Goal: Task Accomplishment & Management: Use online tool/utility

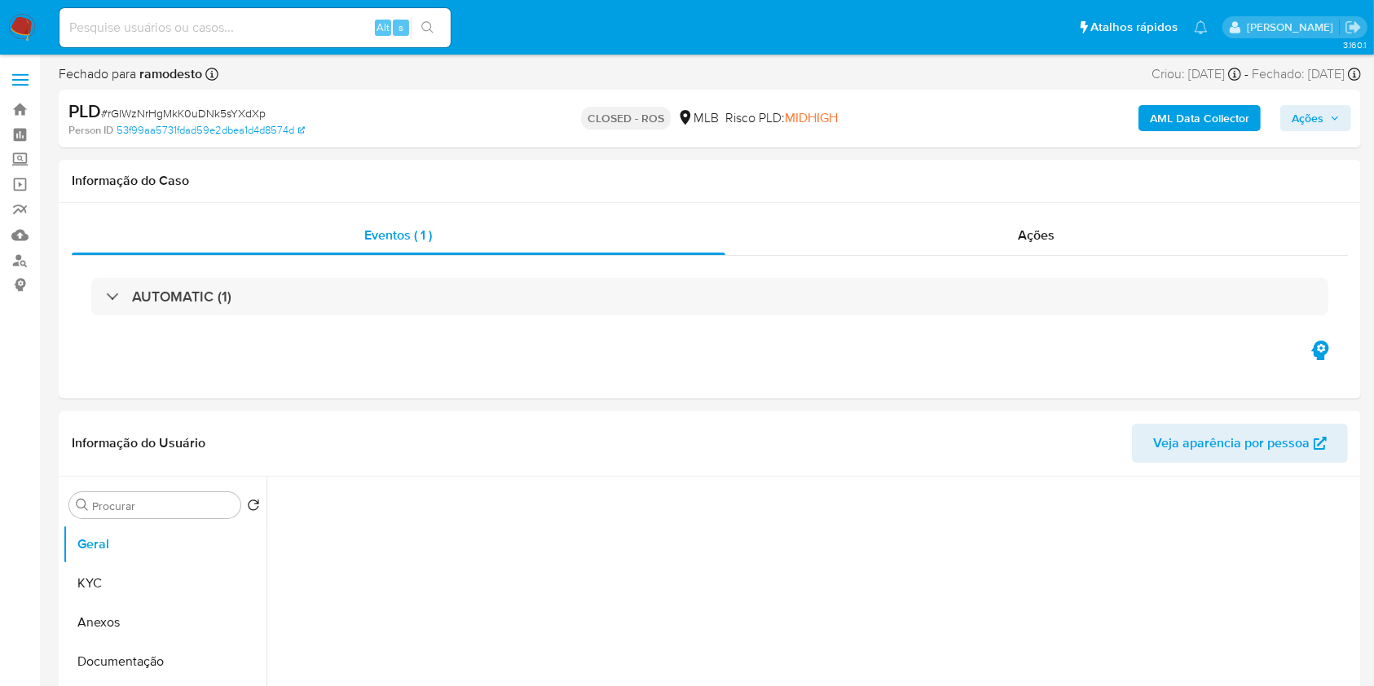
select select "10"
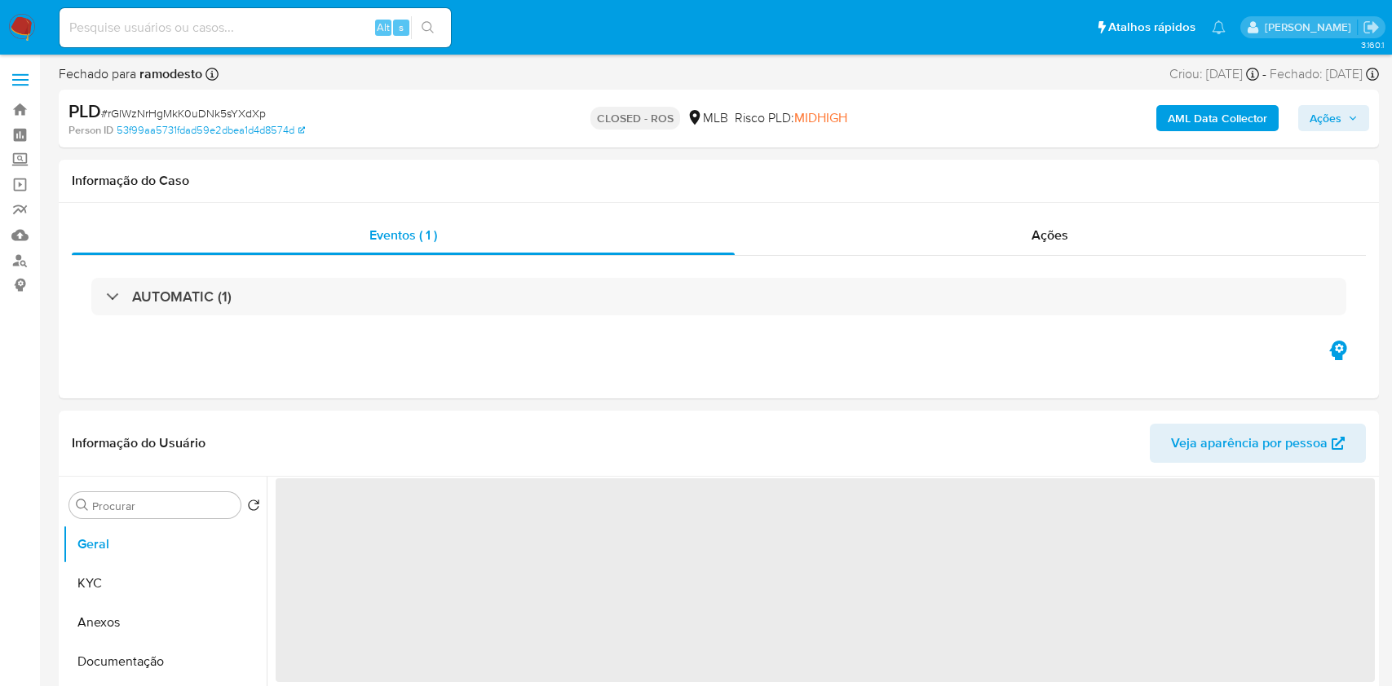
select select "10"
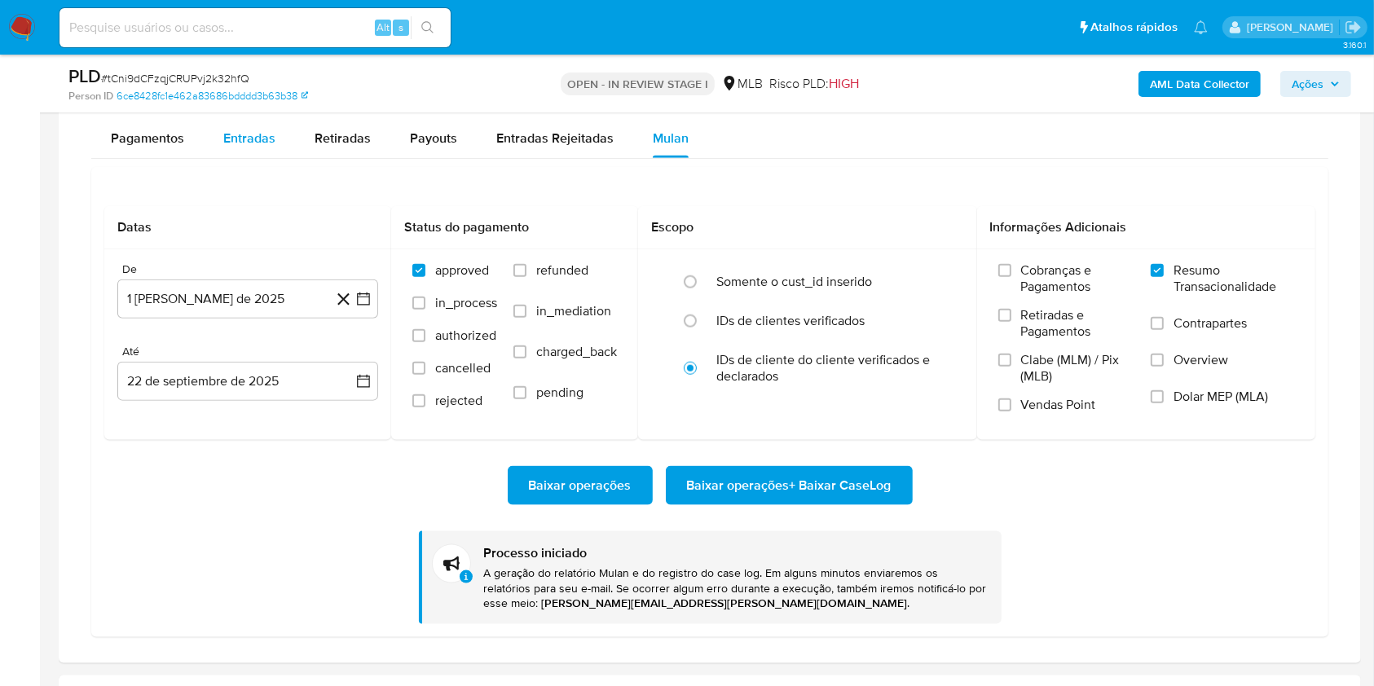
scroll to position [1897, 0]
click at [258, 146] on div "Entradas" at bounding box center [249, 136] width 52 height 39
select select "10"
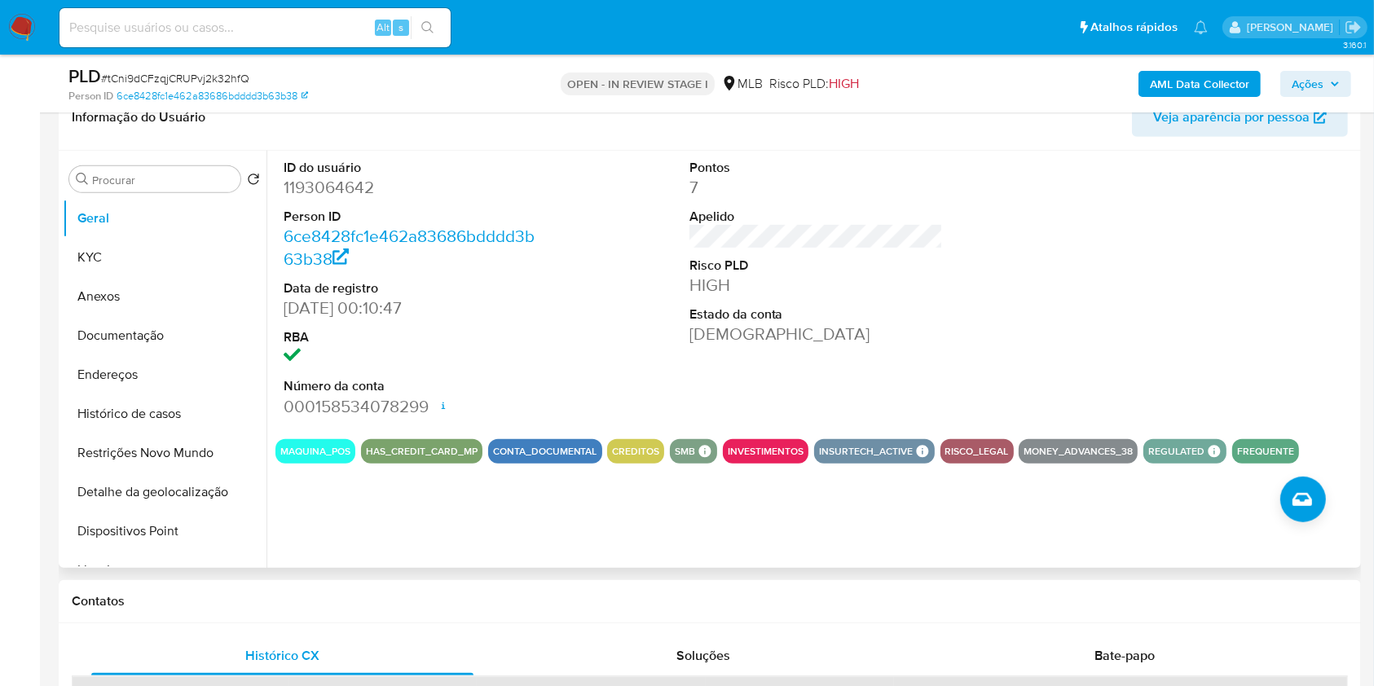
scroll to position [801, 0]
click at [176, 264] on button "KYC" at bounding box center [158, 257] width 191 height 39
click at [176, 277] on button "Anexos" at bounding box center [165, 296] width 204 height 39
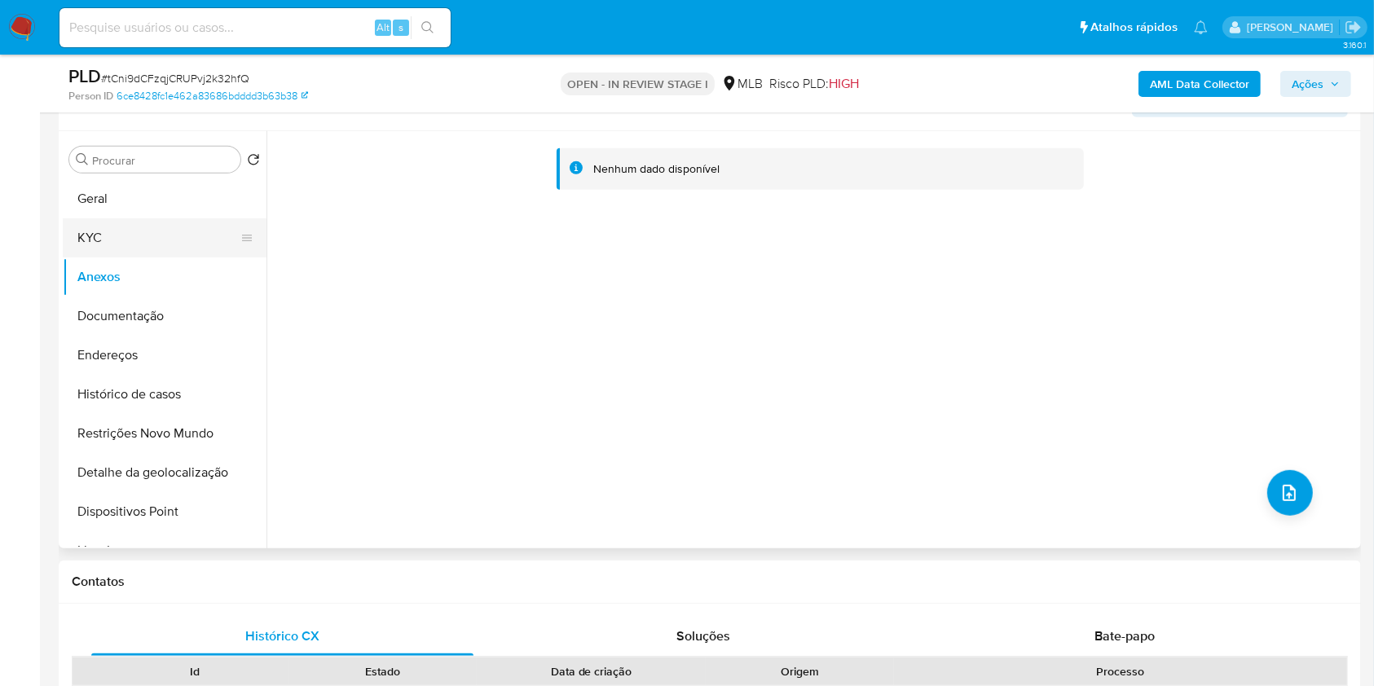
click at [170, 244] on button "KYC" at bounding box center [158, 237] width 191 height 39
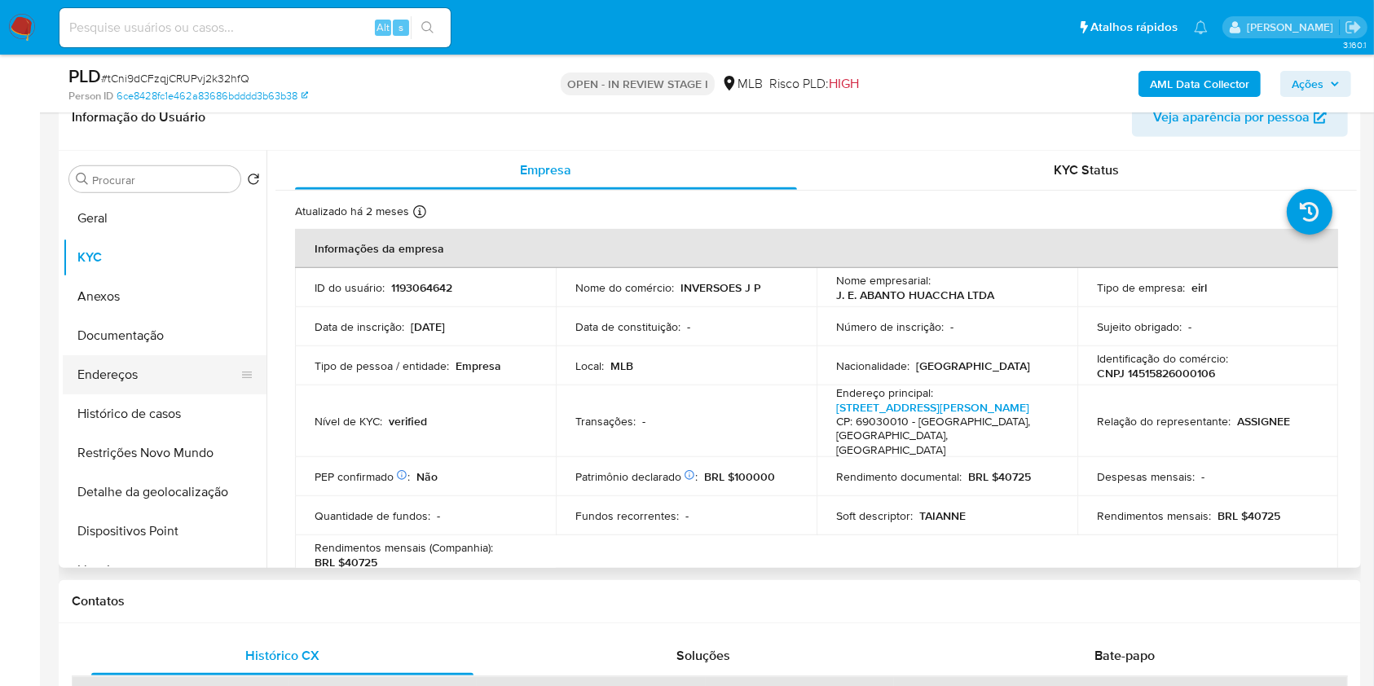
click at [192, 365] on button "Endereços" at bounding box center [158, 374] width 191 height 39
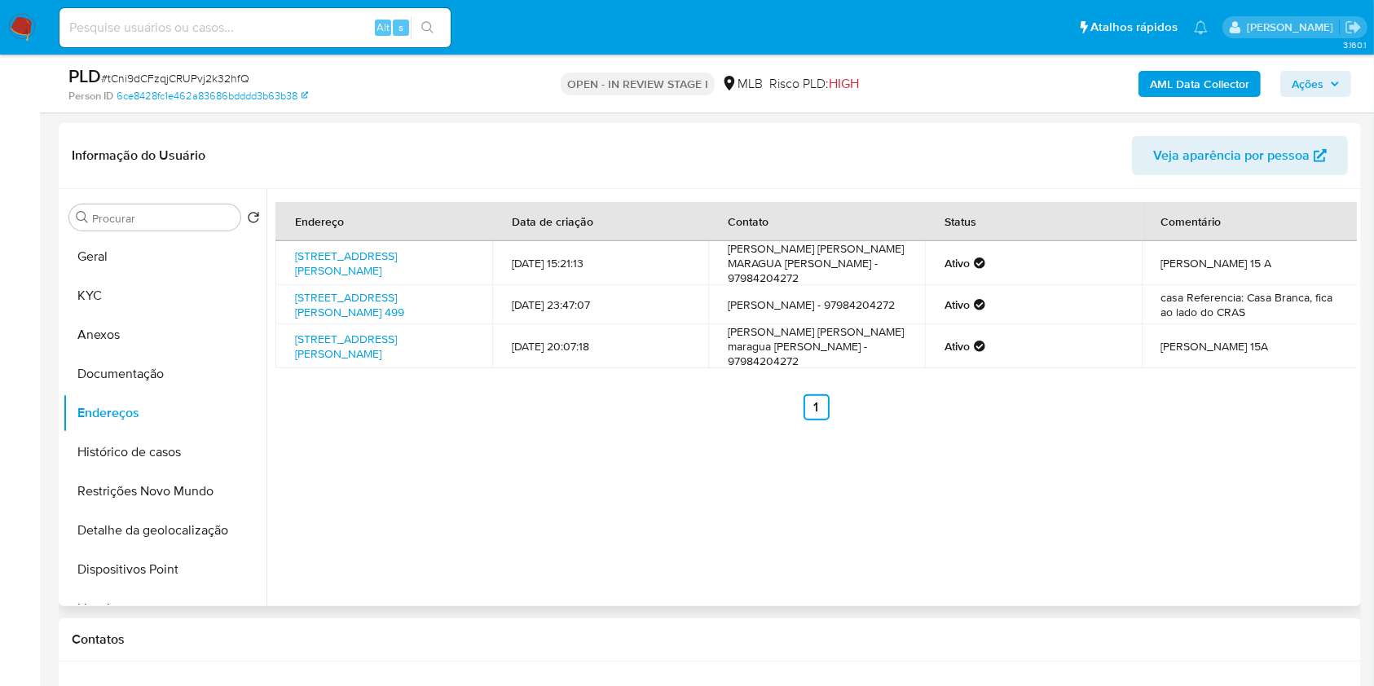
scroll to position [764, 0]
click at [170, 452] on button "Histórico de casos" at bounding box center [158, 451] width 191 height 39
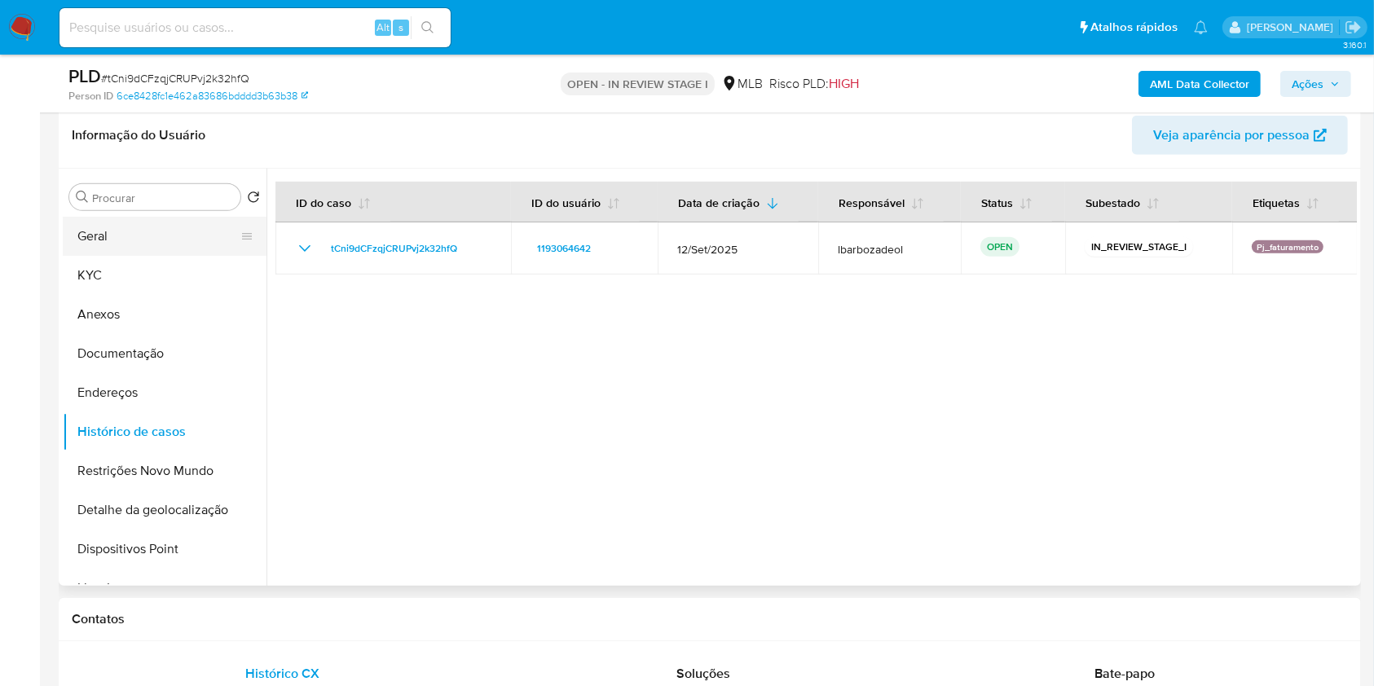
click at [207, 225] on button "Geral" at bounding box center [158, 236] width 191 height 39
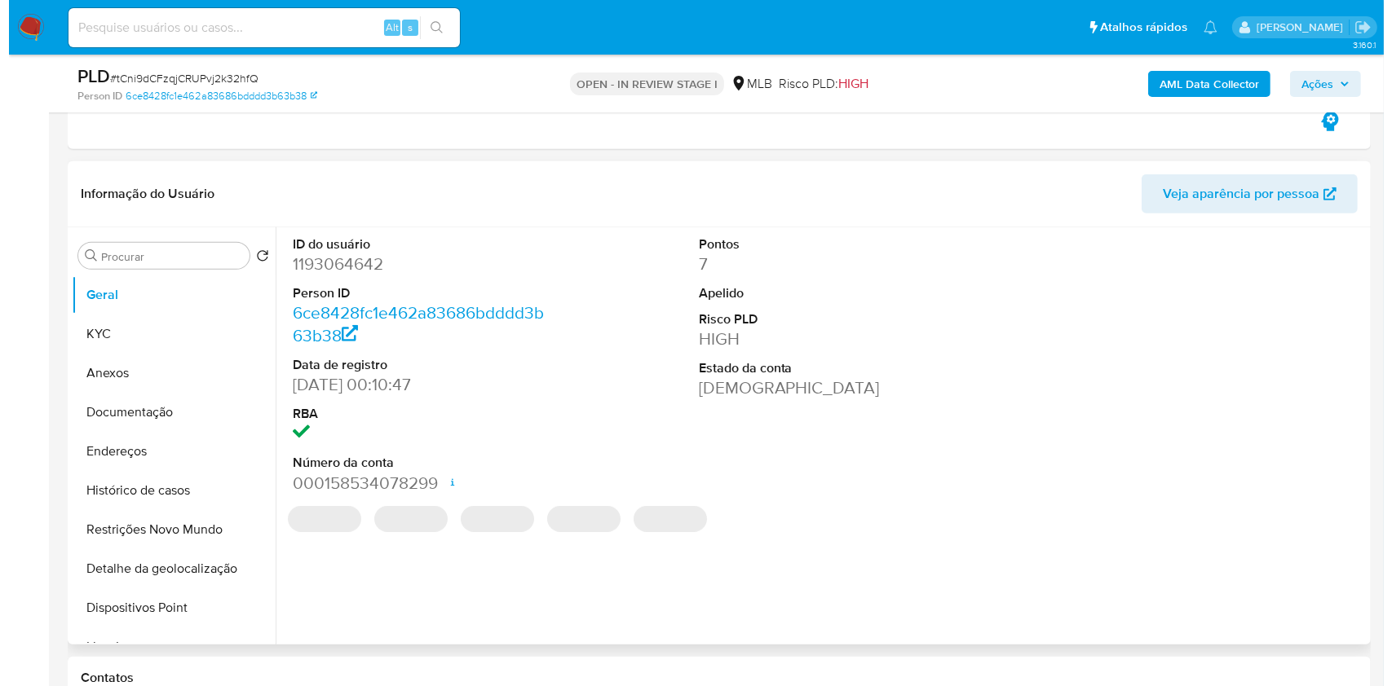
scroll to position [724, 0]
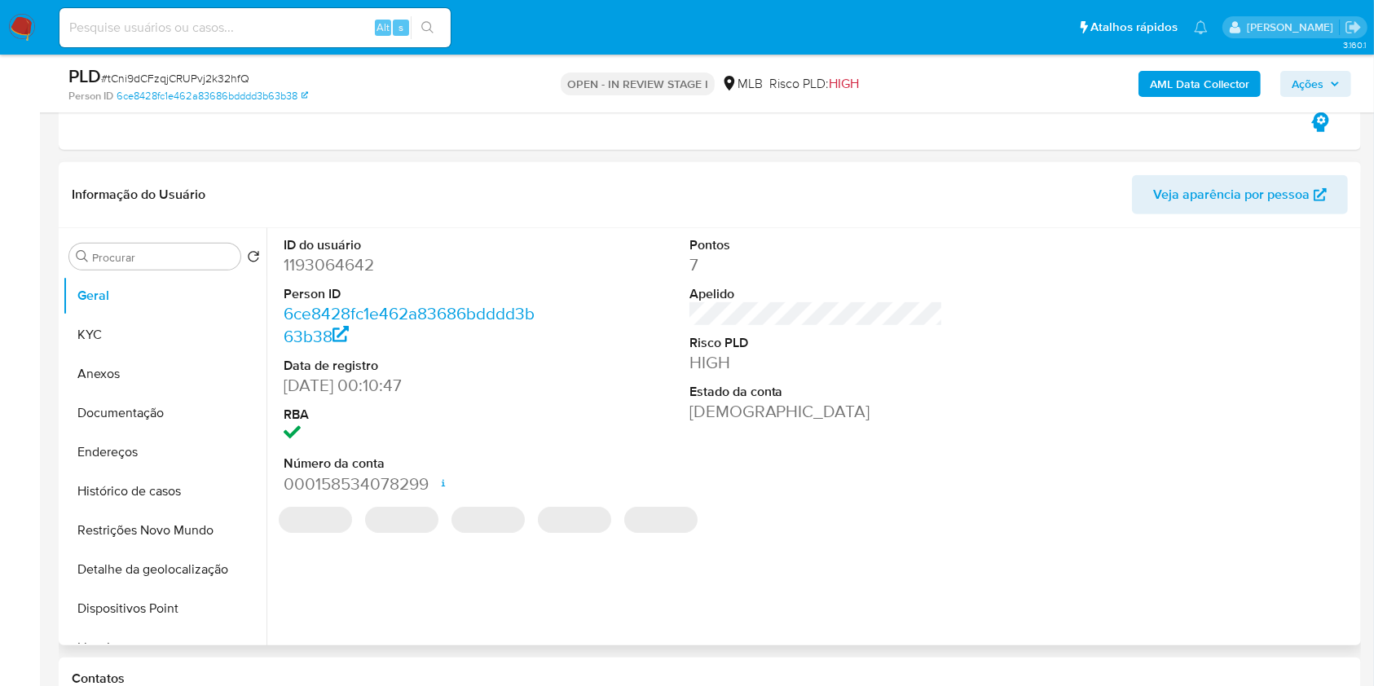
click at [619, 269] on div "ID do usuário 1193064642 Person ID 6ce8428fc1e462a83686bdddd3b63b38 Data de reg…" at bounding box center [817, 366] width 1082 height 276
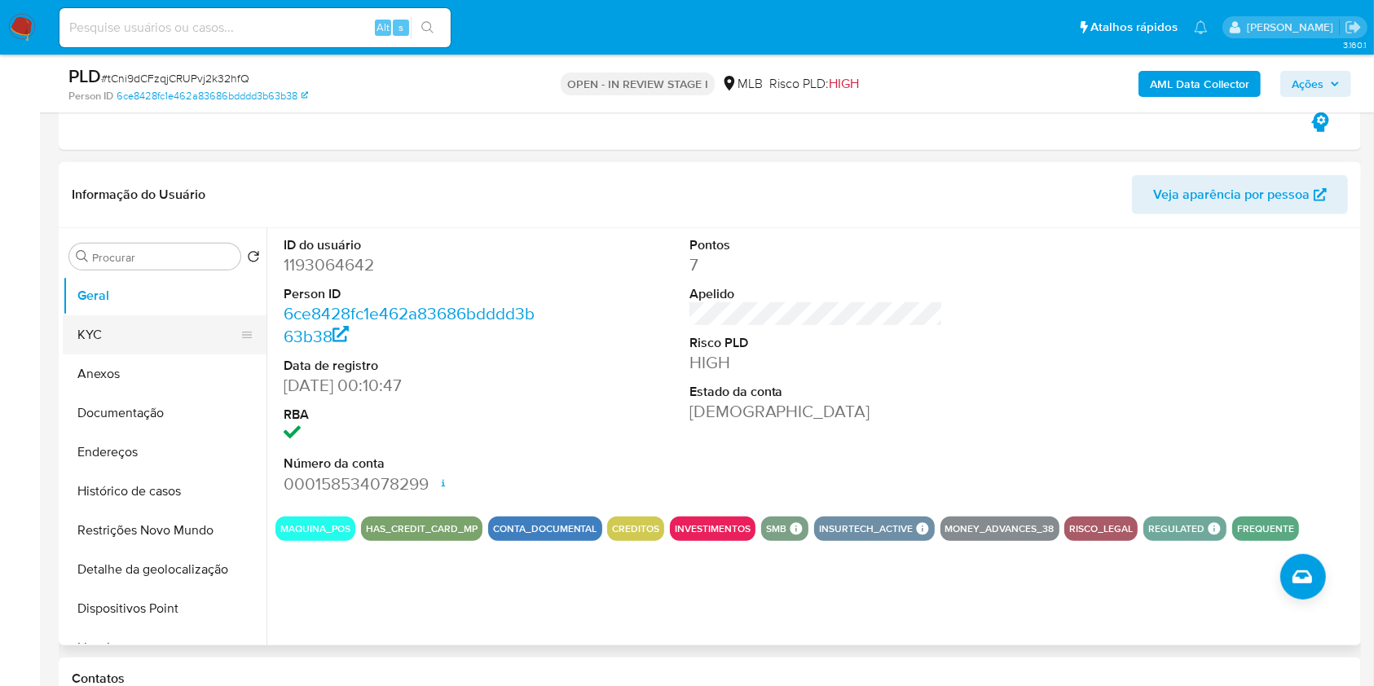
click at [170, 326] on button "KYC" at bounding box center [158, 334] width 191 height 39
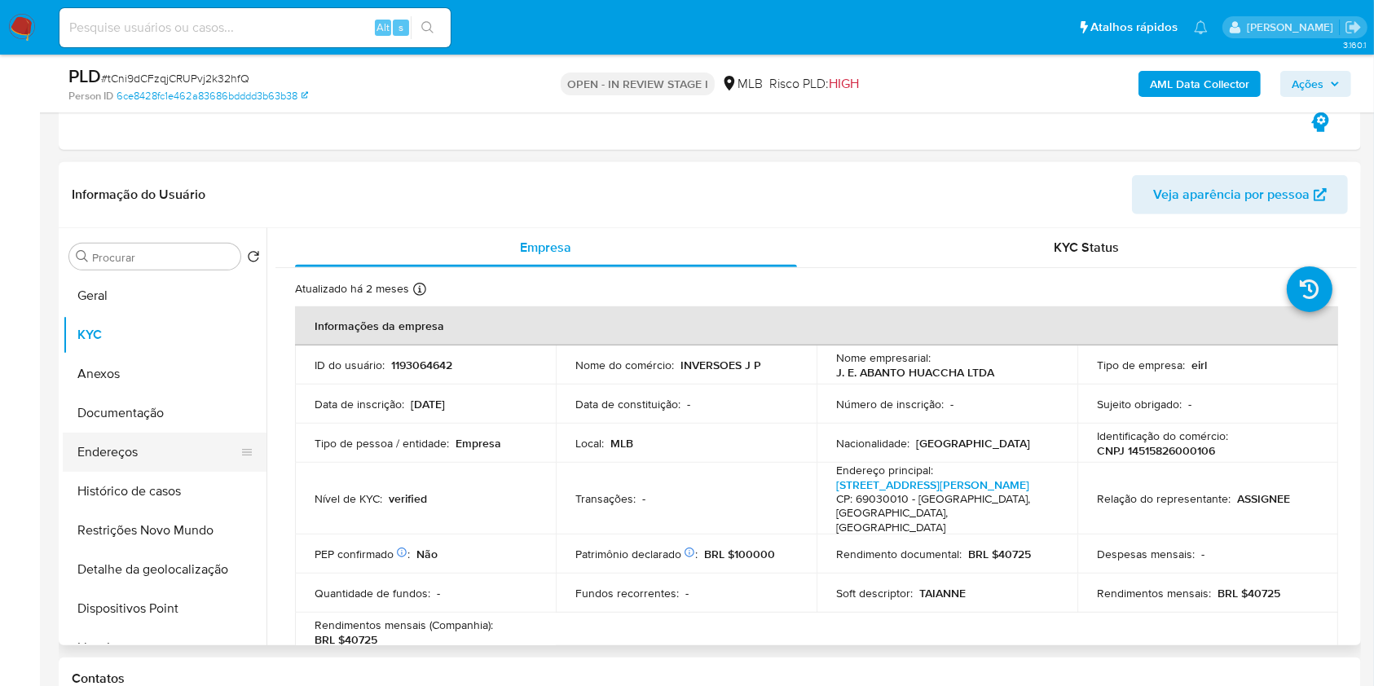
click at [149, 457] on button "Endereços" at bounding box center [158, 452] width 191 height 39
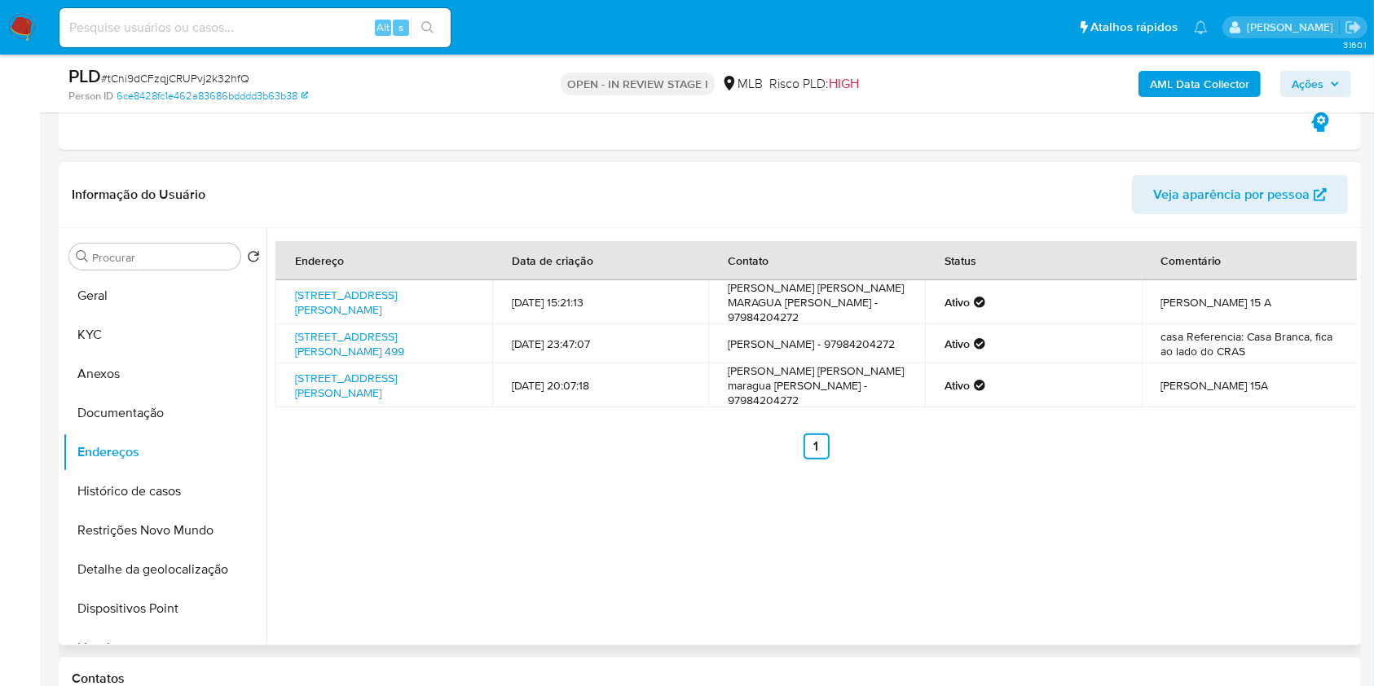
click at [999, 571] on div "Endereço Data de criação Contato Status Comentário Rua Joracir Camargo 15, Mana…" at bounding box center [812, 436] width 1091 height 417
click at [190, 559] on button "Detalhe da geolocalização" at bounding box center [158, 569] width 191 height 39
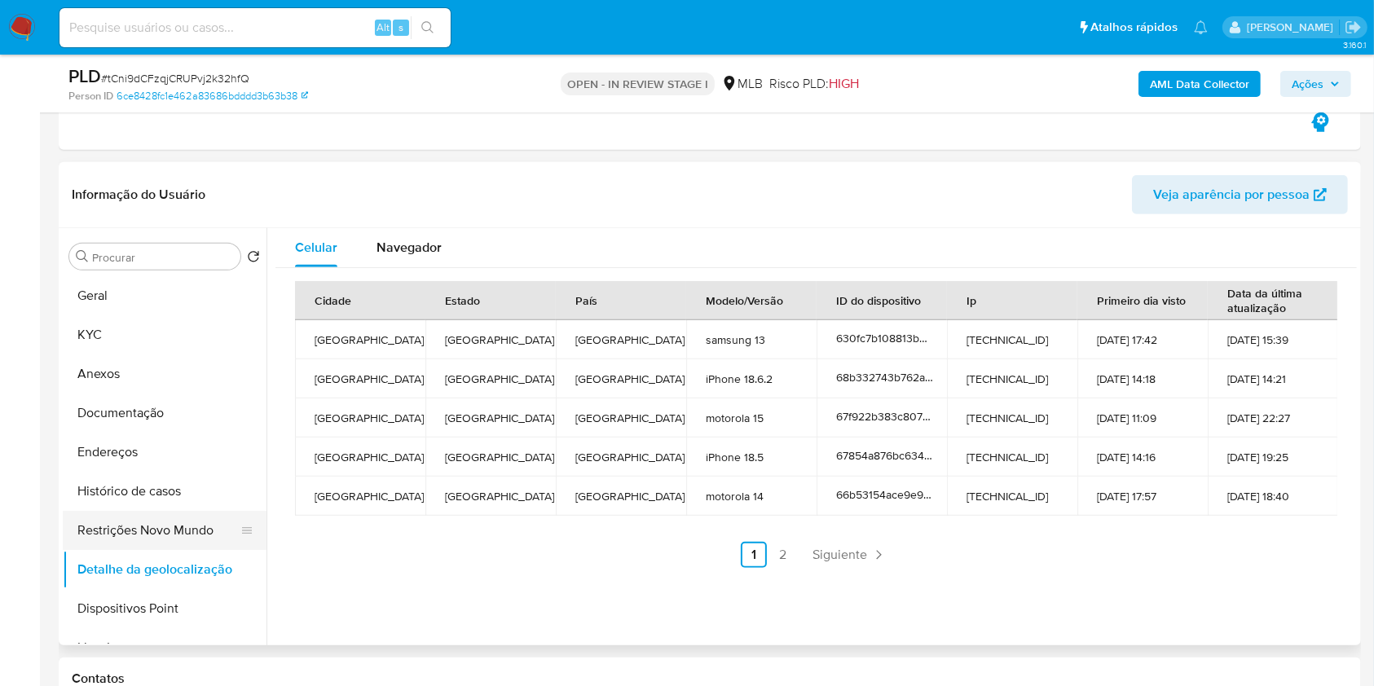
click at [204, 523] on button "Restrições Novo Mundo" at bounding box center [158, 530] width 191 height 39
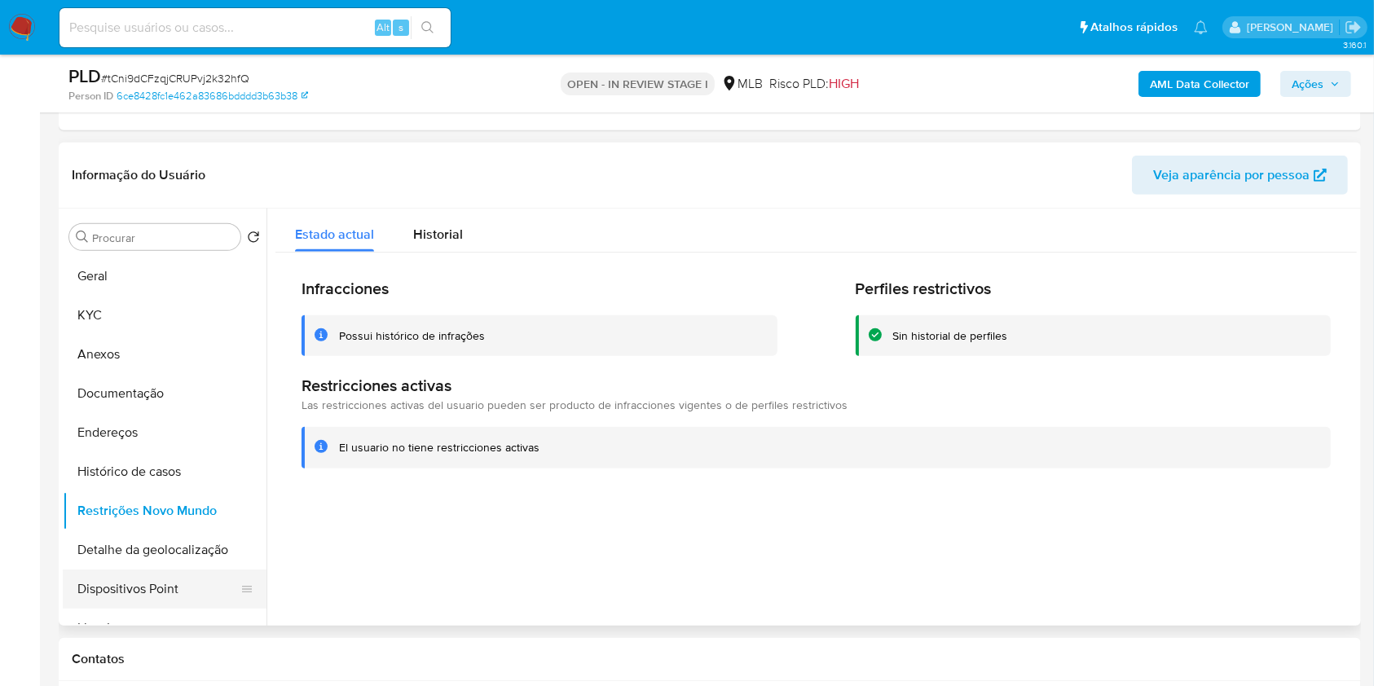
click at [186, 595] on button "Dispositivos Point" at bounding box center [158, 589] width 191 height 39
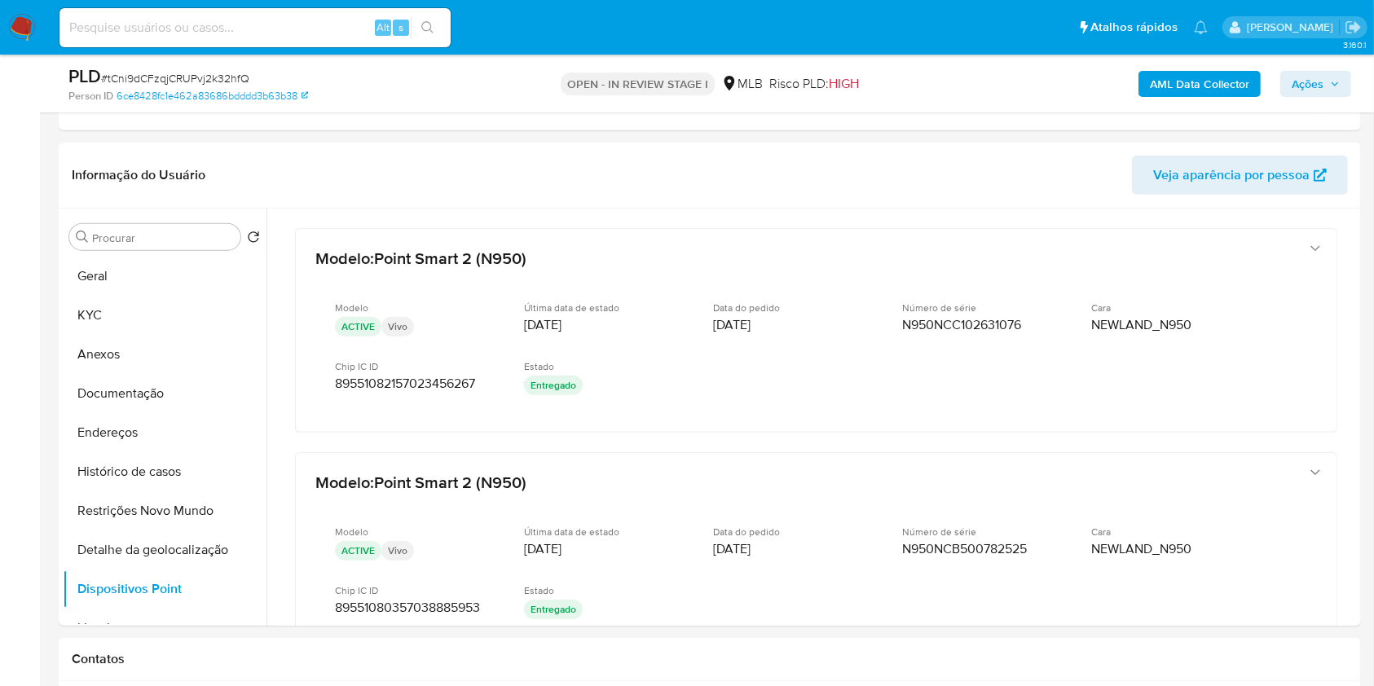
click at [1325, 89] on span "Ações" at bounding box center [1316, 84] width 48 height 23
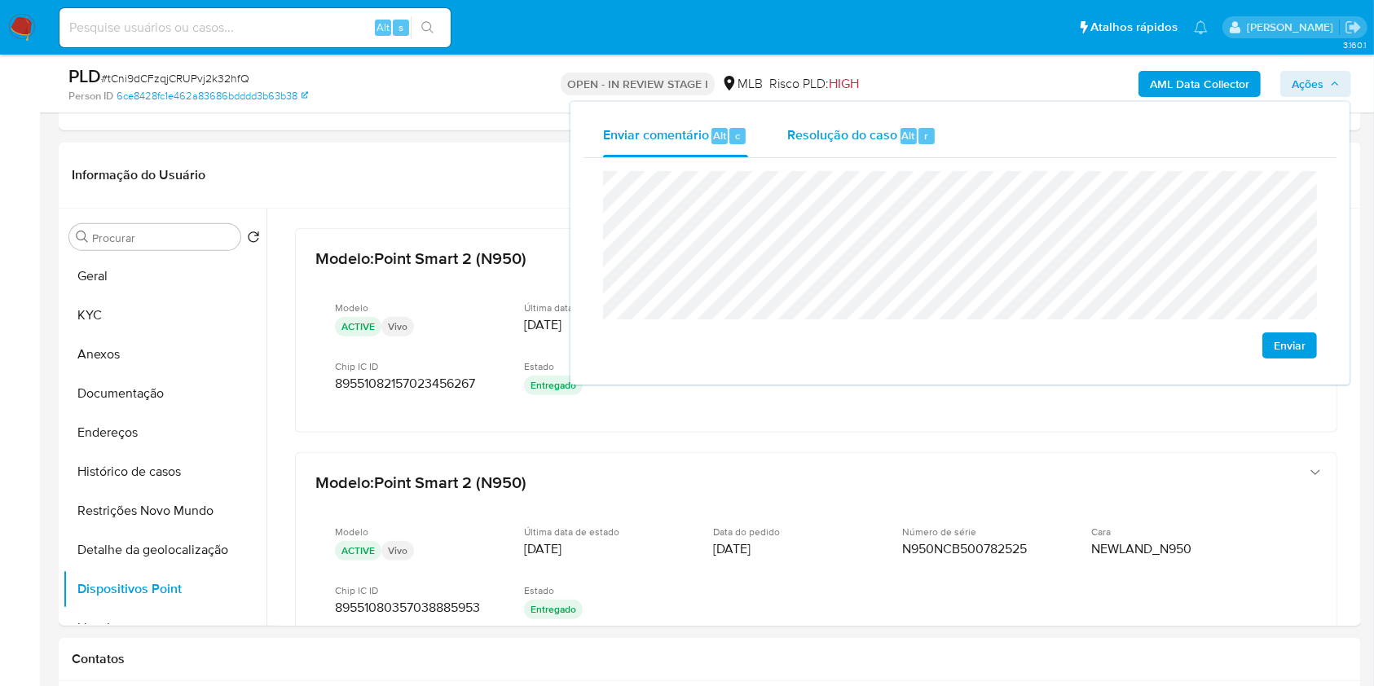
click at [861, 122] on div "Resolução do caso Alt r" at bounding box center [862, 136] width 149 height 42
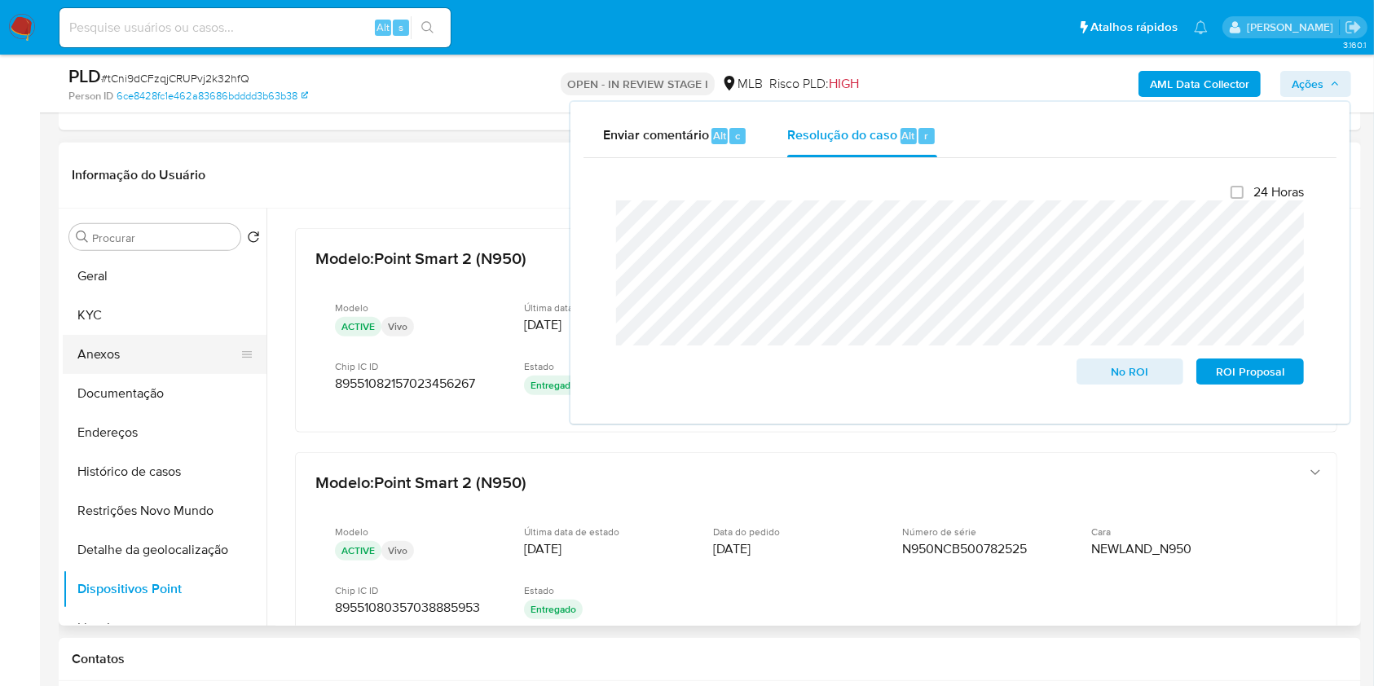
click at [170, 338] on button "Anexos" at bounding box center [158, 354] width 191 height 39
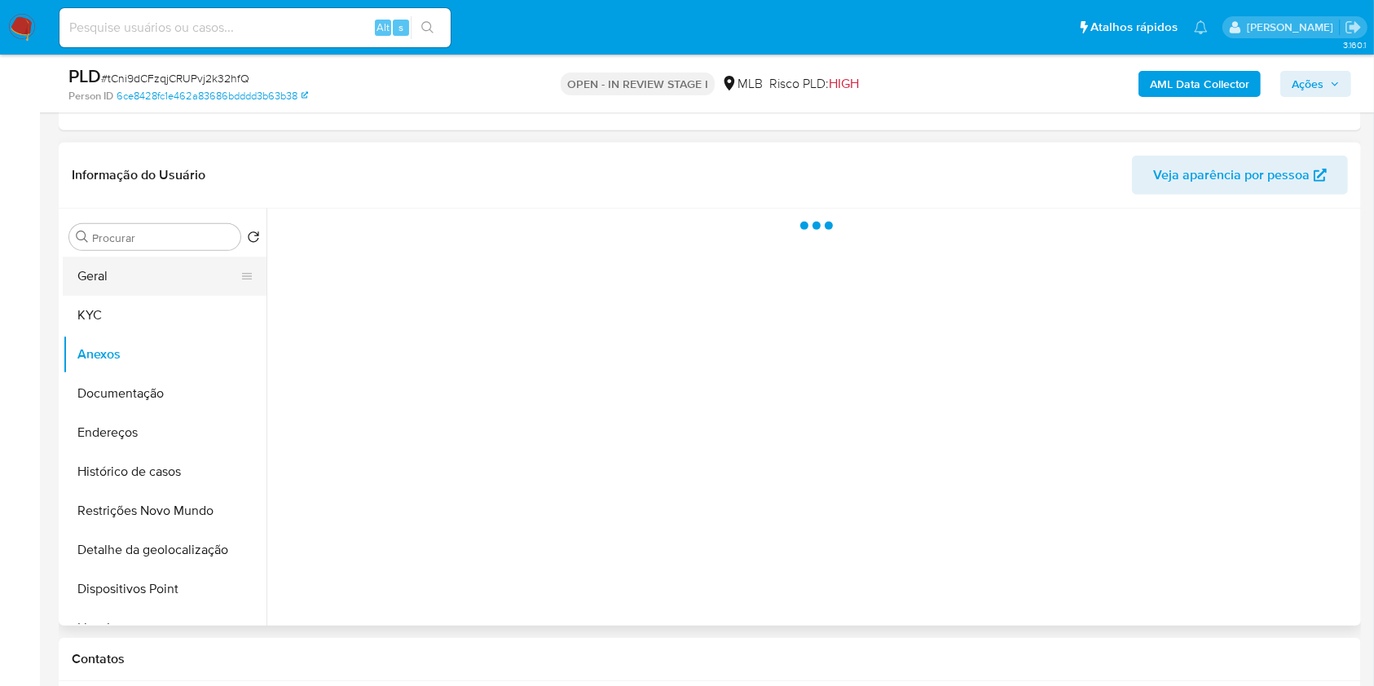
click at [208, 293] on button "Geral" at bounding box center [158, 276] width 191 height 39
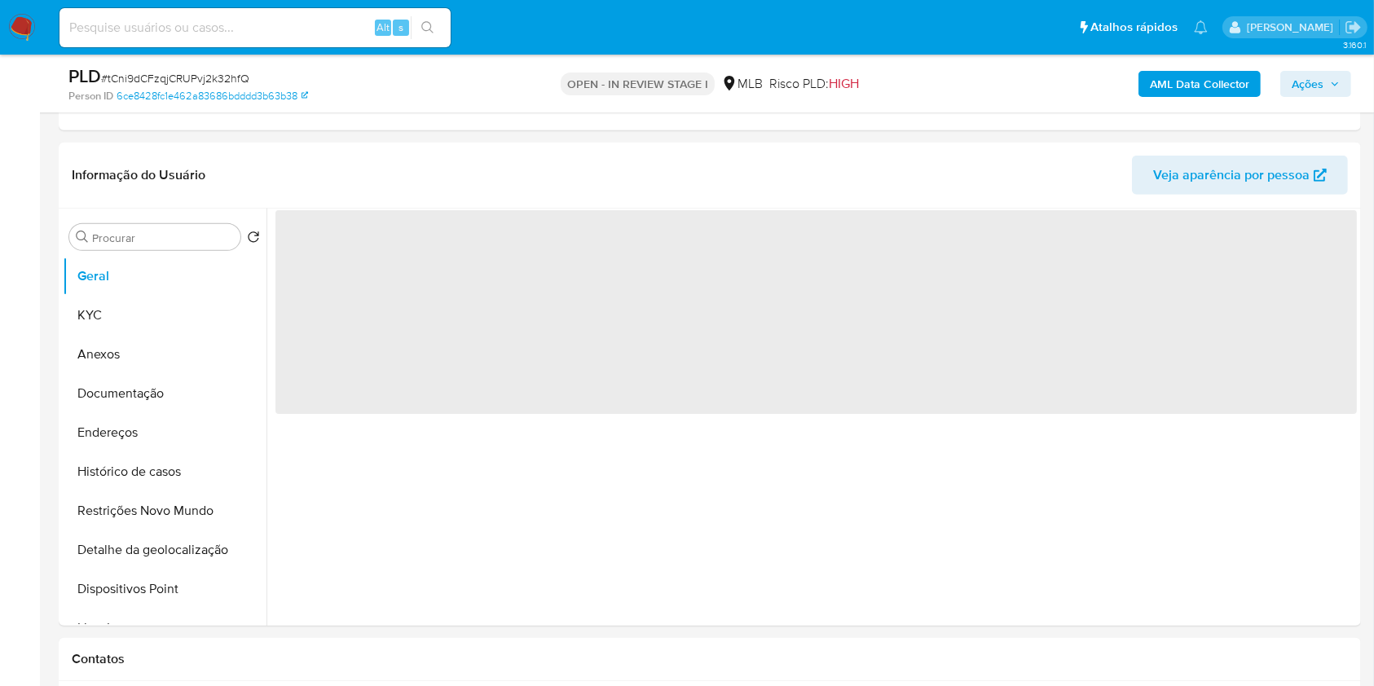
click at [1185, 75] on b "AML Data Collector" at bounding box center [1199, 84] width 99 height 26
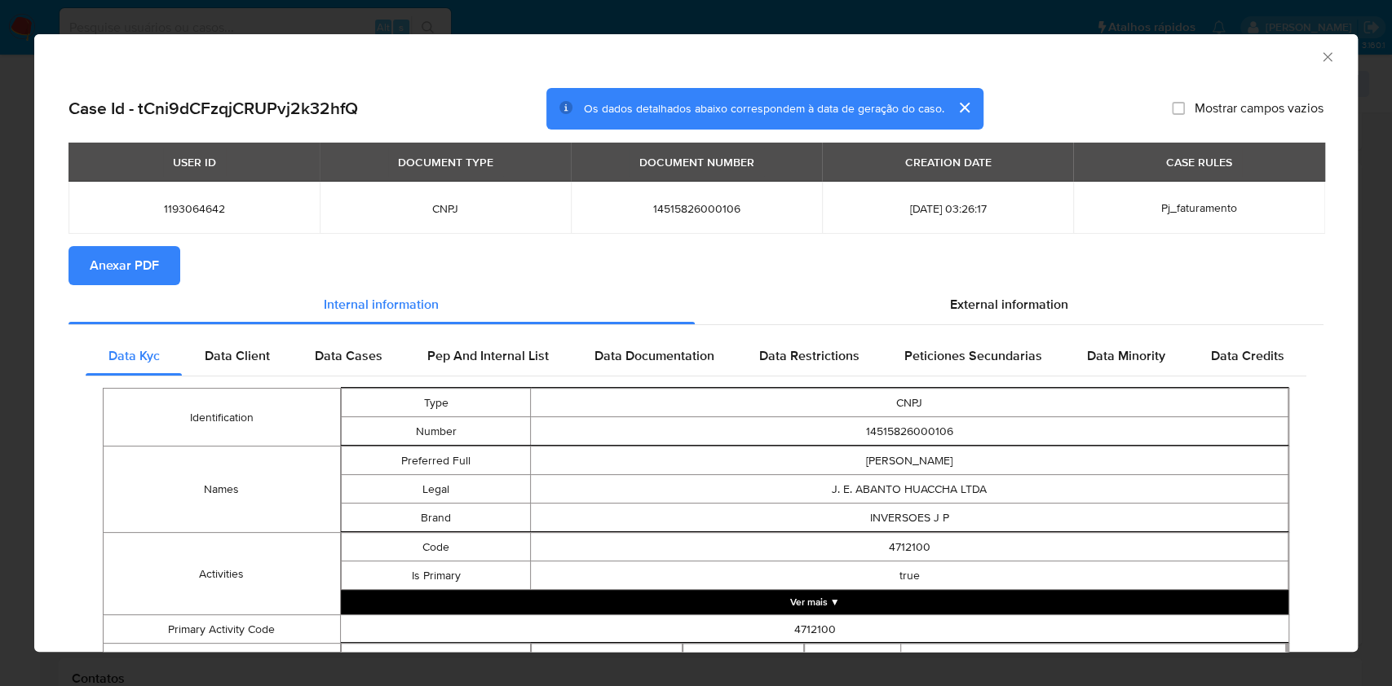
click at [117, 265] on span "Anexar PDF" at bounding box center [124, 266] width 69 height 36
click at [1319, 51] on icon "Fechar a janela" at bounding box center [1327, 57] width 16 height 16
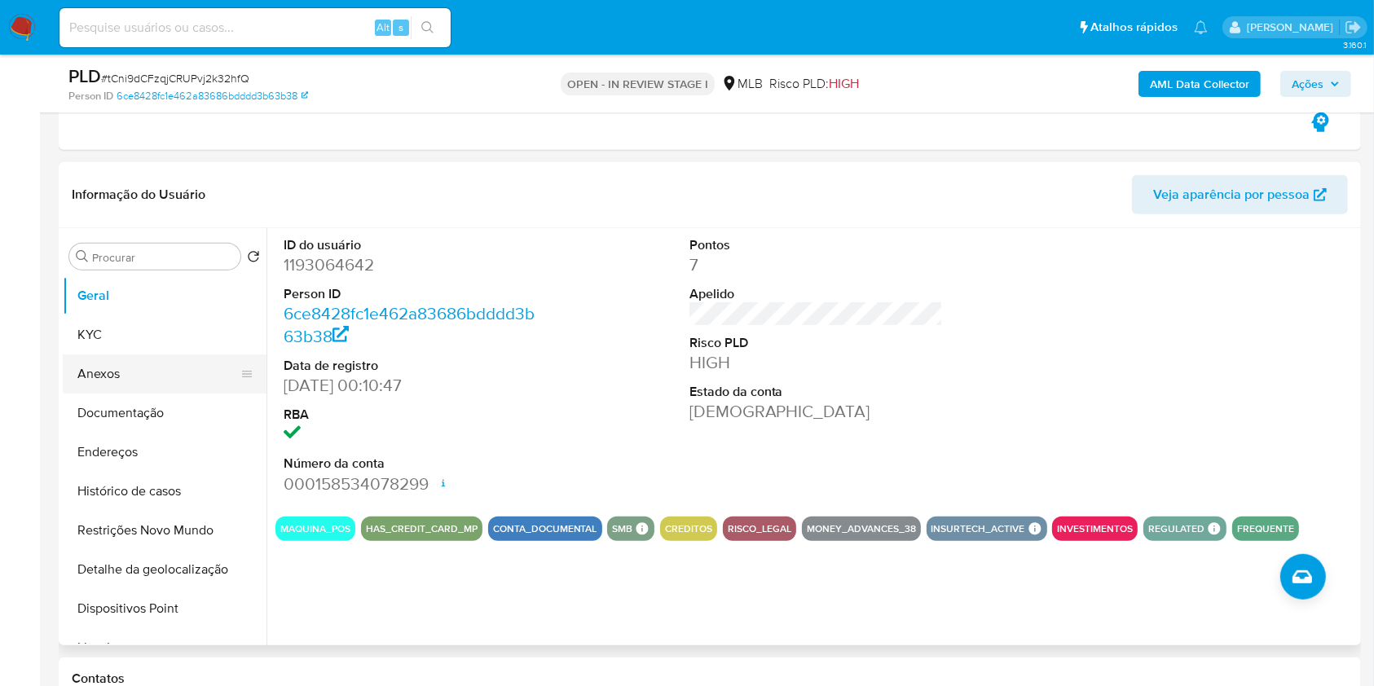
click at [140, 375] on button "Anexos" at bounding box center [158, 374] width 191 height 39
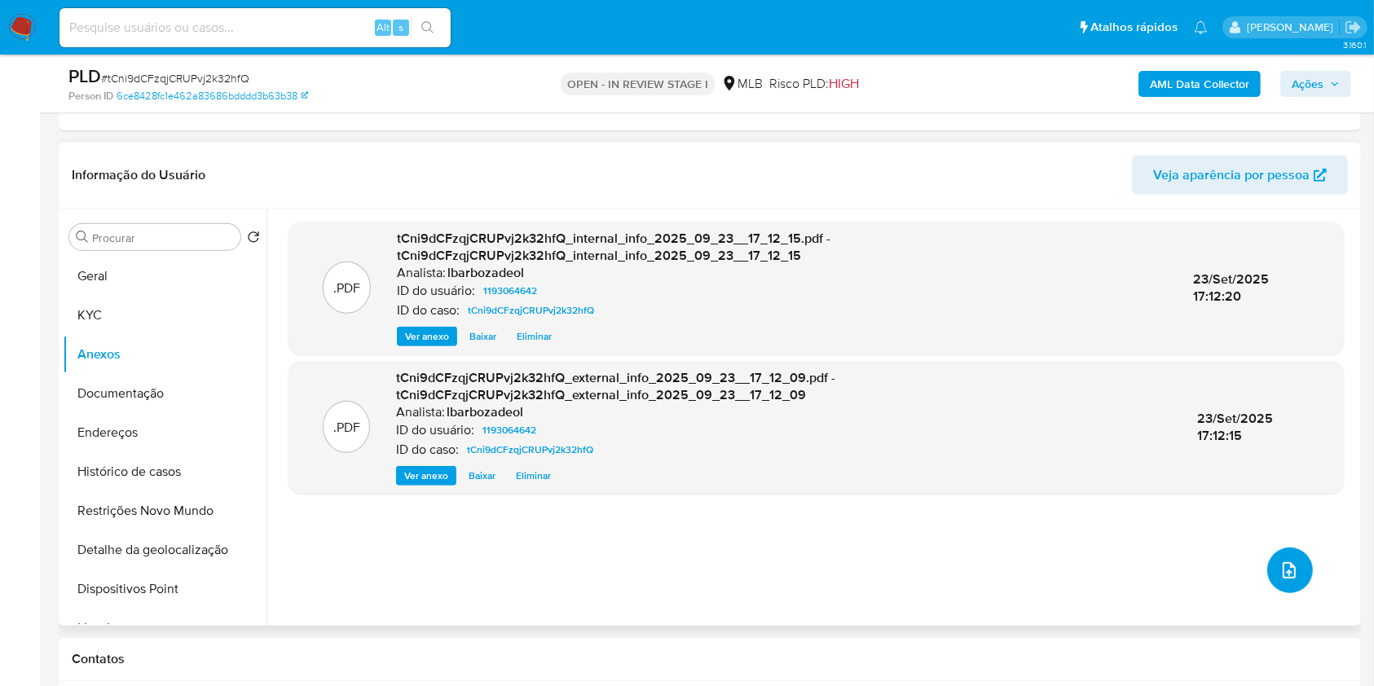
click at [1291, 577] on icon "upload-file" at bounding box center [1290, 571] width 20 height 20
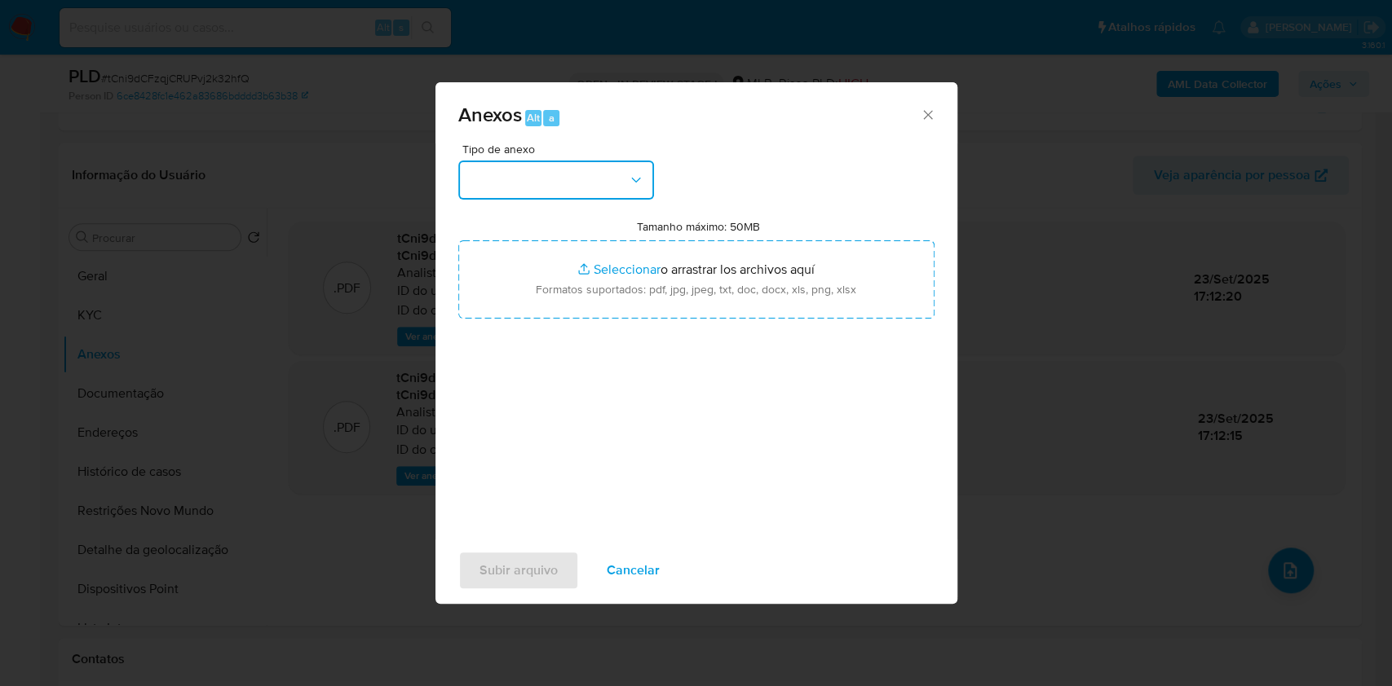
click at [618, 183] on button "button" at bounding box center [556, 180] width 196 height 39
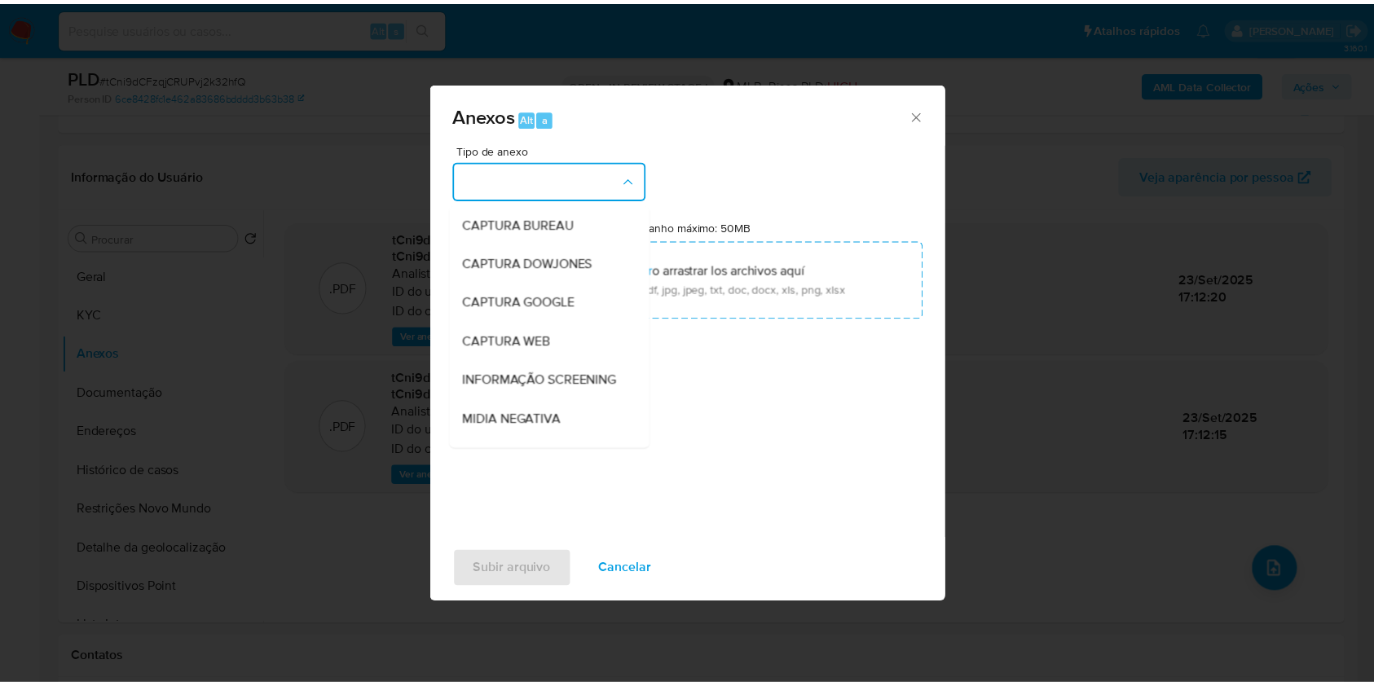
scroll to position [250, 0]
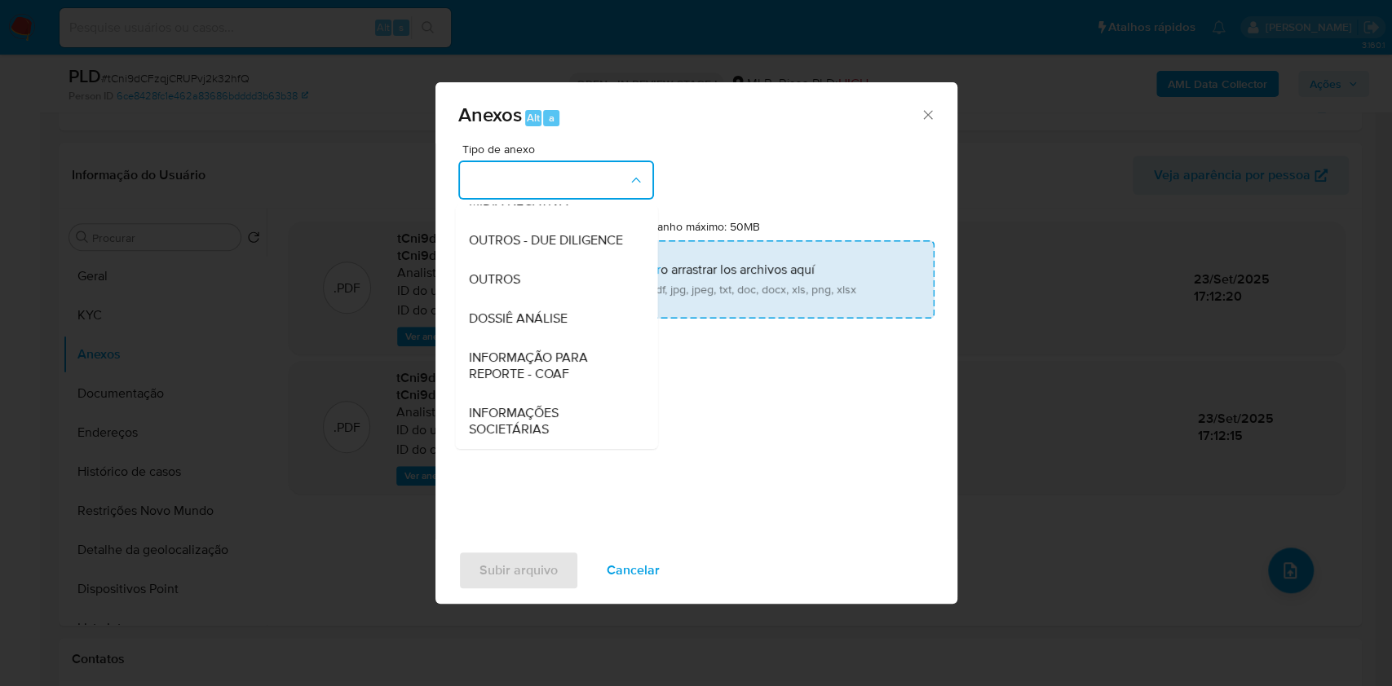
drag, startPoint x: 602, startPoint y: 321, endPoint x: 611, endPoint y: 299, distance: 23.5
click at [602, 320] on div "DOSSIÊ ANÁLISE" at bounding box center [551, 318] width 166 height 39
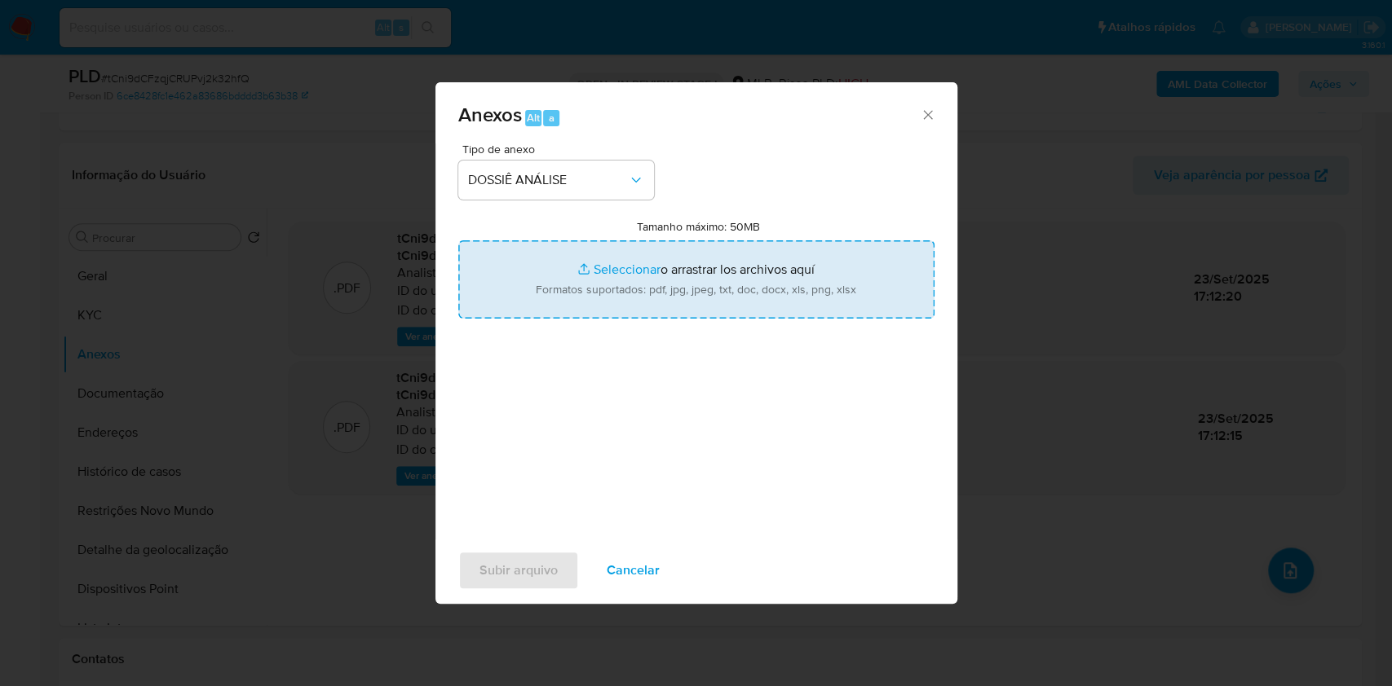
click at [612, 295] on input "Tamanho máximo: 50MB Seleccionar archivos" at bounding box center [696, 279] width 476 height 78
type input "C:\fakepath\SAR - XXXX - CNPJ 14515826000106 - J. E. ABANTO HUACCHA LTDA.pdf"
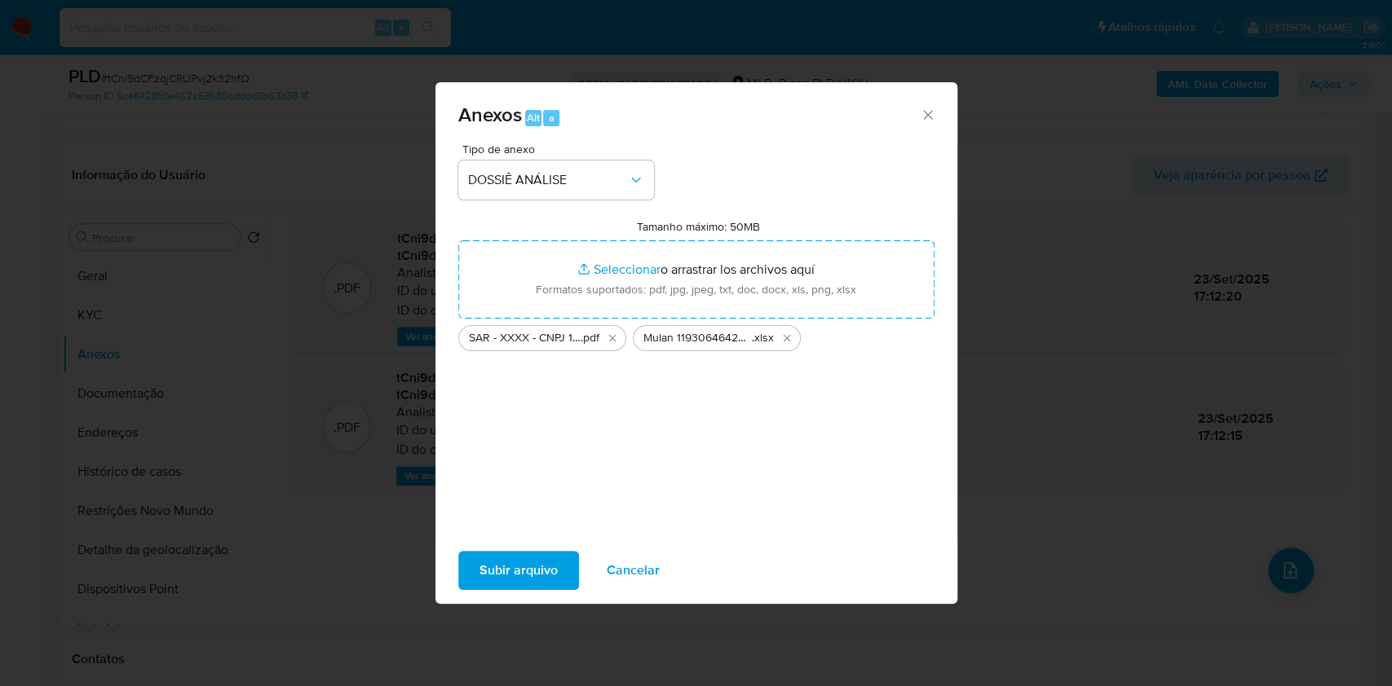
click at [542, 567] on span "Subir arquivo" at bounding box center [518, 571] width 78 height 36
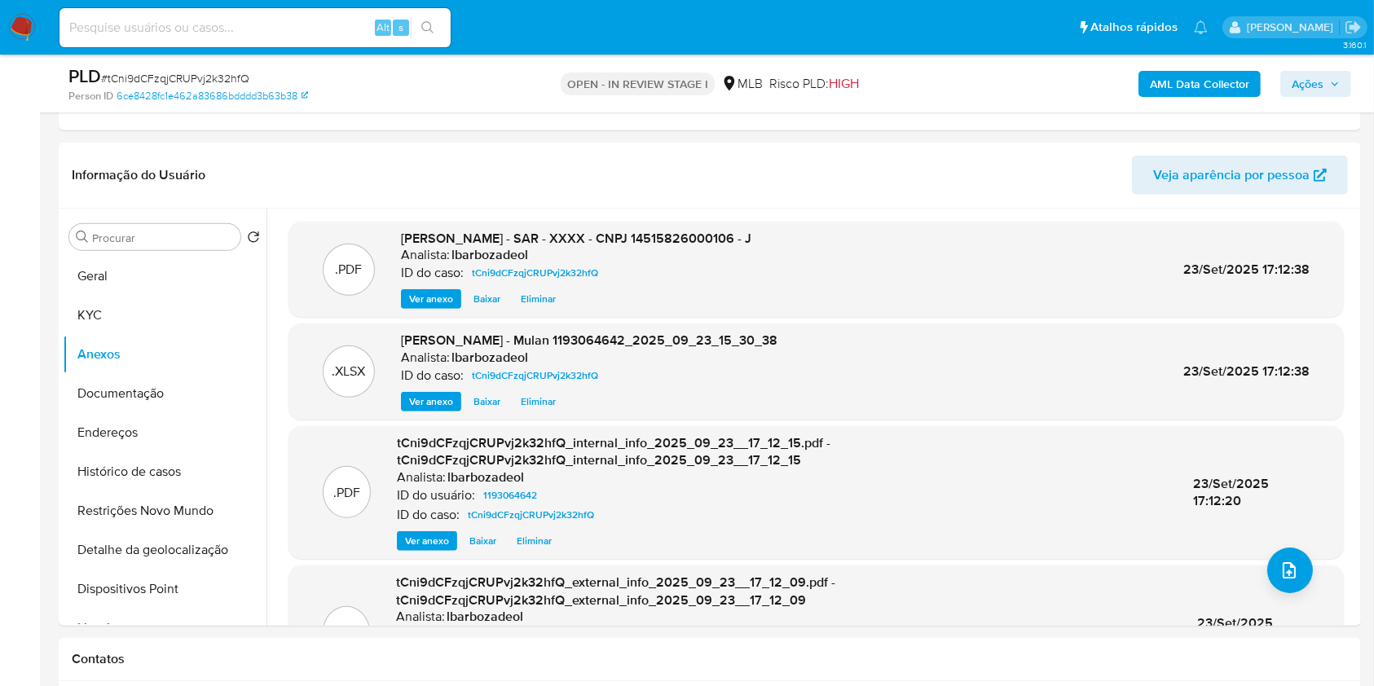
click at [1310, 77] on span "Ações" at bounding box center [1308, 84] width 32 height 26
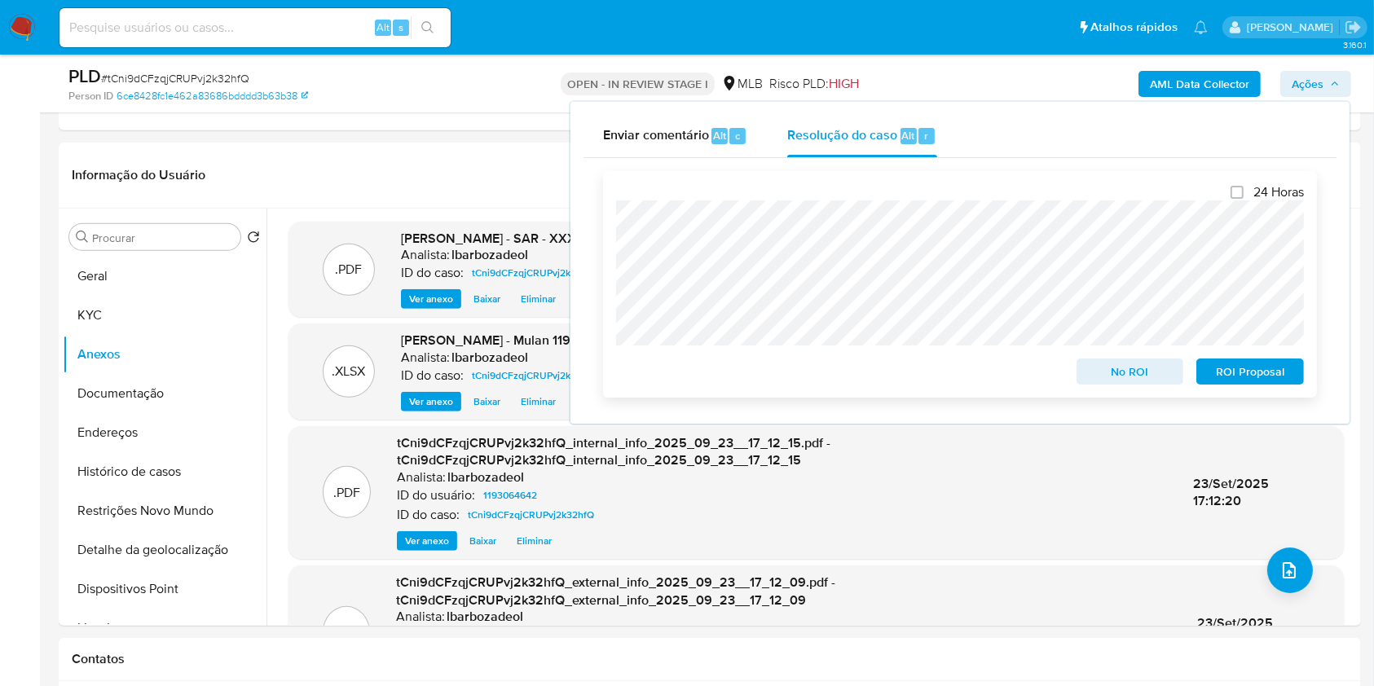
click at [1244, 373] on span "ROI Proposal" at bounding box center [1250, 371] width 85 height 23
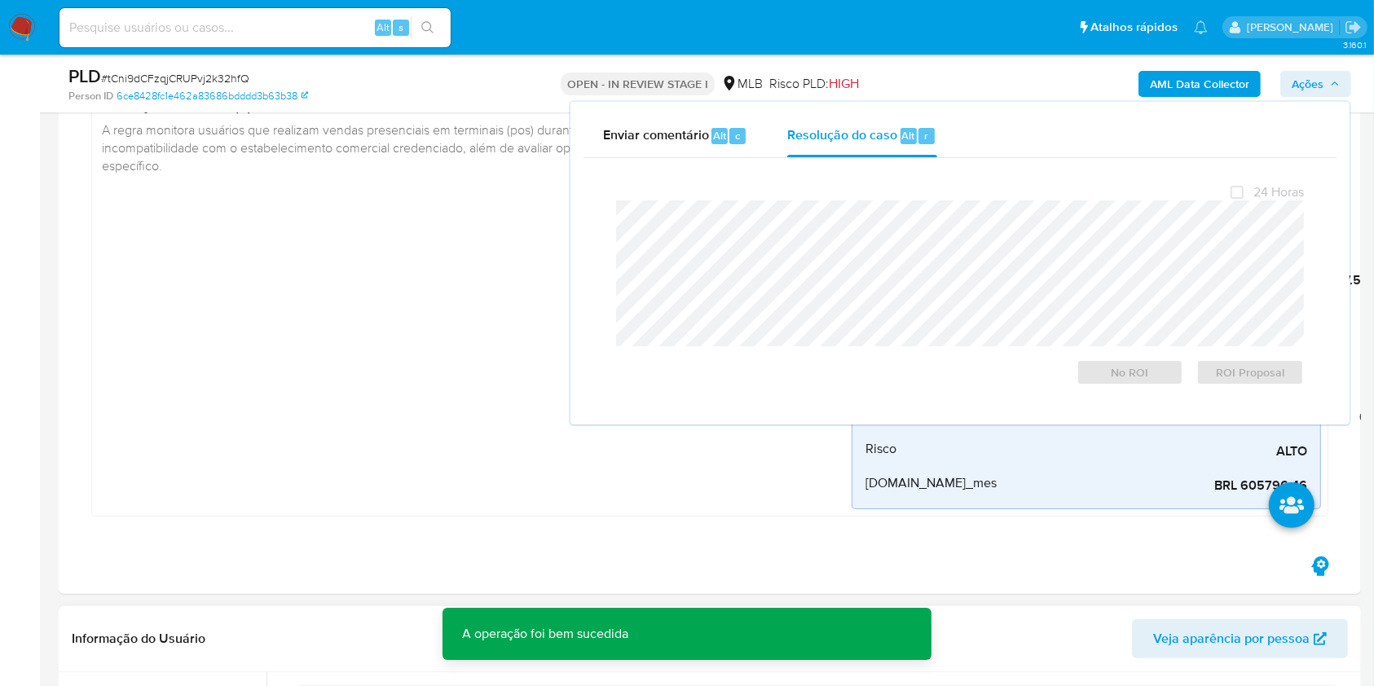
scroll to position [0, 0]
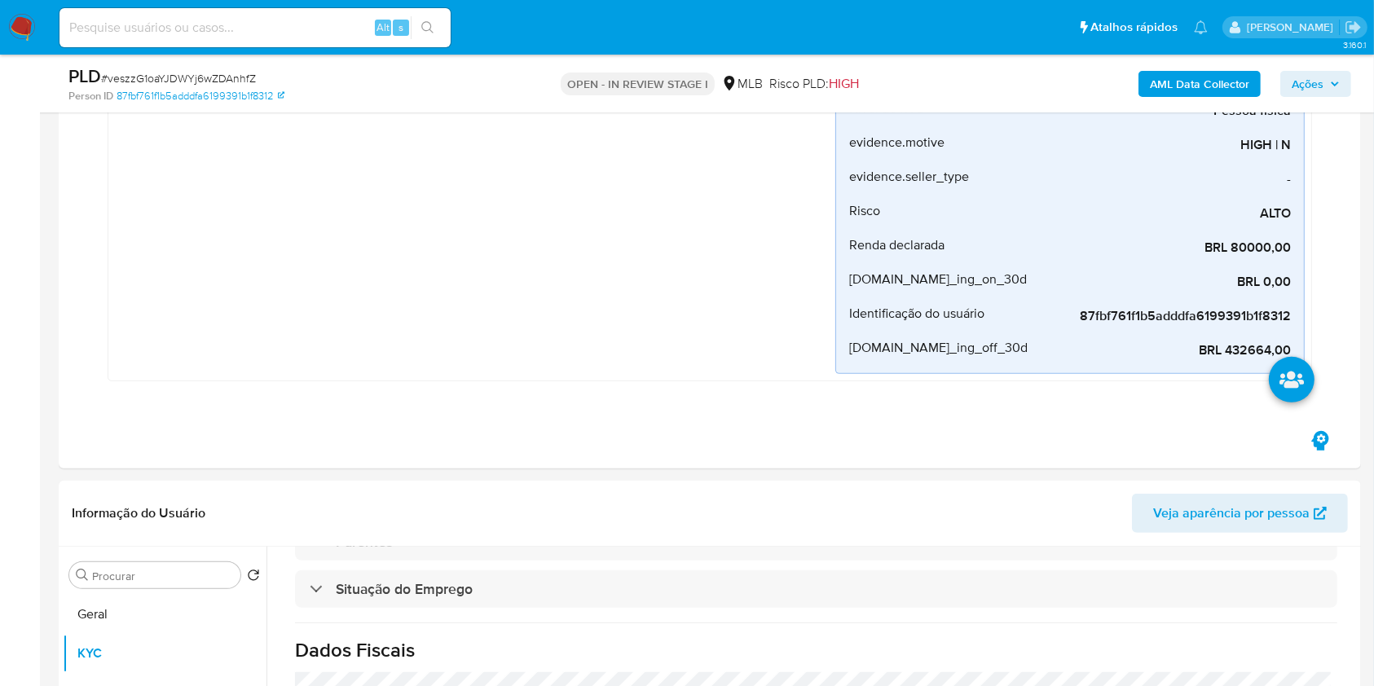
scroll to position [356, 0]
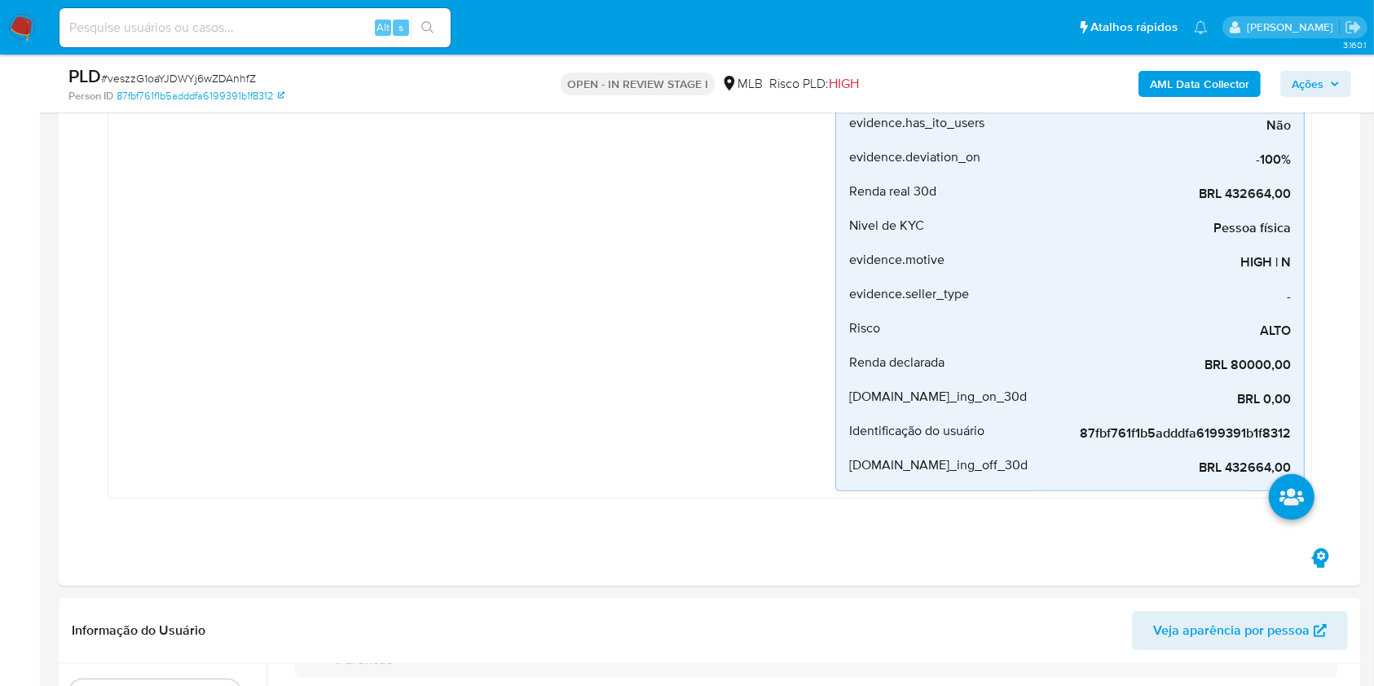
click at [1343, 76] on button "Ações" at bounding box center [1316, 84] width 71 height 26
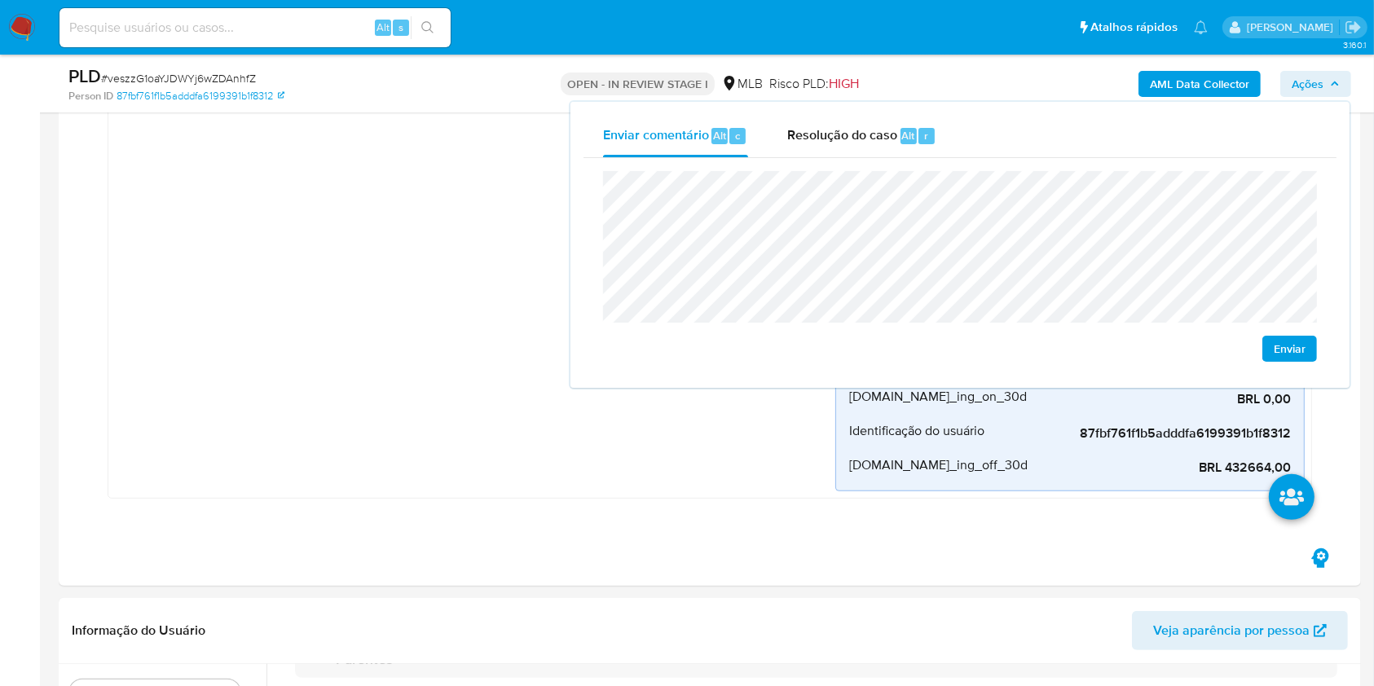
click at [1343, 76] on button "Ações" at bounding box center [1316, 84] width 71 height 26
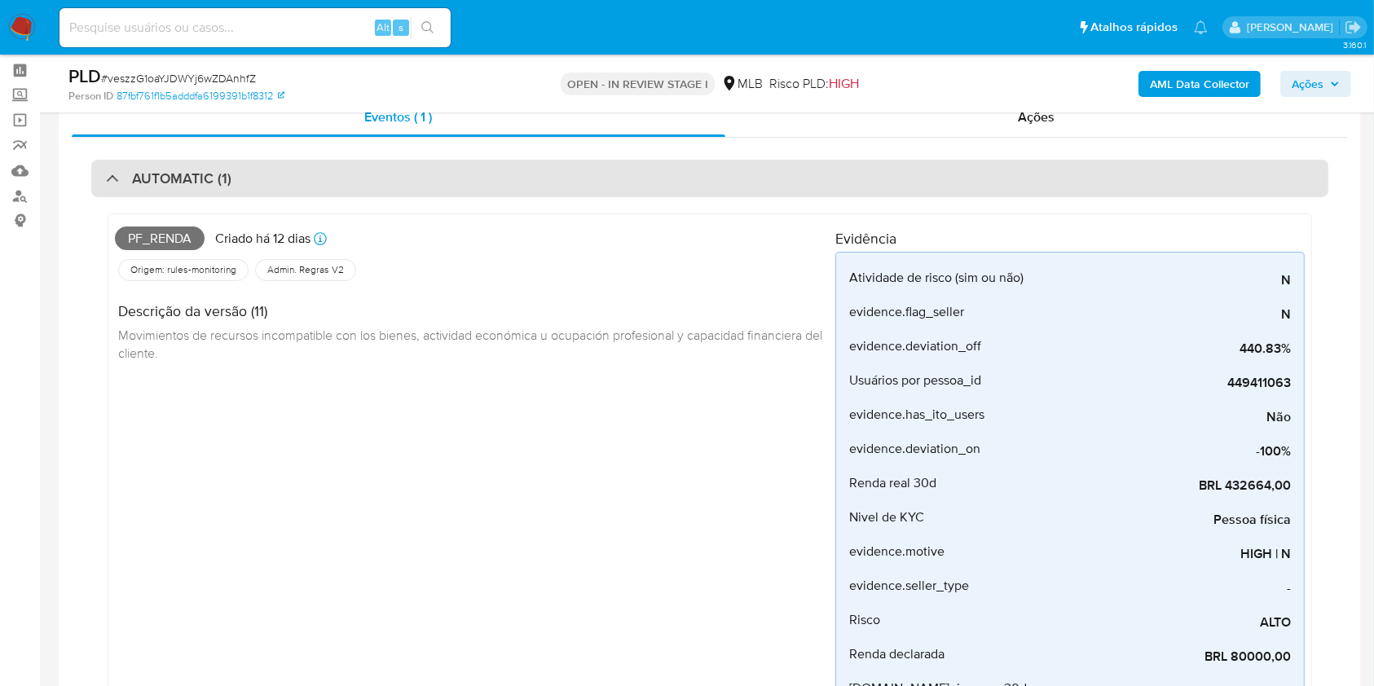
scroll to position [65, 0]
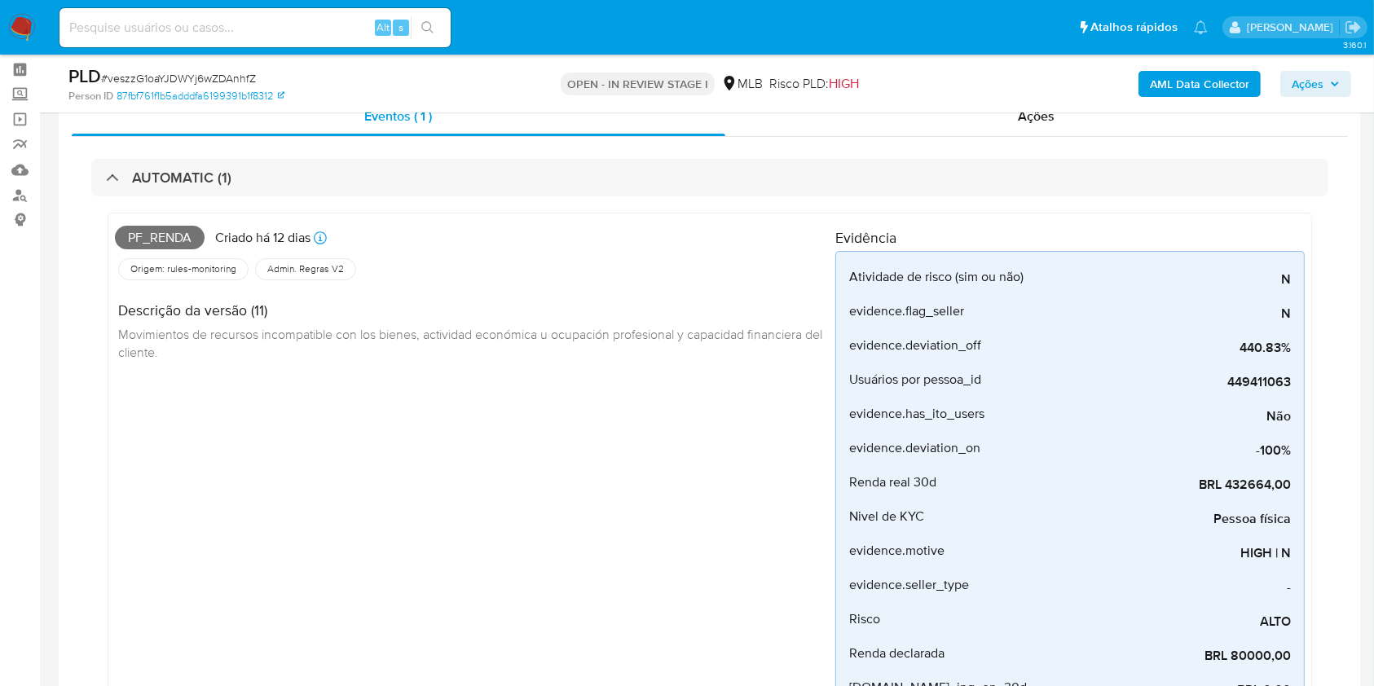
click at [1294, 82] on span "Ações" at bounding box center [1308, 84] width 32 height 26
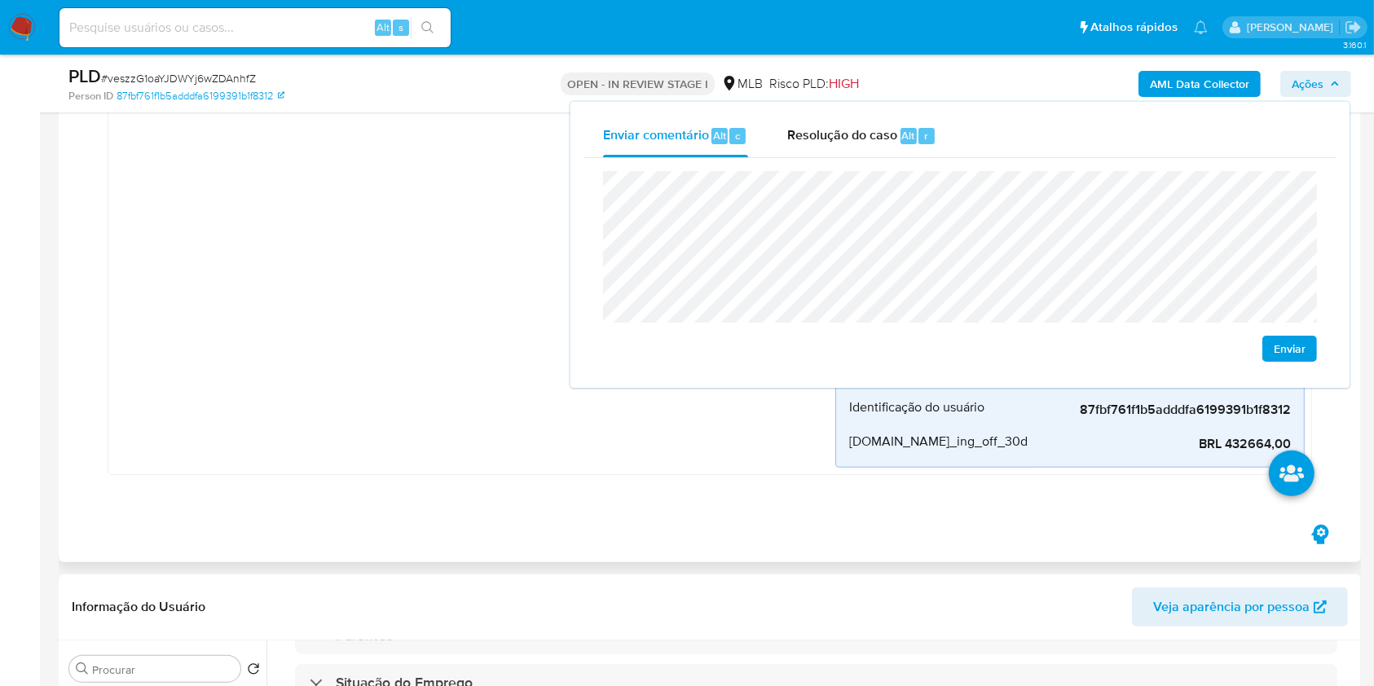
click at [261, 417] on div "Pf_renda Criado há 12 dias Criado: 12/09/2025 00:34:26 Origem: rules-monitoring…" at bounding box center [475, 186] width 721 height 563
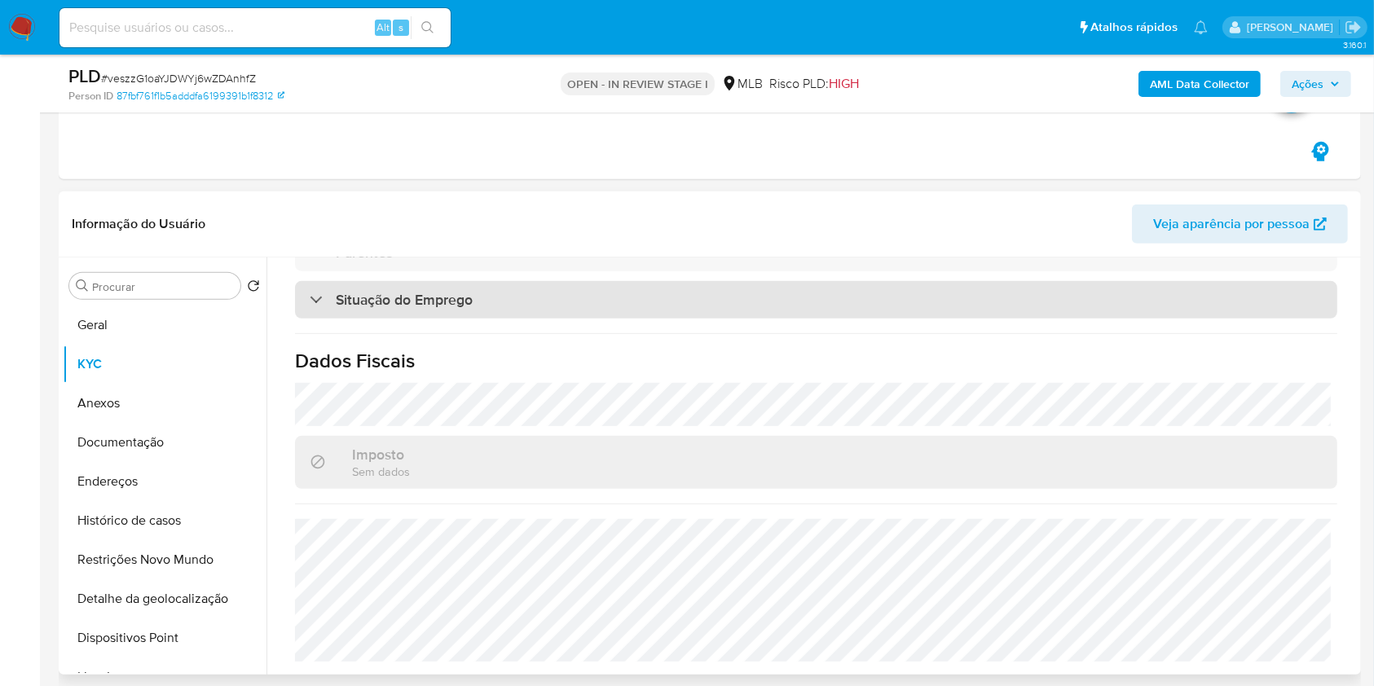
scroll to position [762, 0]
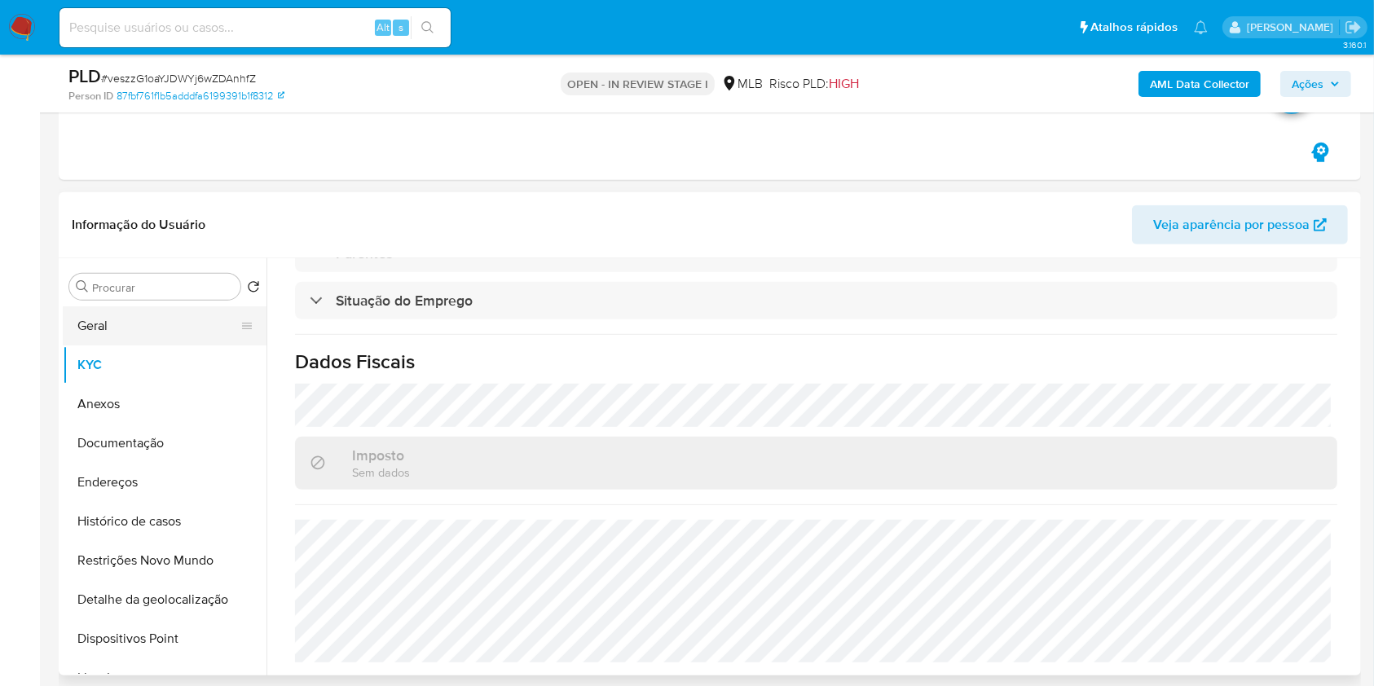
click at [125, 326] on button "Geral" at bounding box center [158, 326] width 191 height 39
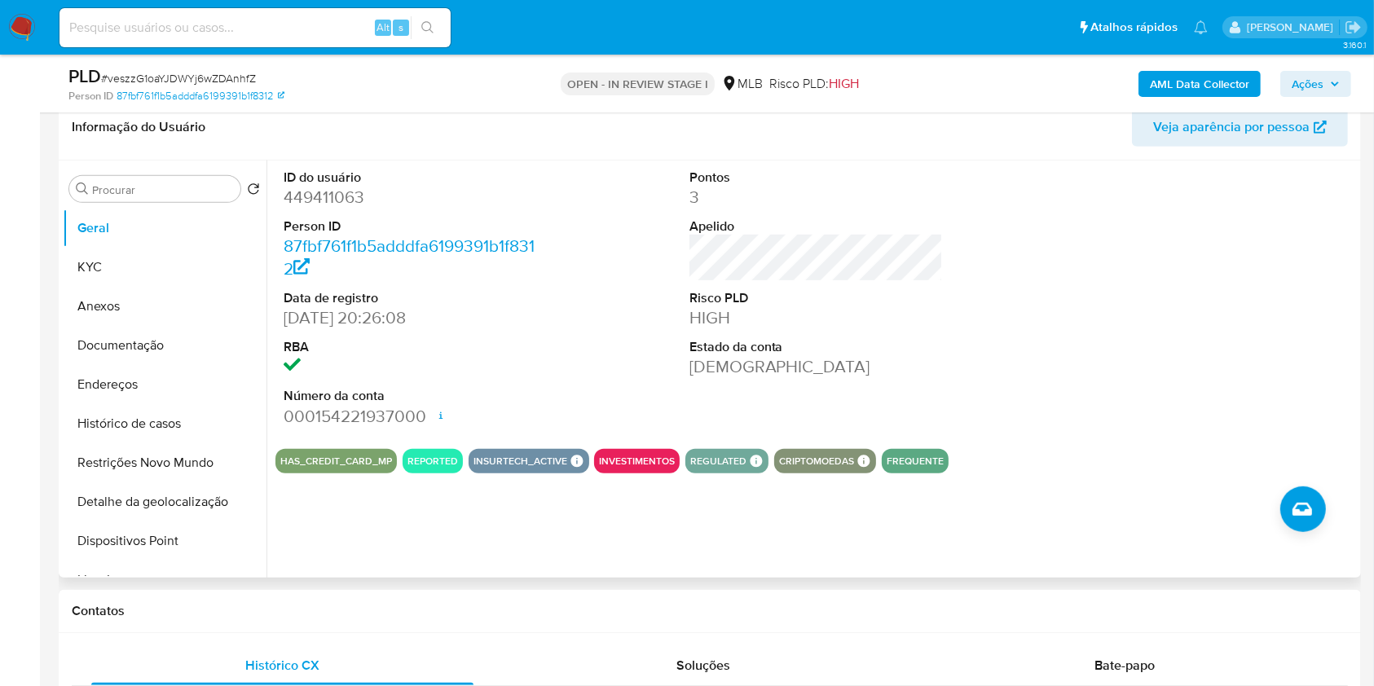
scroll to position [923, 0]
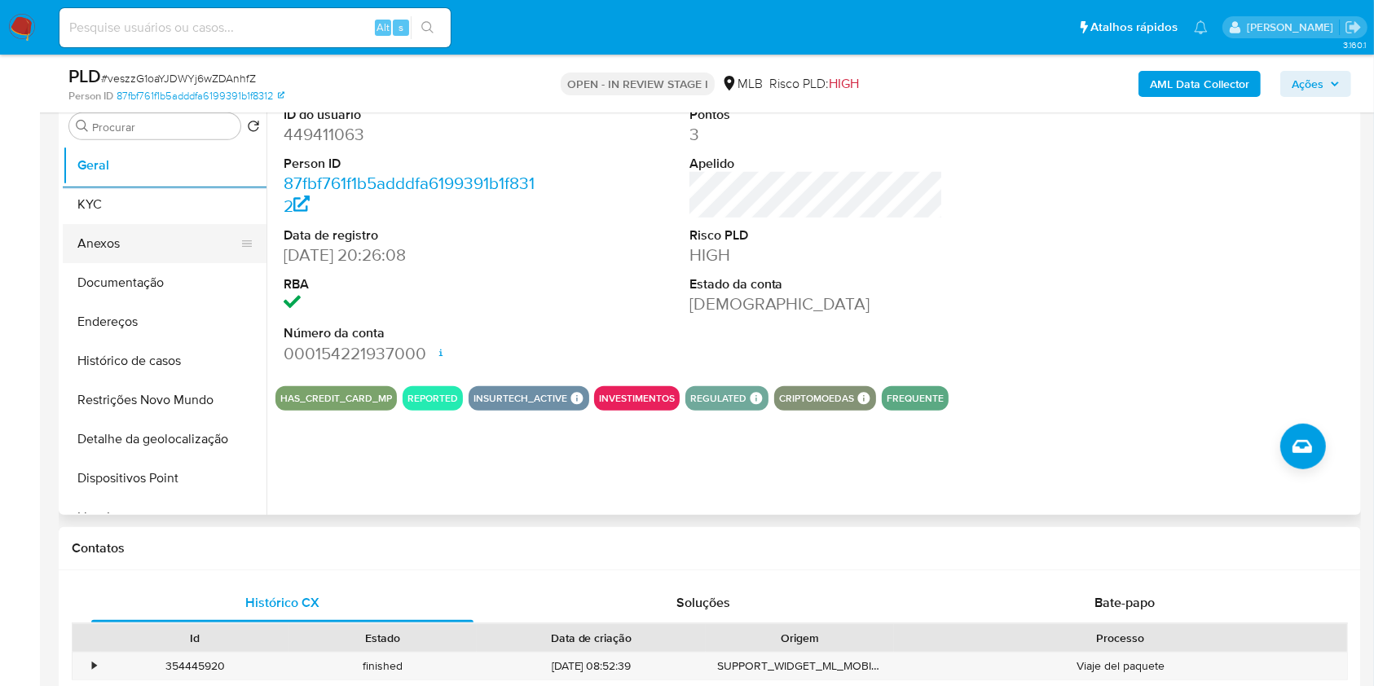
click at [177, 211] on button "KYC" at bounding box center [165, 204] width 204 height 39
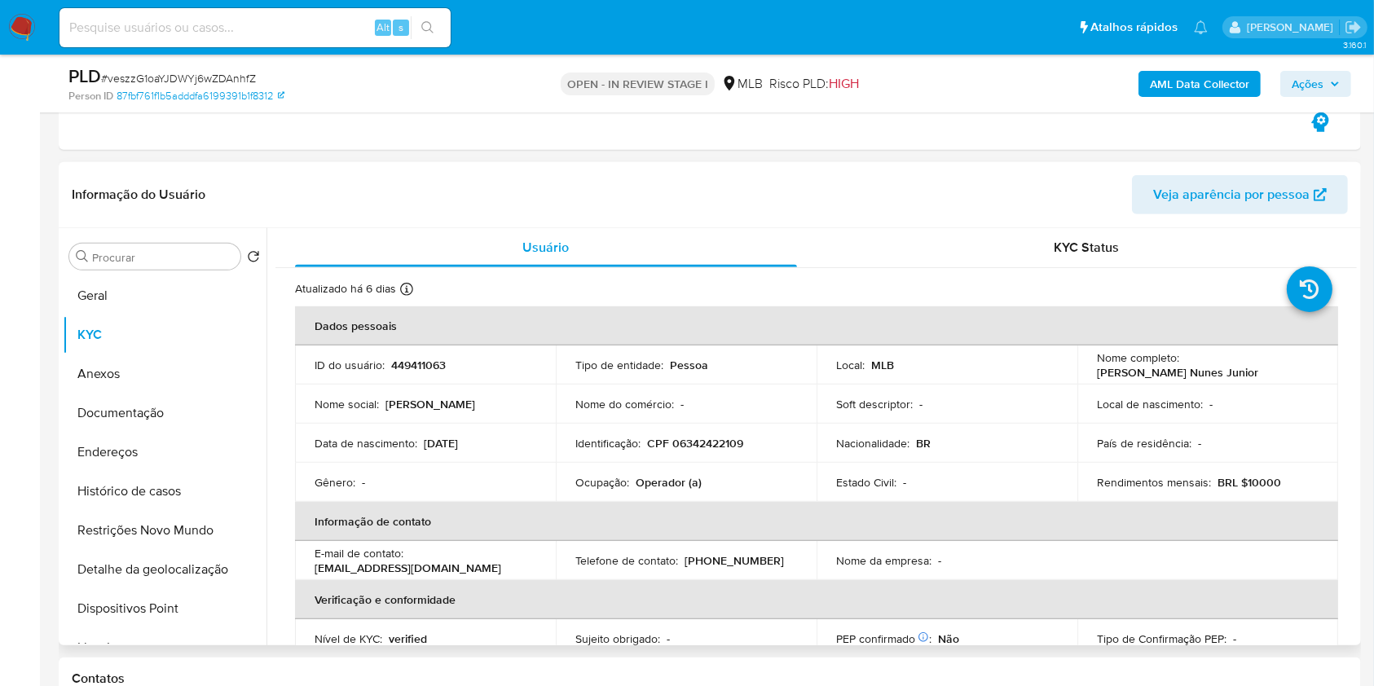
scroll to position [693, 0]
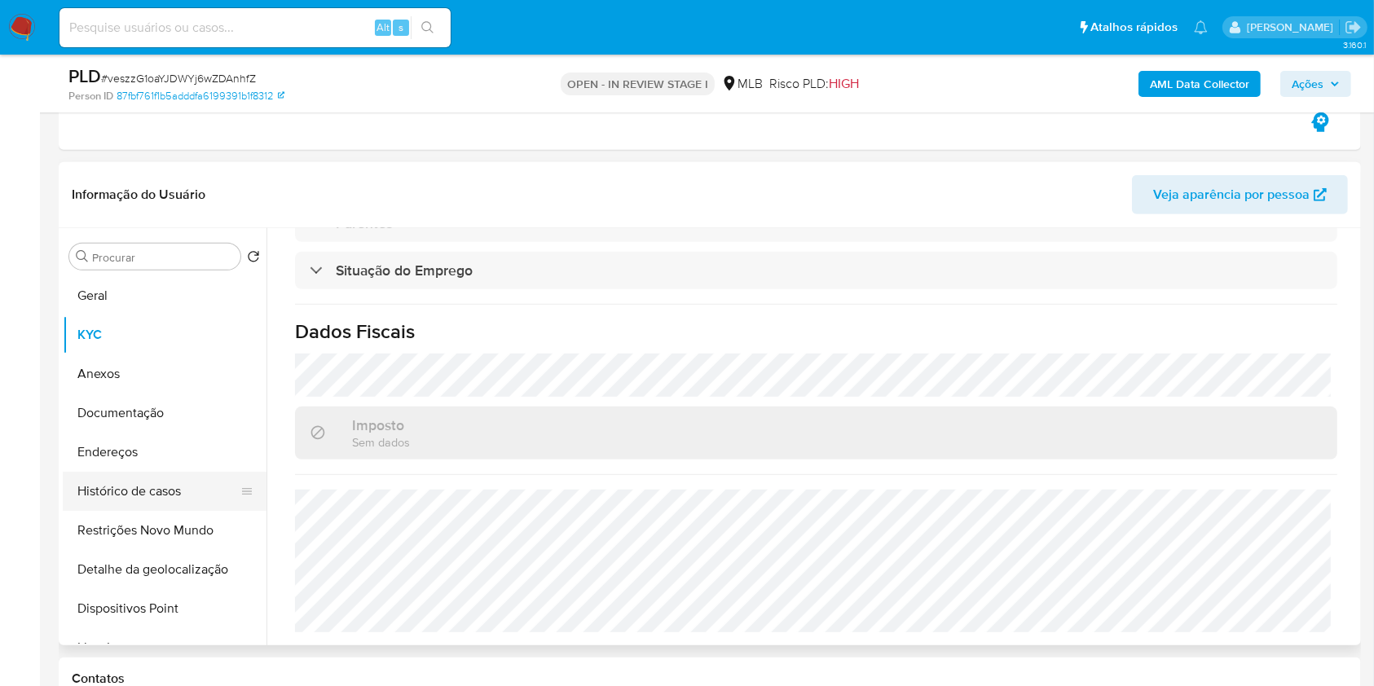
click at [125, 490] on button "Histórico de casos" at bounding box center [158, 491] width 191 height 39
click at [125, 511] on button "Restrições Novo Mundo" at bounding box center [165, 530] width 204 height 39
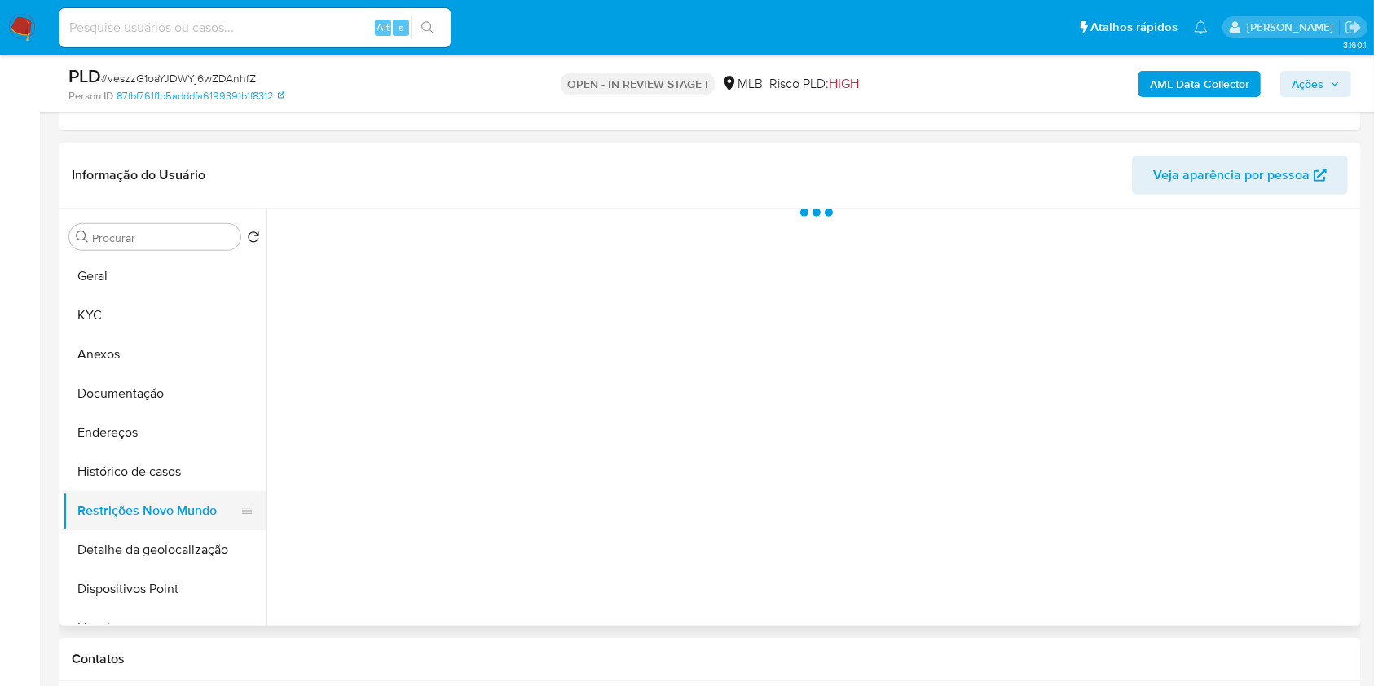
scroll to position [0, 0]
click at [186, 468] on button "Histórico de casos" at bounding box center [158, 471] width 191 height 39
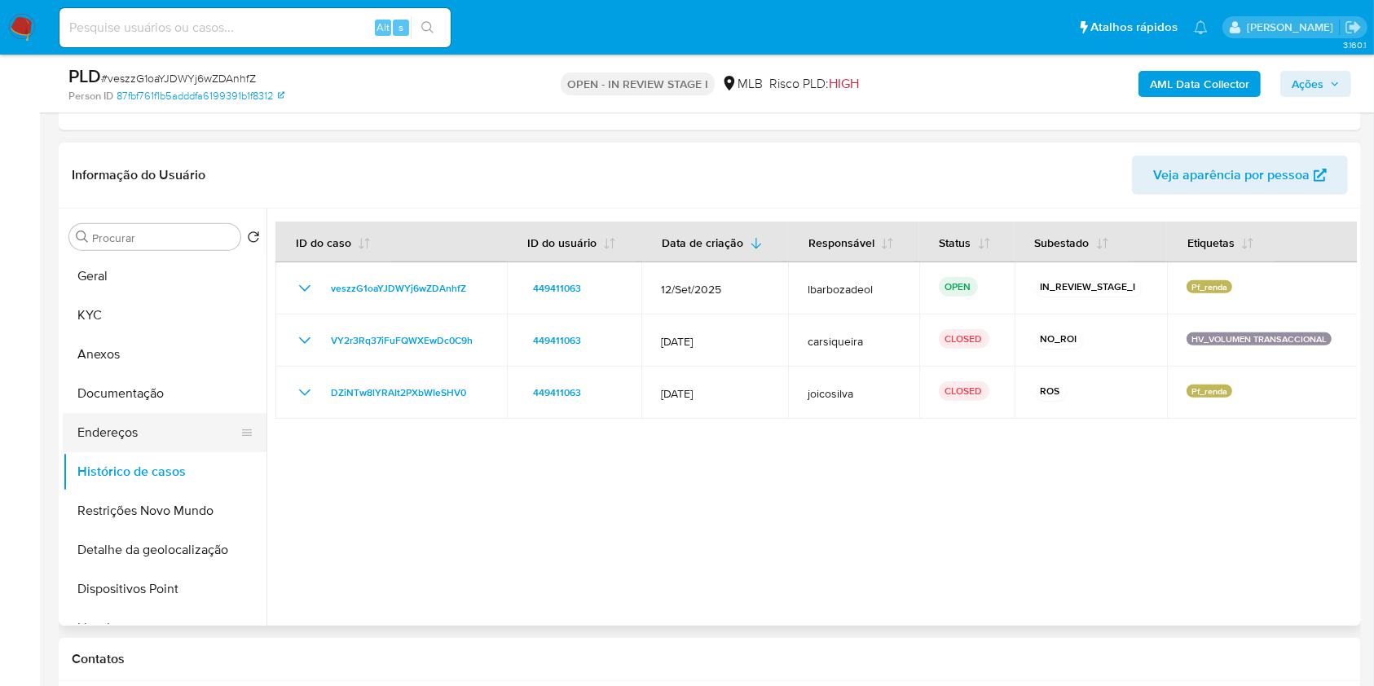
click at [163, 433] on button "Endereços" at bounding box center [158, 432] width 191 height 39
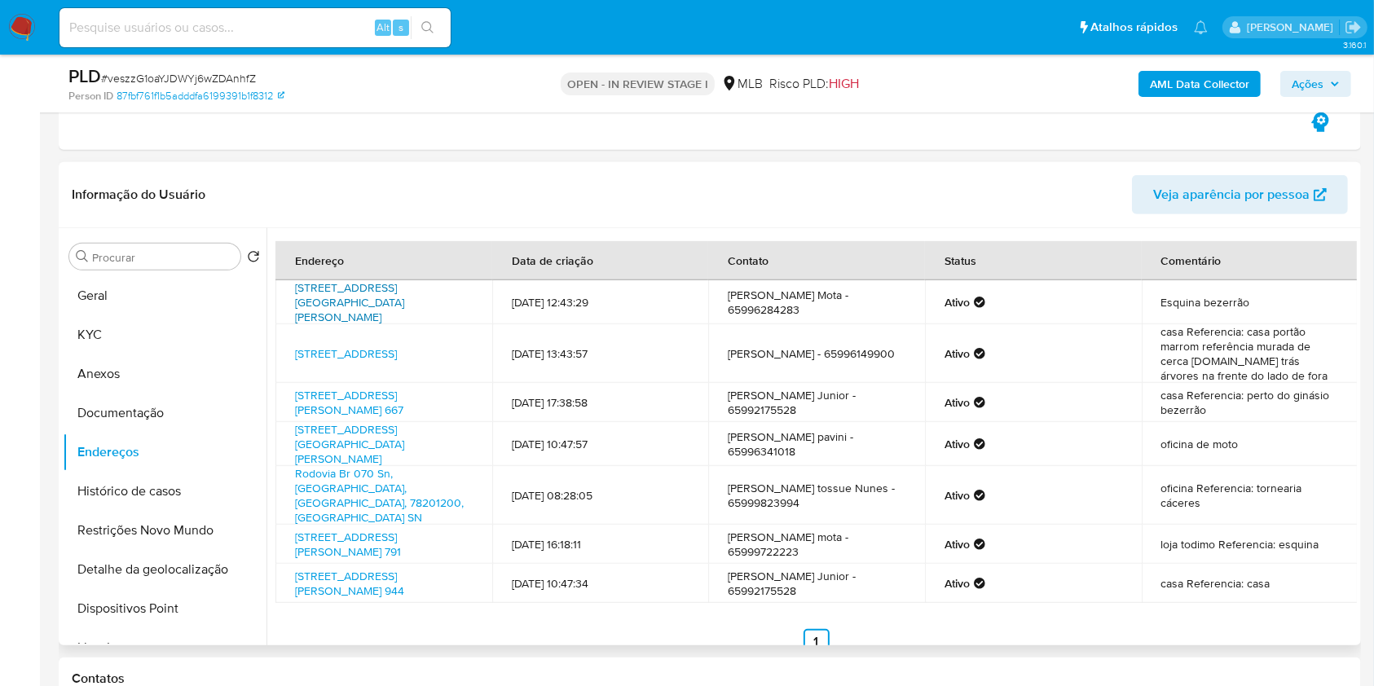
drag, startPoint x: 339, startPoint y: 287, endPoint x: 339, endPoint y: 298, distance: 10.6
click at [338, 287] on link "Avenida Joaquim Gomes De Souza 2780, Pontes E Lacerda, Mato Grosso, 78250000, B…" at bounding box center [349, 303] width 109 height 46
click at [334, 346] on link "Rua Dos Souto E Faria 65, Cáceres, Mato Grosso, 78216185, Brasil 65" at bounding box center [346, 354] width 102 height 16
click at [338, 398] on link "Rua Benedito Francisco Da Silva 667, Pontes E Lacerda, Mato Grosso, 78250000, B…" at bounding box center [349, 402] width 108 height 31
click at [334, 440] on link "Avenida Marechal Rondon 2873, Pontes E Lacerda, Mato Grosso, 78250000, Brasil 2…" at bounding box center [349, 444] width 109 height 46
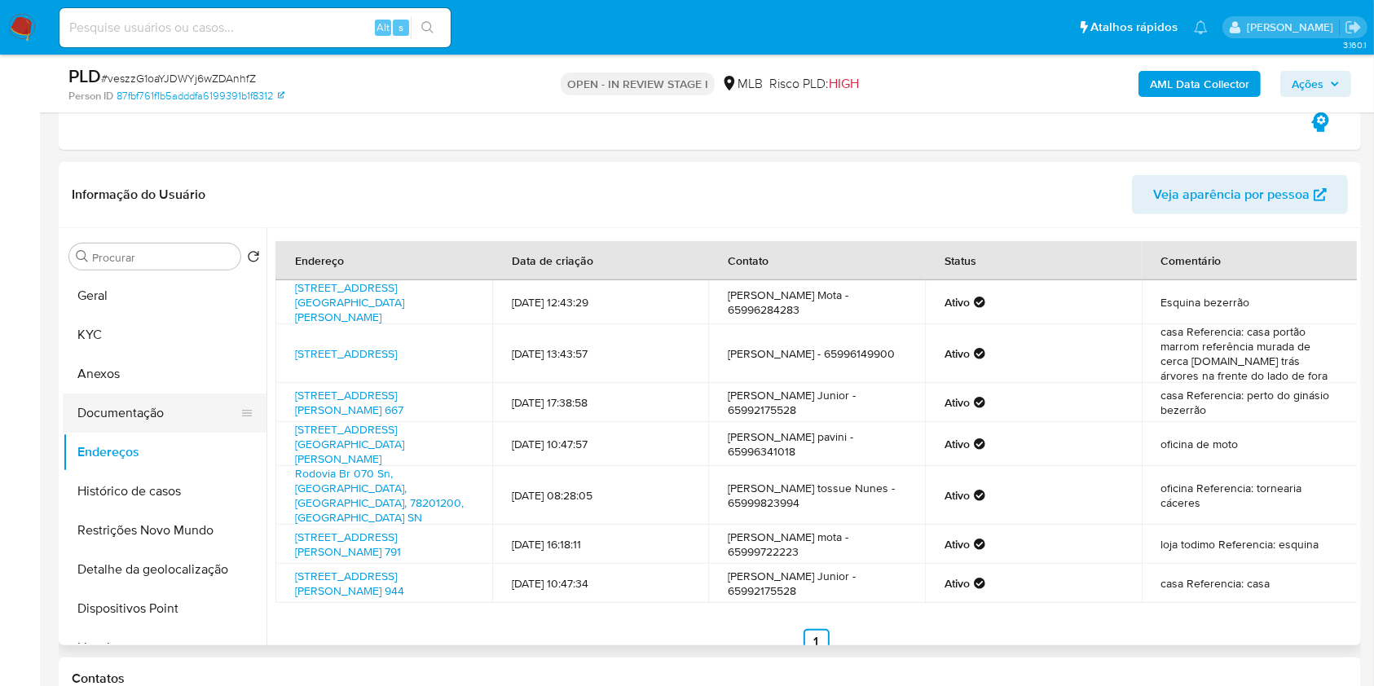
click at [132, 417] on button "Documentação" at bounding box center [158, 413] width 191 height 39
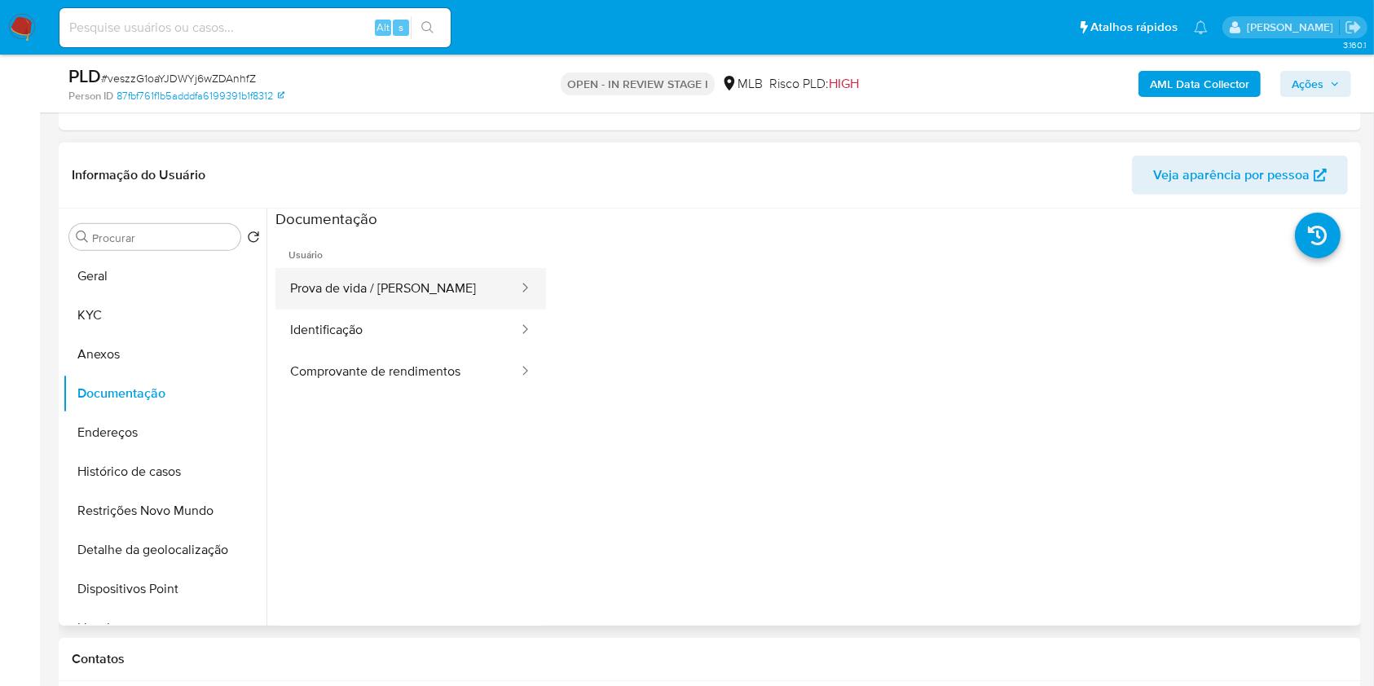
click at [364, 285] on button "Prova de vida / [PERSON_NAME]" at bounding box center [398, 289] width 245 height 42
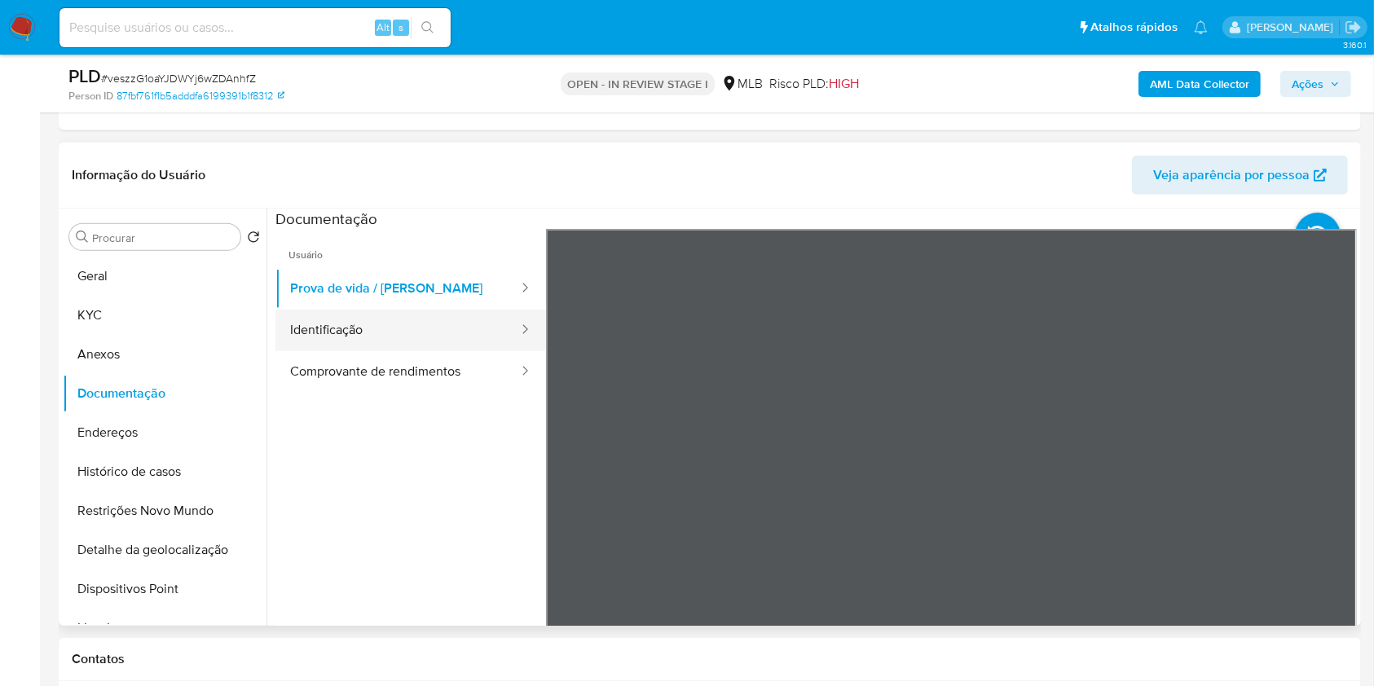
click at [430, 322] on button "Identificação" at bounding box center [398, 331] width 245 height 42
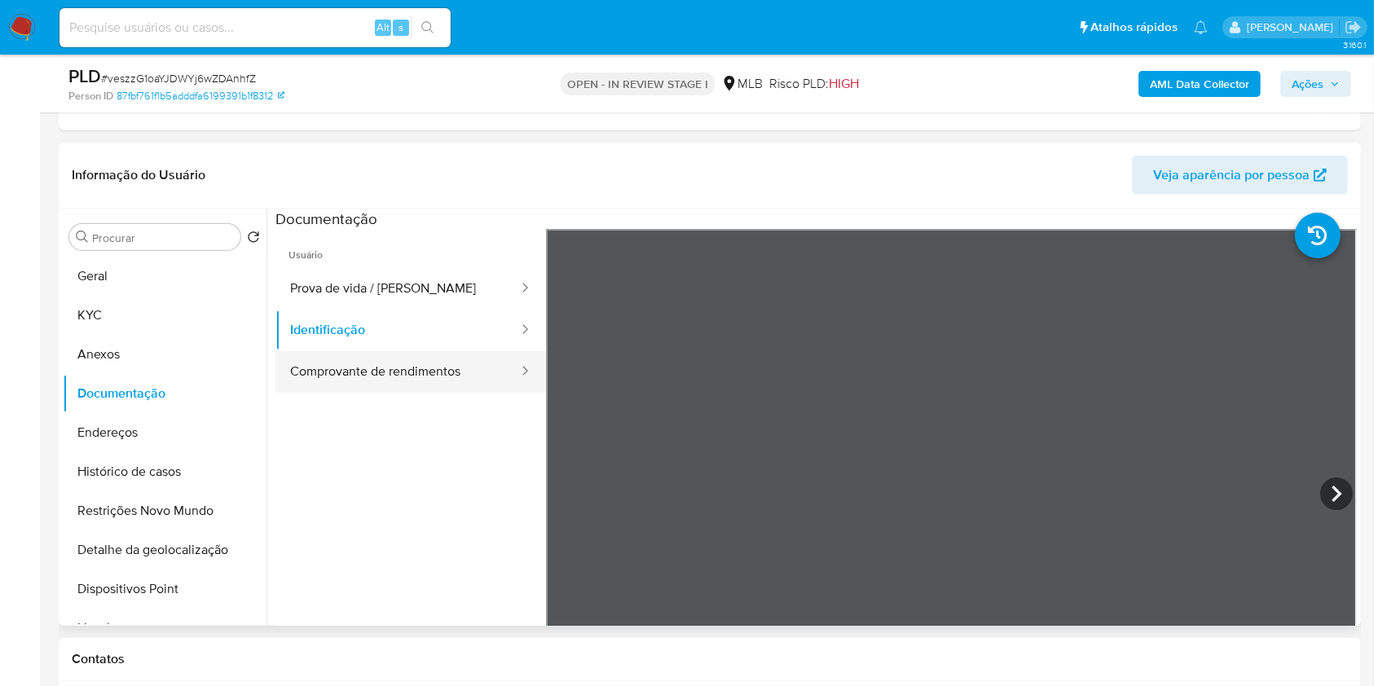
click at [409, 373] on button "Comprovante de rendimentos" at bounding box center [398, 372] width 245 height 42
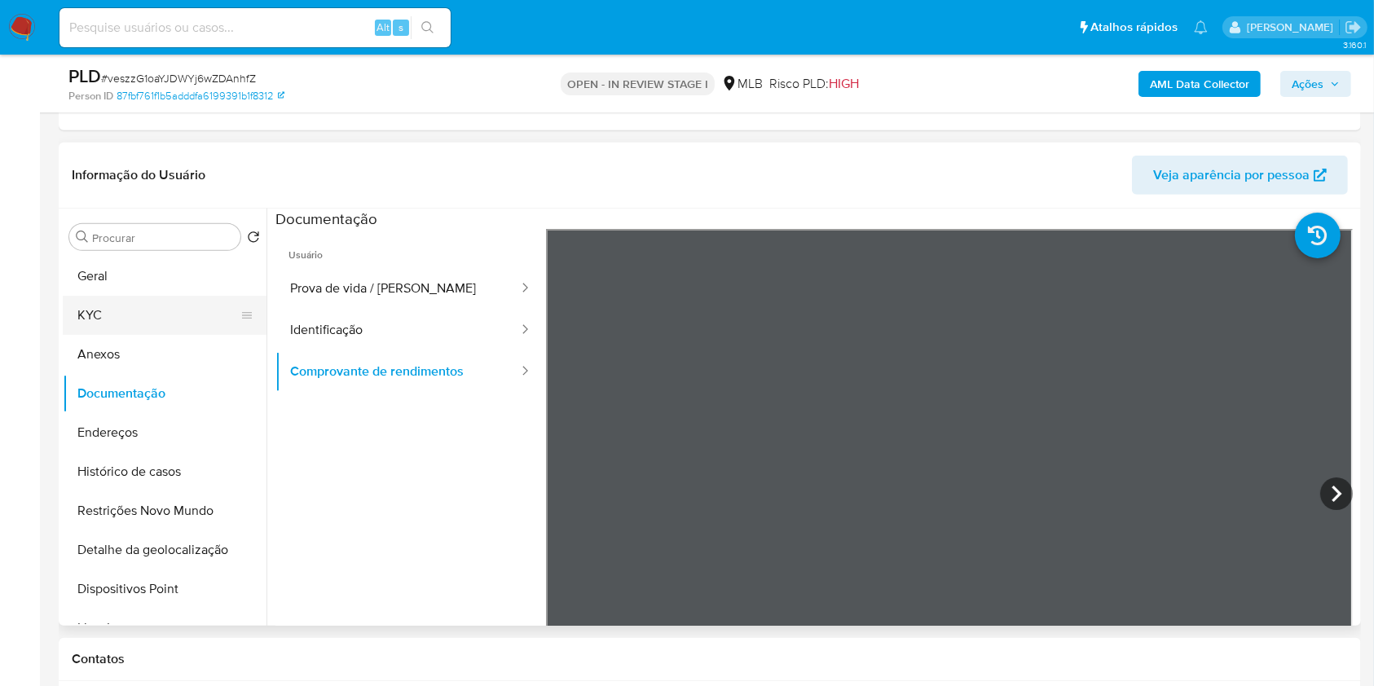
click at [165, 302] on button "KYC" at bounding box center [158, 315] width 191 height 39
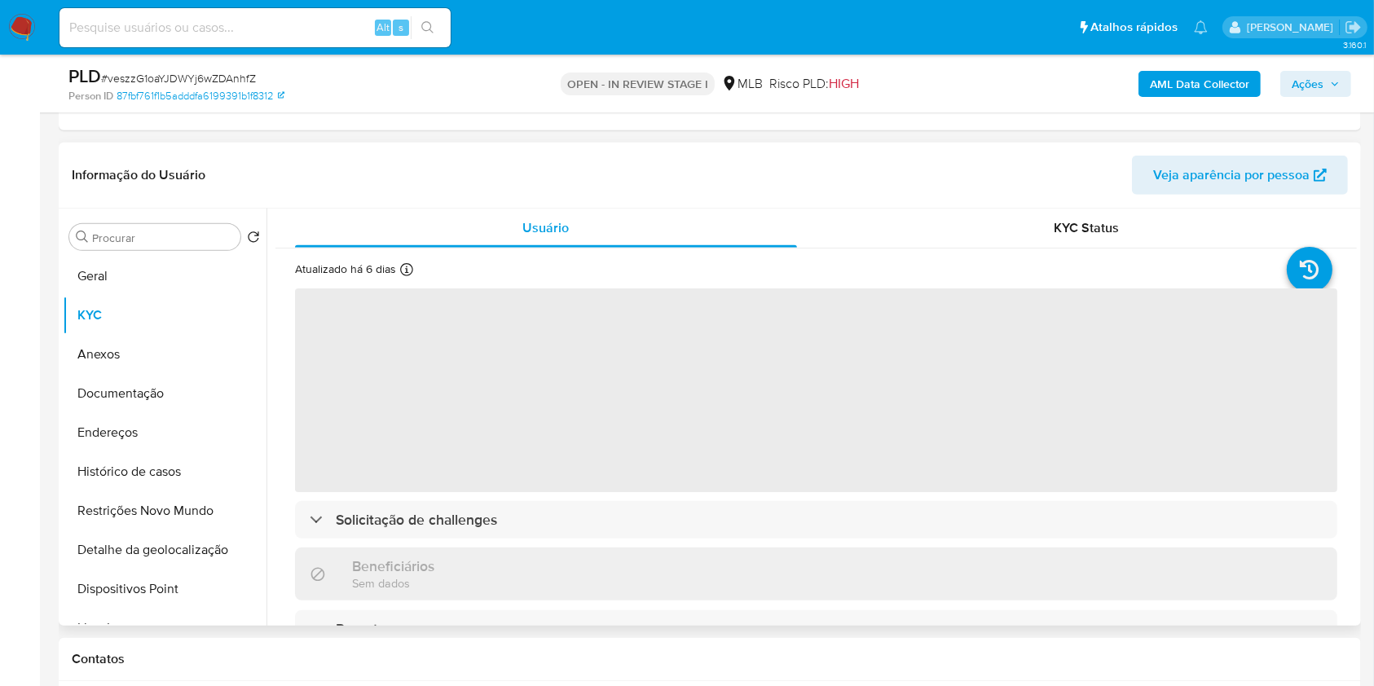
click at [995, 220] on div "KYC Status" at bounding box center [1087, 228] width 502 height 39
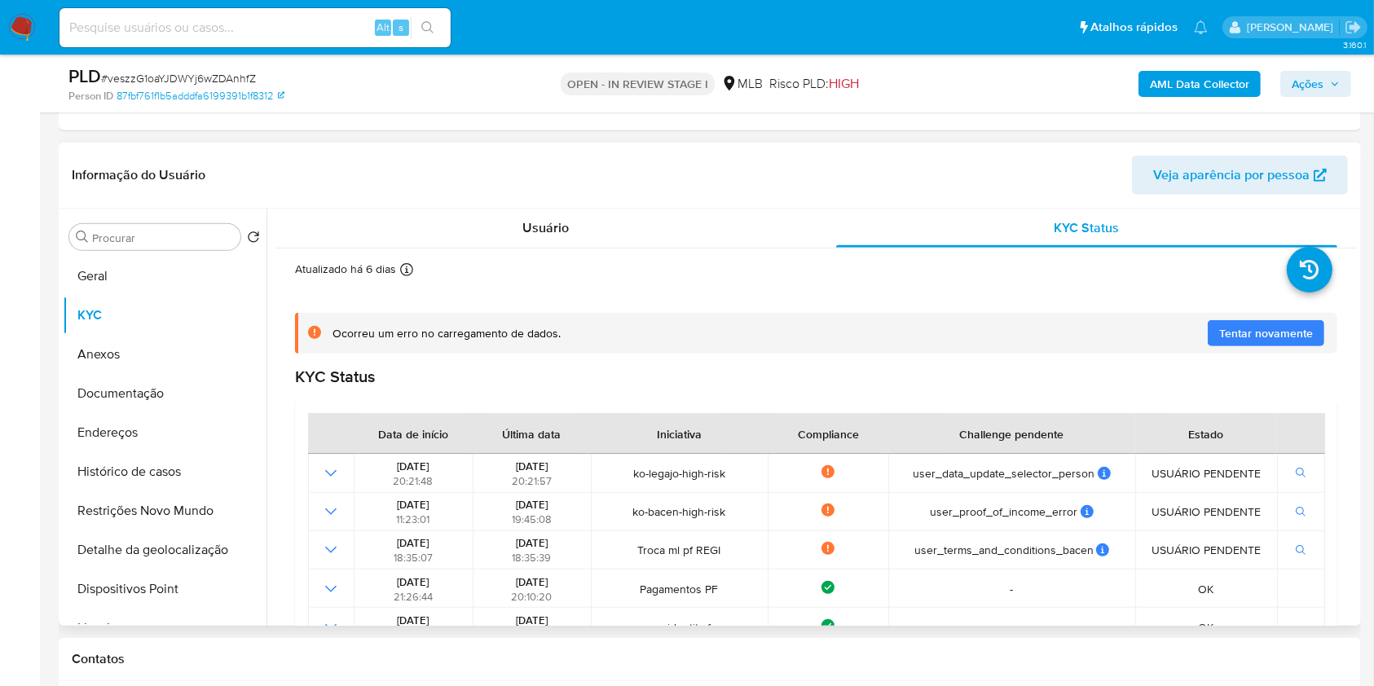
scroll to position [314, 0]
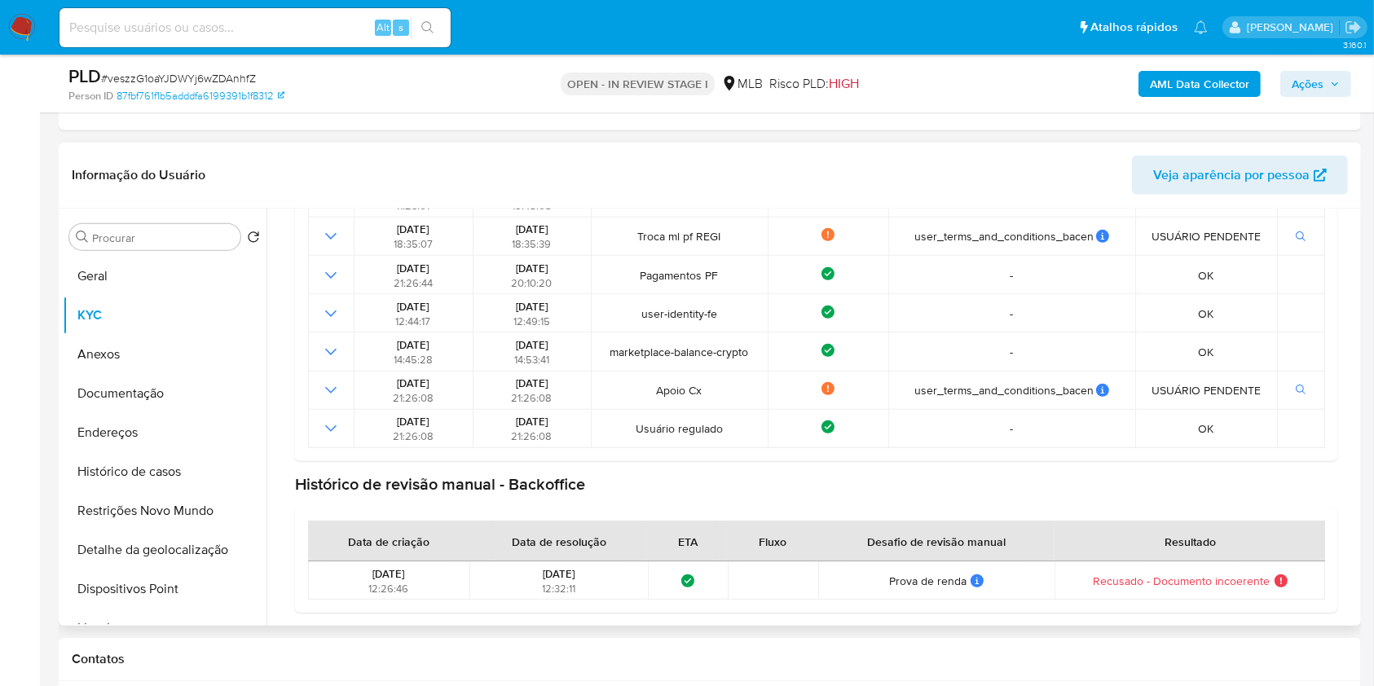
click at [1095, 577] on span "Recusado - Documento incoerente" at bounding box center [1181, 581] width 177 height 15
click at [183, 468] on button "Histórico de casos" at bounding box center [158, 471] width 191 height 39
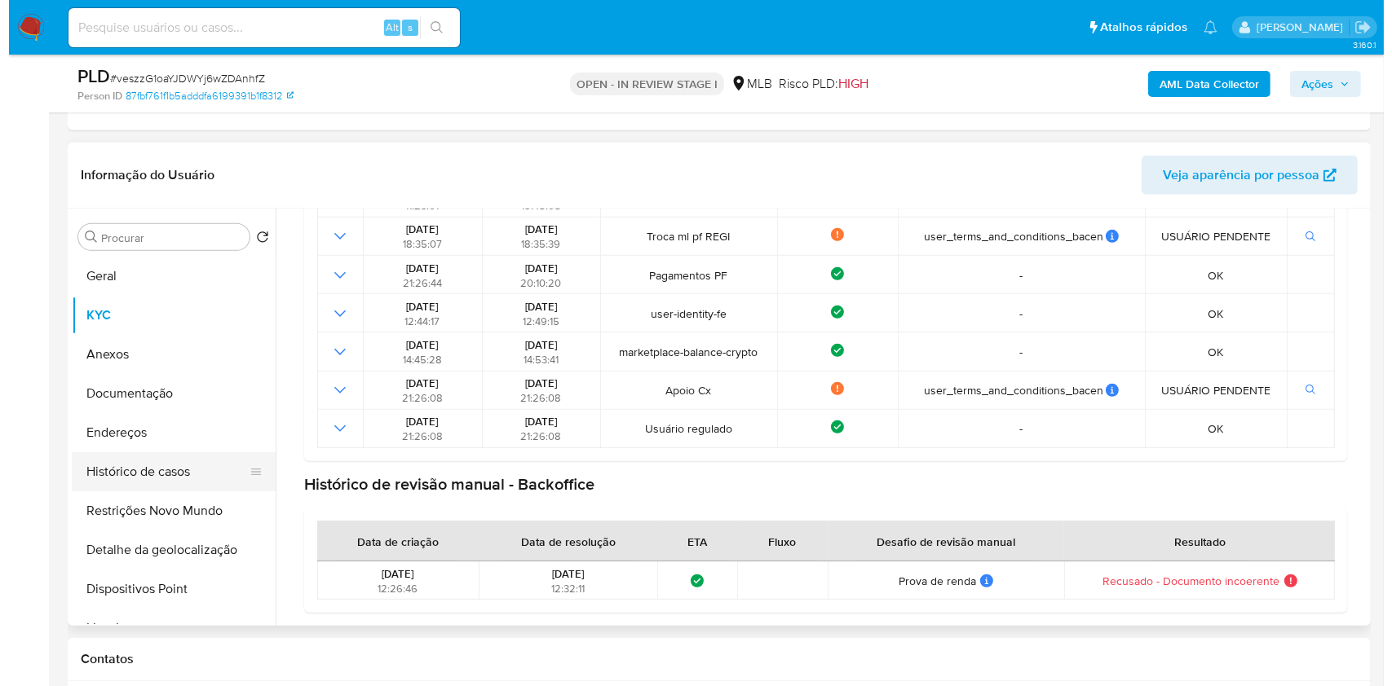
scroll to position [0, 0]
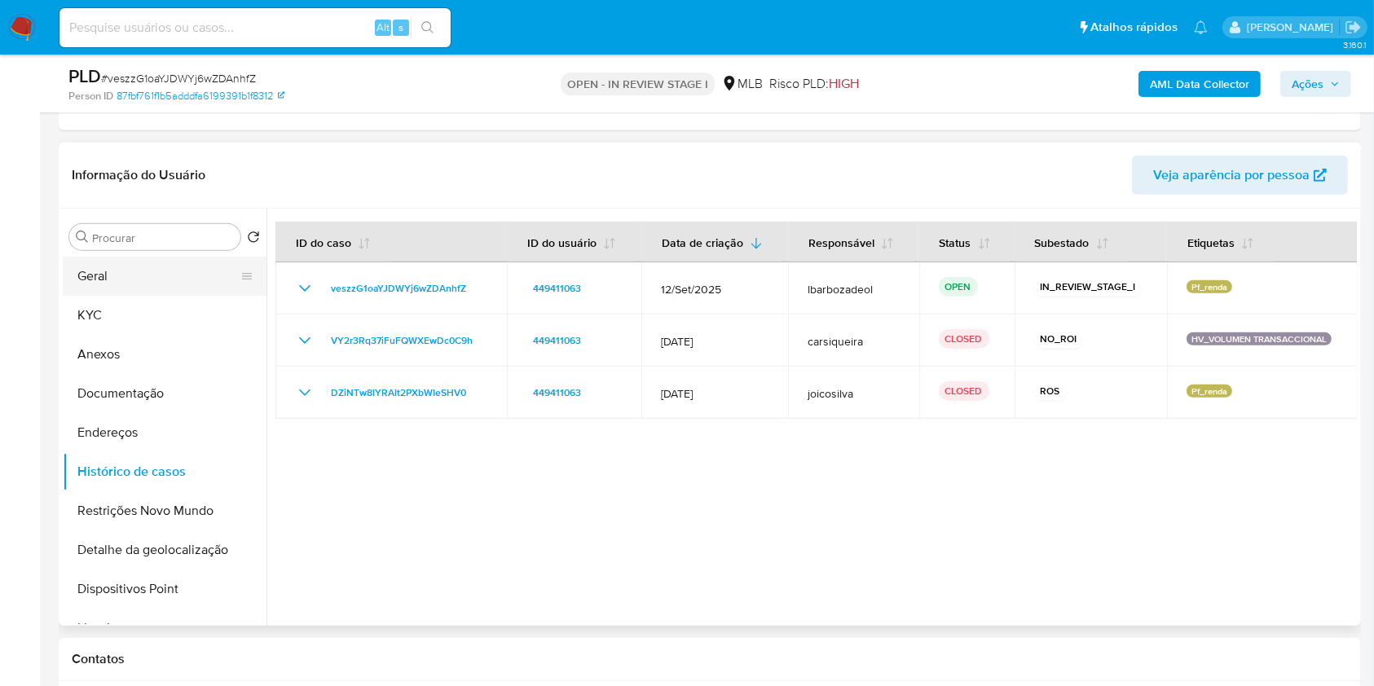
click at [192, 278] on button "Geral" at bounding box center [158, 276] width 191 height 39
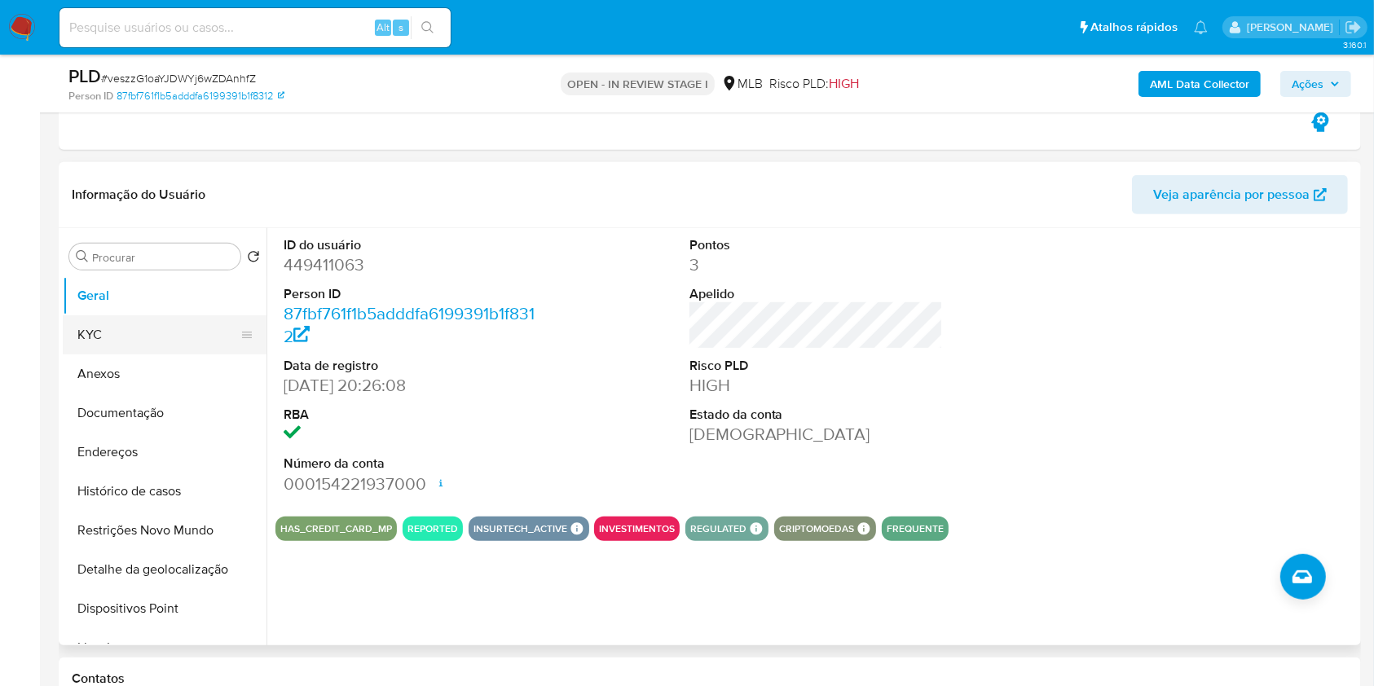
click at [167, 333] on button "KYC" at bounding box center [158, 334] width 191 height 39
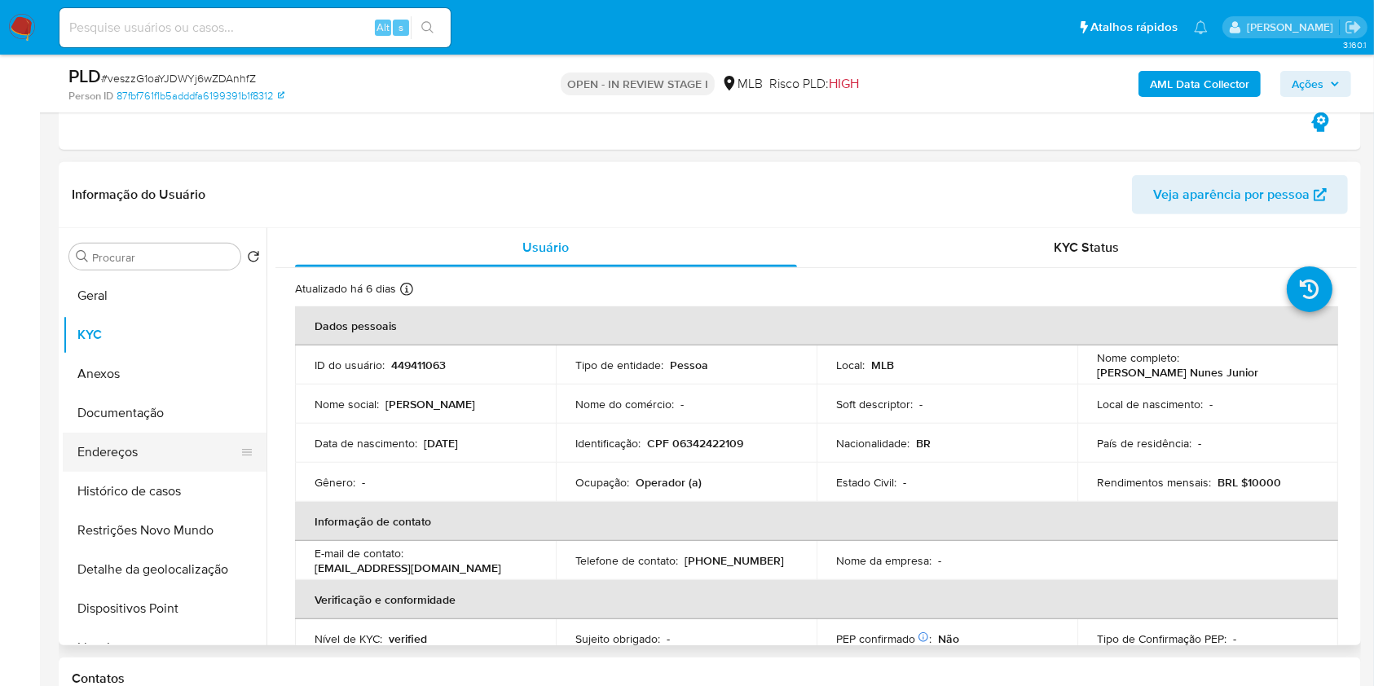
click at [128, 462] on button "Endereços" at bounding box center [158, 452] width 191 height 39
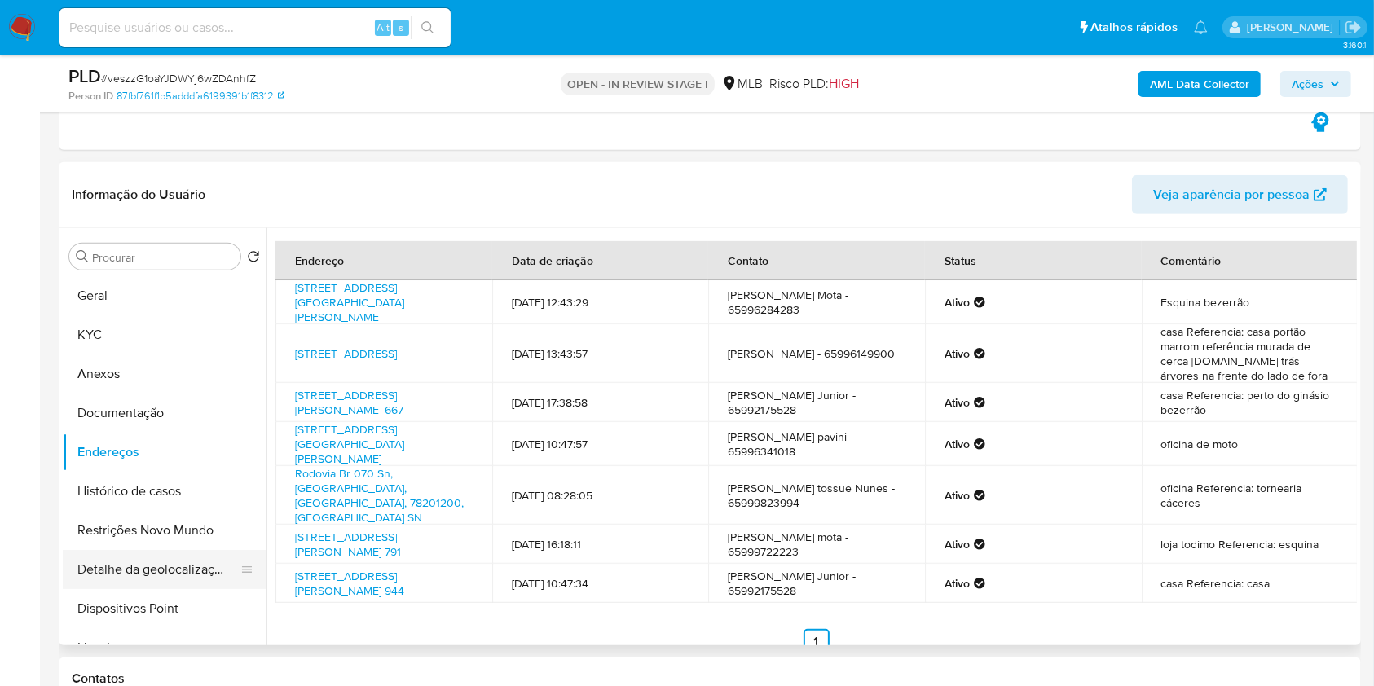
click at [214, 559] on button "Detalhe da geolocalização" at bounding box center [158, 569] width 191 height 39
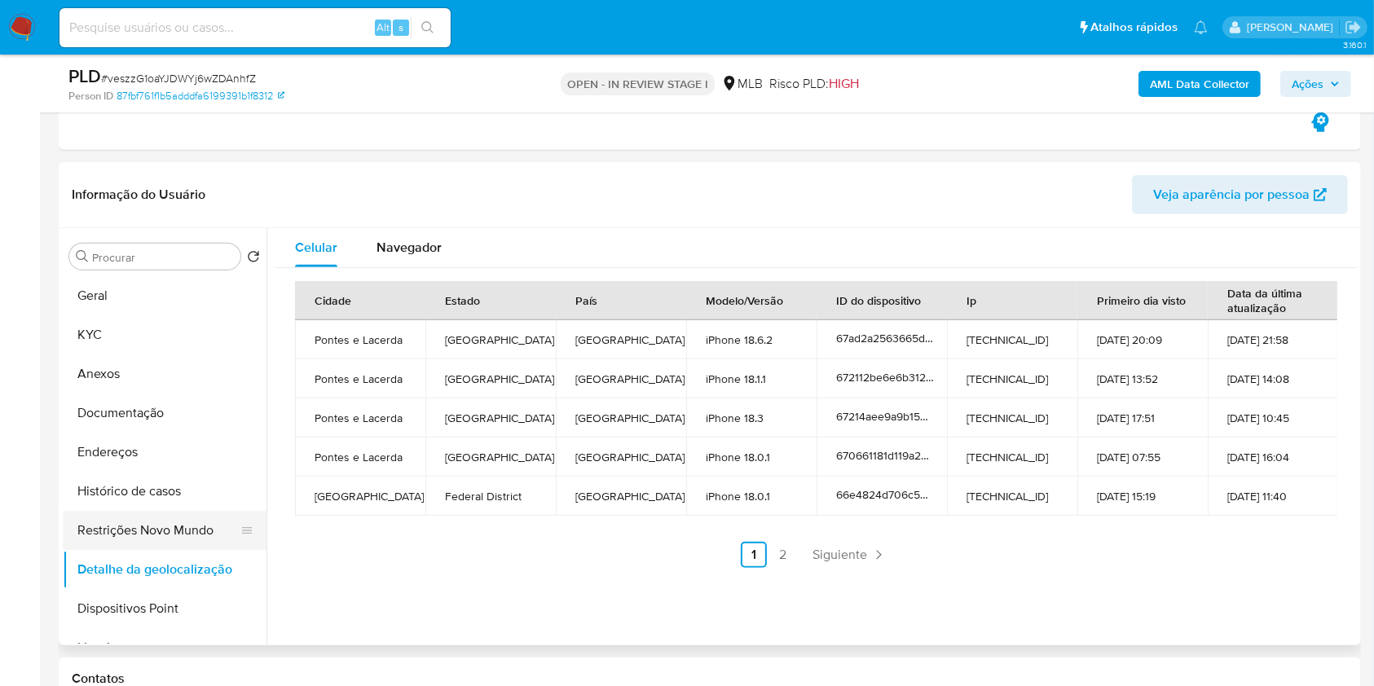
click at [200, 531] on button "Restrições Novo Mundo" at bounding box center [158, 530] width 191 height 39
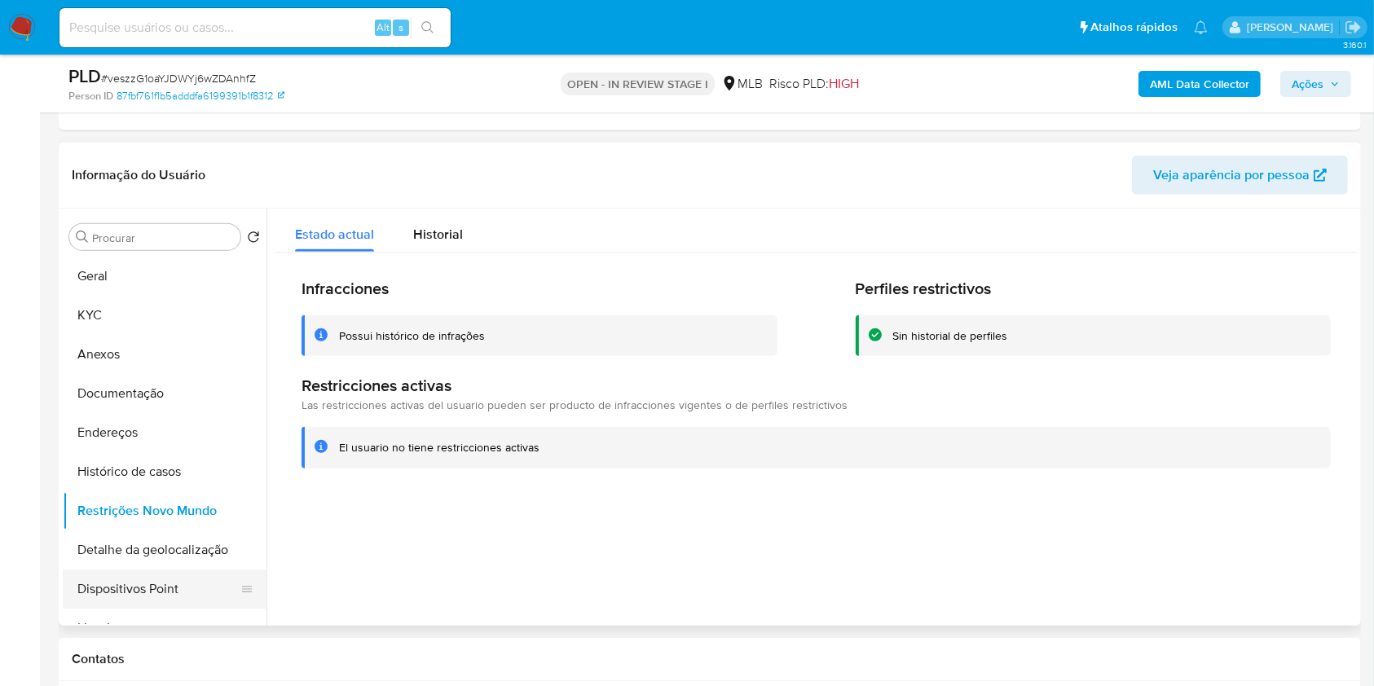
click at [205, 592] on button "Dispositivos Point" at bounding box center [158, 589] width 191 height 39
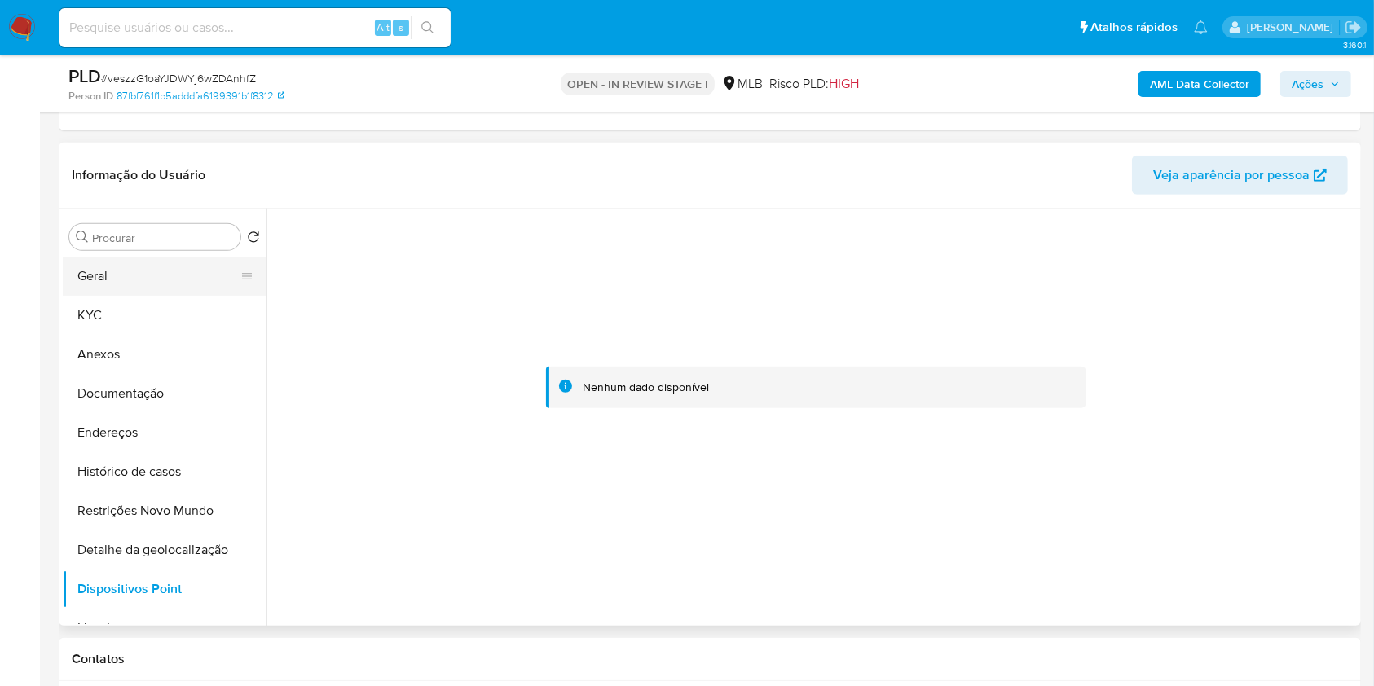
click at [150, 271] on button "Geral" at bounding box center [158, 276] width 191 height 39
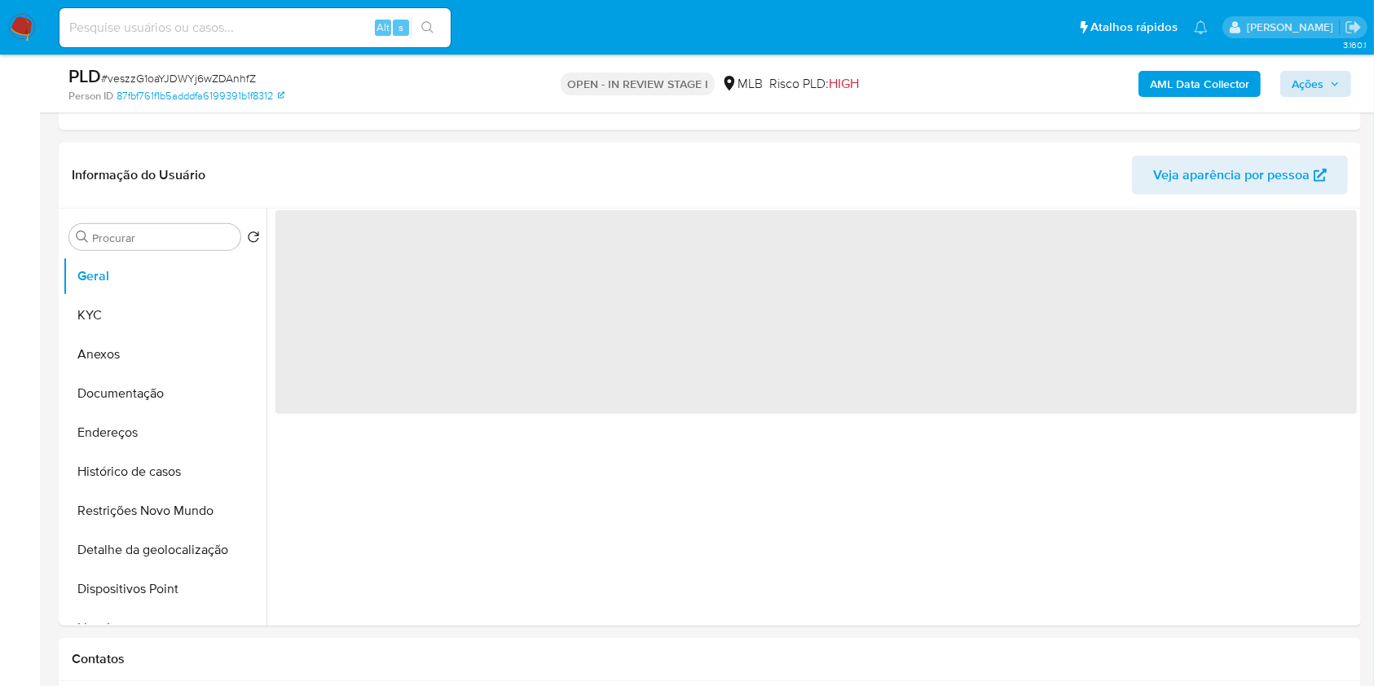
drag, startPoint x: 1311, startPoint y: 65, endPoint x: 1311, endPoint y: 81, distance: 15.5
click at [1311, 67] on div "AML Data Collector Ações" at bounding box center [1140, 83] width 423 height 38
drag, startPoint x: 1311, startPoint y: 82, endPoint x: 1299, endPoint y: 82, distance: 11.4
click at [1310, 82] on span "Ações" at bounding box center [1308, 84] width 32 height 26
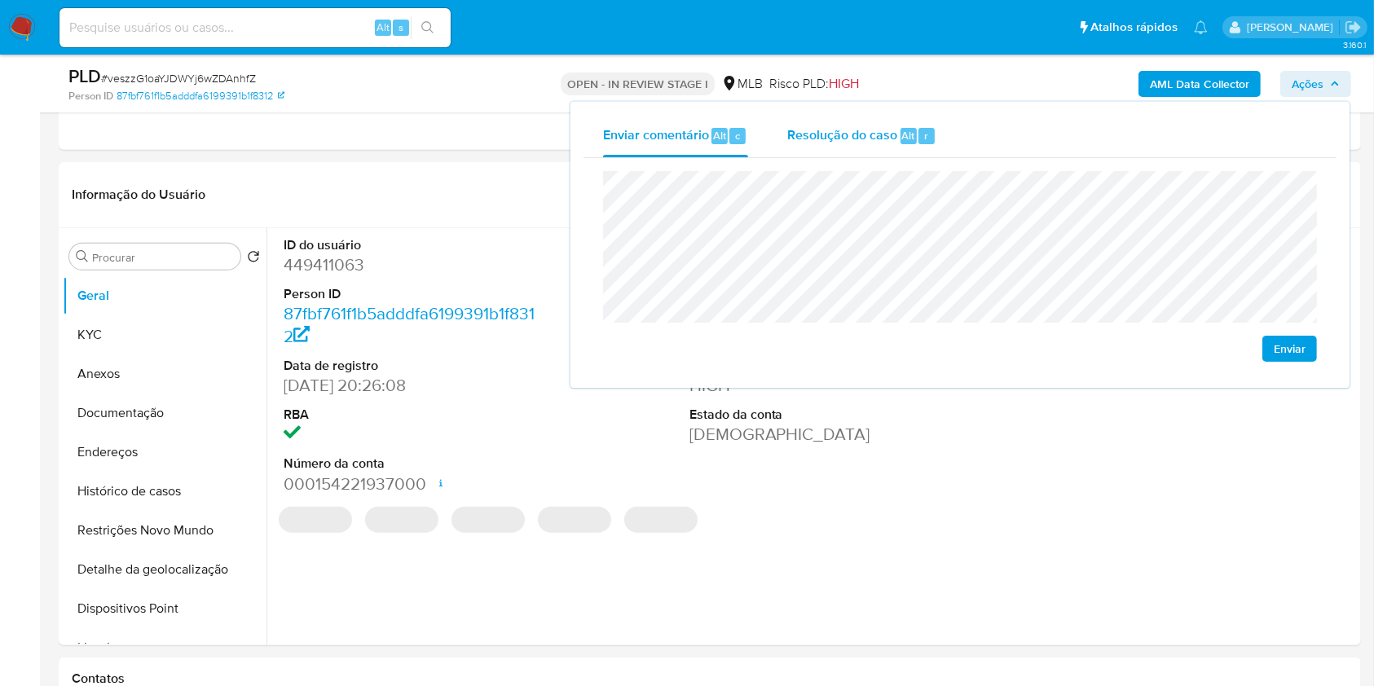
click at [891, 129] on span "Resolução do caso" at bounding box center [843, 135] width 110 height 19
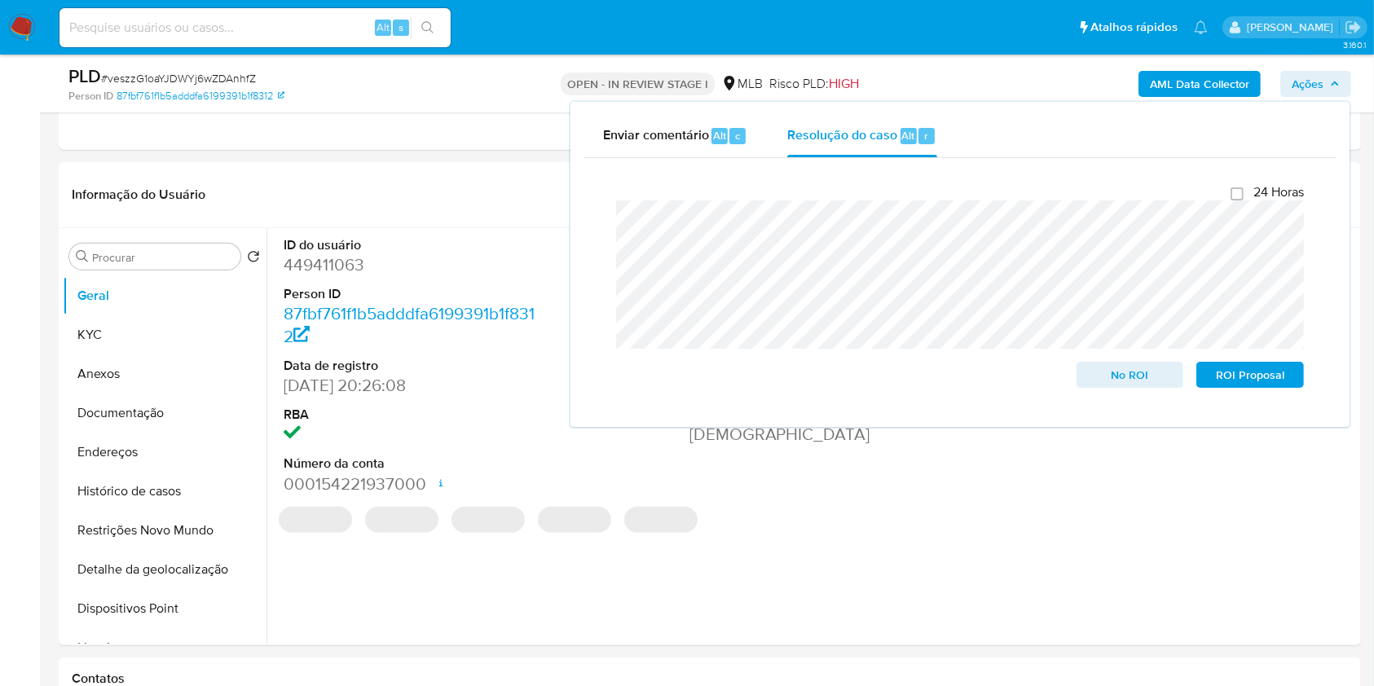
click at [965, 61] on div "PLD # veszzG1oaYJDWYj6wZDAnhfZ Person ID 87fbf761f1b5adddfa6199391b1f8312 OPEN …" at bounding box center [710, 84] width 1303 height 58
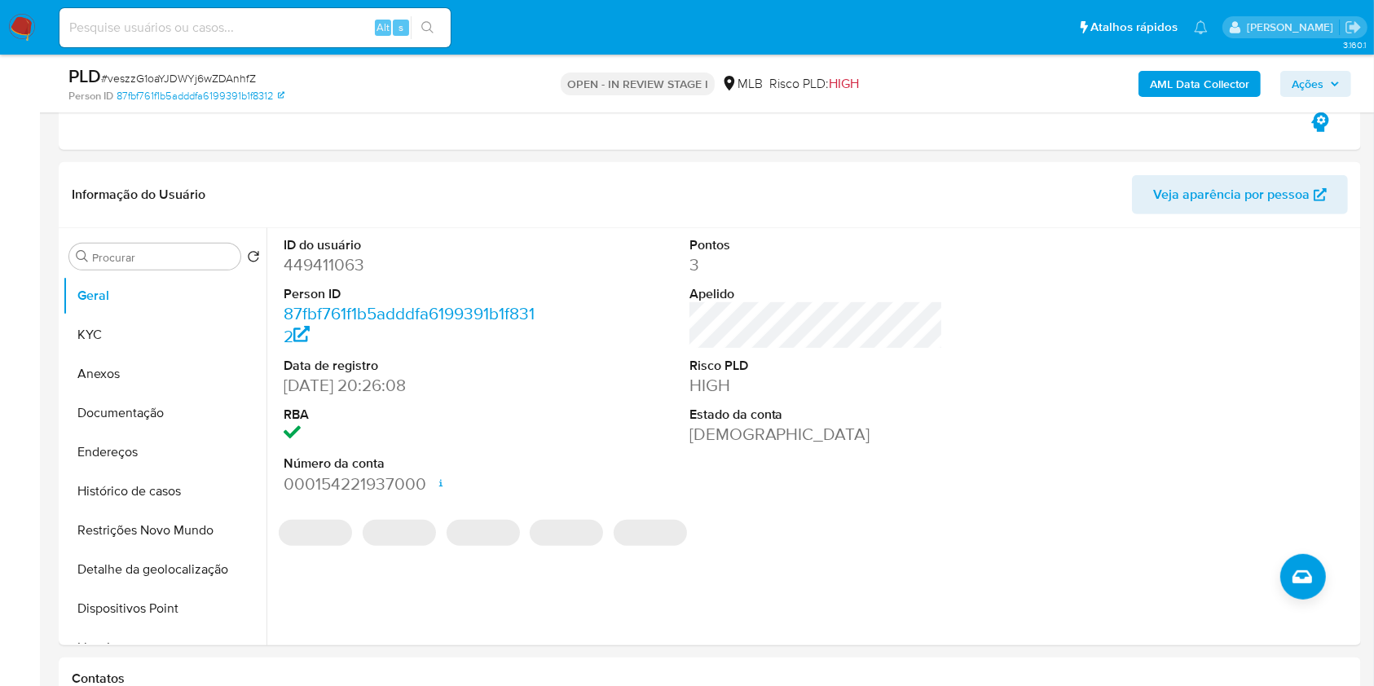
click at [1213, 71] on b "AML Data Collector" at bounding box center [1199, 84] width 99 height 26
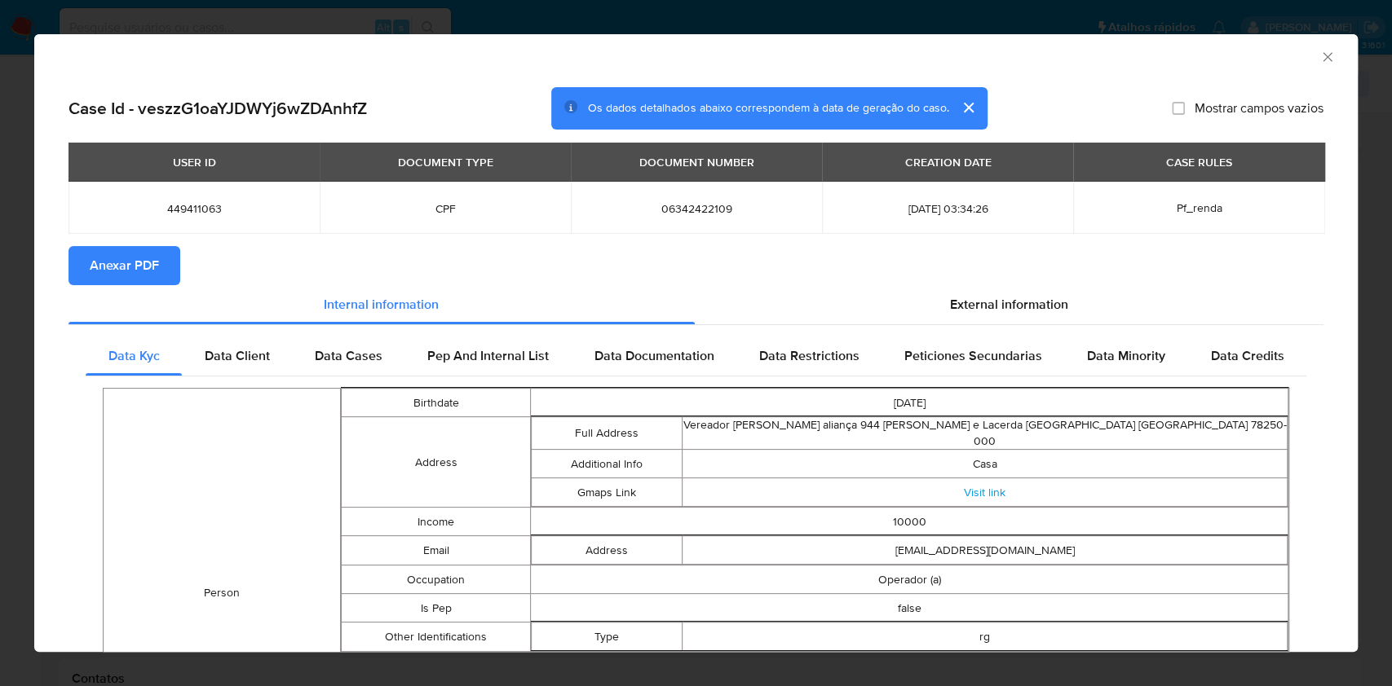
click at [86, 263] on button "Anexar PDF" at bounding box center [124, 265] width 112 height 39
click at [1319, 50] on icon "Fechar a janela" at bounding box center [1327, 57] width 16 height 16
click at [1304, 50] on div "AML Data Collector" at bounding box center [695, 54] width 1323 height 41
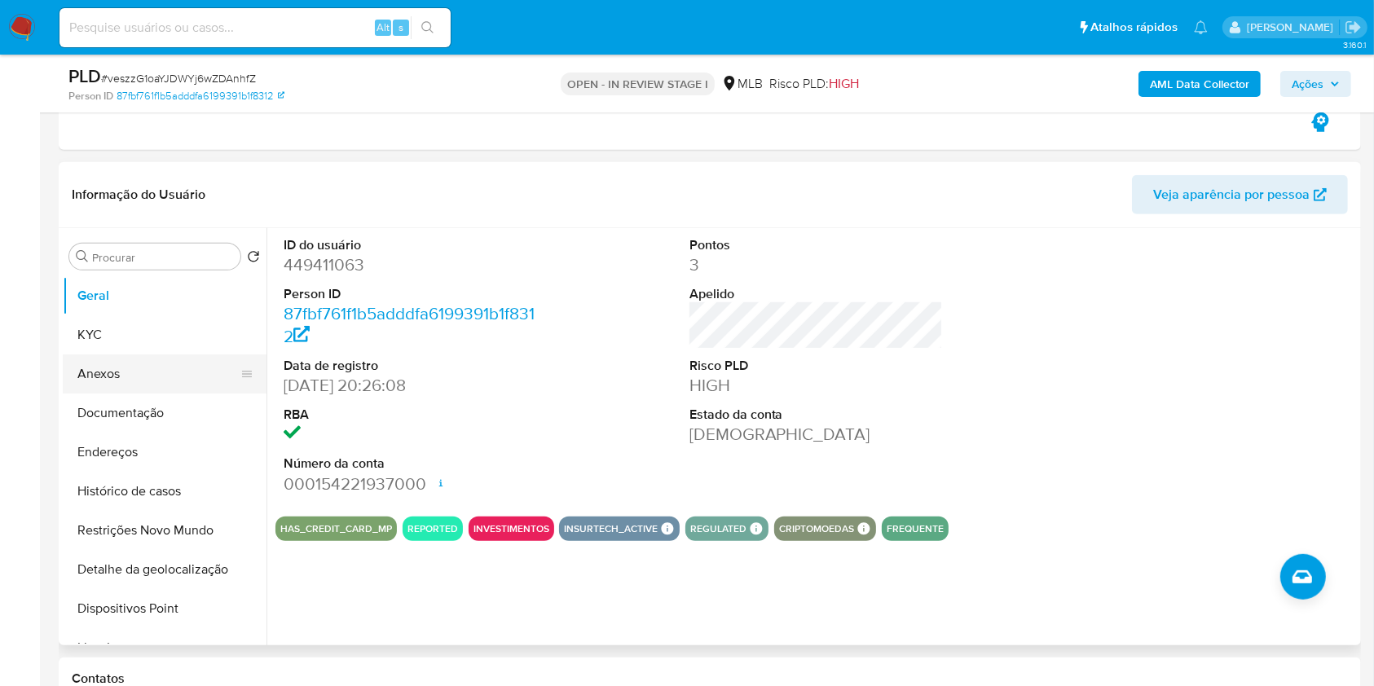
click at [94, 379] on button "Anexos" at bounding box center [158, 374] width 191 height 39
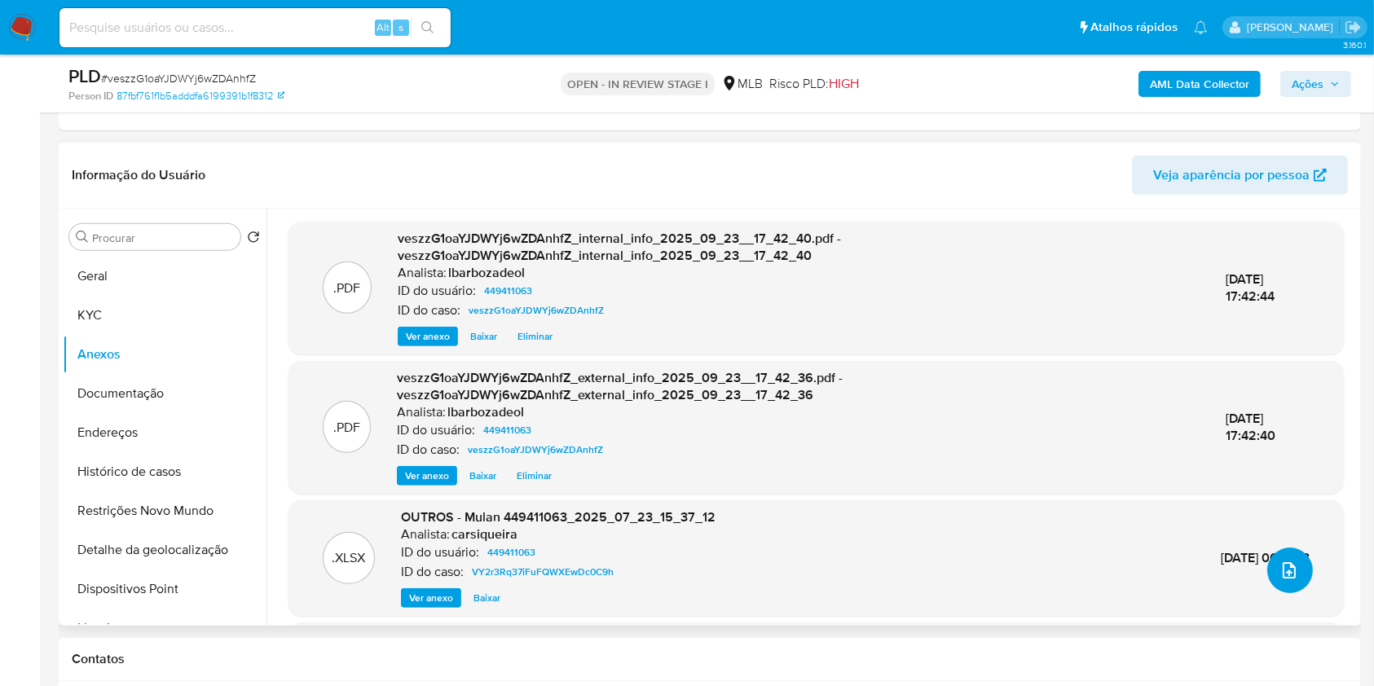
click at [1286, 567] on icon "upload-file" at bounding box center [1289, 571] width 13 height 16
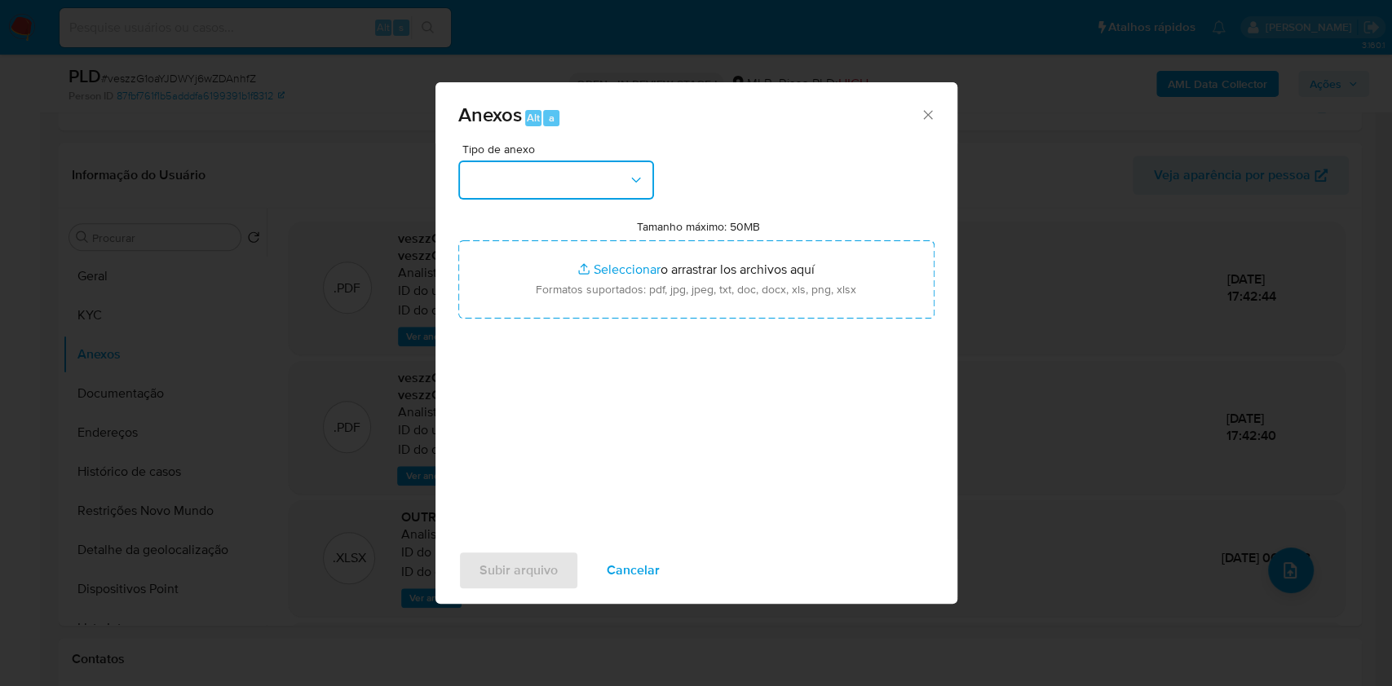
drag, startPoint x: 619, startPoint y: 188, endPoint x: 629, endPoint y: 182, distance: 11.8
click at [620, 188] on button "button" at bounding box center [556, 180] width 196 height 39
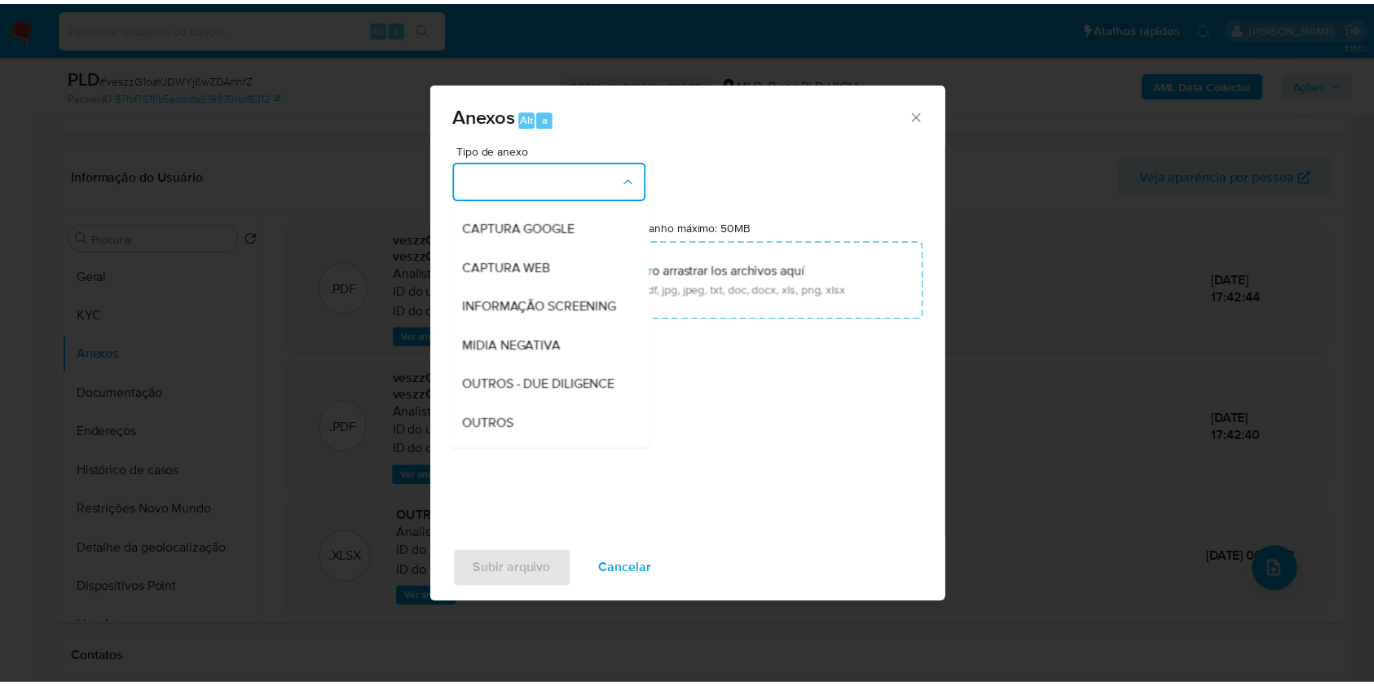
scroll to position [250, 0]
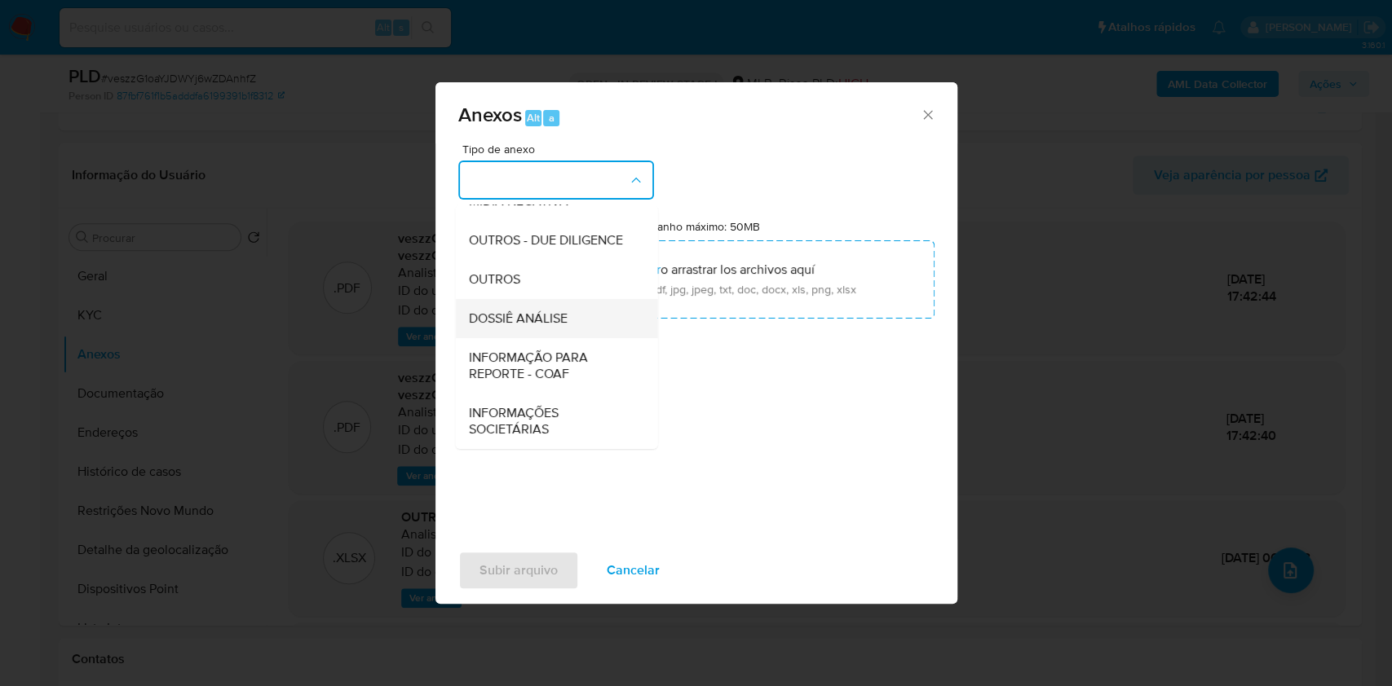
click at [596, 329] on div "DOSSIÊ ANÁLISE" at bounding box center [551, 318] width 166 height 39
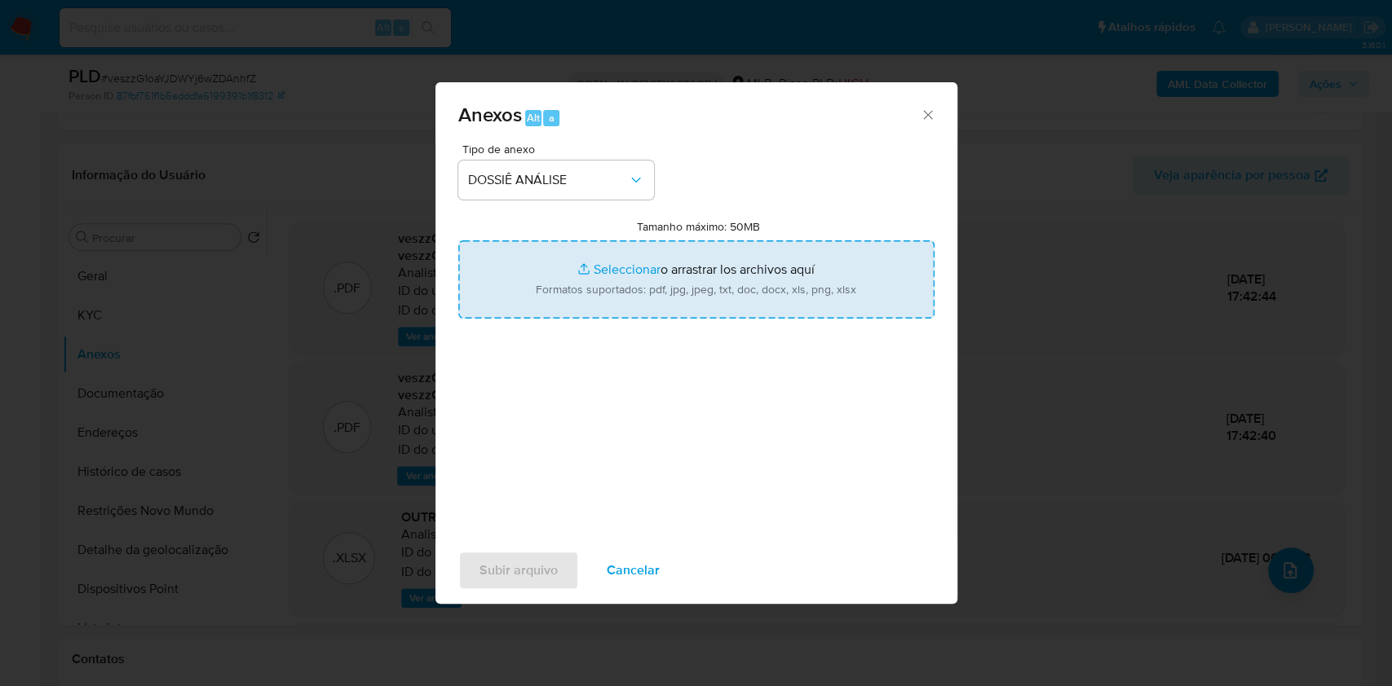
click at [604, 302] on input "Tamanho máximo: 50MB Seleccionar archivos" at bounding box center [696, 279] width 476 height 78
type input "C:\fakepath\2° SAR - XXXX - CPF 06342422109 - LINDOMAR FERREIRA NUNES JUNIOR.pdf"
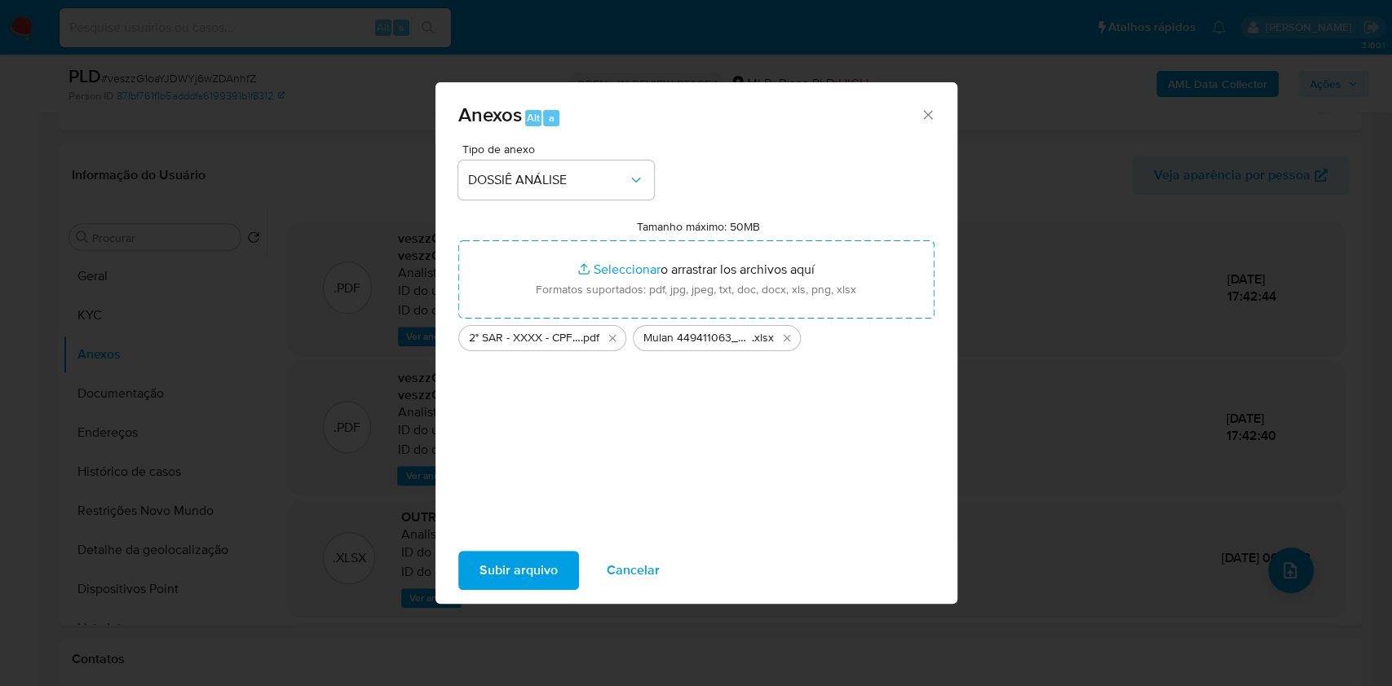
click at [519, 571] on span "Subir arquivo" at bounding box center [518, 571] width 78 height 36
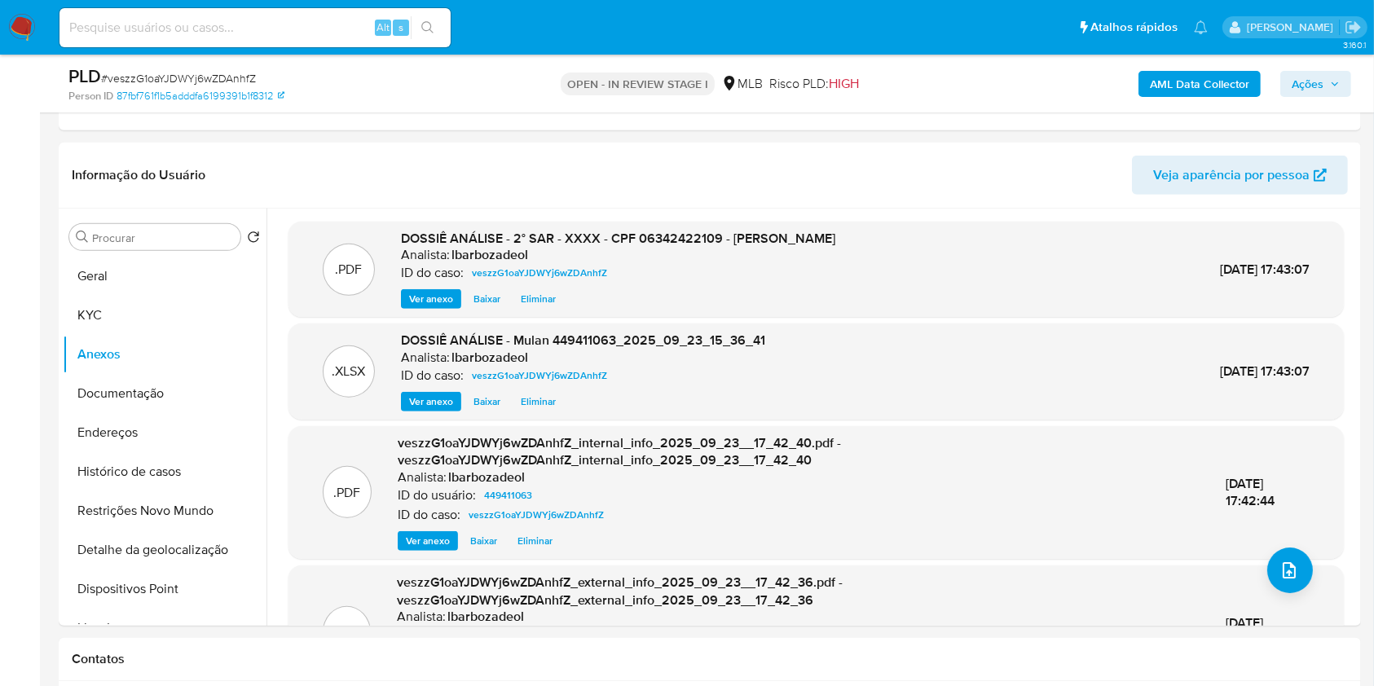
click at [1323, 81] on span "Ações" at bounding box center [1308, 84] width 32 height 26
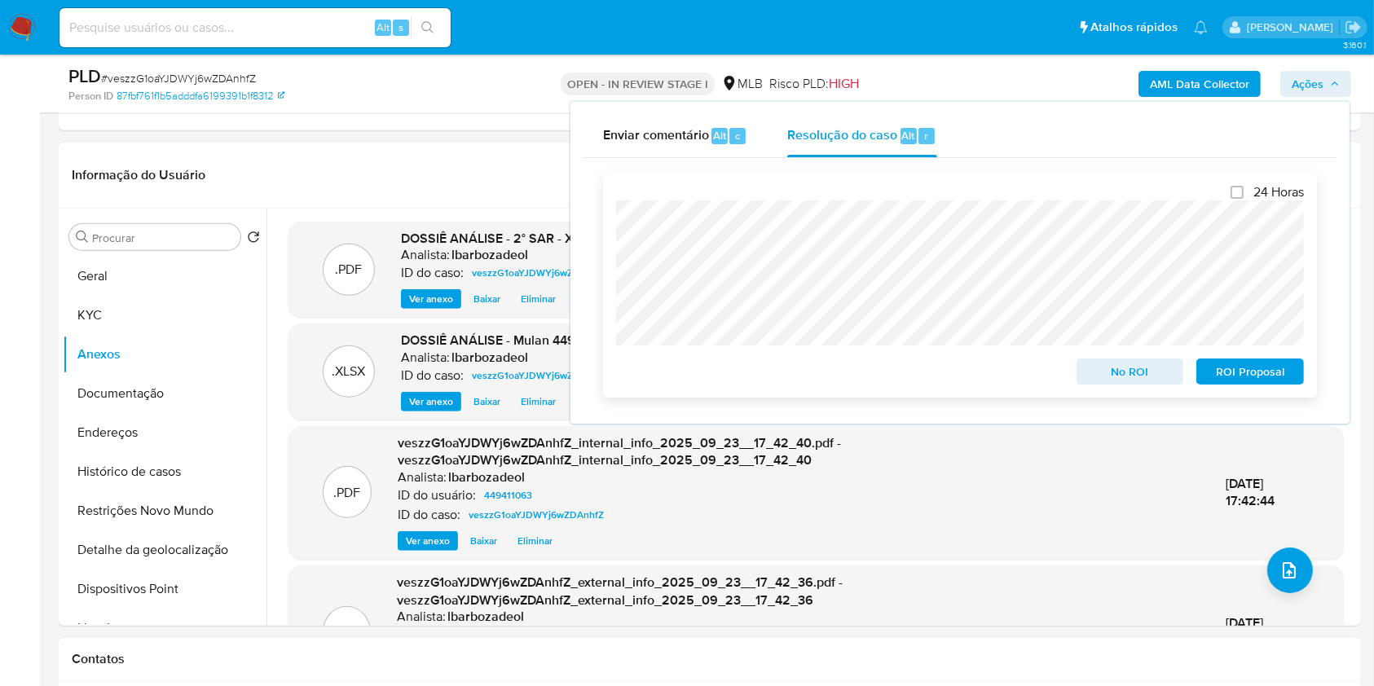
click at [1246, 378] on span "ROI Proposal" at bounding box center [1250, 371] width 85 height 23
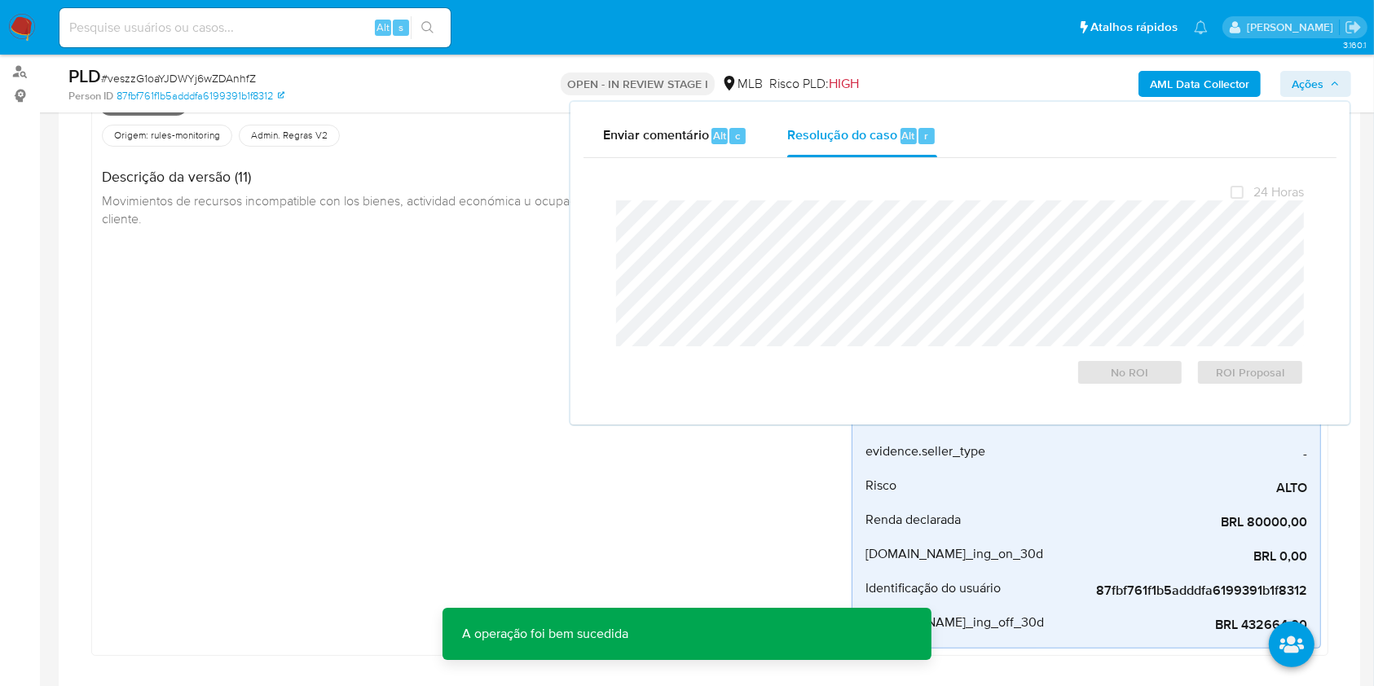
scroll to position [0, 0]
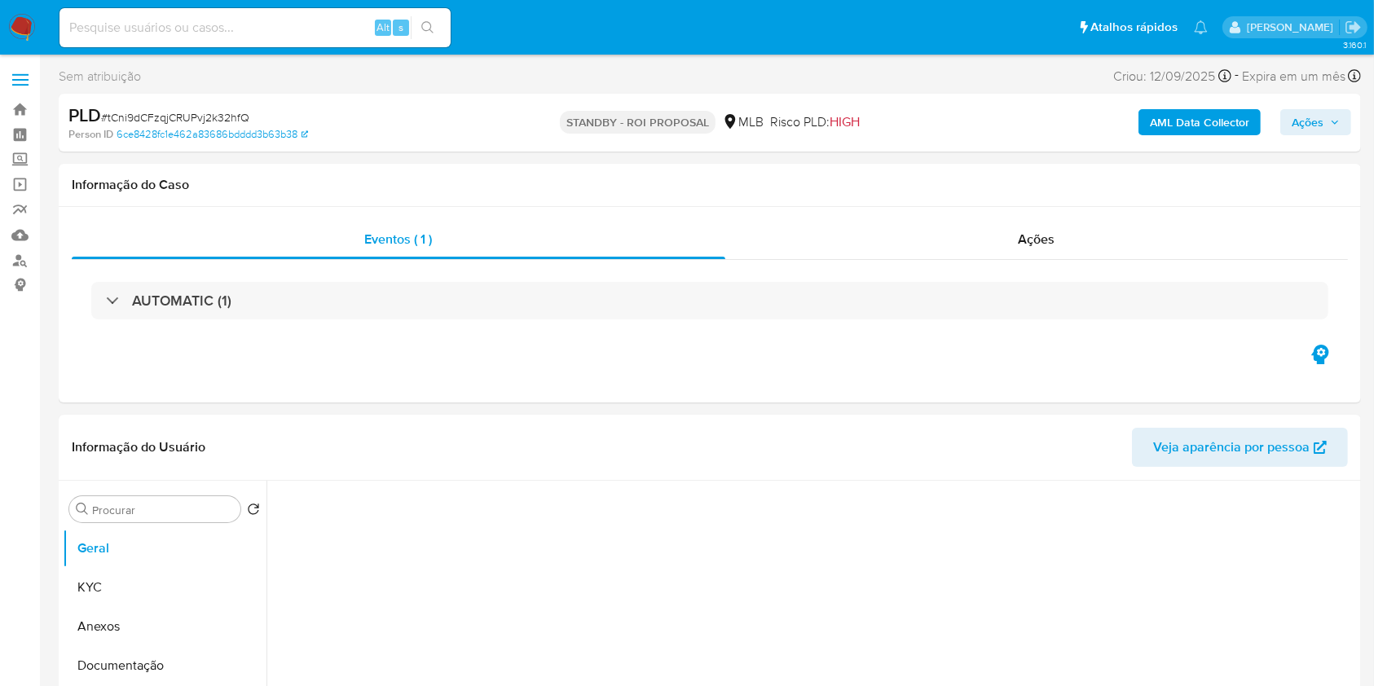
select select "10"
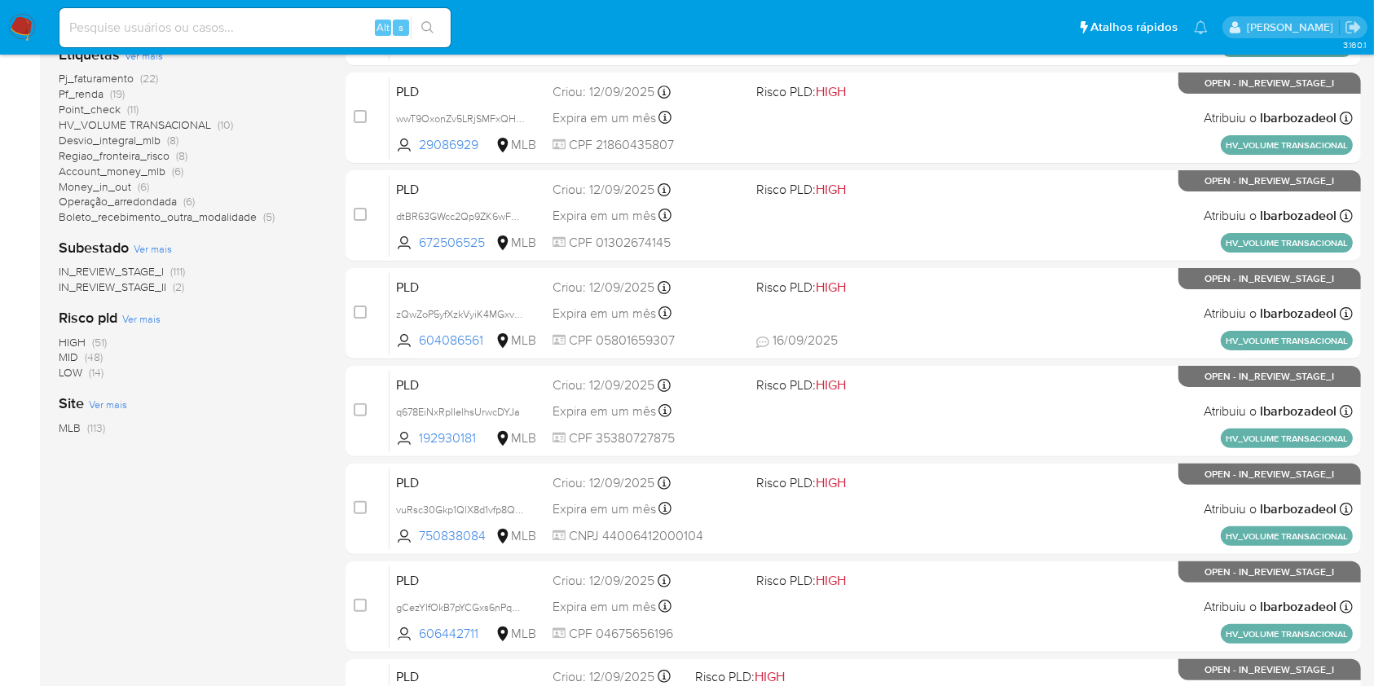
scroll to position [368, 0]
click at [86, 339] on span "HIGH (51)" at bounding box center [83, 343] width 48 height 15
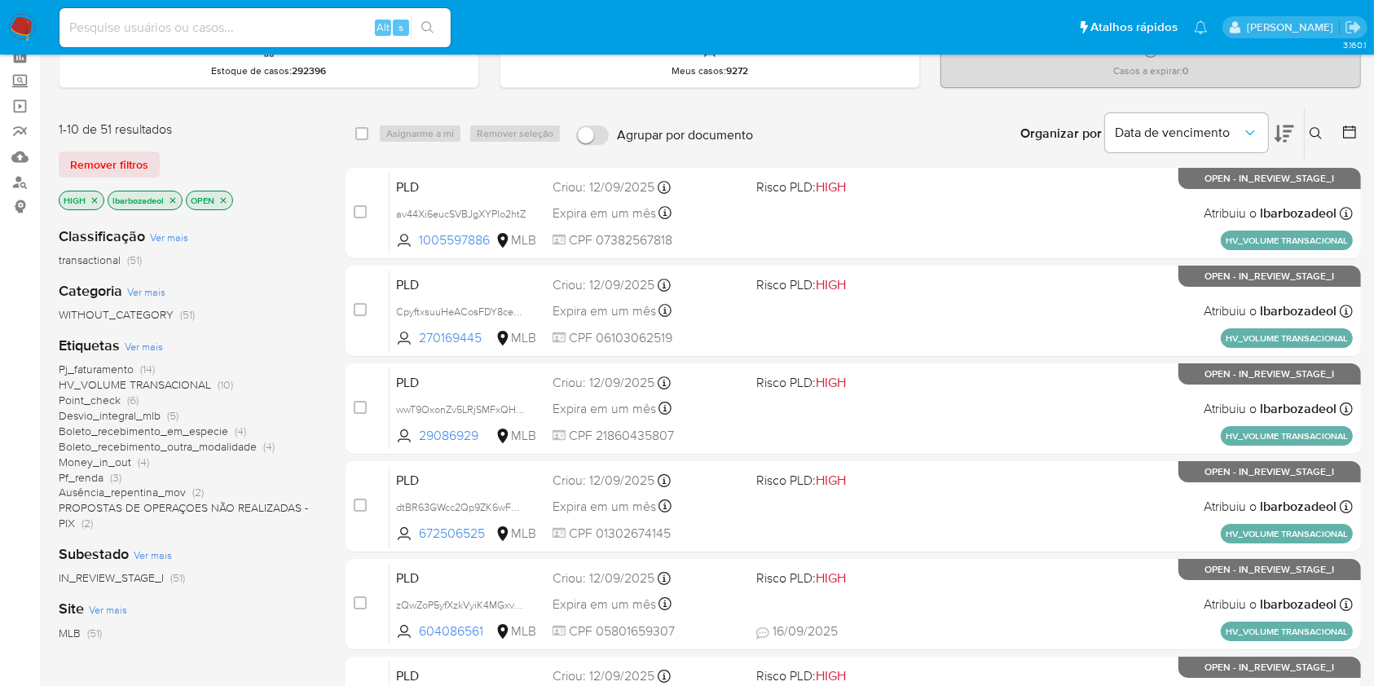
scroll to position [93, 0]
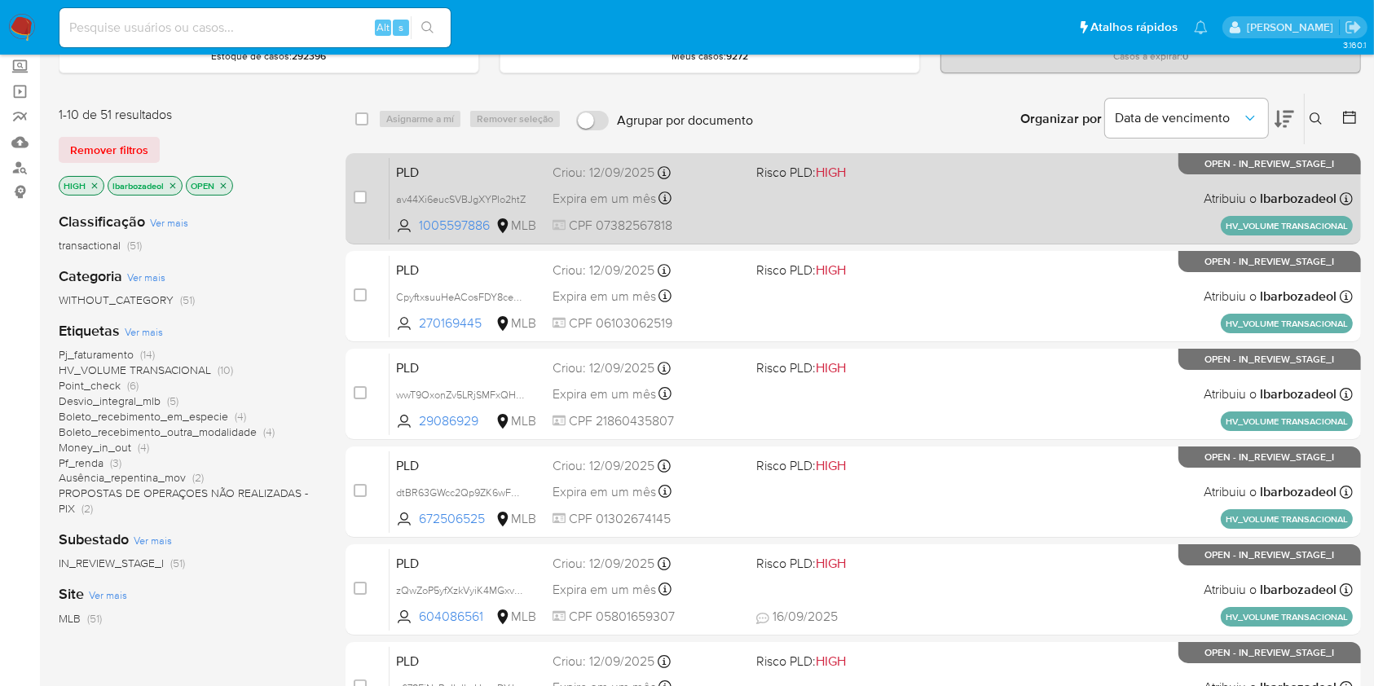
click at [874, 207] on div "PLD av44Xi6eucSVBJgXYPIo2htZ 1005597886 MLB Risco PLD: HIGH Criou: 12/09/2025 C…" at bounding box center [872, 198] width 964 height 82
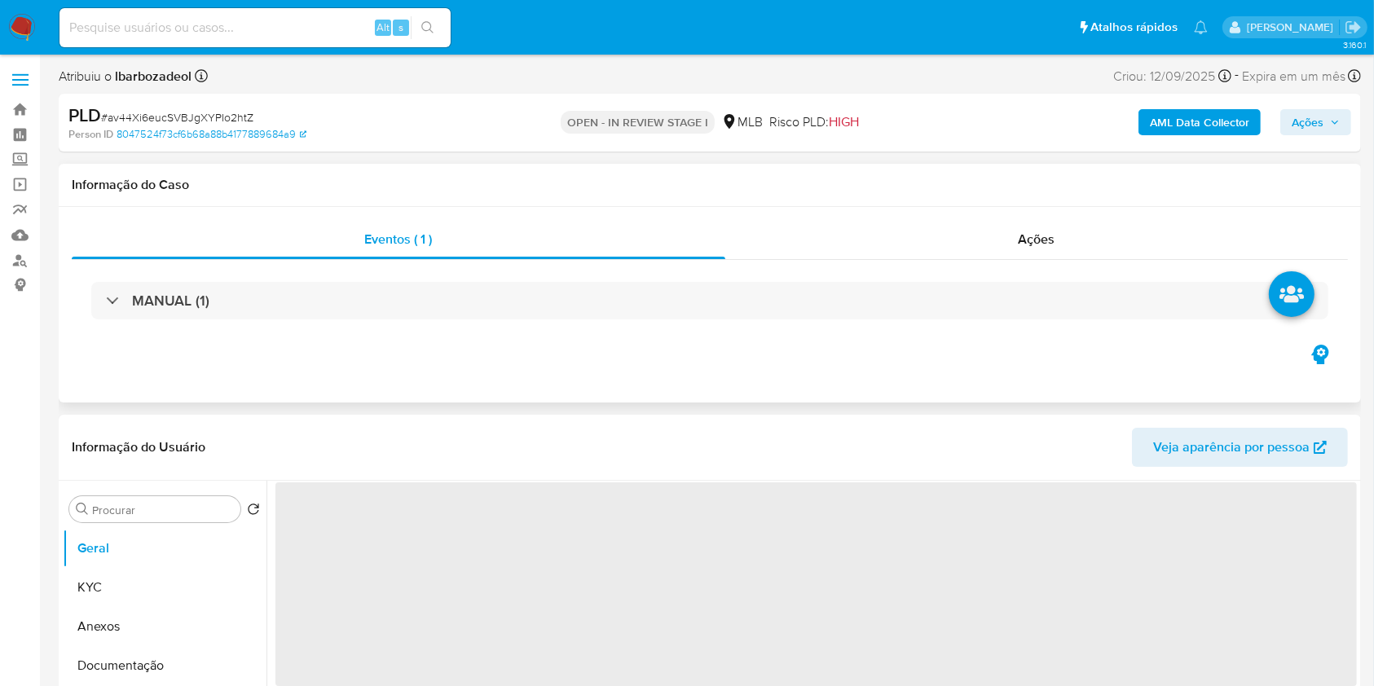
select select "10"
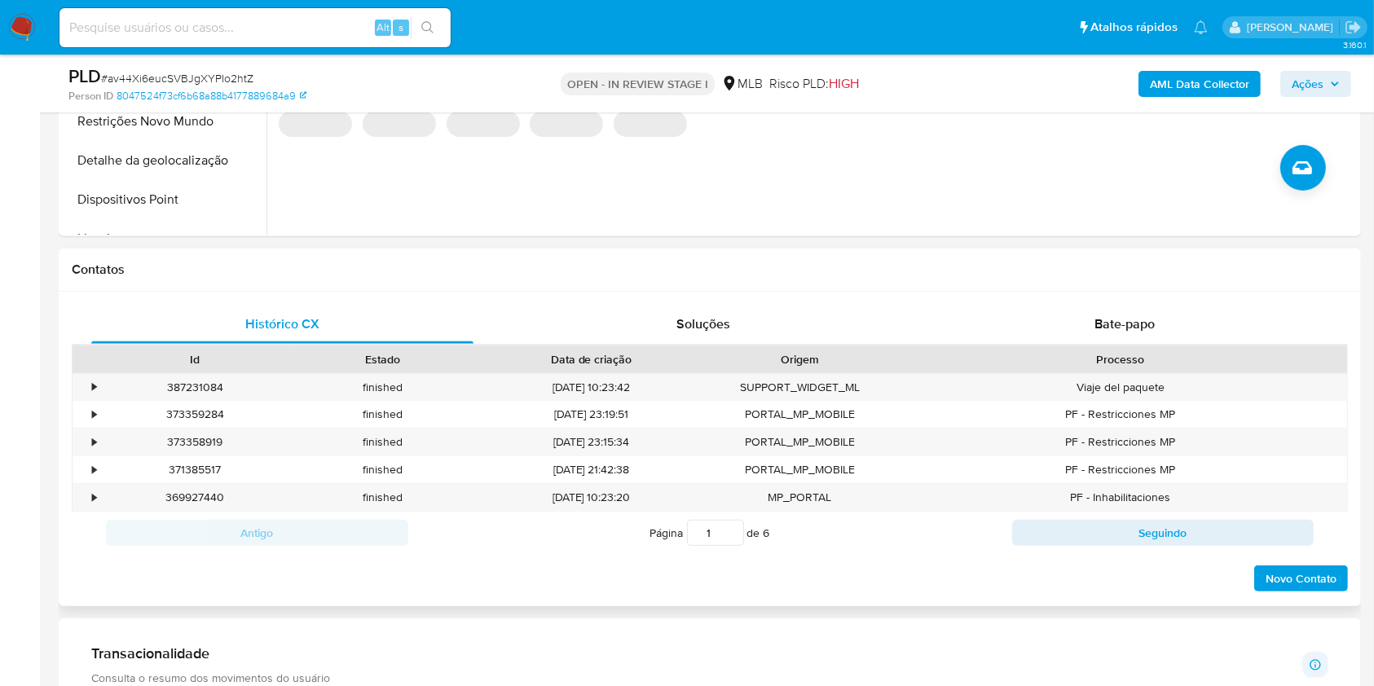
scroll to position [636, 0]
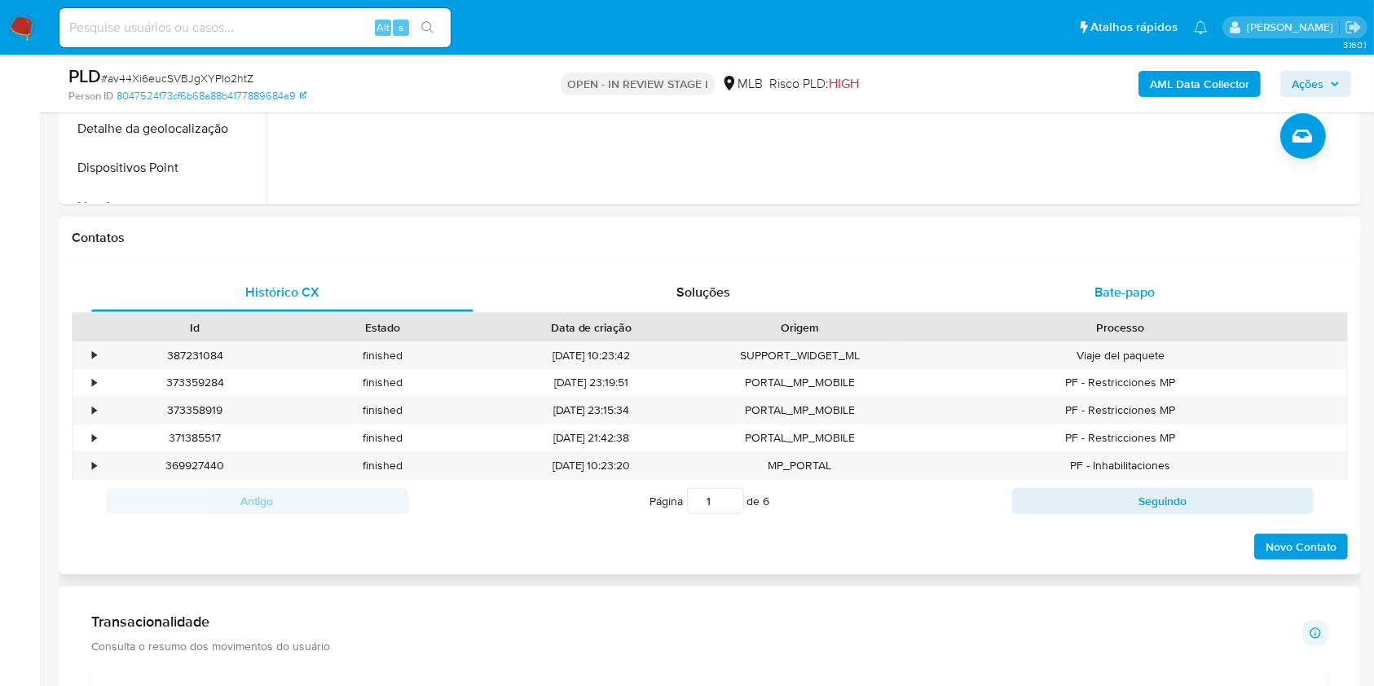
click at [1050, 288] on div "Bate-papo" at bounding box center [1125, 292] width 382 height 39
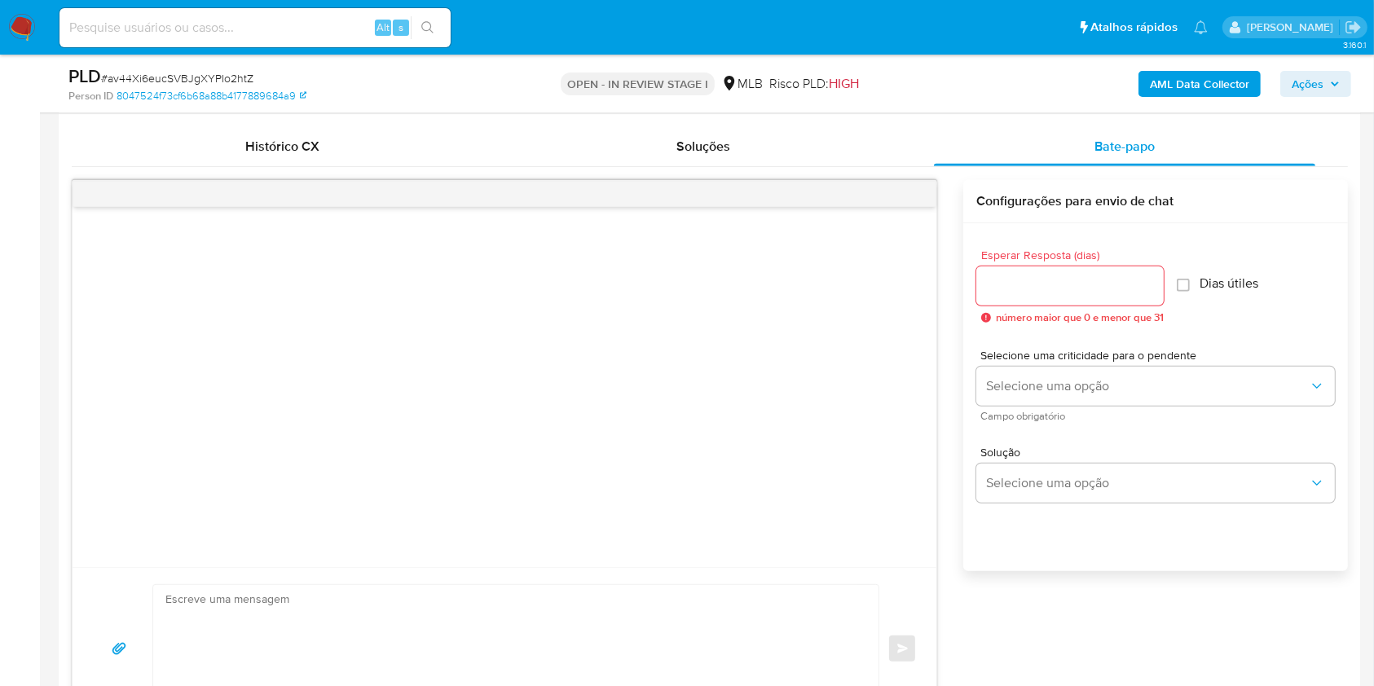
scroll to position [784, 0]
click at [329, 145] on div "Histórico CX" at bounding box center [282, 144] width 382 height 39
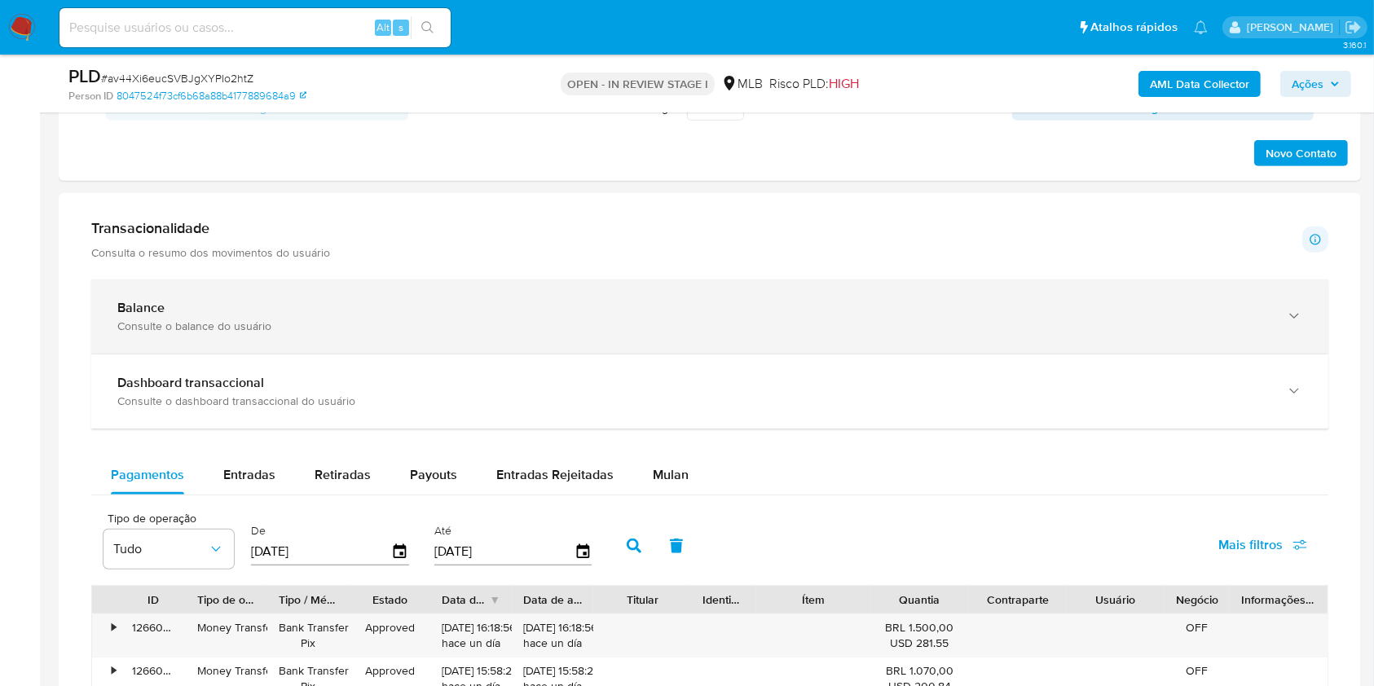
scroll to position [1028, 0]
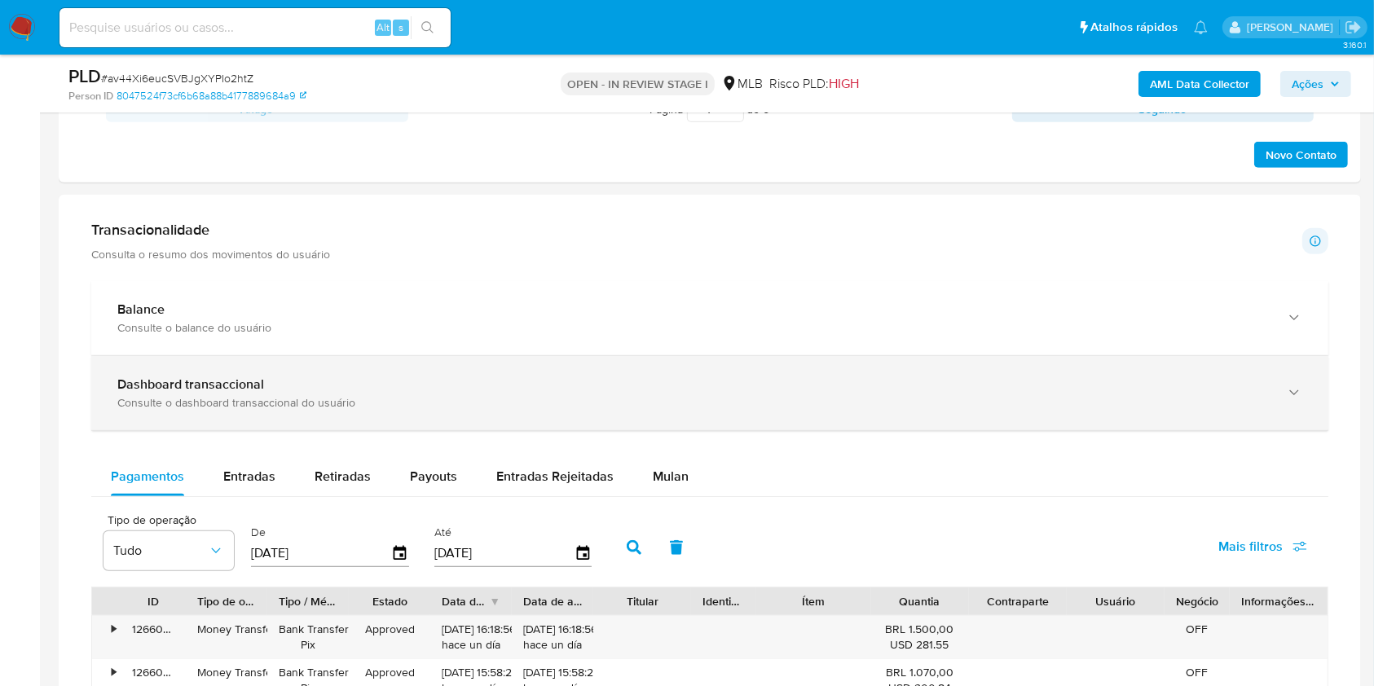
click at [560, 402] on div "Consulte o dashboard transaccional do usuário" at bounding box center [693, 402] width 1153 height 15
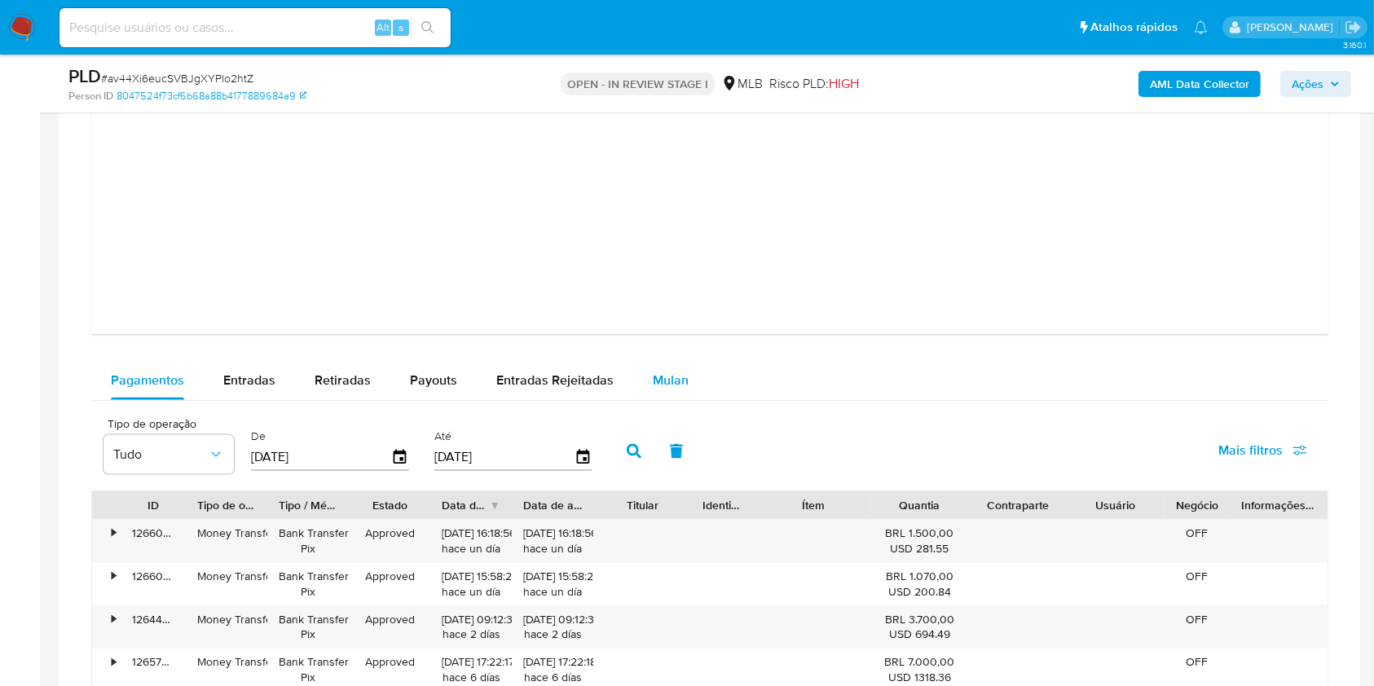
scroll to position [1889, 0]
click at [655, 382] on span "Mulan" at bounding box center [671, 382] width 36 height 19
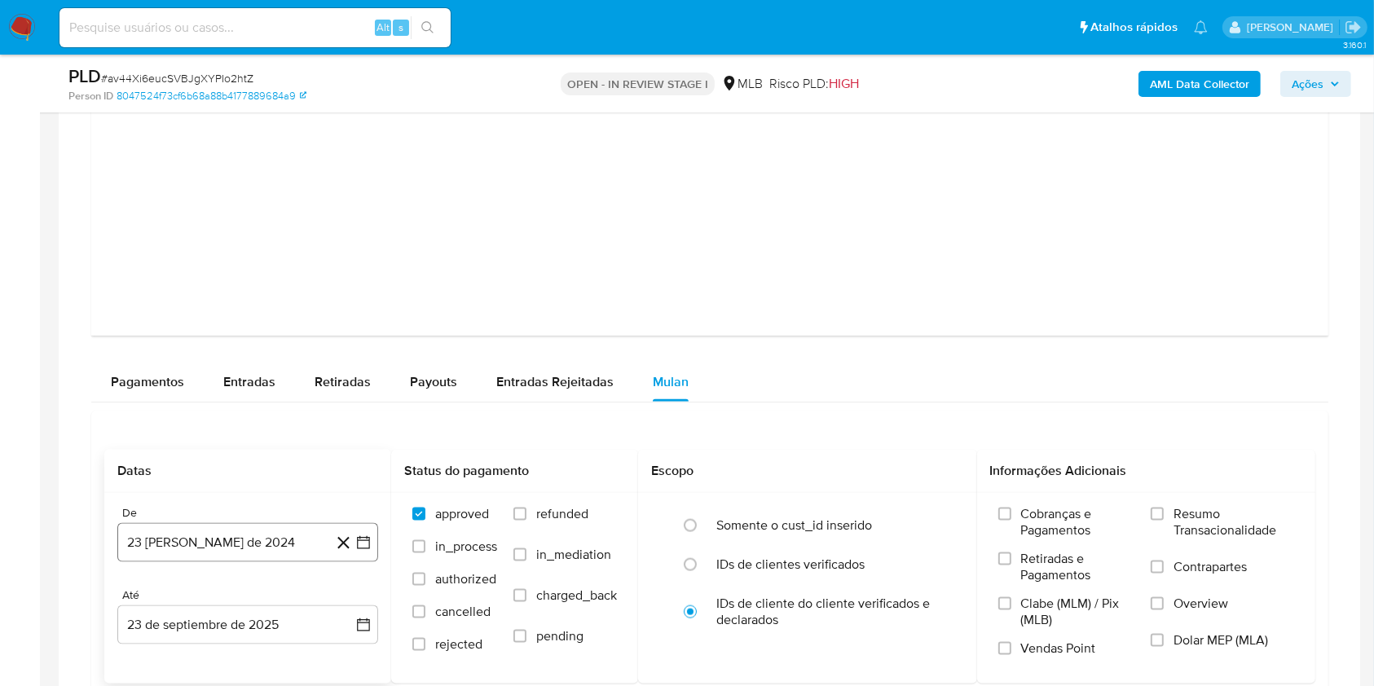
click at [263, 537] on button "23 de agosto de 2024" at bounding box center [247, 542] width 261 height 39
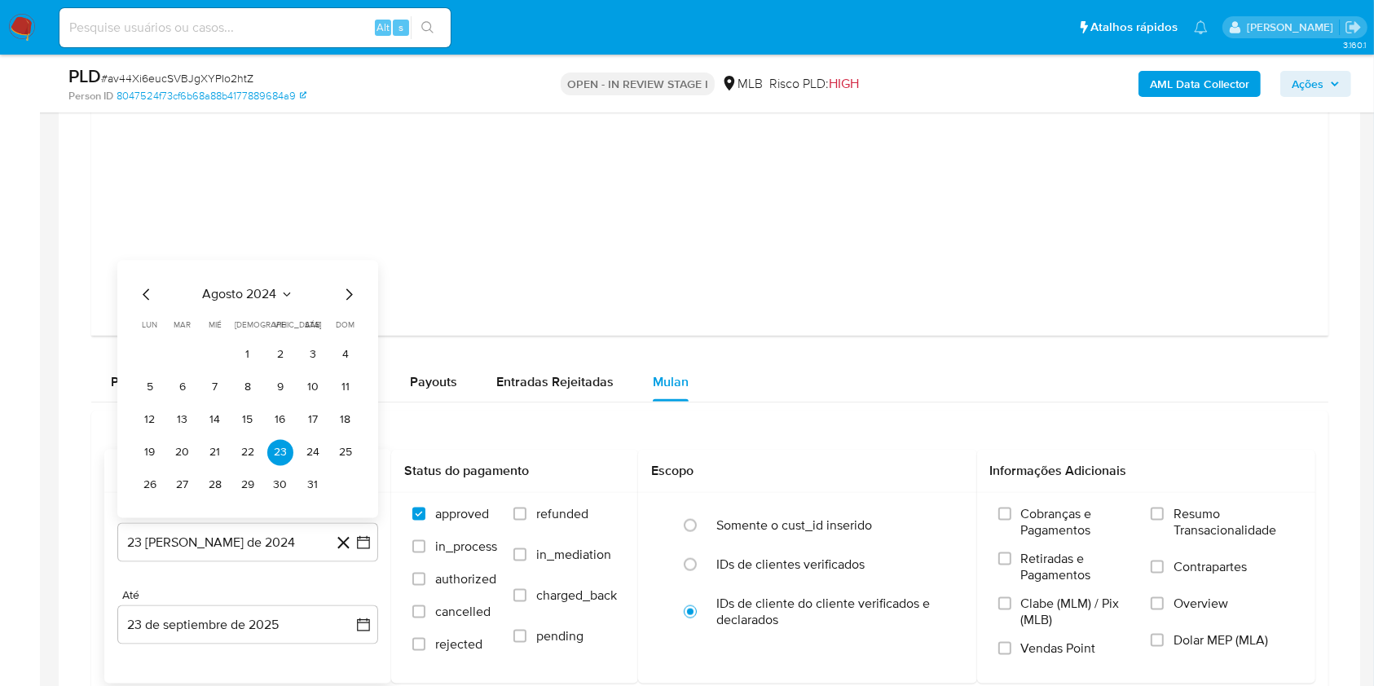
click at [244, 290] on span "agosto 2024" at bounding box center [240, 295] width 74 height 16
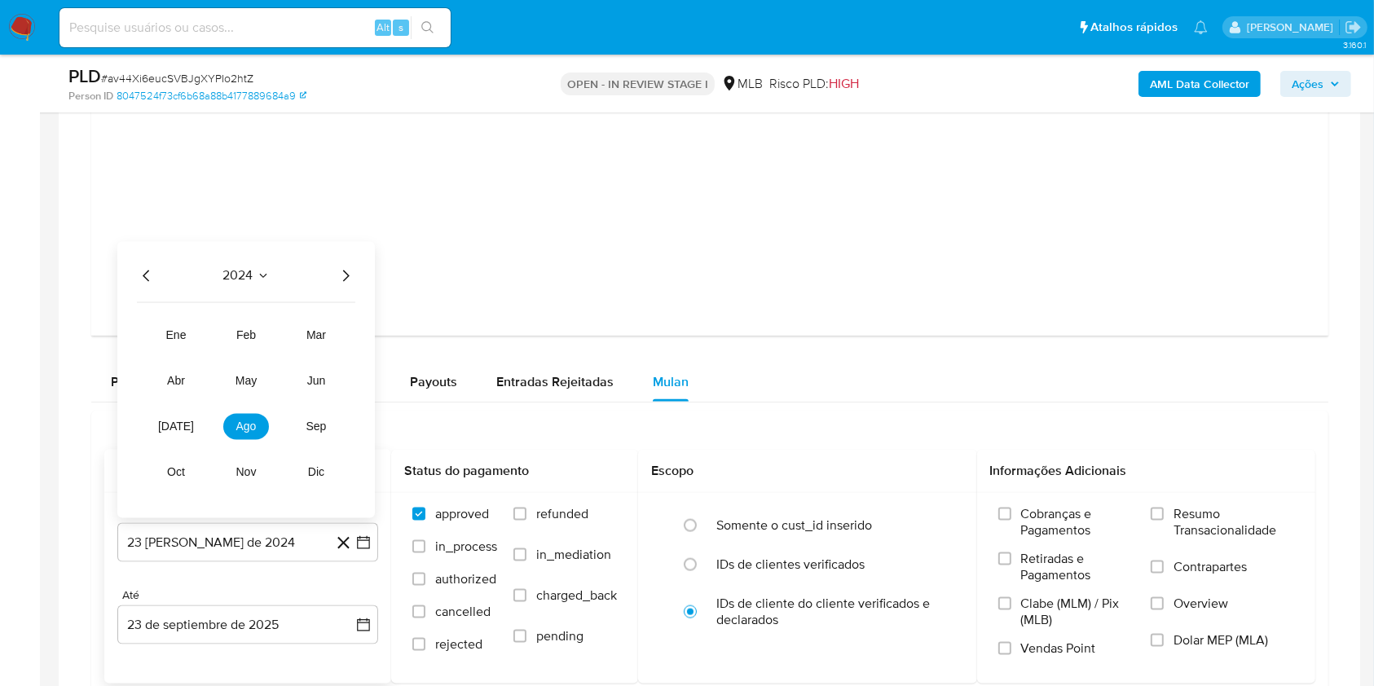
click at [345, 271] on icon "Año siguiente" at bounding box center [346, 277] width 20 height 20
click at [245, 425] on span "ago" at bounding box center [246, 427] width 20 height 13
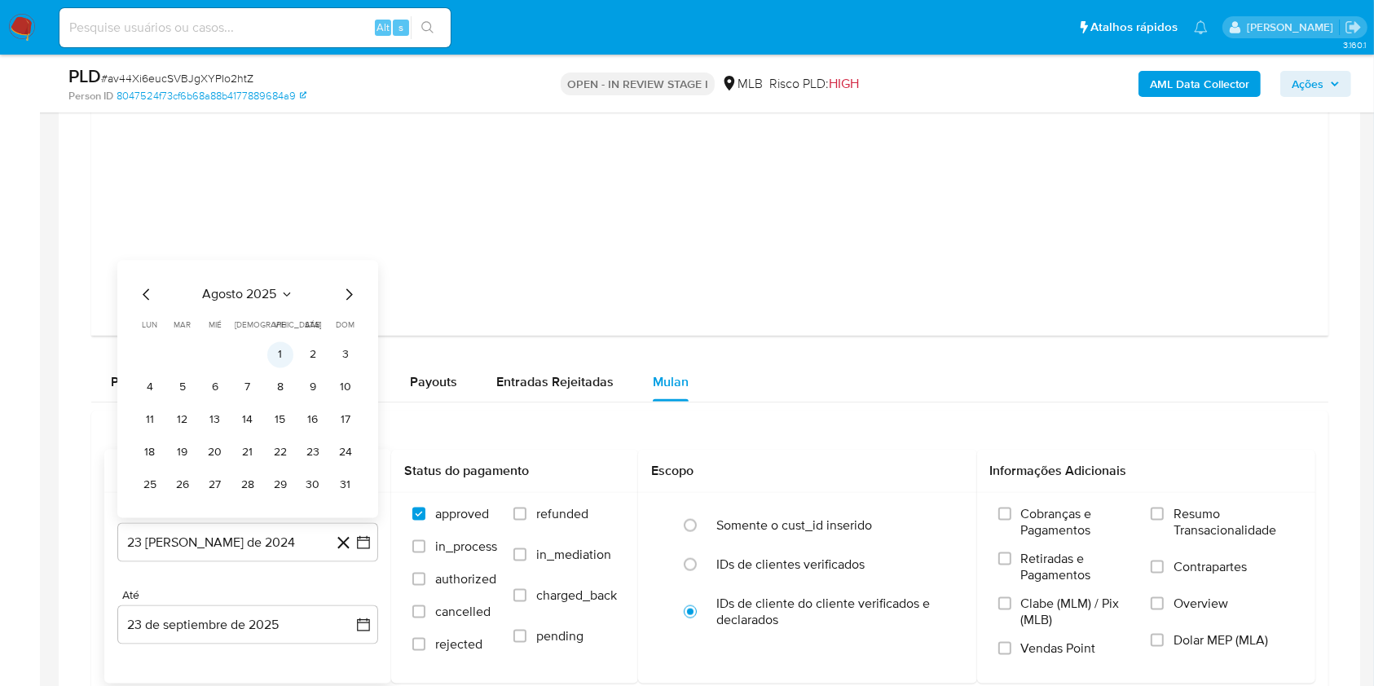
click at [280, 350] on button "1" at bounding box center [280, 355] width 26 height 26
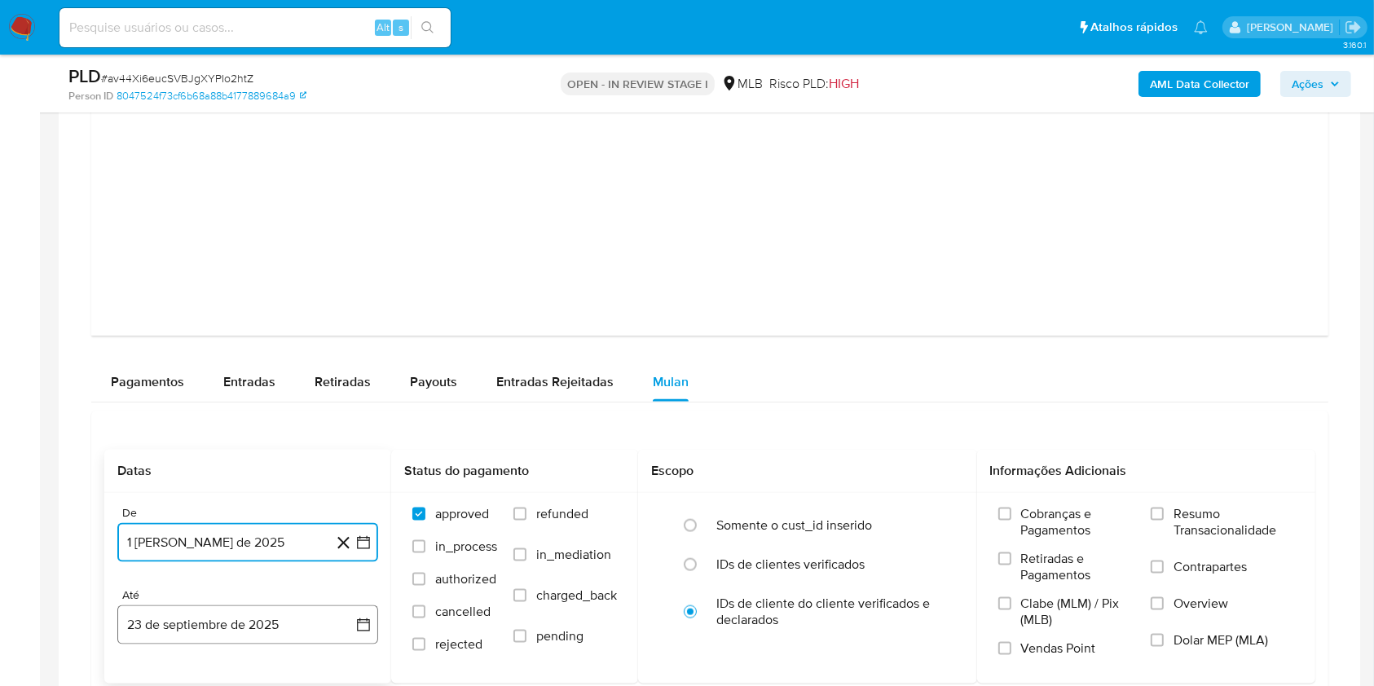
click at [250, 618] on button "23 de septiembre de 2025" at bounding box center [247, 625] width 261 height 39
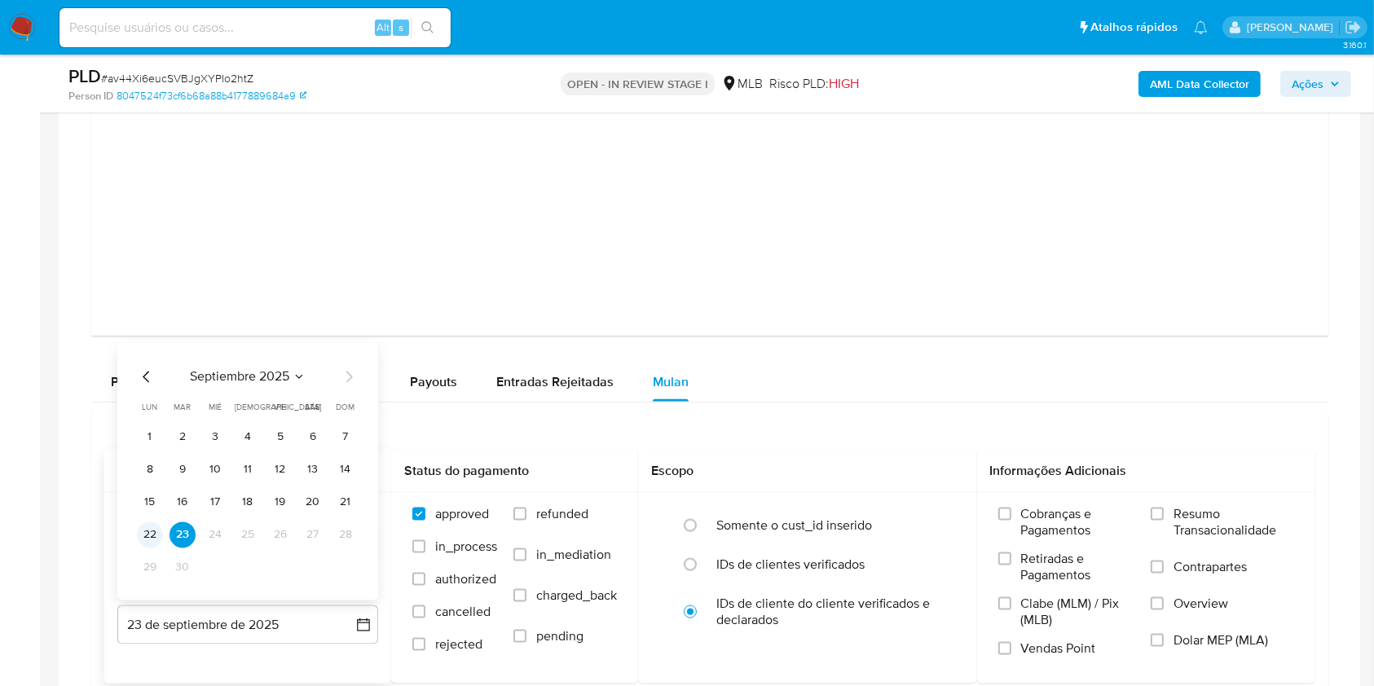
click at [157, 536] on button "22" at bounding box center [150, 536] width 26 height 26
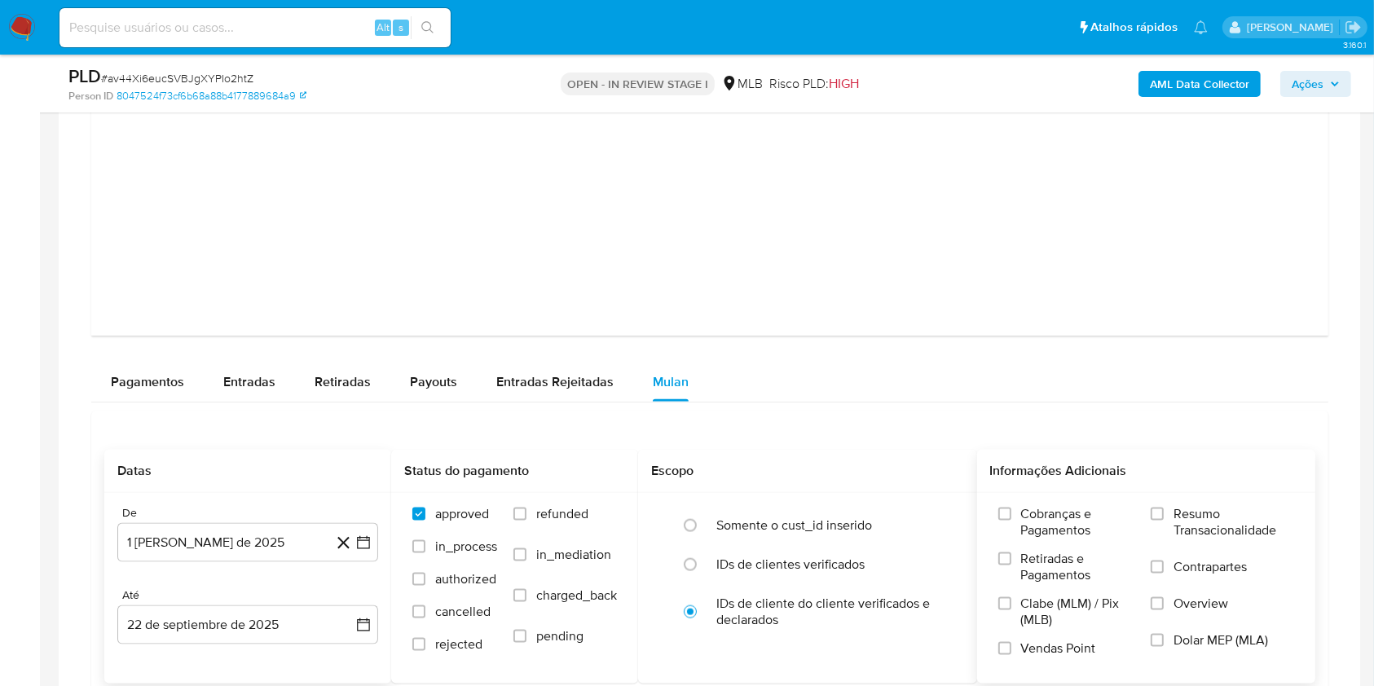
click at [1242, 518] on span "Resumo Transacionalidade" at bounding box center [1234, 522] width 121 height 33
click at [1164, 518] on input "Resumo Transacionalidade" at bounding box center [1157, 514] width 13 height 13
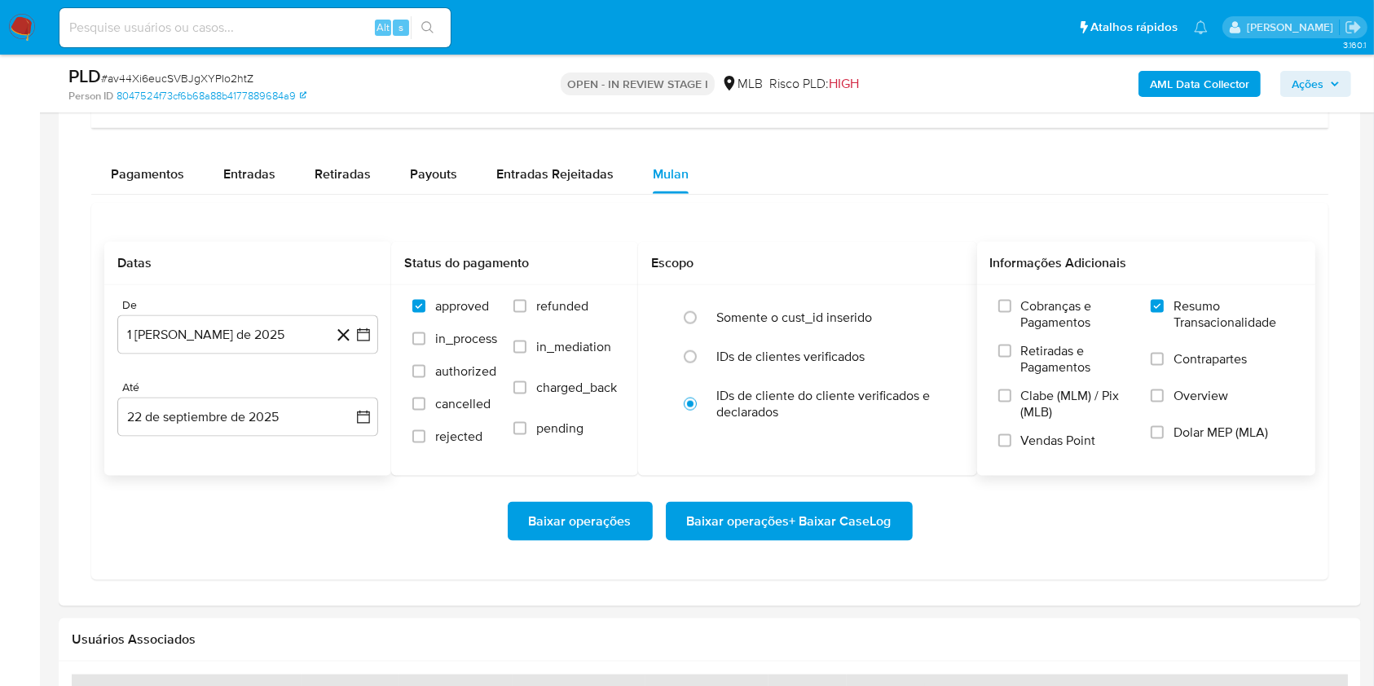
scroll to position [2112, 0]
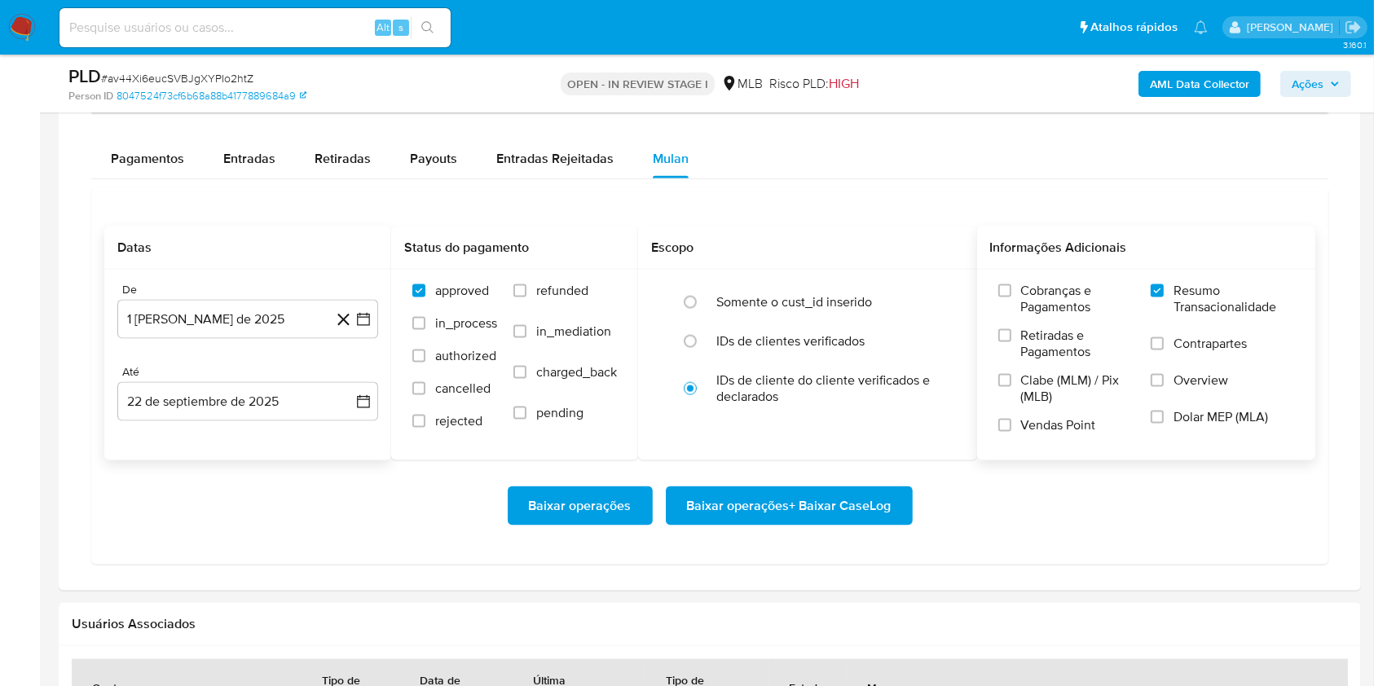
click at [856, 510] on span "Baixar operações + Baixar CaseLog" at bounding box center [789, 506] width 205 height 36
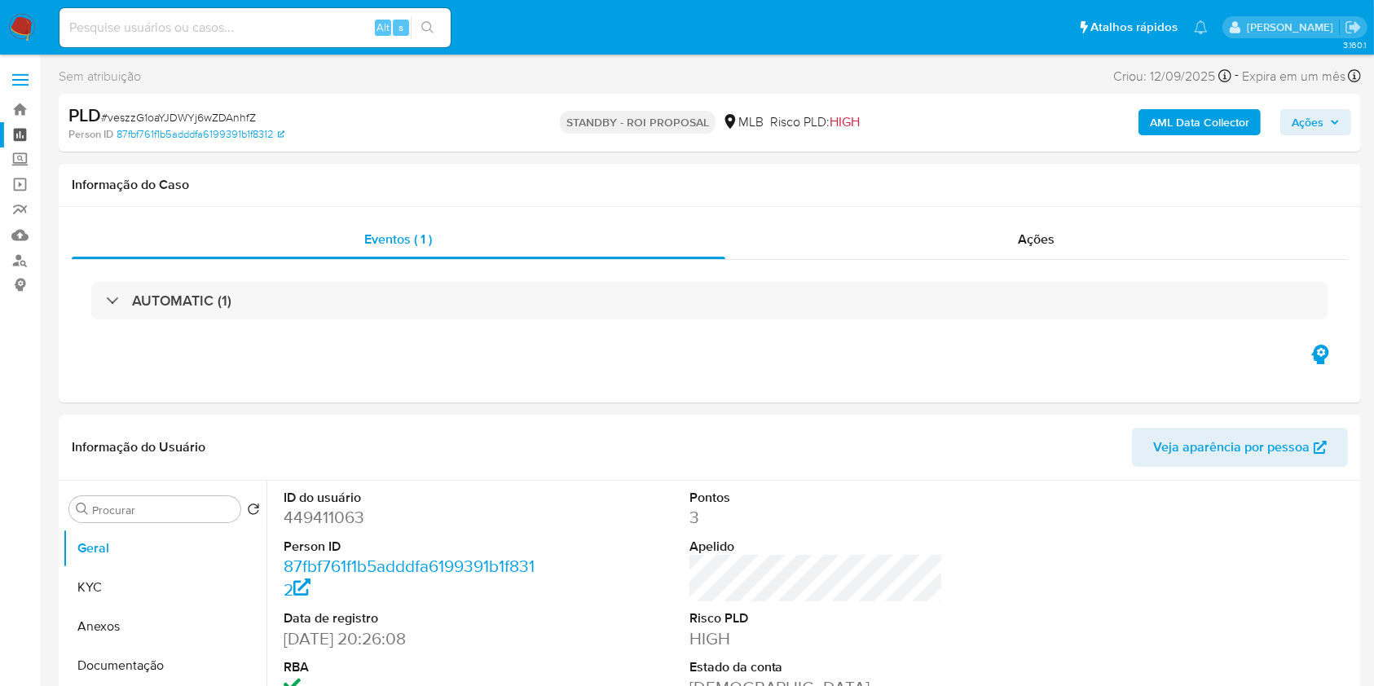
select select "10"
click at [21, 133] on link "Painel" at bounding box center [97, 134] width 194 height 25
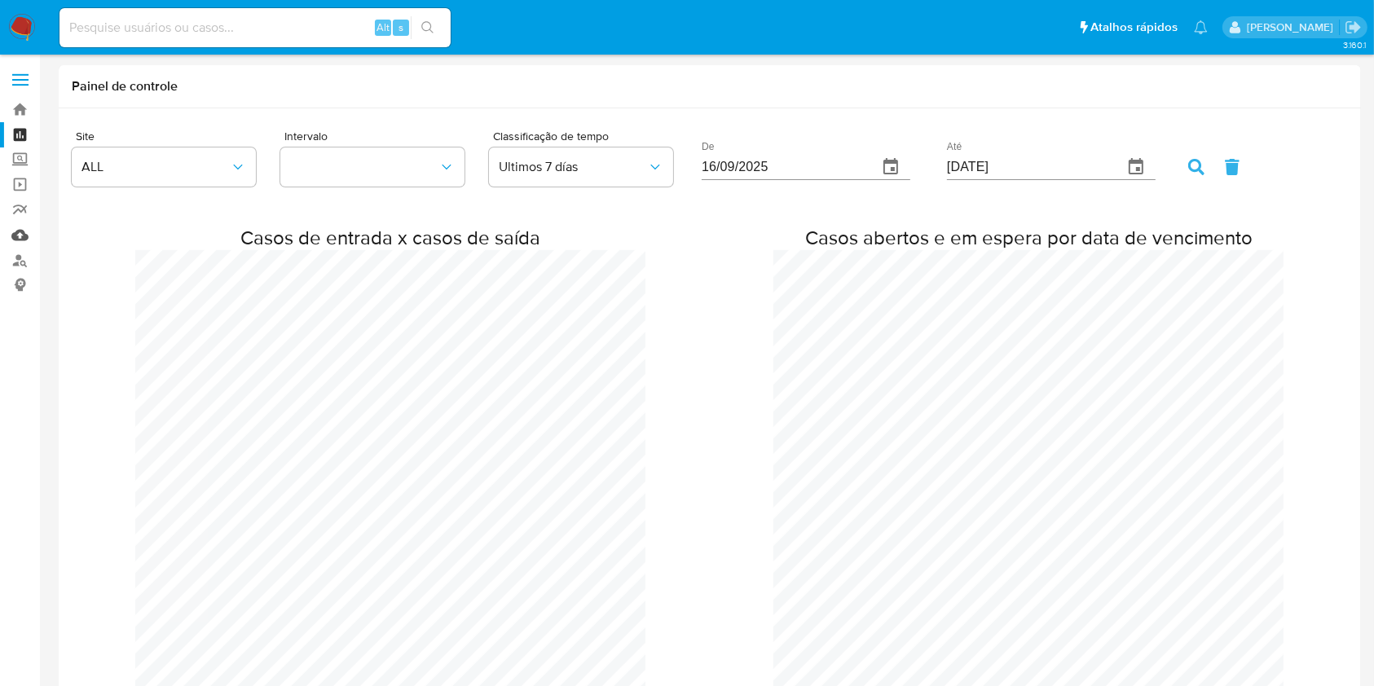
click at [24, 237] on link "Mulan" at bounding box center [97, 235] width 194 height 25
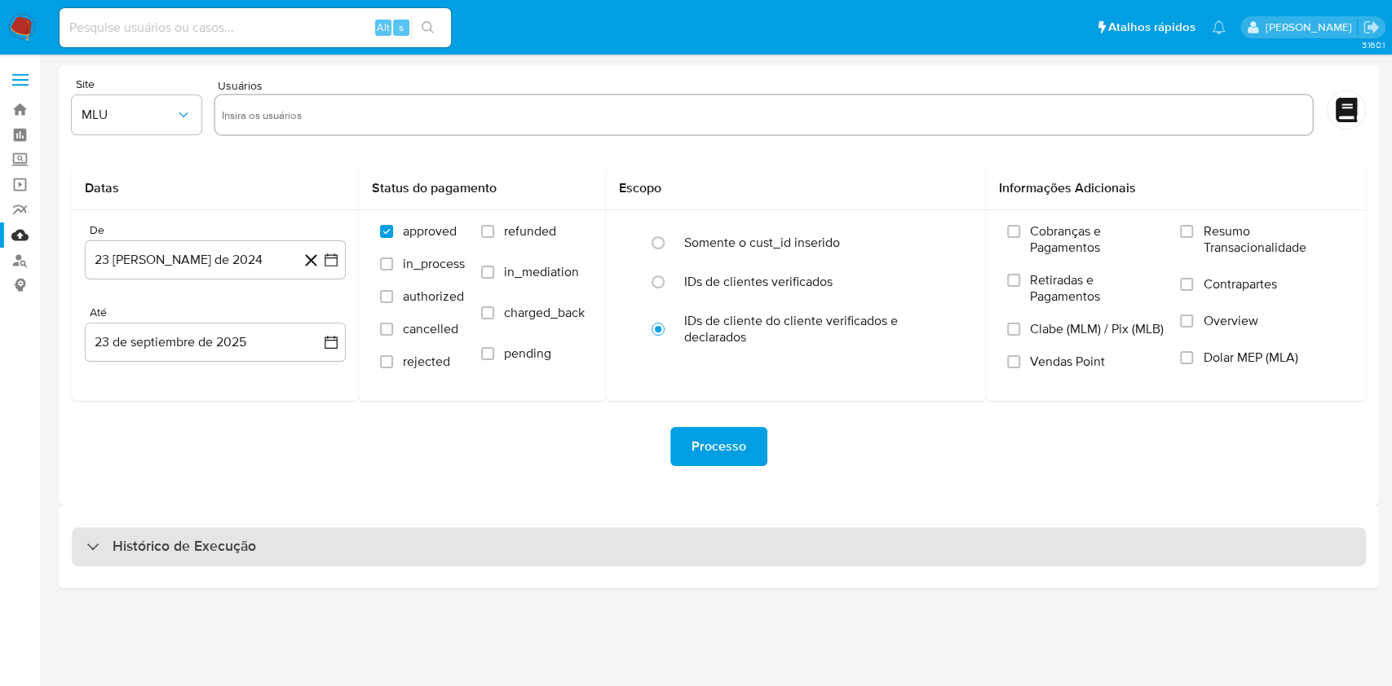
click at [700, 535] on div "Histórico de Execução" at bounding box center [719, 546] width 1294 height 39
select select "10"
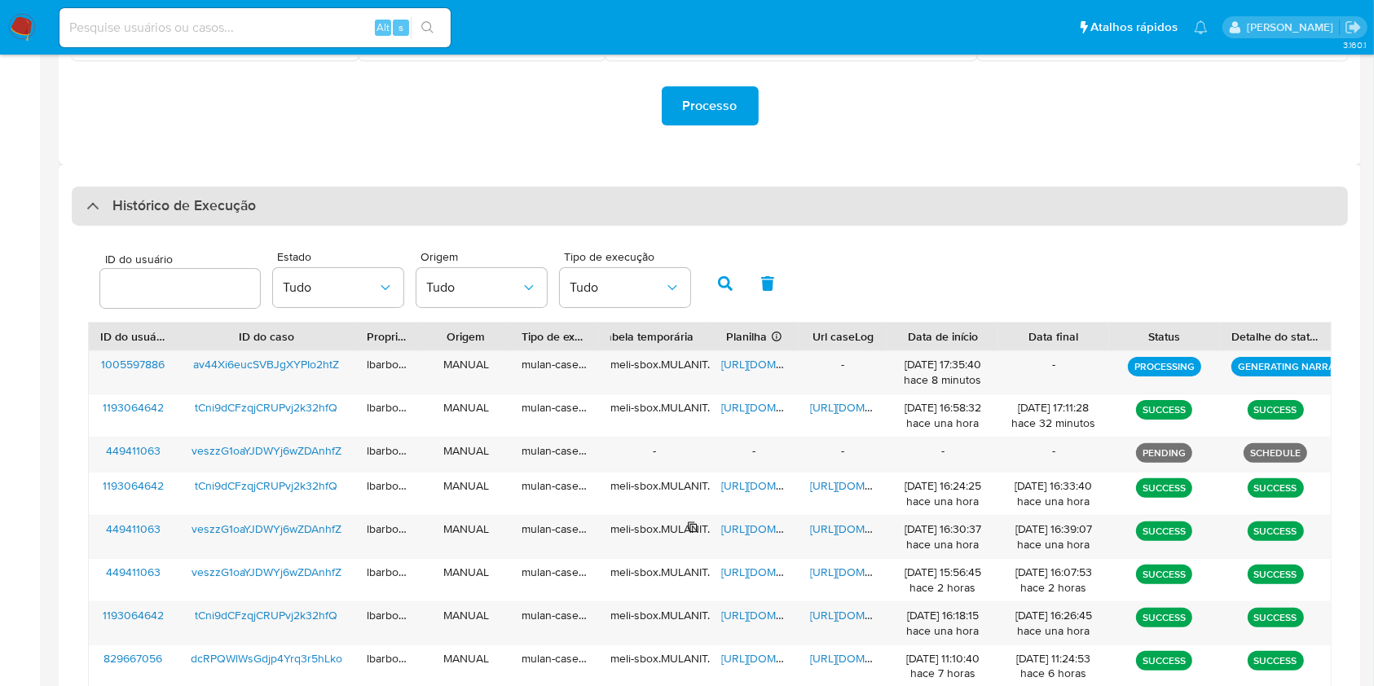
scroll to position [342, 0]
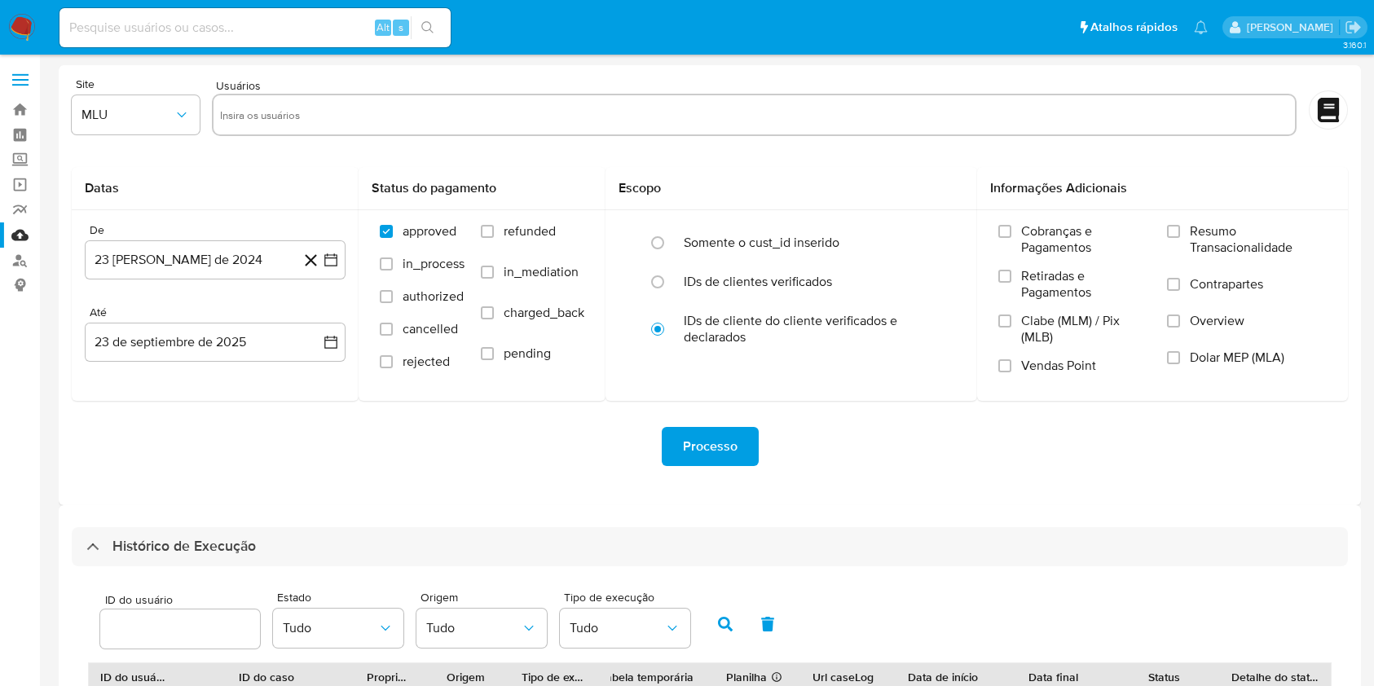
select select "10"
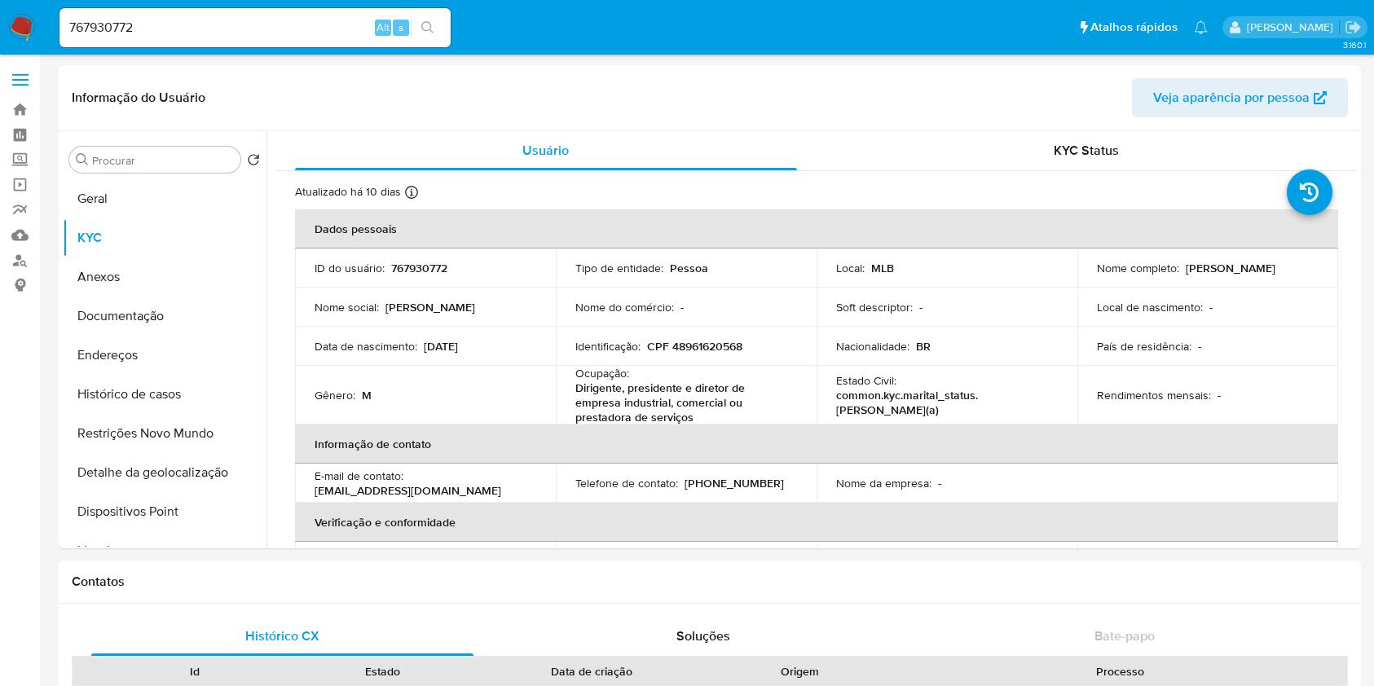
select select "10"
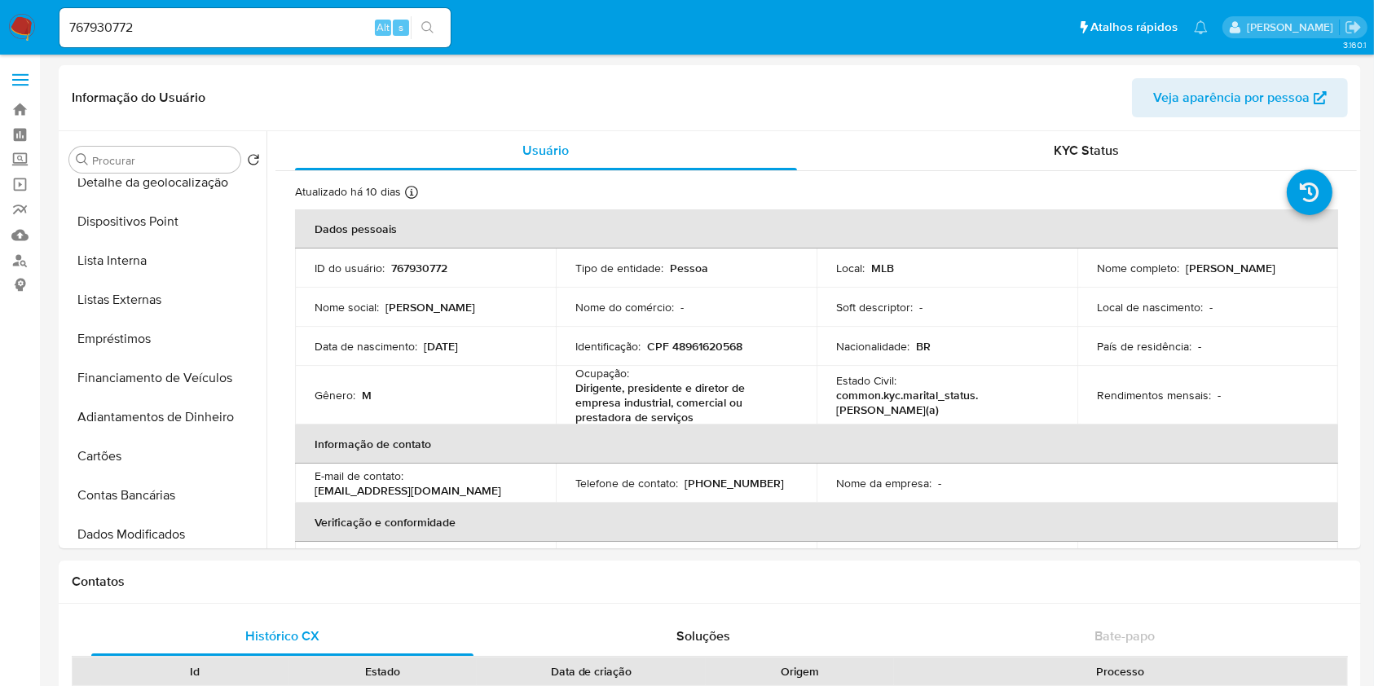
click at [254, 29] on input "767930772" at bounding box center [255, 27] width 391 height 21
paste input "226320521"
type input "226320521"
click at [426, 22] on icon "search-icon" at bounding box center [427, 27] width 13 height 13
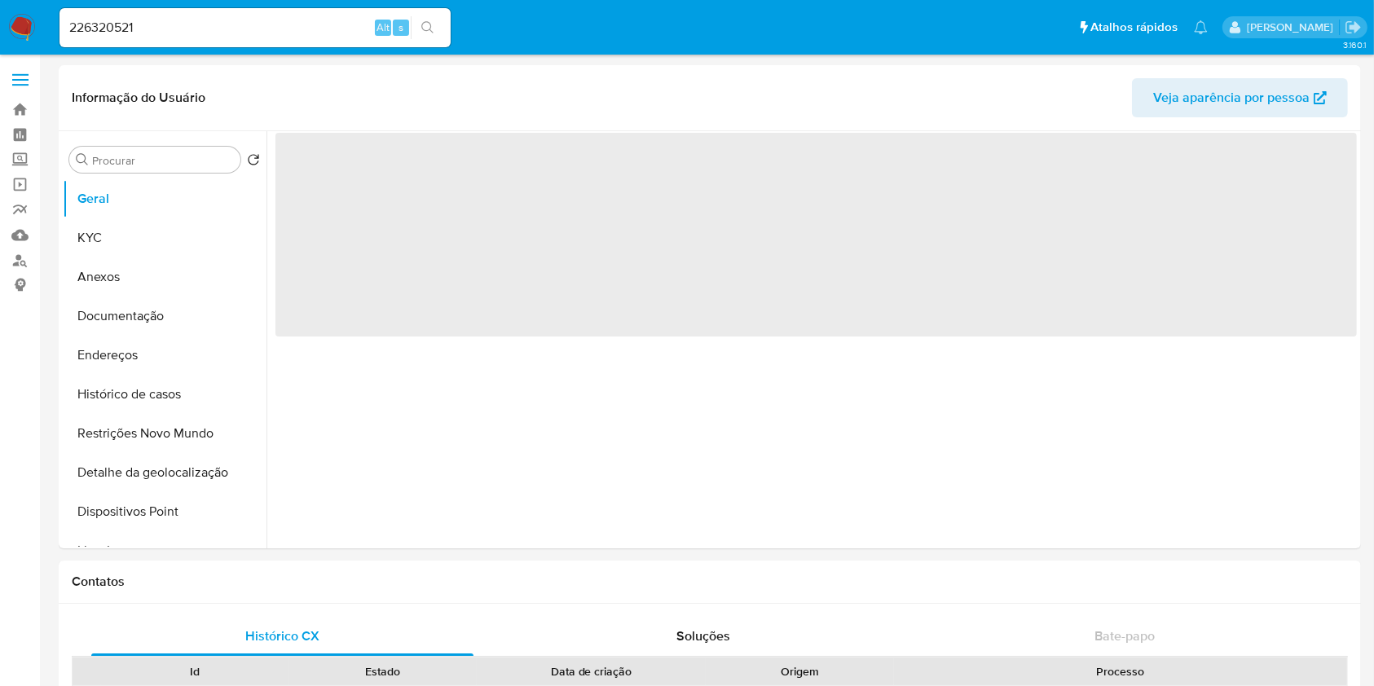
select select "10"
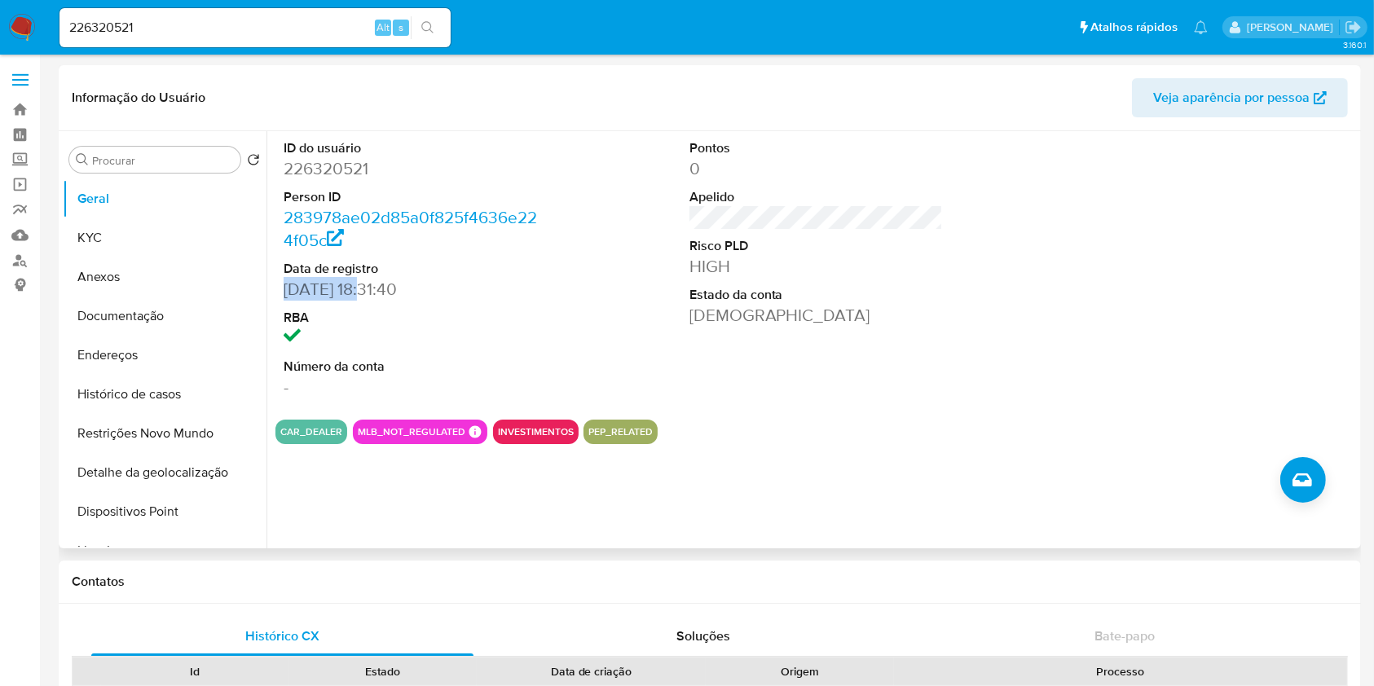
drag, startPoint x: 370, startPoint y: 284, endPoint x: 278, endPoint y: 288, distance: 92.2
click at [278, 288] on div "ID do usuário 226320521 Person ID 283978ae02d85a0f825f4636e224f05c Data de regi…" at bounding box center [411, 269] width 271 height 276
copy dd "[DATE]"
click at [136, 227] on button "KYC" at bounding box center [158, 237] width 191 height 39
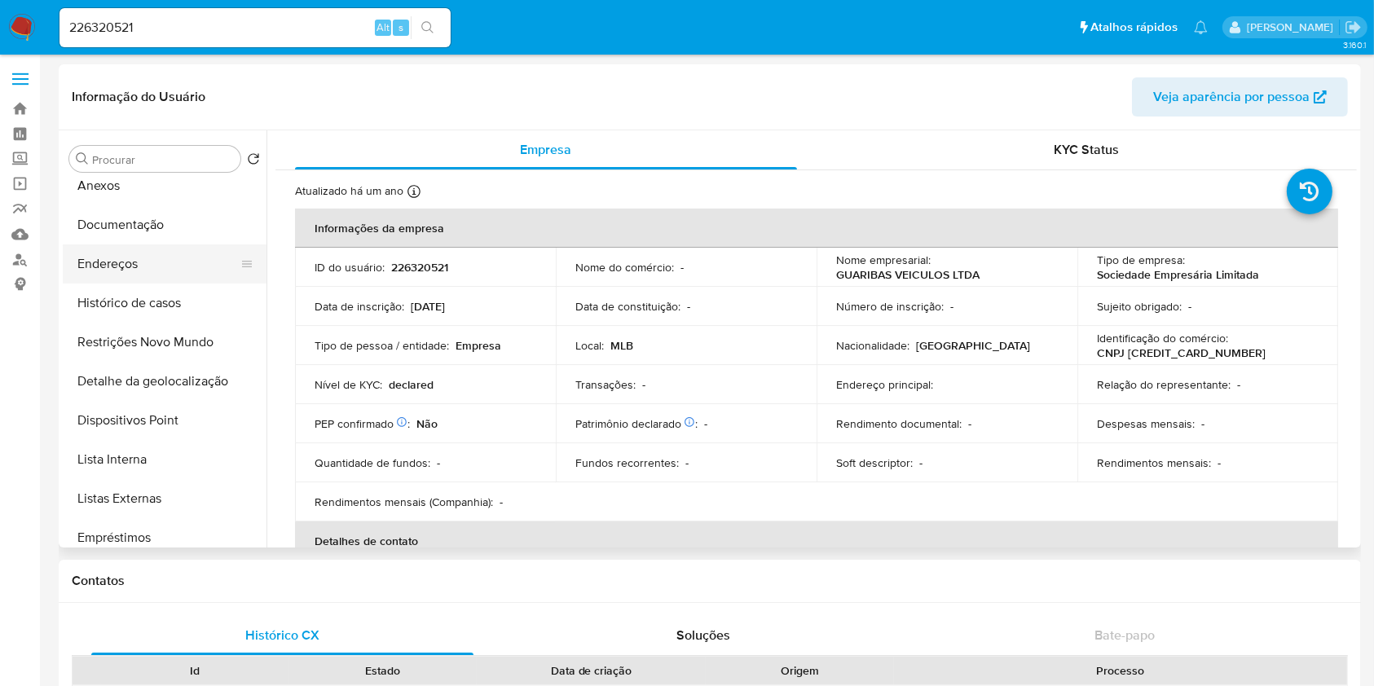
scroll to position [121, 0]
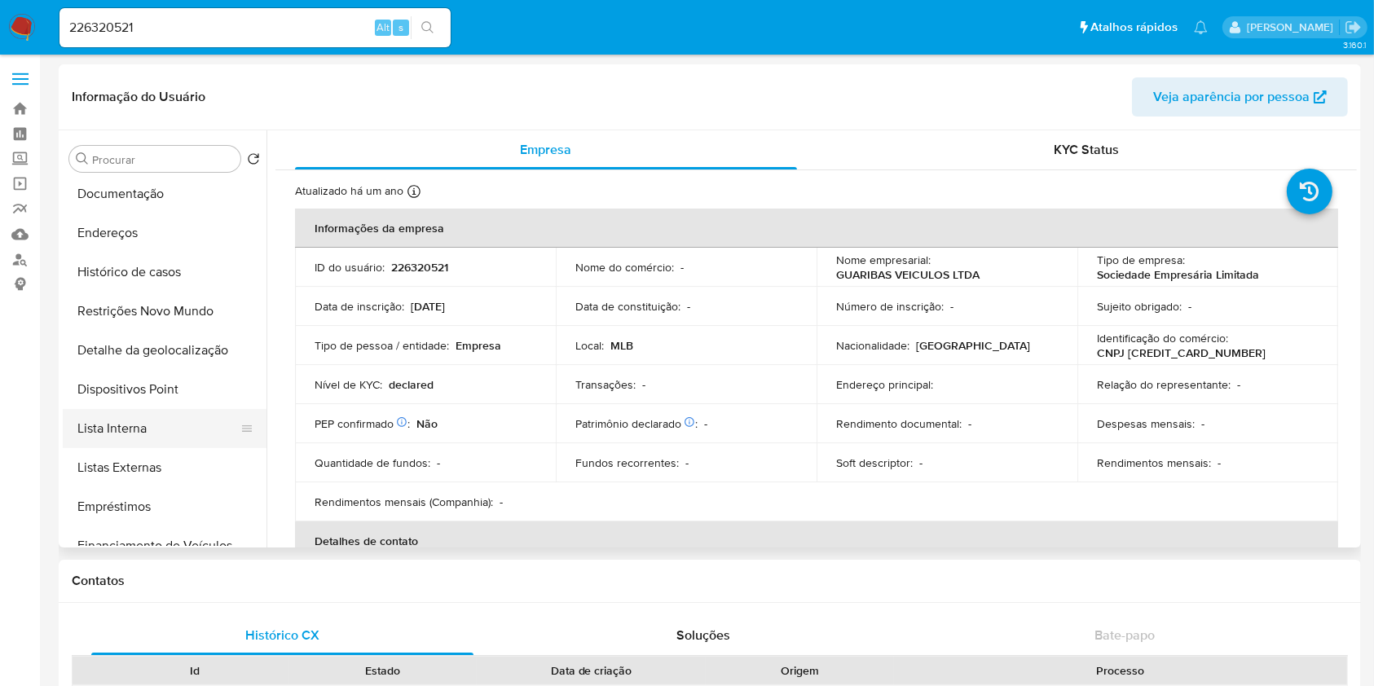
click at [176, 421] on button "Lista Interna" at bounding box center [158, 428] width 191 height 39
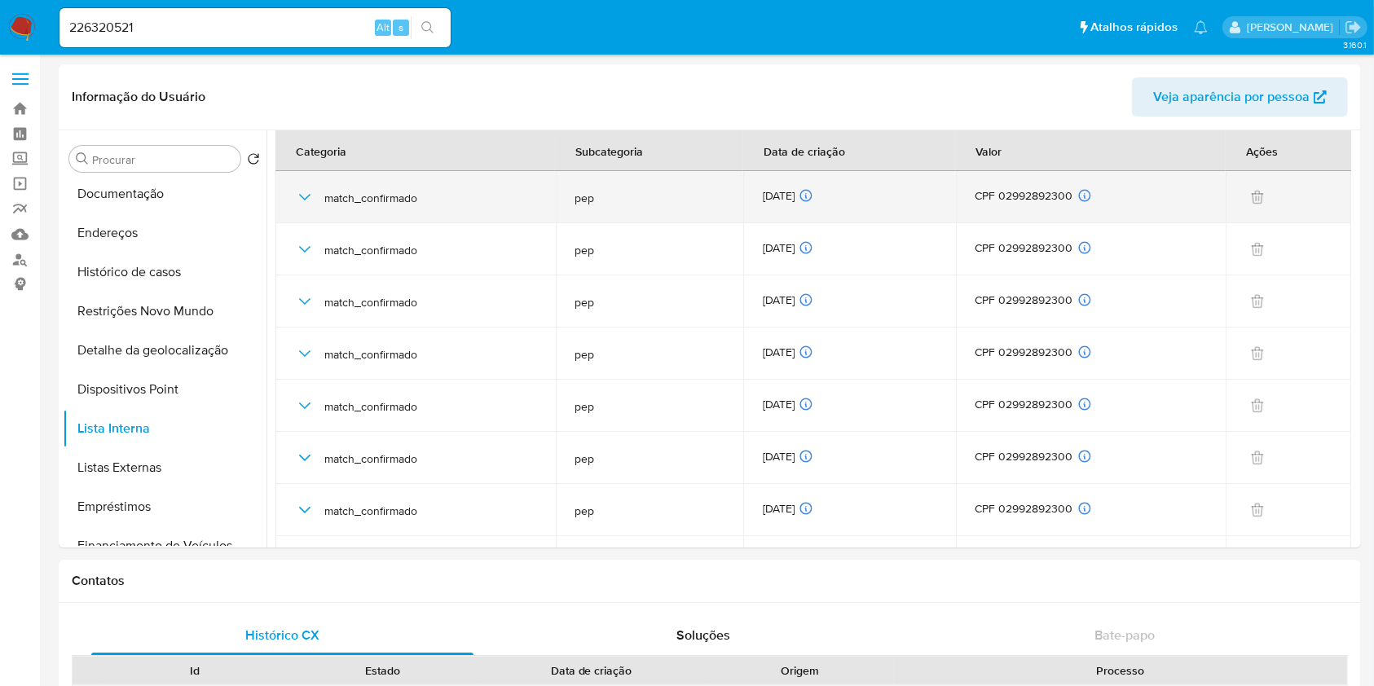
click at [802, 194] on div "12/09/2025 12/09/2025 03:25:12" at bounding box center [849, 197] width 173 height 18
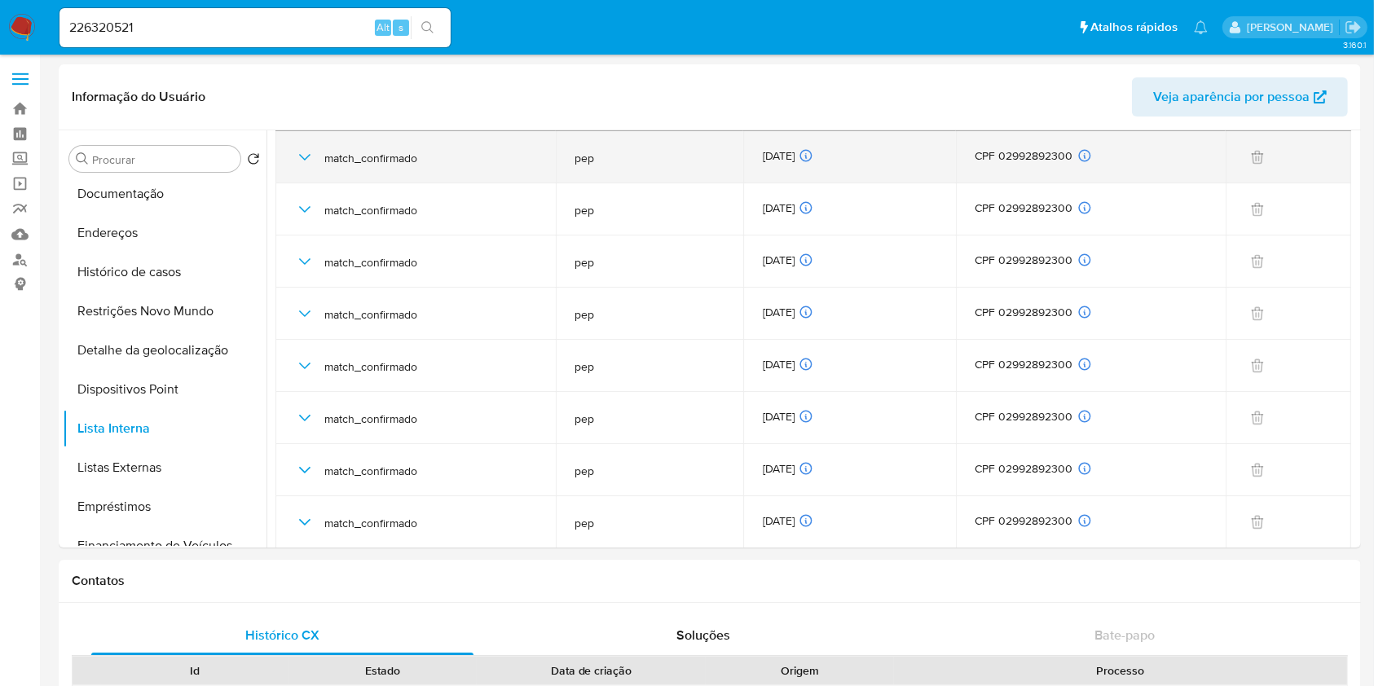
scroll to position [0, 0]
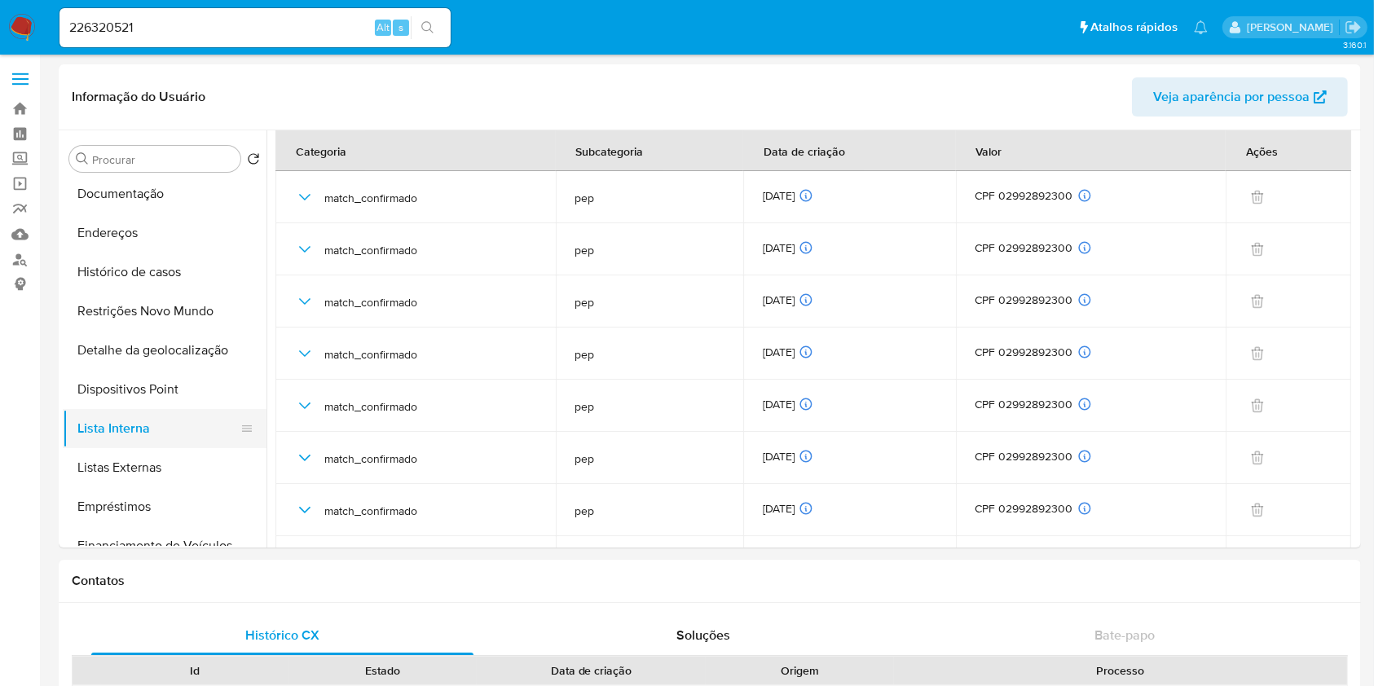
click at [165, 443] on button "Lista Interna" at bounding box center [158, 428] width 191 height 39
click at [167, 452] on button "Listas Externas" at bounding box center [158, 467] width 191 height 39
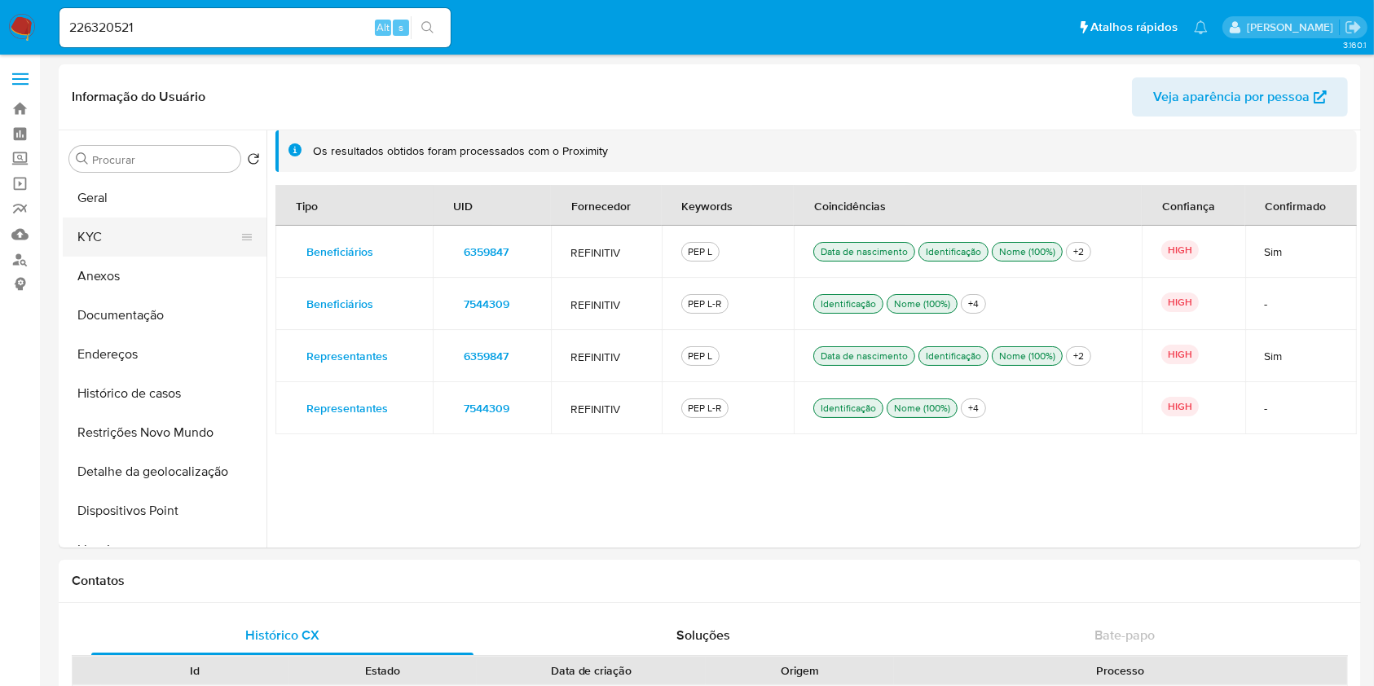
click at [153, 237] on button "KYC" at bounding box center [158, 237] width 191 height 39
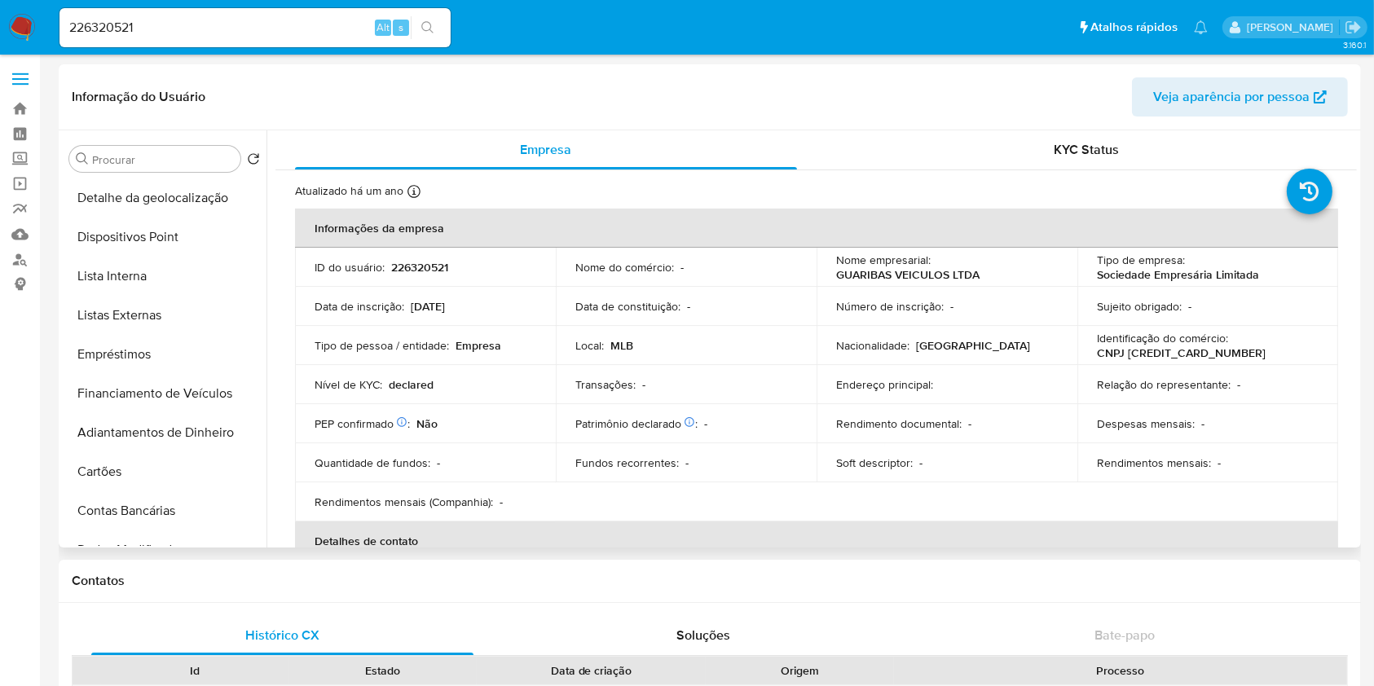
scroll to position [273, 0]
click at [157, 315] on button "Listas Externas" at bounding box center [158, 316] width 191 height 39
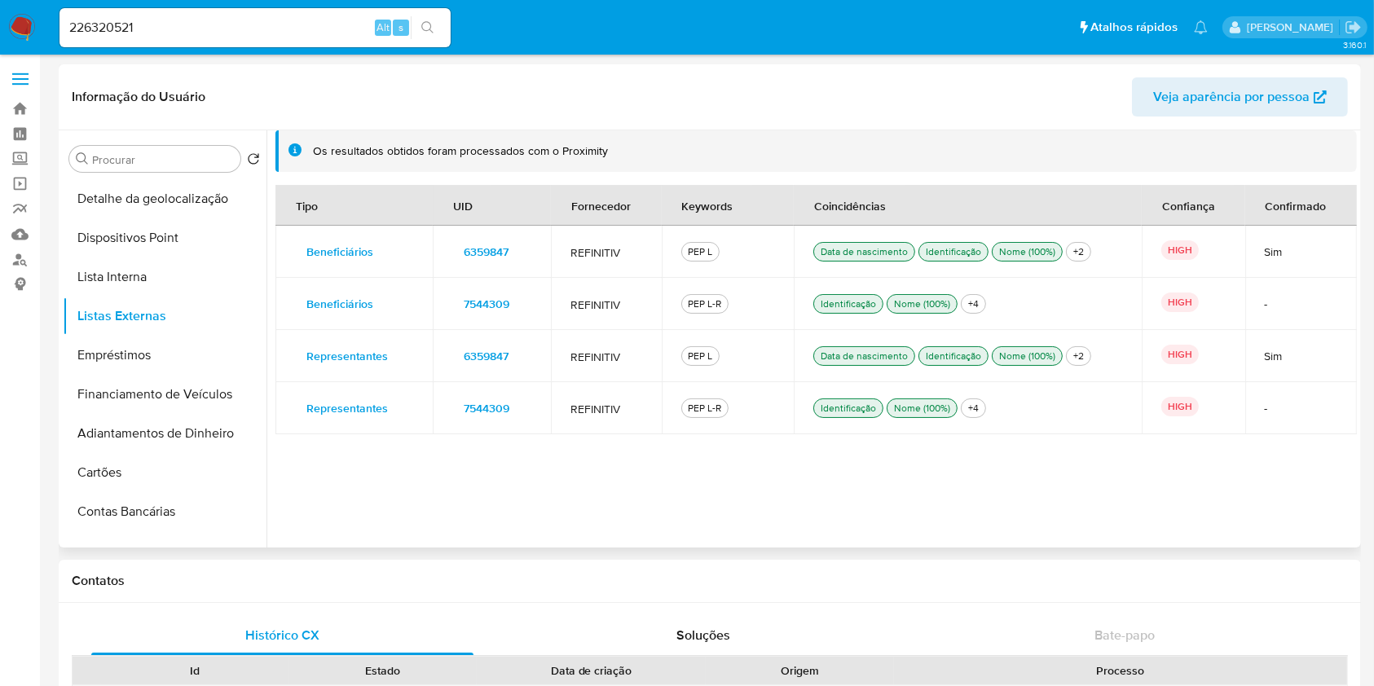
click at [492, 252] on span "6359847" at bounding box center [486, 251] width 45 height 23
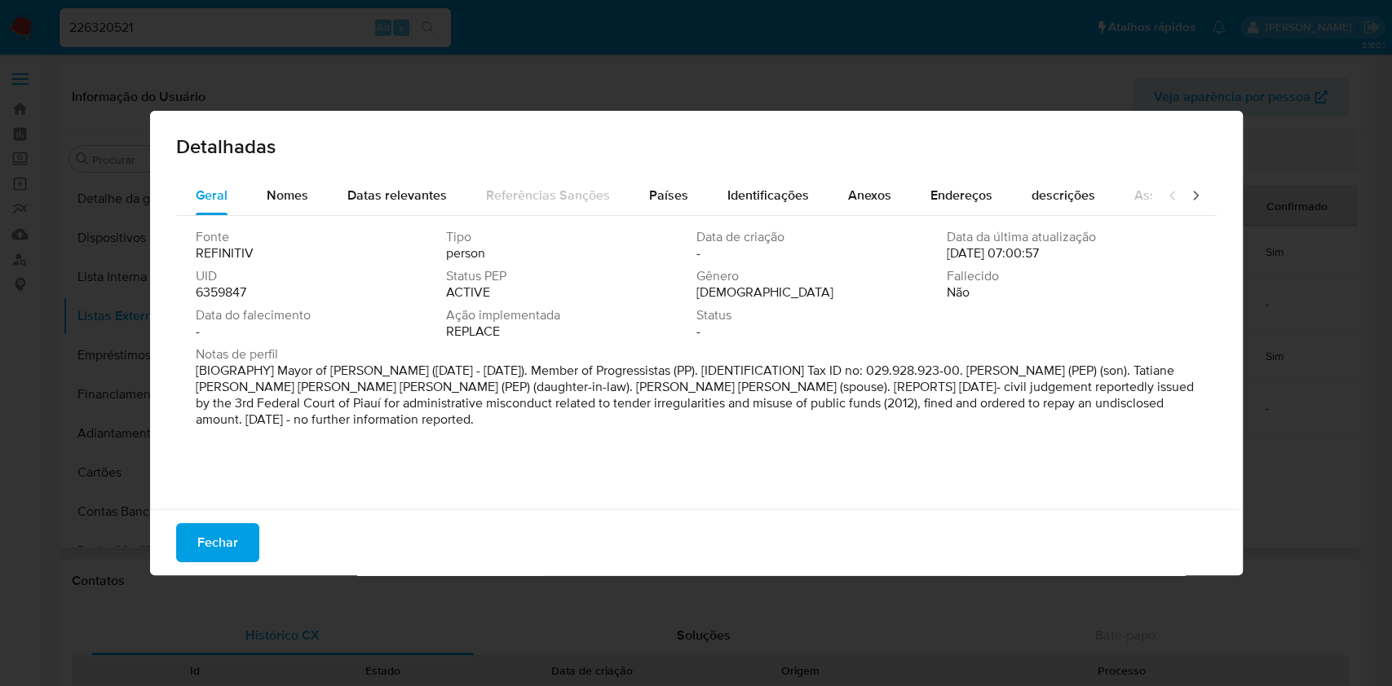
click at [231, 293] on span "6359847" at bounding box center [221, 293] width 51 height 16
click at [228, 546] on span "Fechar" at bounding box center [217, 543] width 41 height 36
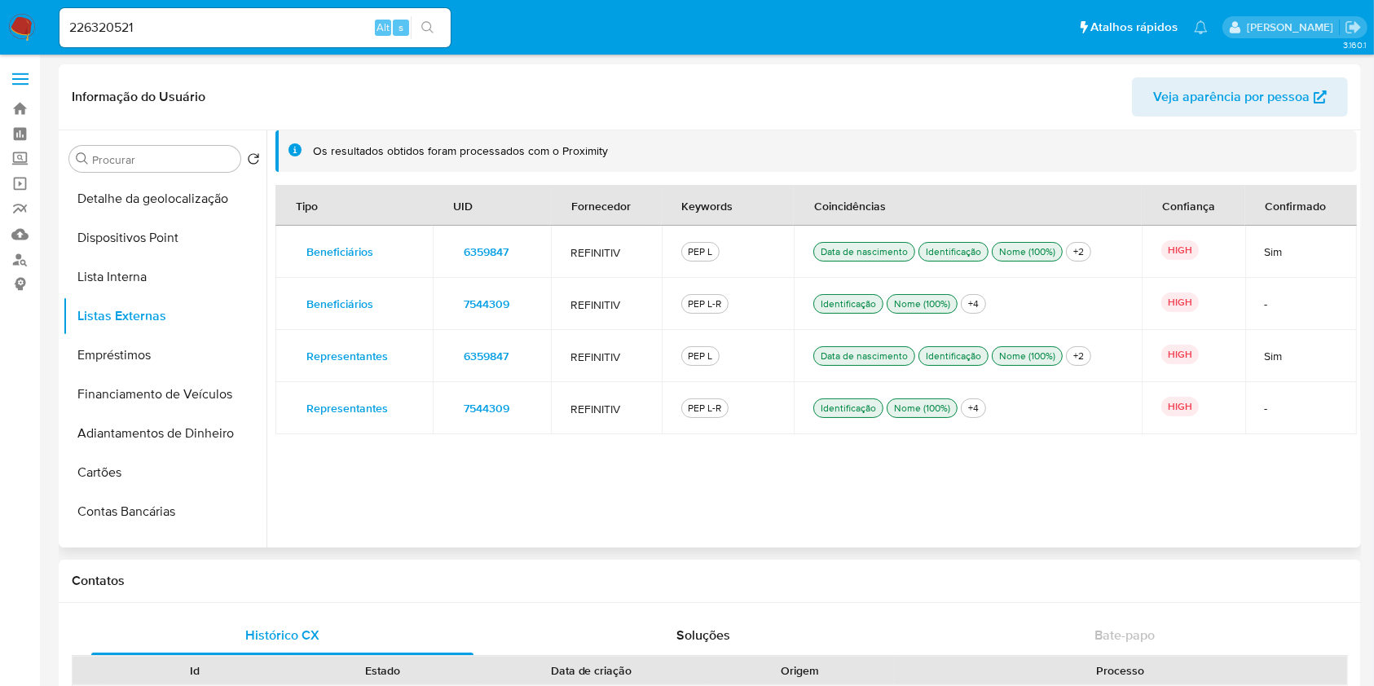
click at [477, 311] on span "7544309" at bounding box center [487, 304] width 46 height 23
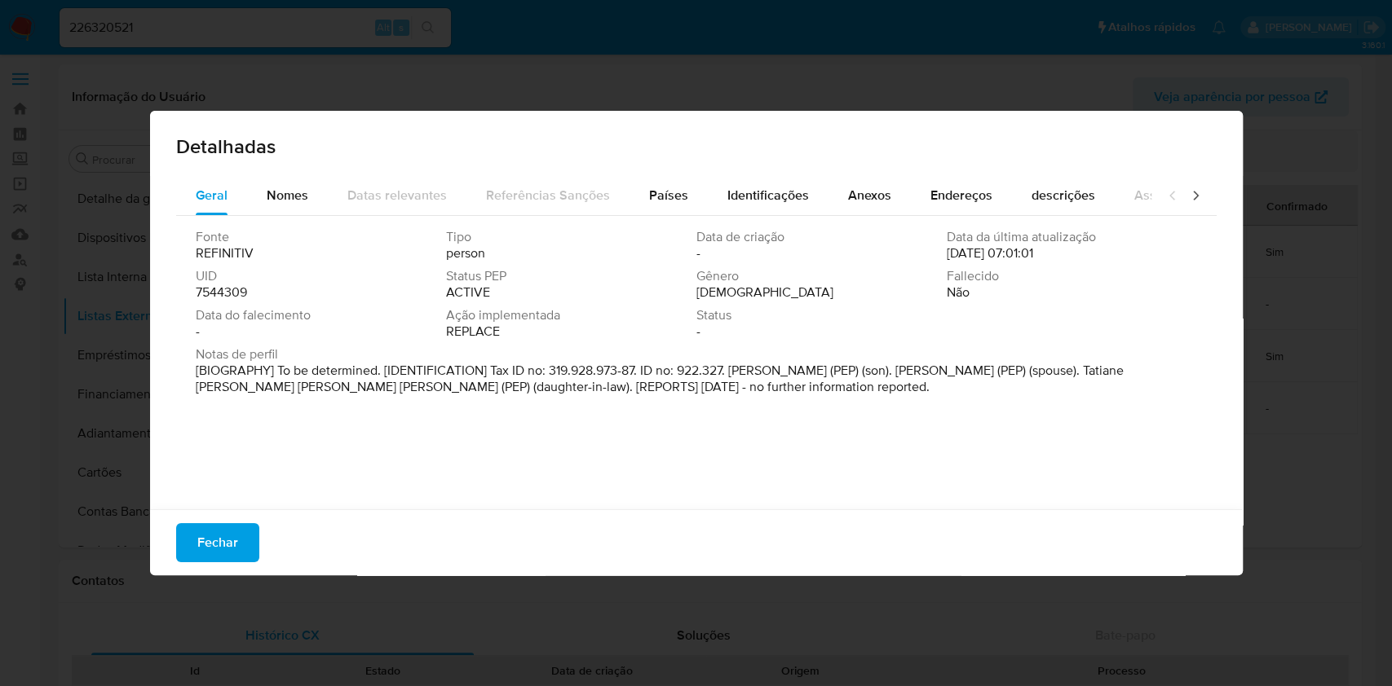
click at [237, 287] on span "7544309" at bounding box center [221, 293] width 51 height 16
click at [226, 527] on span "Fechar" at bounding box center [217, 543] width 41 height 36
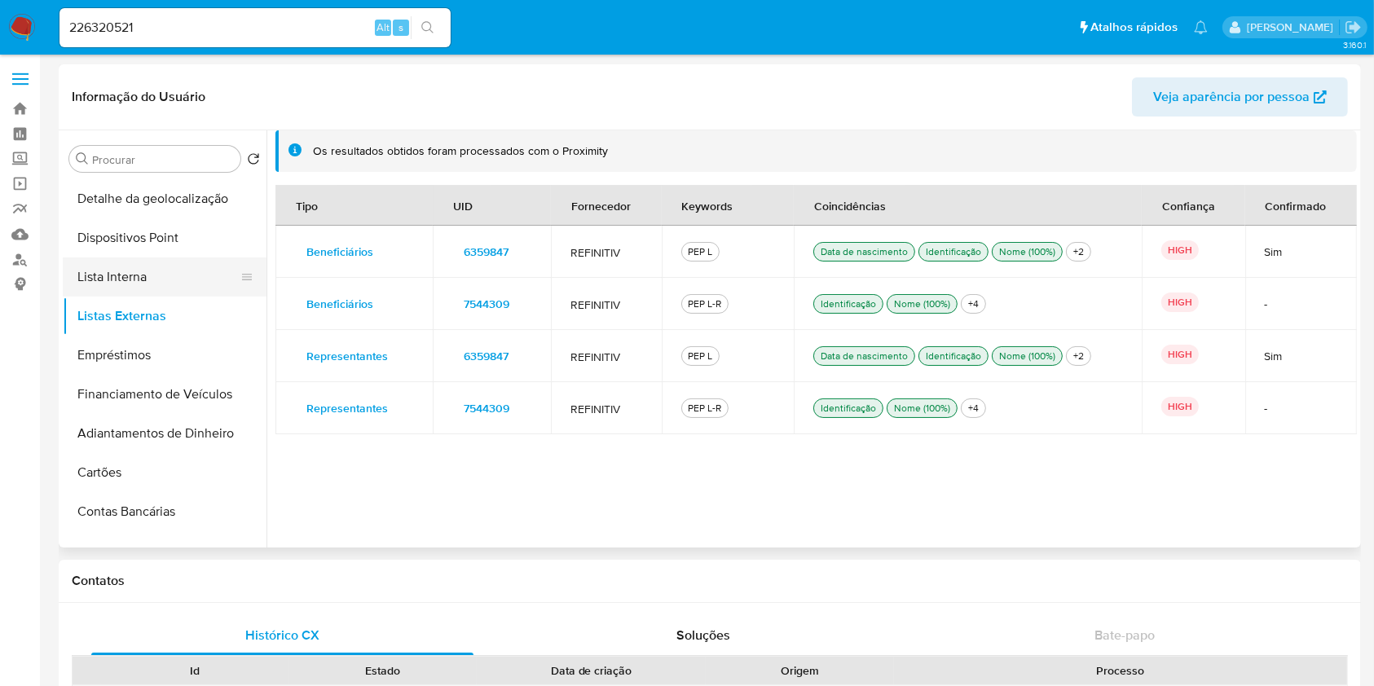
scroll to position [0, 0]
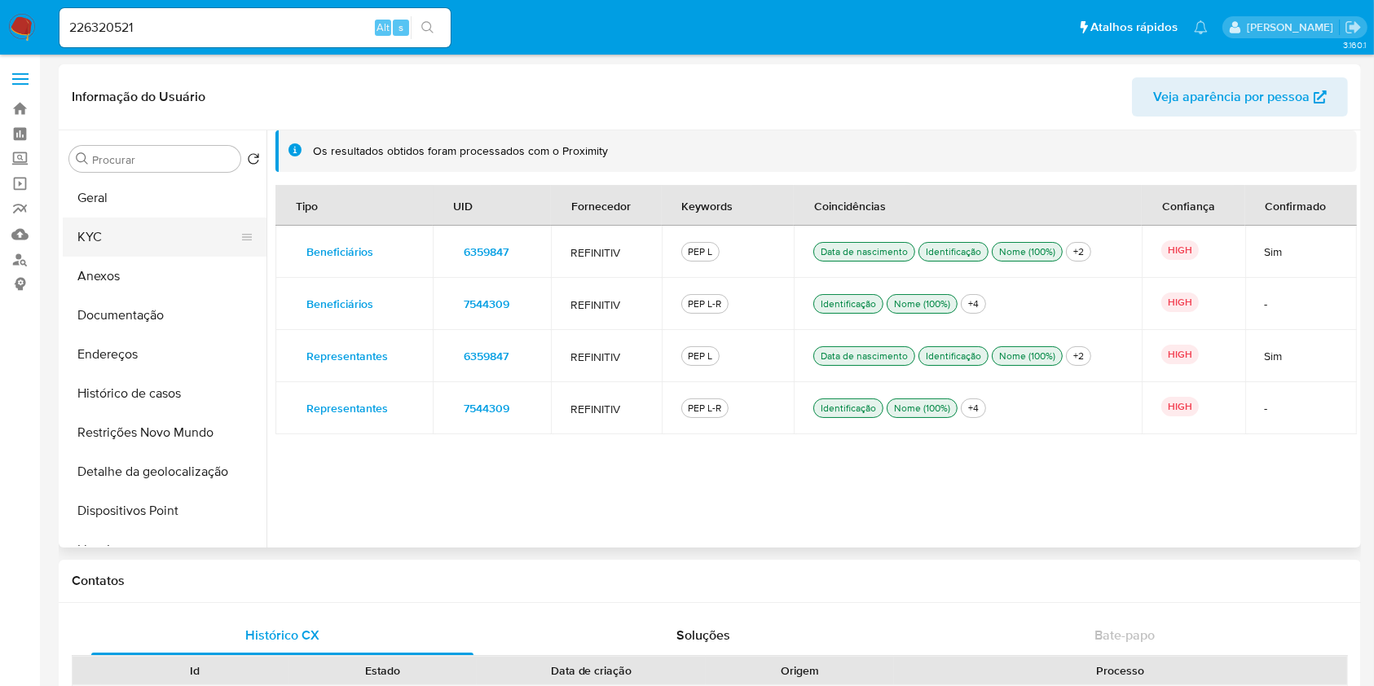
click at [137, 223] on button "KYC" at bounding box center [158, 237] width 191 height 39
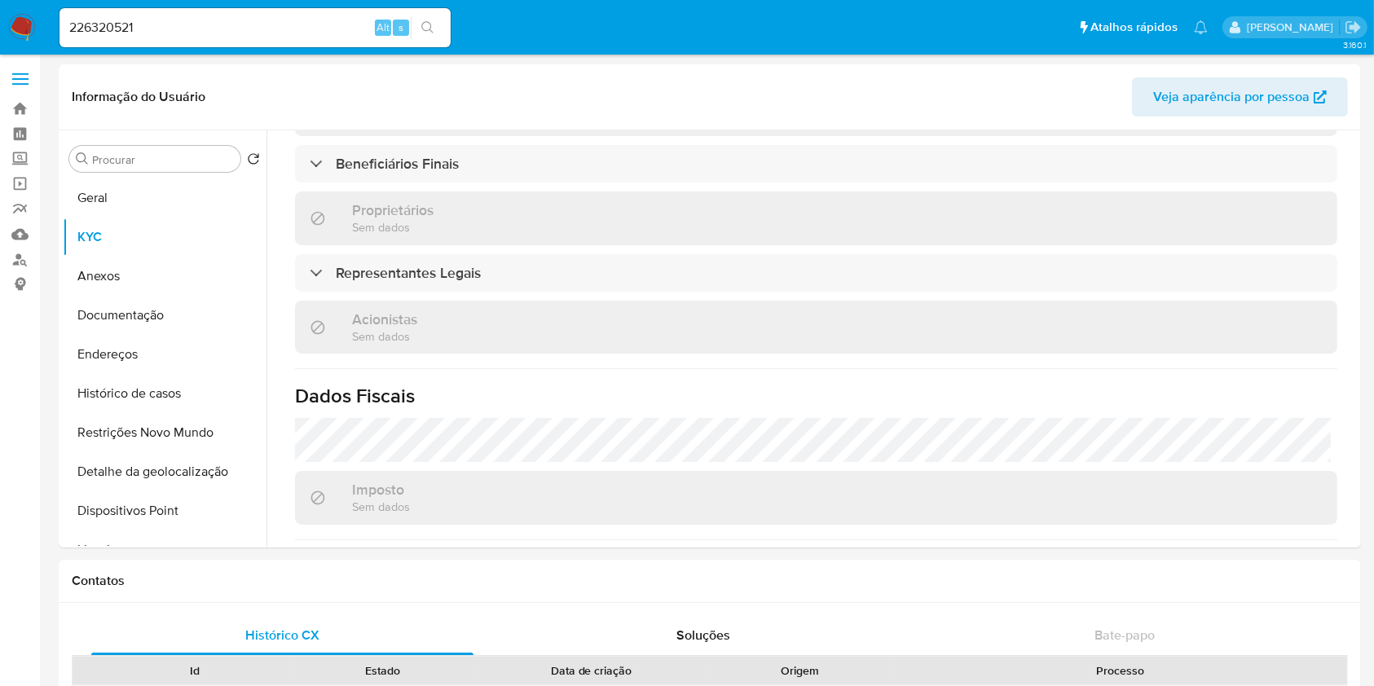
scroll to position [750, 0]
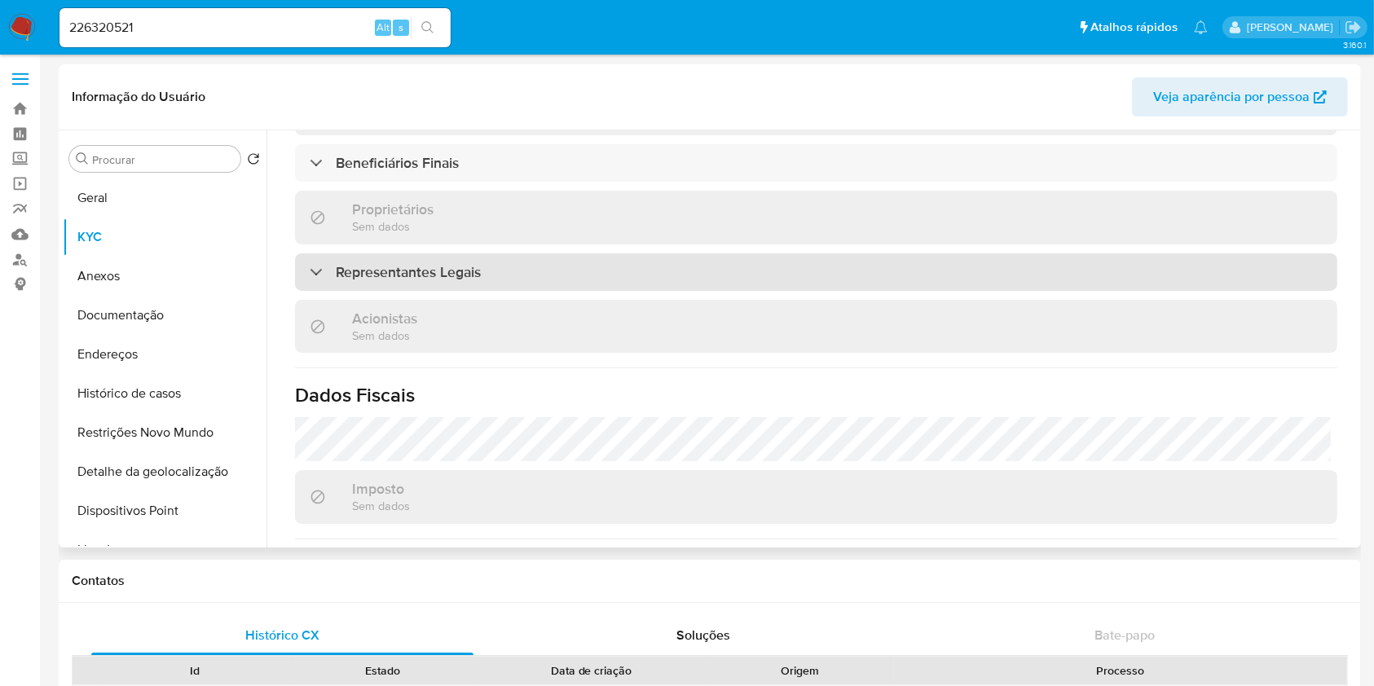
click at [576, 267] on div "Representantes Legais" at bounding box center [816, 273] width 1043 height 38
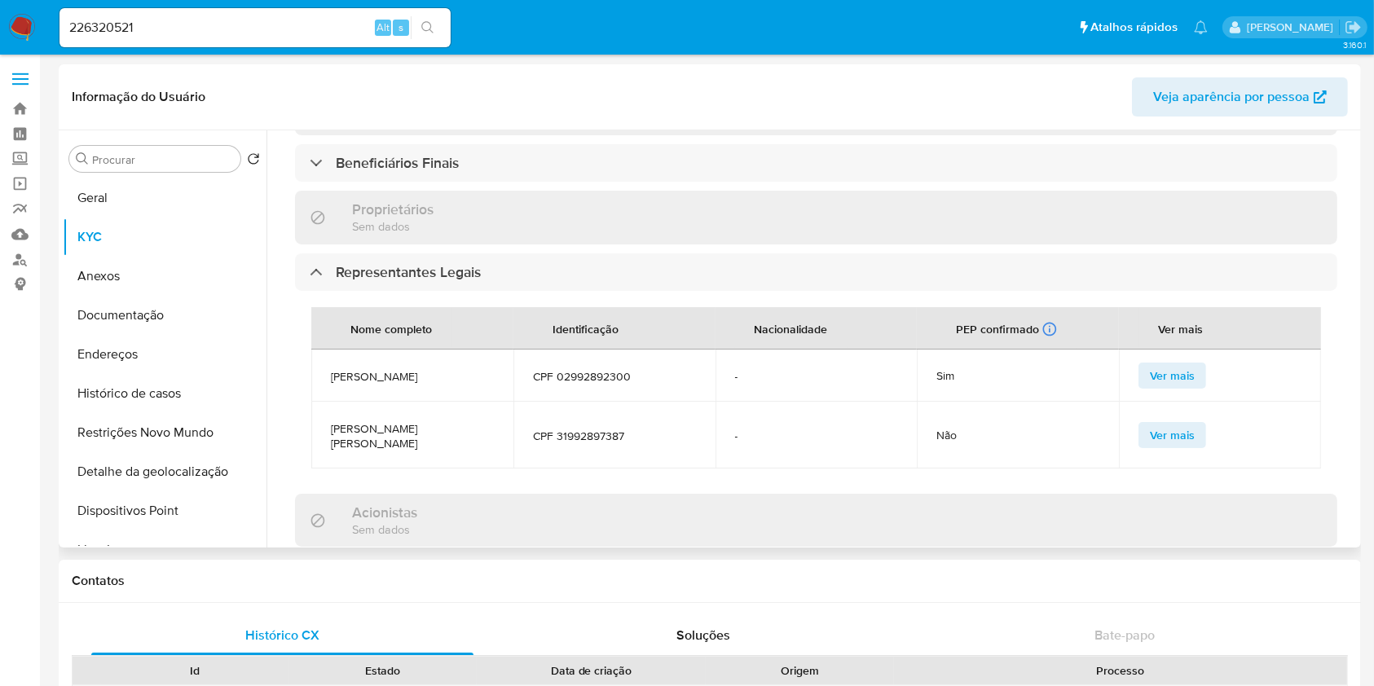
click at [602, 434] on span "CPF 31992897387" at bounding box center [614, 436] width 163 height 15
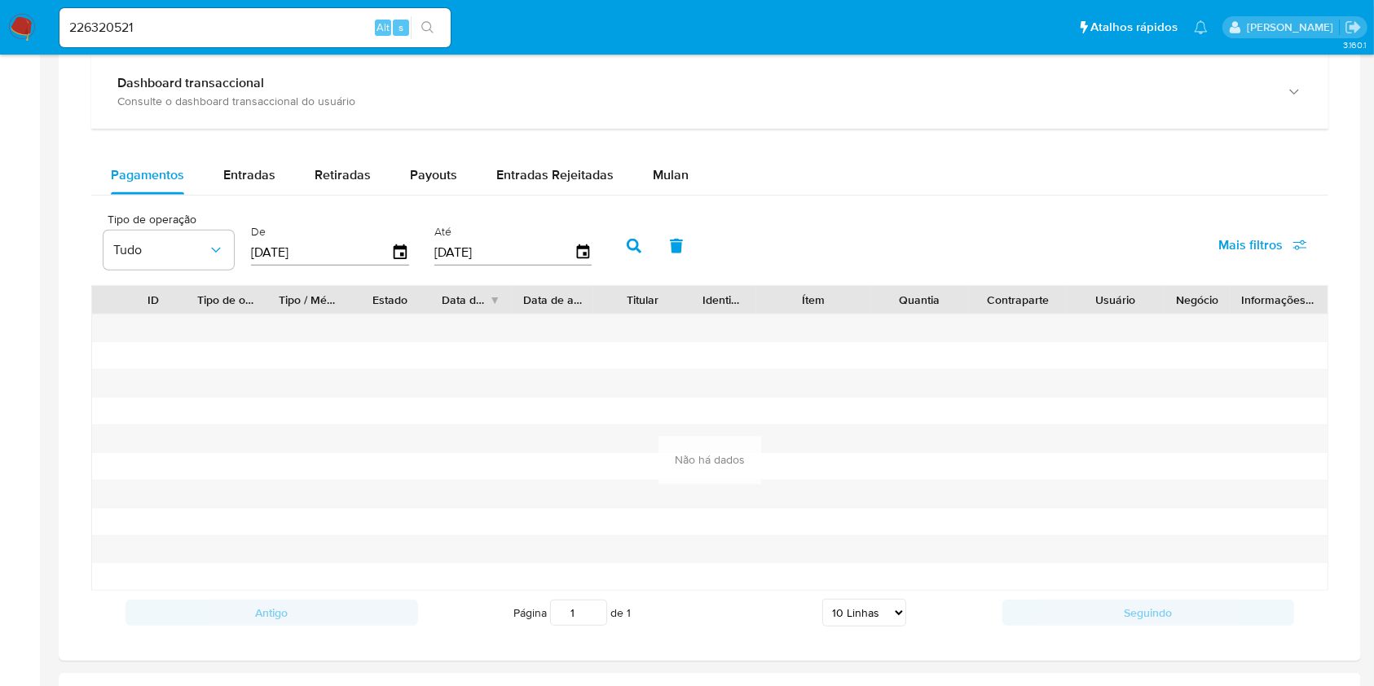
scroll to position [998, 0]
click at [248, 184] on span "Entradas" at bounding box center [249, 175] width 52 height 19
select select "10"
click at [320, 186] on div "Retiradas" at bounding box center [343, 176] width 56 height 39
select select "10"
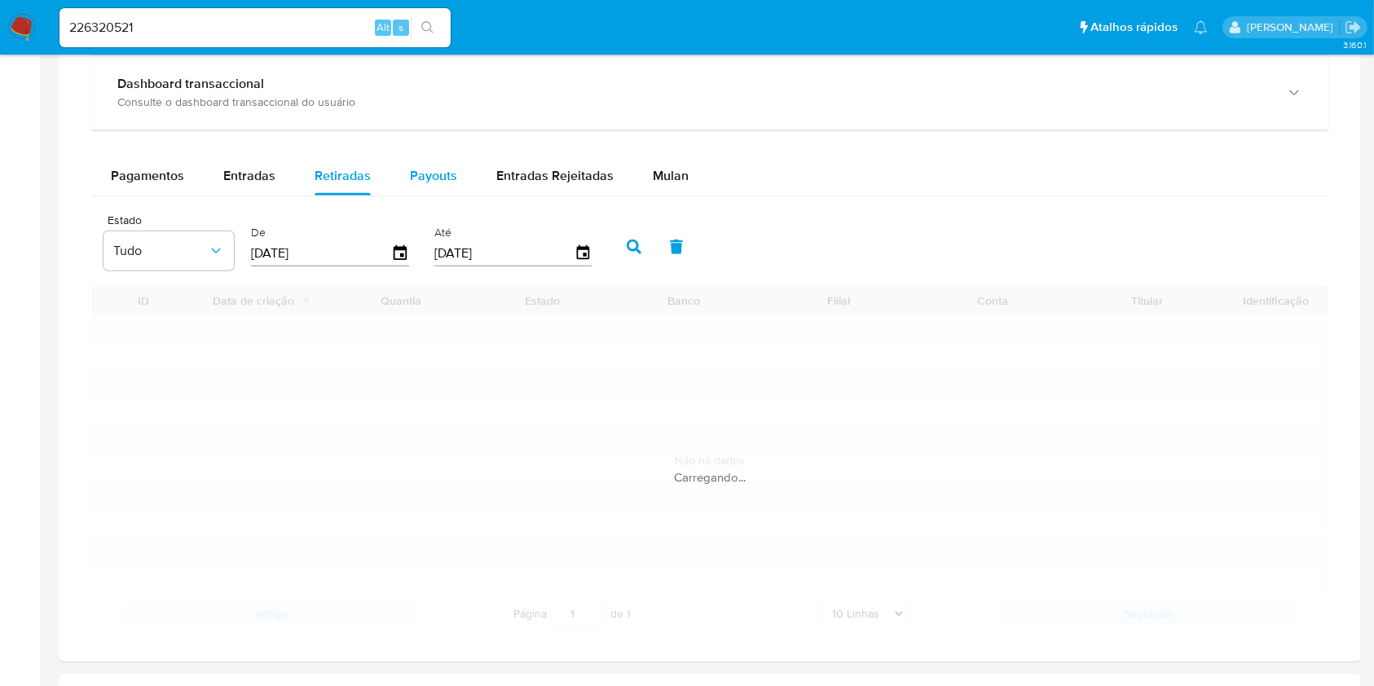
click at [439, 171] on span "Payouts" at bounding box center [433, 175] width 47 height 19
select select "10"
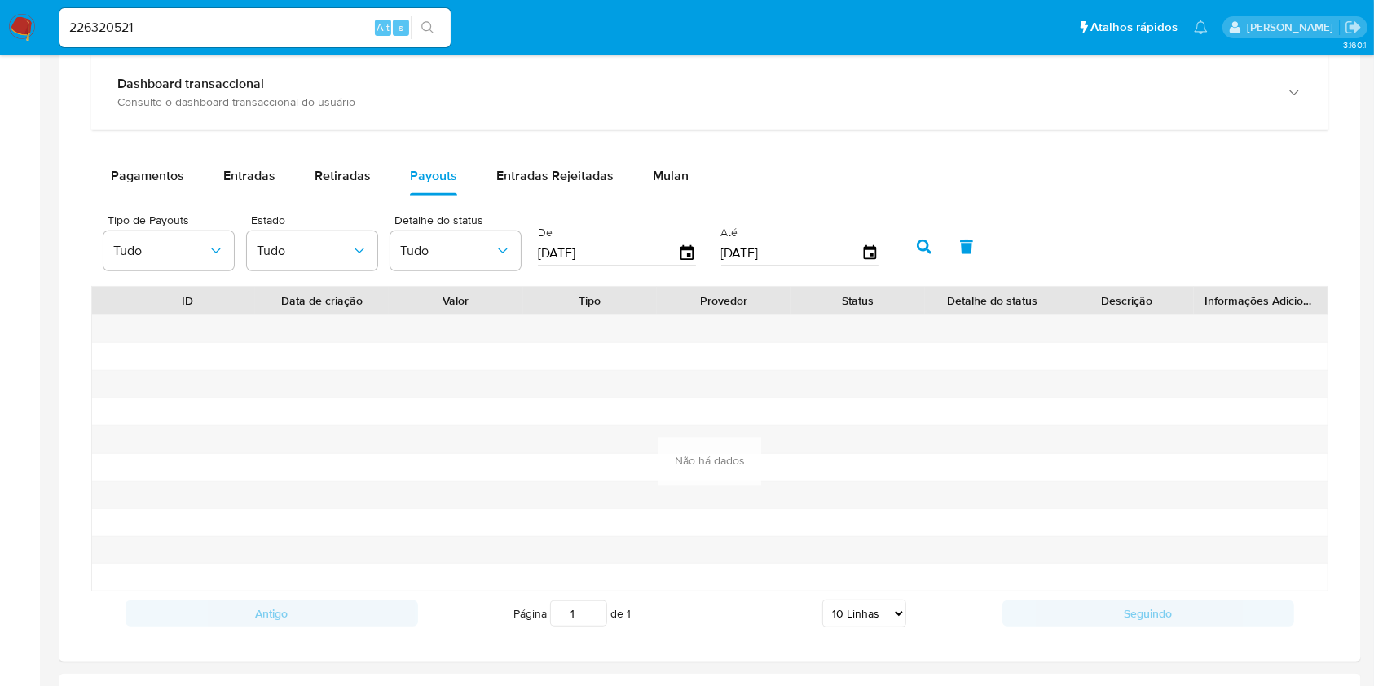
click at [298, 38] on div "226320521 Alt s" at bounding box center [255, 27] width 391 height 39
click at [298, 23] on input "226320521" at bounding box center [255, 27] width 391 height 21
paste input "514717822"
type input "514717822"
click at [435, 33] on button "search-icon" at bounding box center [427, 27] width 33 height 23
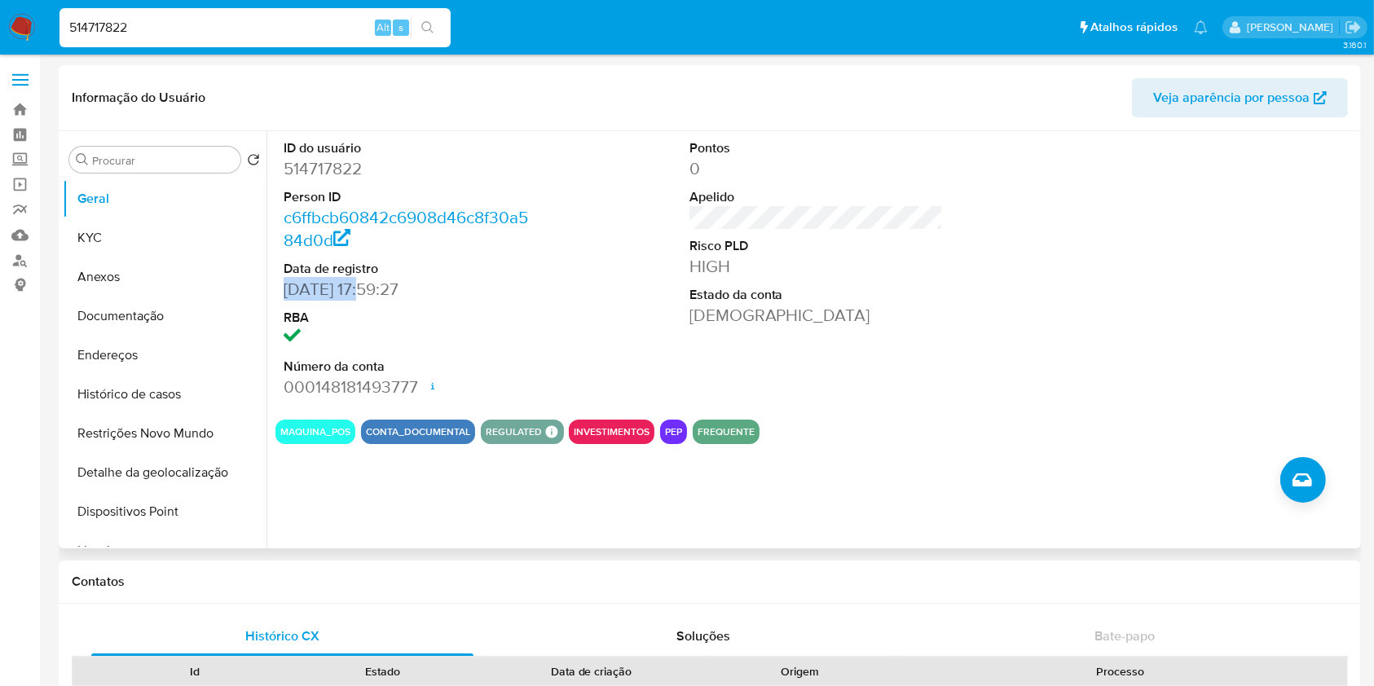
drag, startPoint x: 365, startPoint y: 290, endPoint x: 285, endPoint y: 286, distance: 80.8
click at [282, 286] on div "ID do usuário 514717822 Person ID c6ffbcb60842c6908d46c8f30a584d0d Data de regi…" at bounding box center [411, 269] width 271 height 276
copy dd "15/01/2020"
click at [119, 235] on button "KYC" at bounding box center [158, 237] width 191 height 39
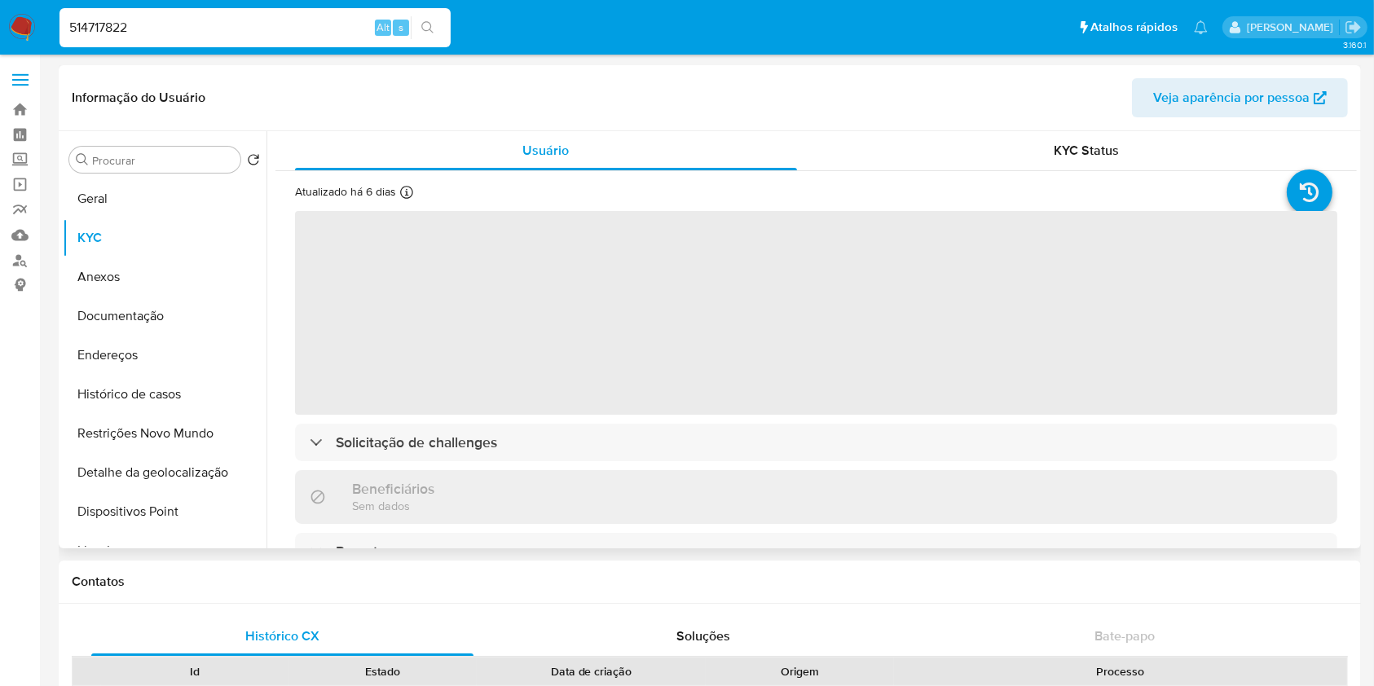
click at [702, 351] on span "‌" at bounding box center [816, 313] width 1043 height 204
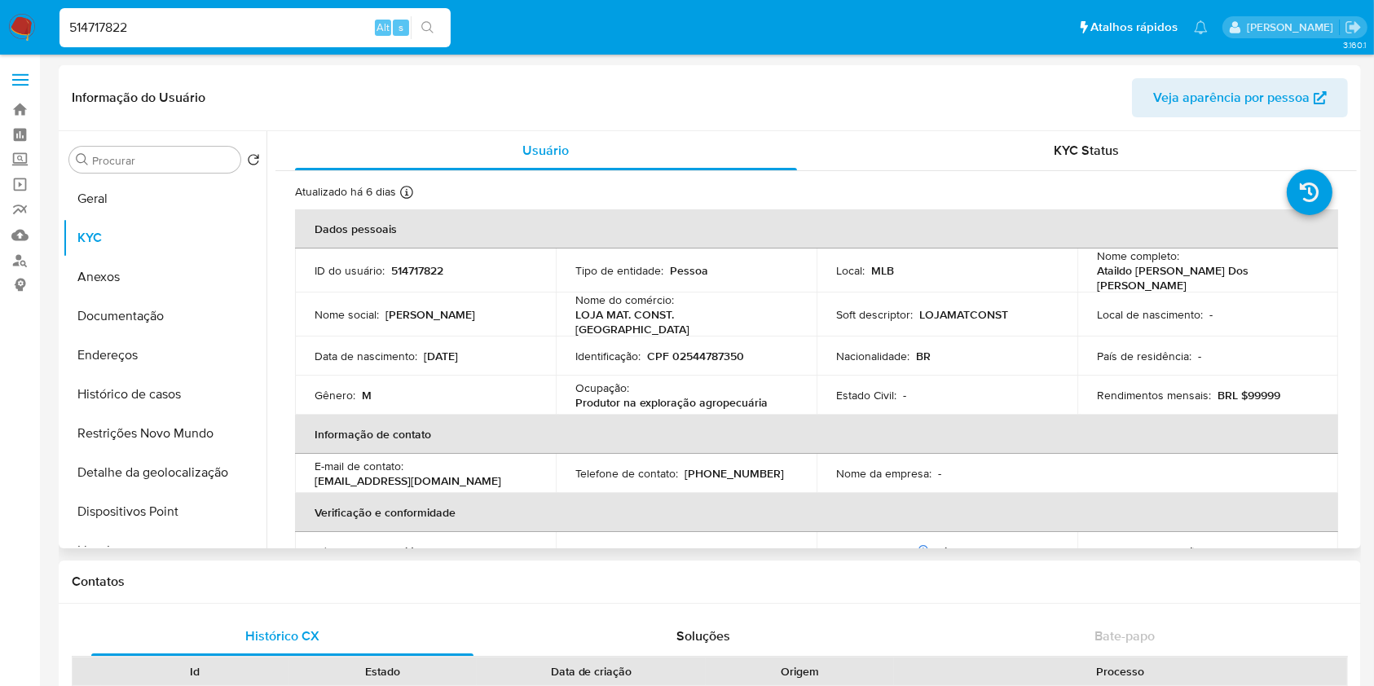
click at [424, 267] on p "514717822" at bounding box center [417, 270] width 52 height 15
copy p "514717822"
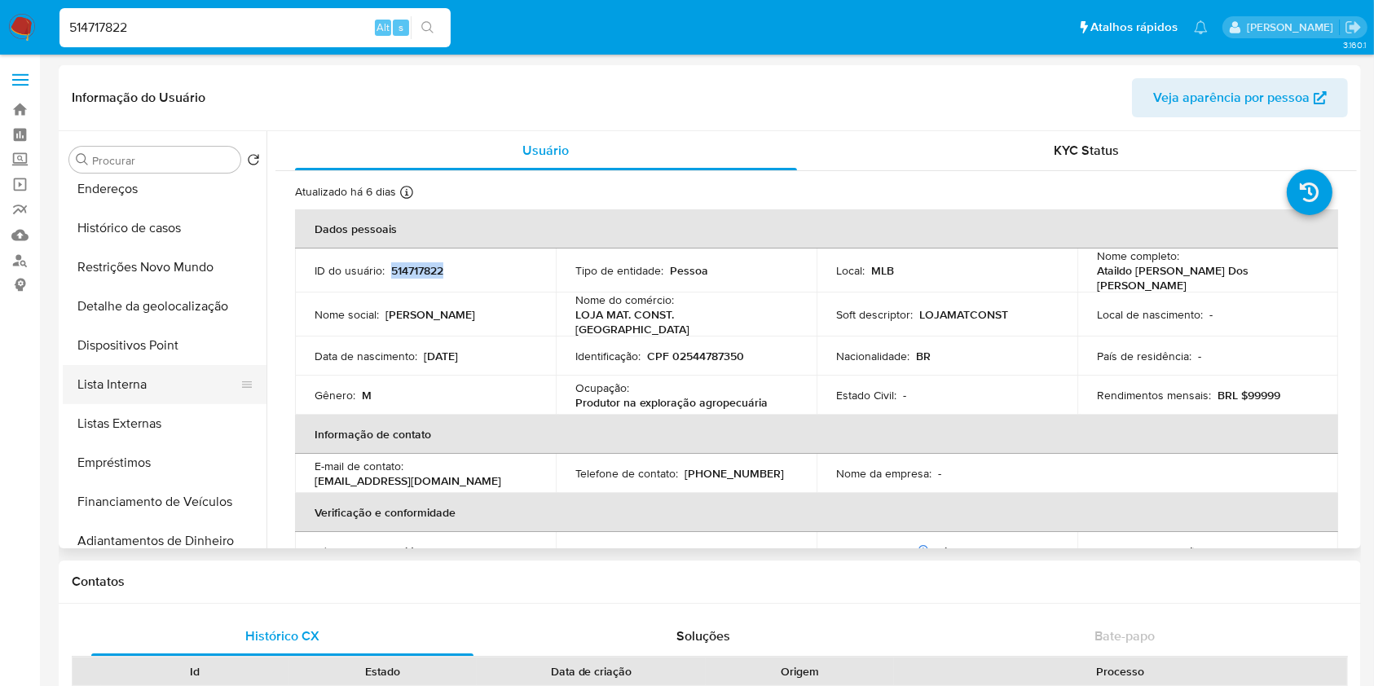
scroll to position [174, 0]
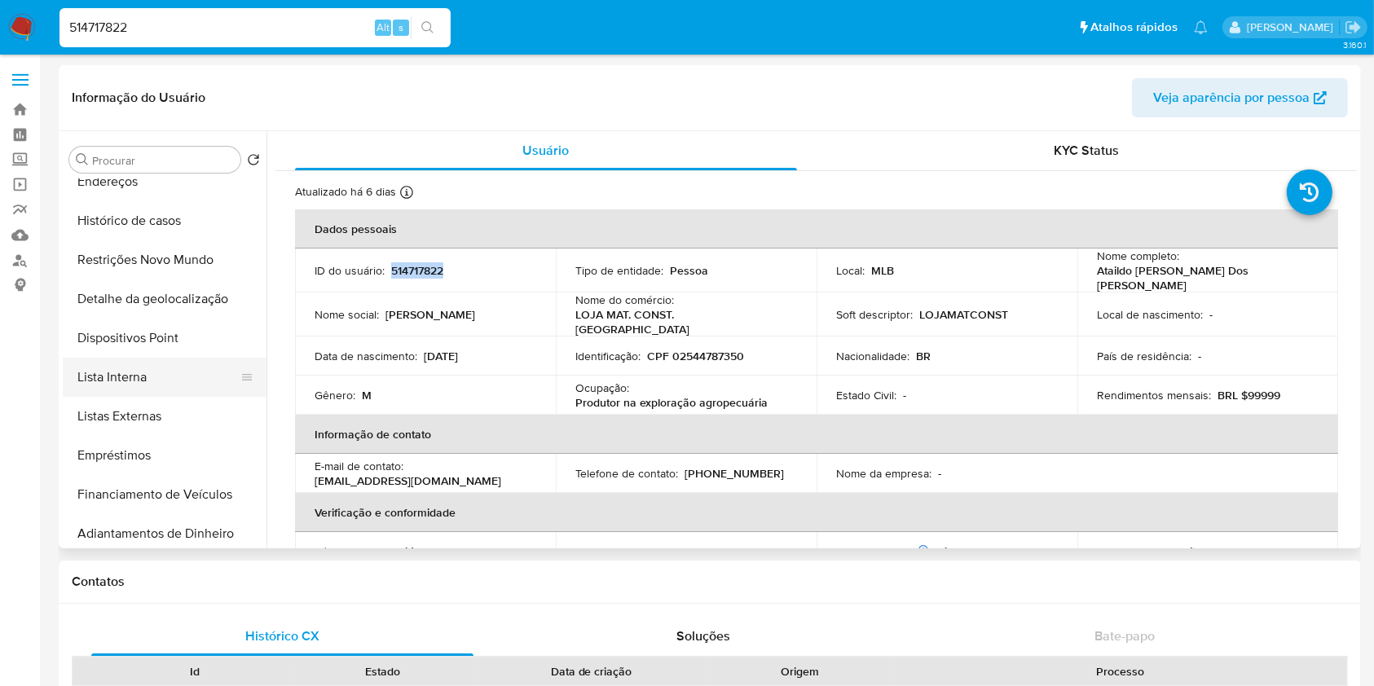
click at [161, 381] on button "Lista Interna" at bounding box center [158, 377] width 191 height 39
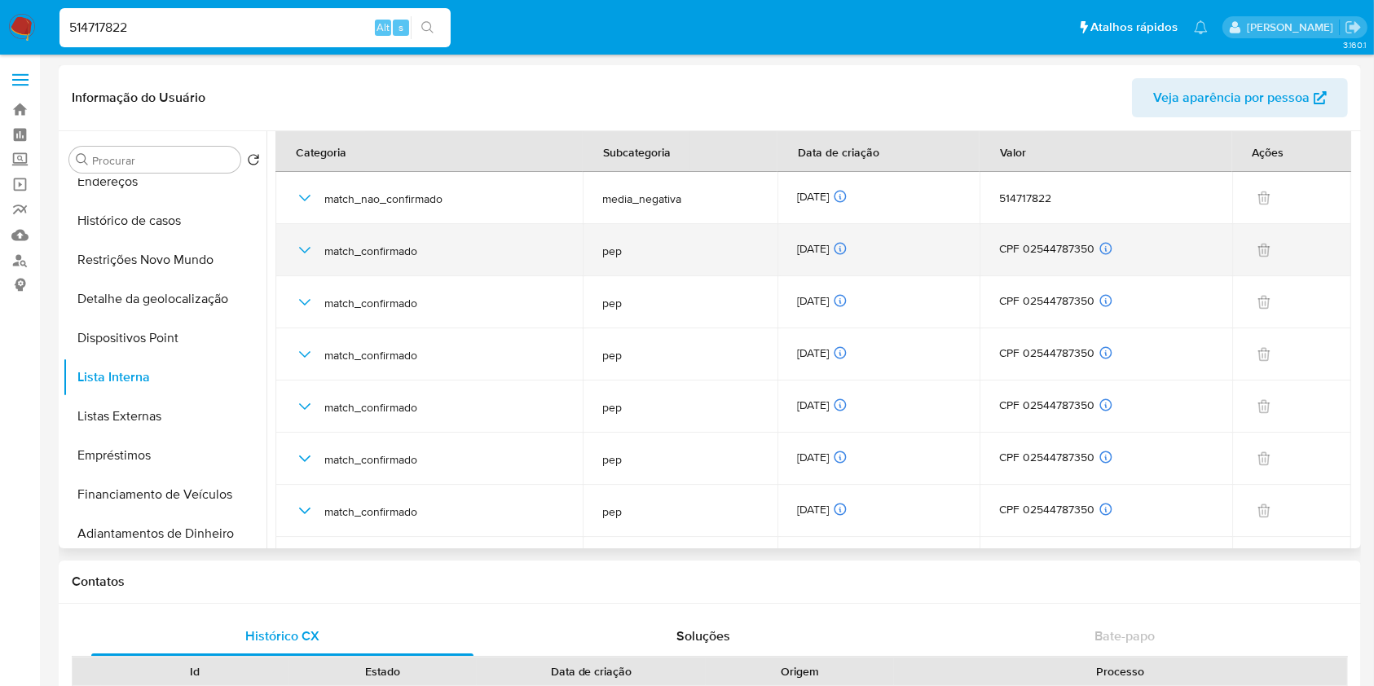
click at [833, 246] on div "13/09/2025 13/09/2025 03:26:13" at bounding box center [878, 250] width 162 height 18
click at [832, 246] on div "13/09/2025 13/09/2025 03:26:13" at bounding box center [878, 250] width 162 height 18
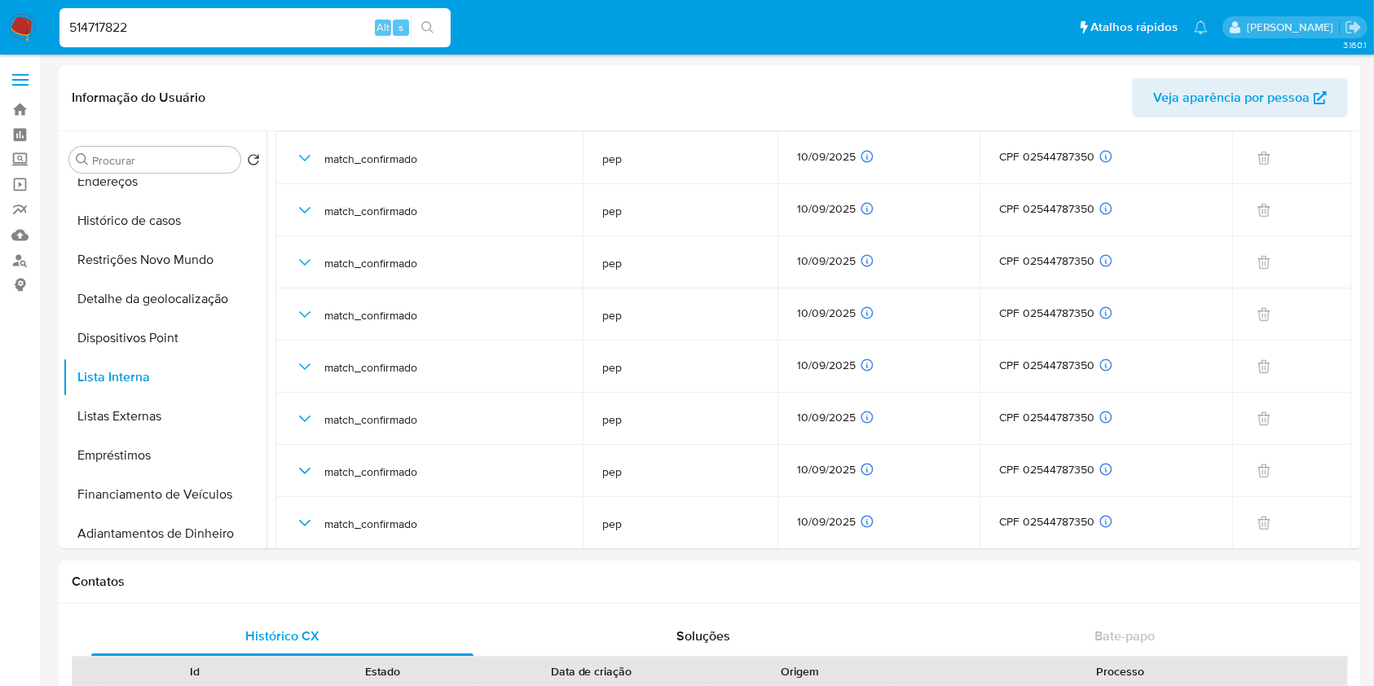
scroll to position [774, 0]
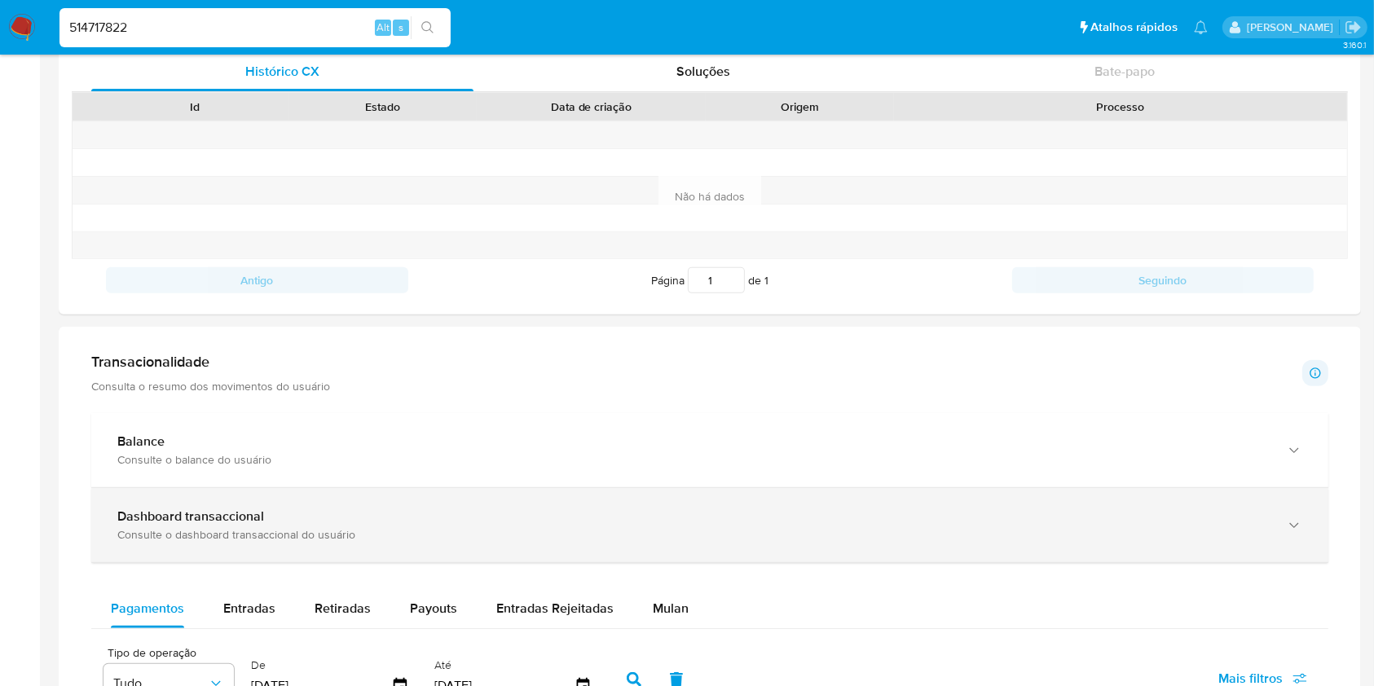
click at [161, 512] on b "Dashboard transaccional" at bounding box center [190, 516] width 147 height 19
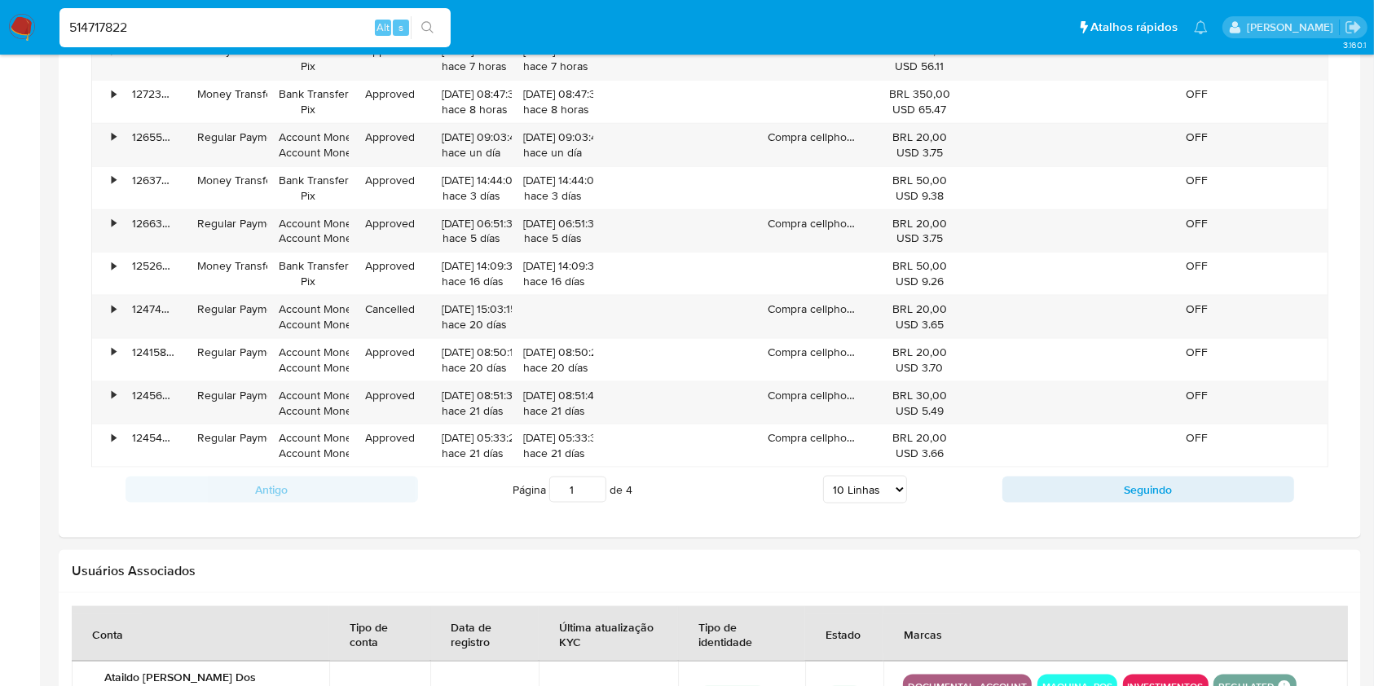
scroll to position [2043, 0]
click at [902, 490] on select "5 Linhas 10 Linhas 20 Linhas 25 Linhas 50 Linhas 100 Linhas" at bounding box center [865, 489] width 84 height 28
select select "50"
click at [823, 475] on select "5 Linhas 10 Linhas 20 Linhas 25 Linhas 50 Linhas 100 Linhas" at bounding box center [865, 489] width 84 height 28
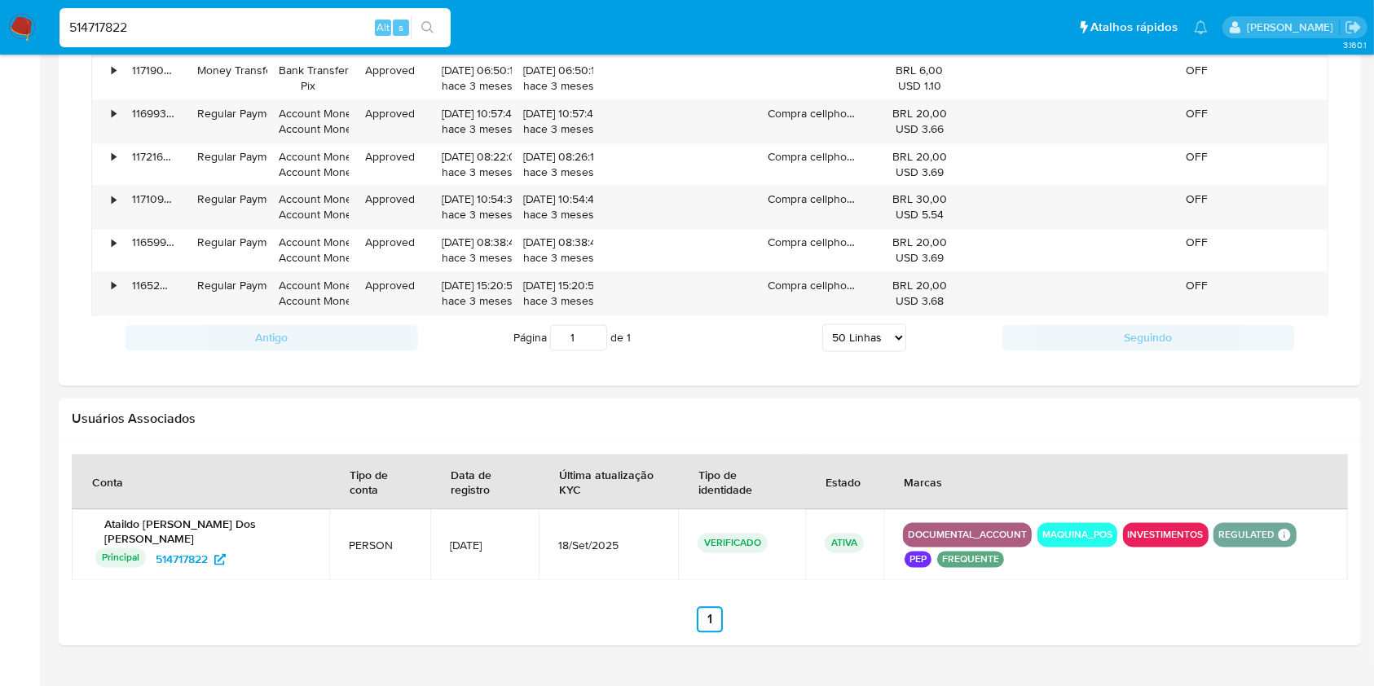
scroll to position [3271, 0]
click at [809, 278] on div "Compra cellphone_mlb_esitef_claro__$20.00 Tel: 111217613 (Claro)" at bounding box center [814, 292] width 114 height 42
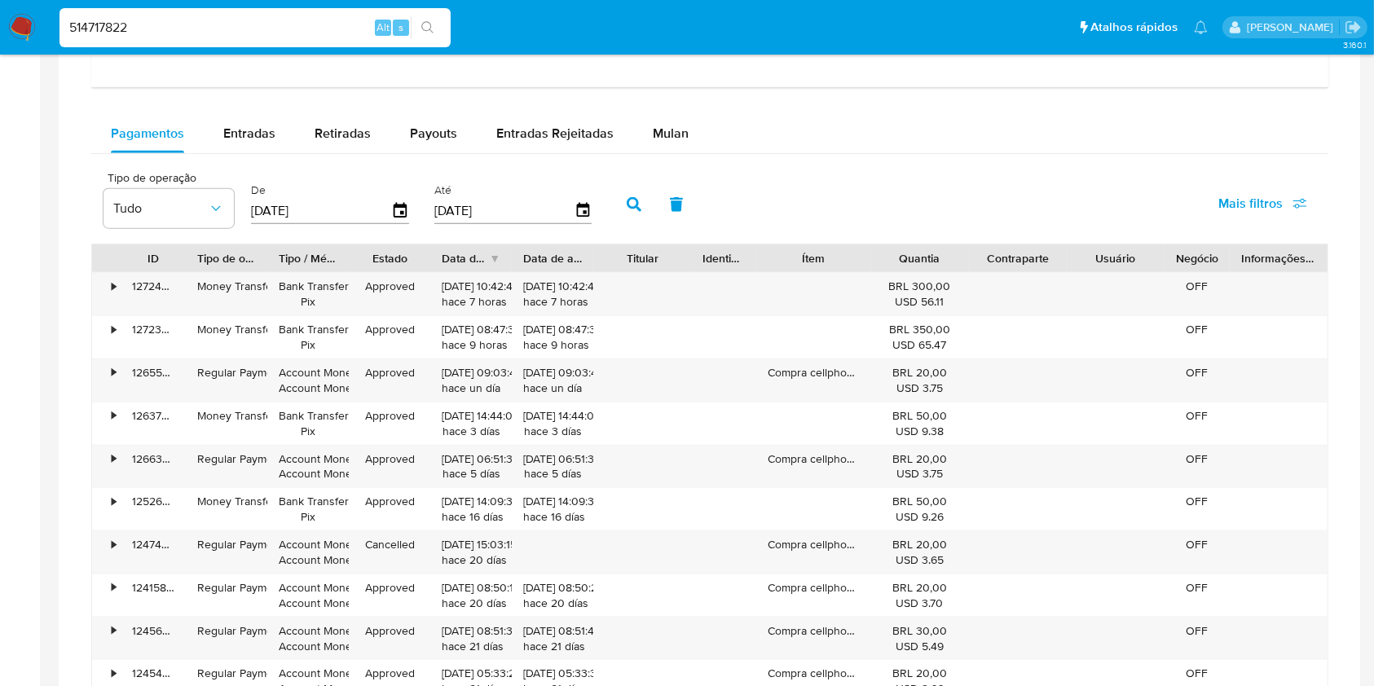
scroll to position [1806, 0]
click at [267, 139] on span "Entradas" at bounding box center [249, 134] width 52 height 19
select select "10"
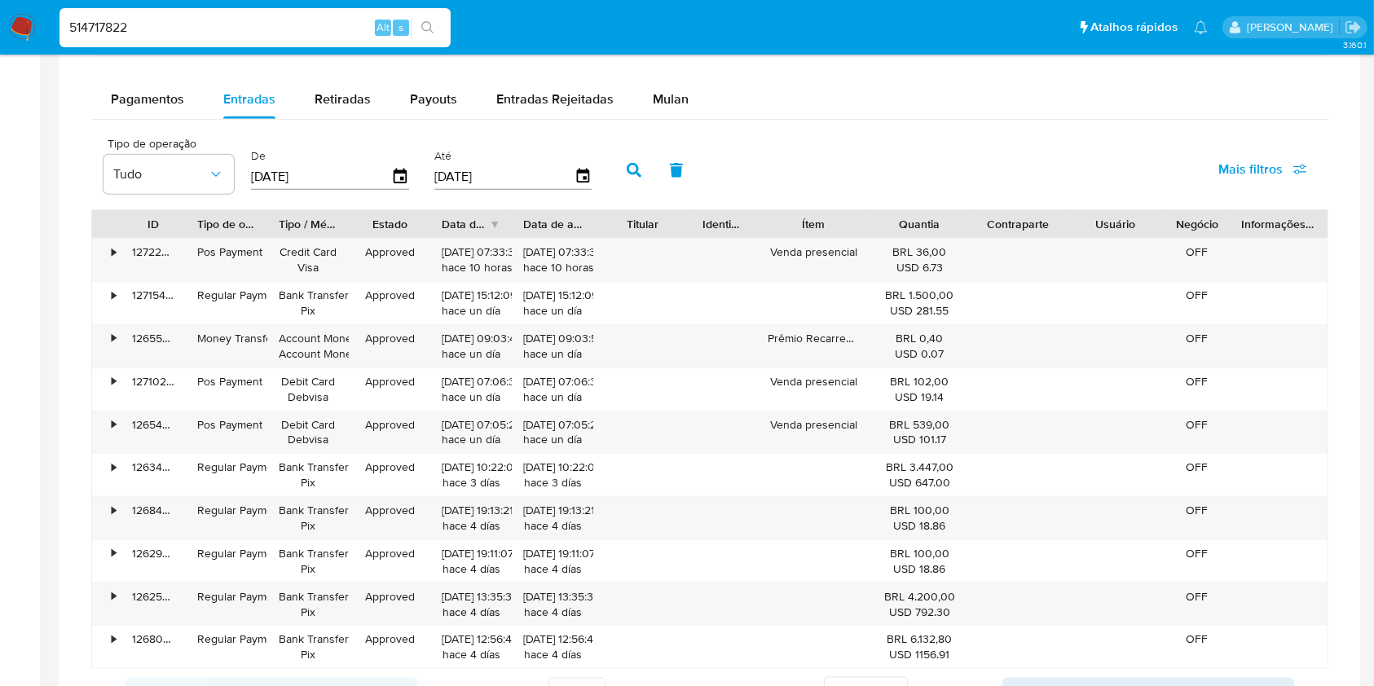
scroll to position [1839, 0]
click at [673, 111] on div "Mulan" at bounding box center [671, 101] width 36 height 39
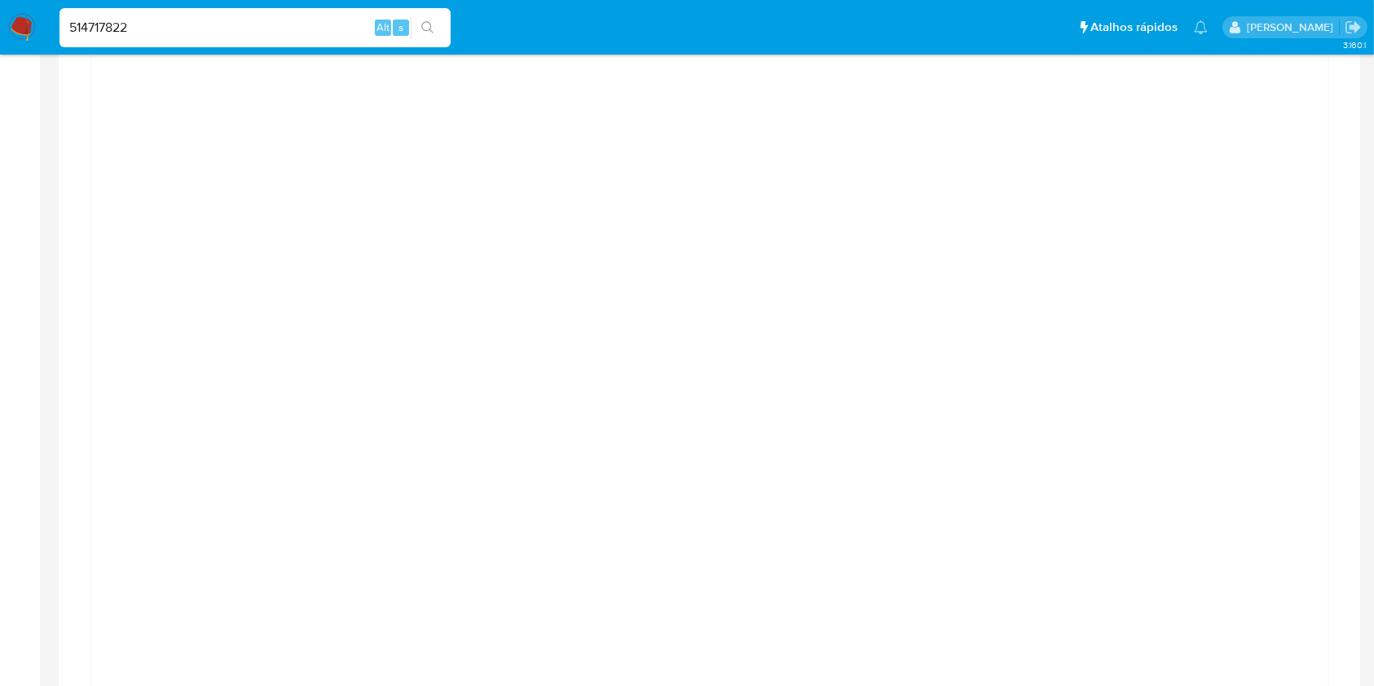
scroll to position [1070, 0]
click at [183, 247] on div at bounding box center [709, 438] width 1211 height 734
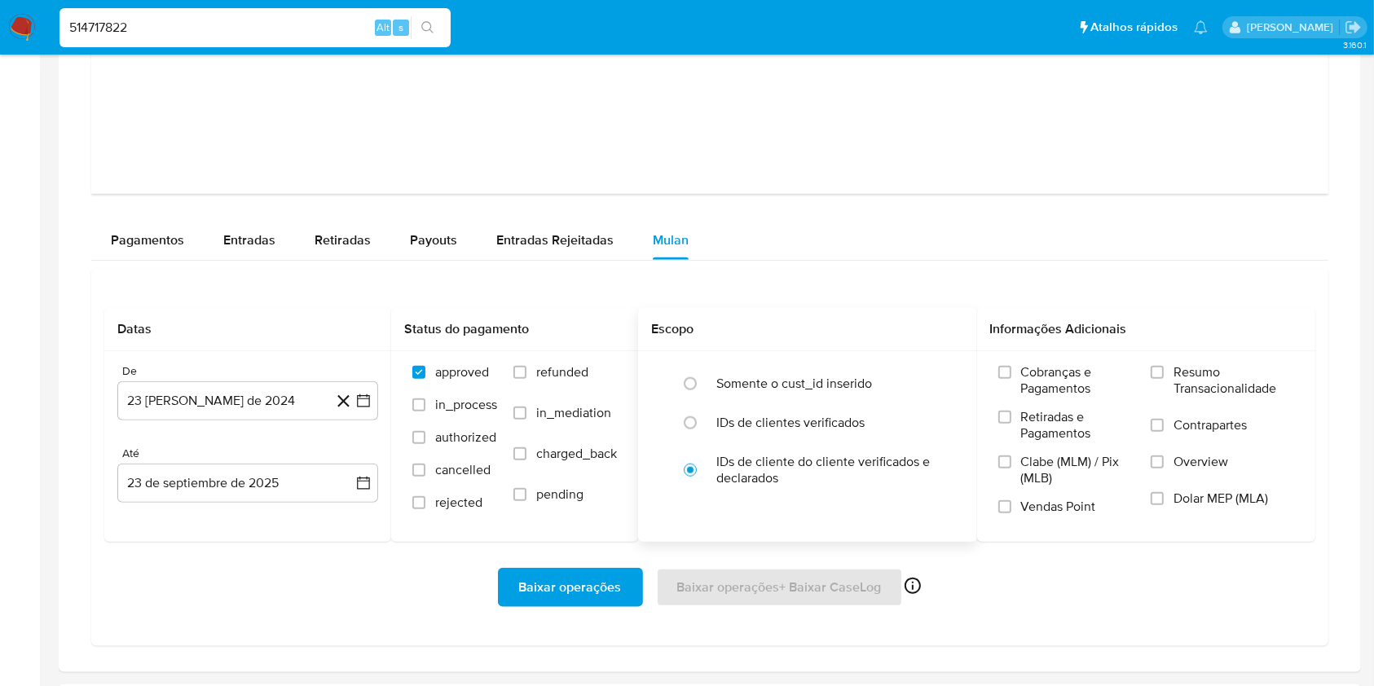
scroll to position [1703, 0]
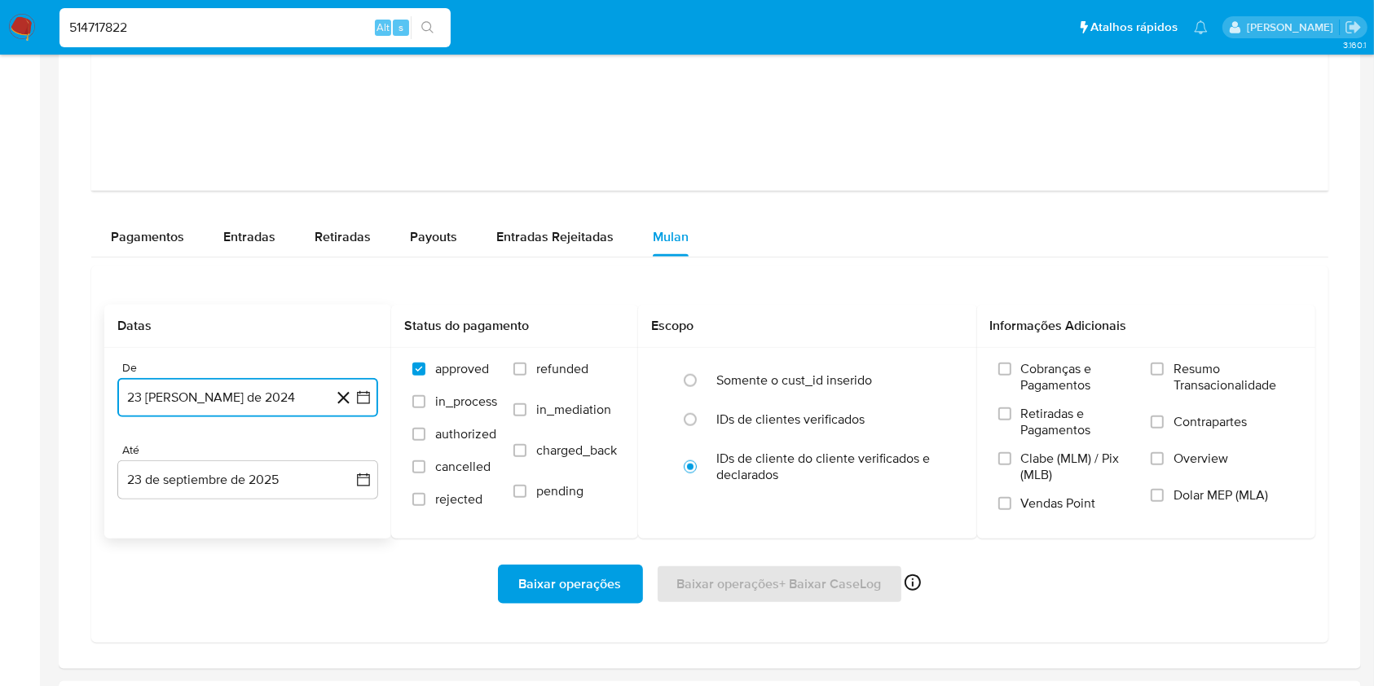
click at [183, 401] on button "23 de agosto de 2024" at bounding box center [247, 397] width 261 height 39
click at [250, 452] on span "agosto 2024" at bounding box center [240, 457] width 74 height 16
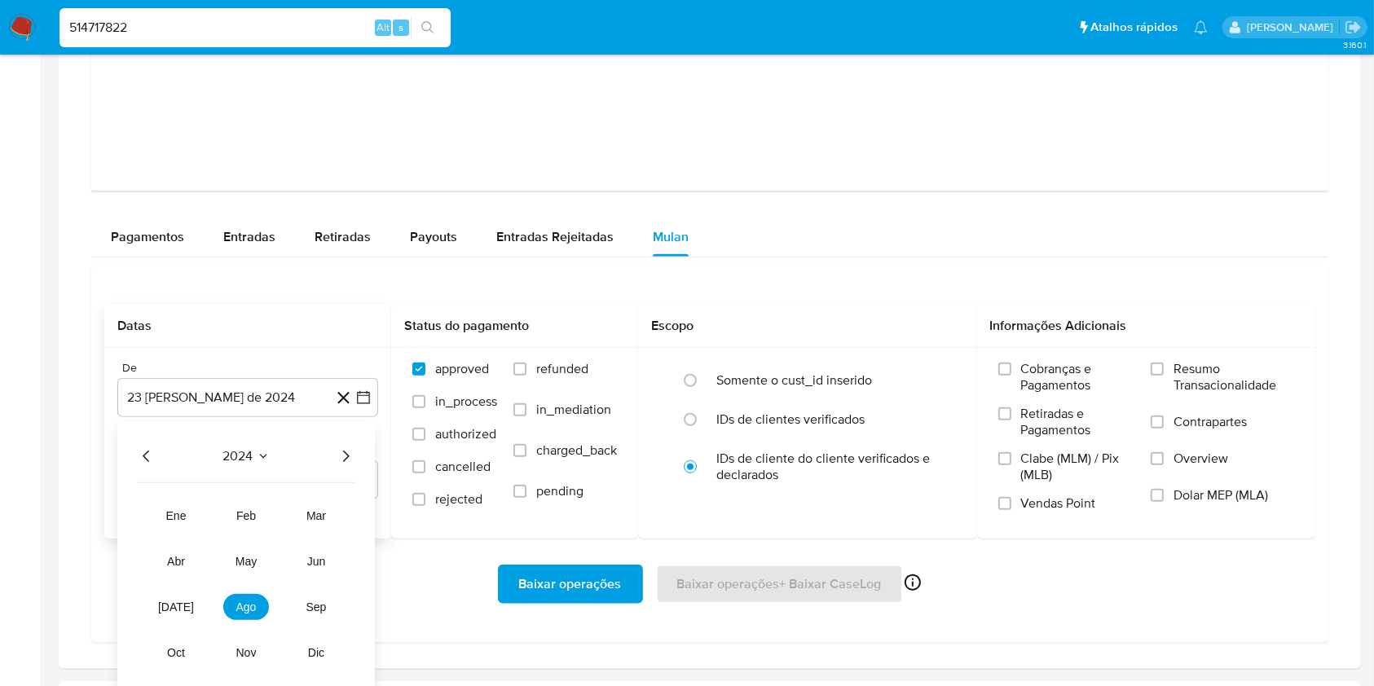
click at [345, 453] on icon "Año siguiente" at bounding box center [346, 458] width 20 height 20
click at [320, 510] on span "mar" at bounding box center [317, 516] width 20 height 13
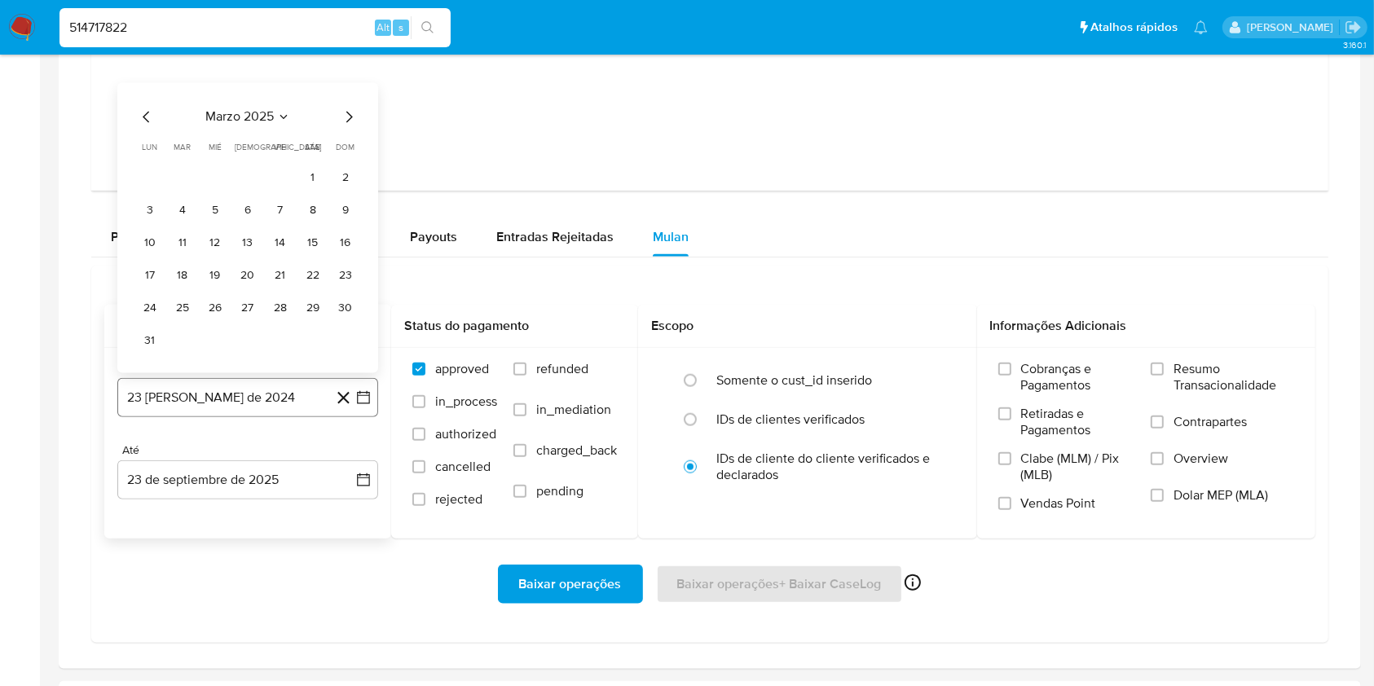
drag, startPoint x: 243, startPoint y: 310, endPoint x: 231, endPoint y: 390, distance: 80.8
click at [245, 310] on button "27" at bounding box center [248, 308] width 26 height 26
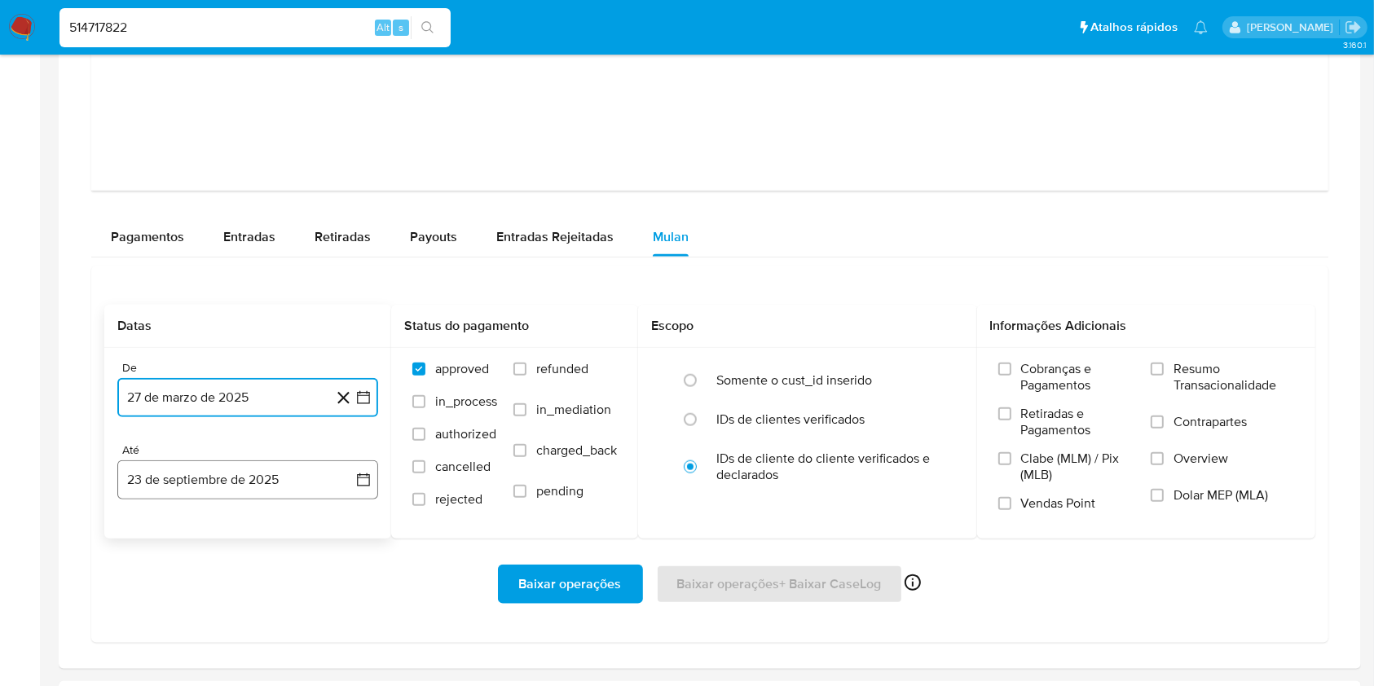
click at [236, 466] on button "23 de septiembre de 2025" at bounding box center [247, 480] width 261 height 39
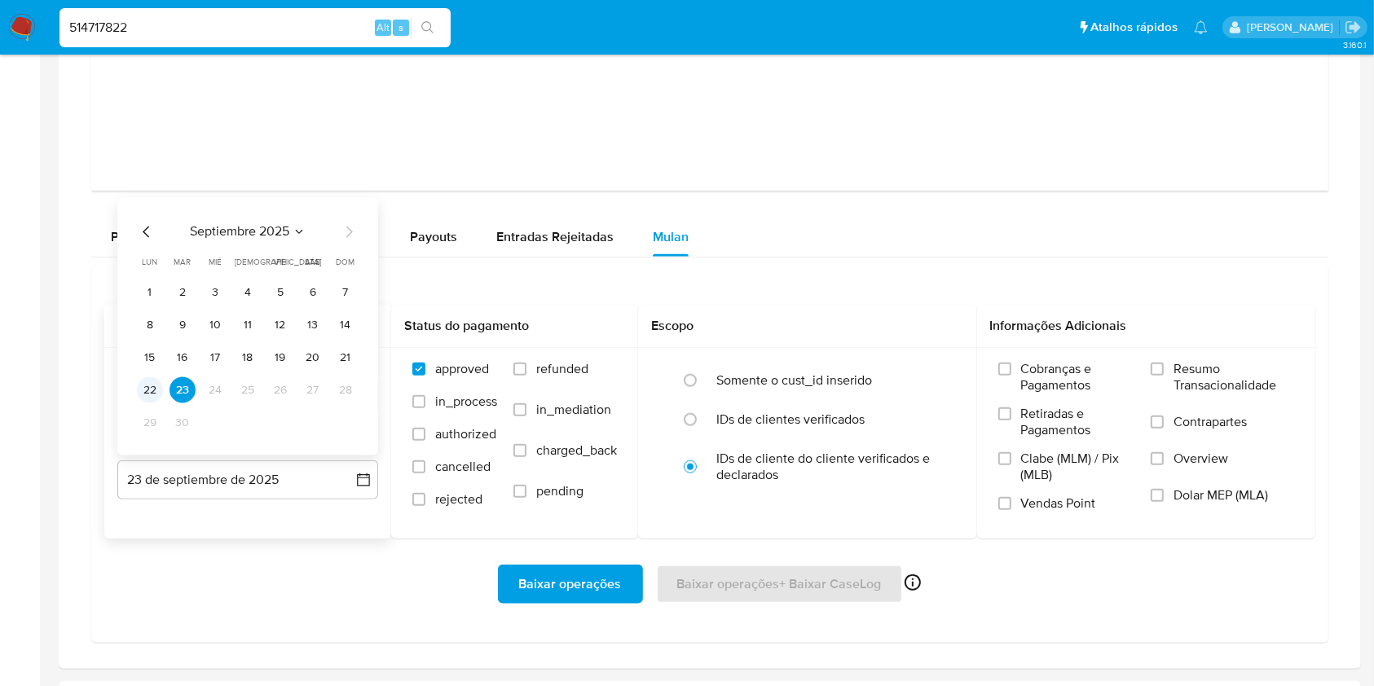
click at [156, 388] on button "22" at bounding box center [150, 390] width 26 height 26
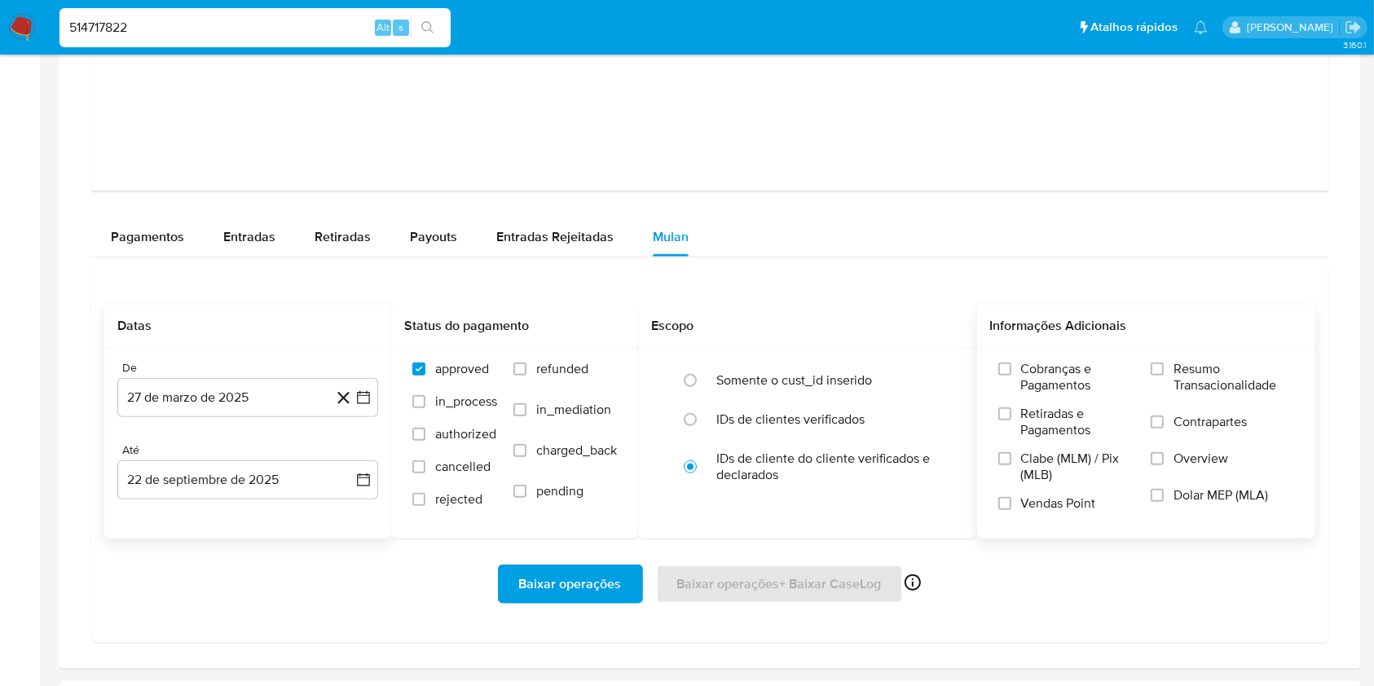
click at [1203, 361] on span "Resumo Transacionalidade" at bounding box center [1234, 377] width 121 height 33
click at [1164, 363] on input "Resumo Transacionalidade" at bounding box center [1157, 369] width 13 height 13
click at [540, 589] on span "Baixar operações" at bounding box center [570, 585] width 103 height 36
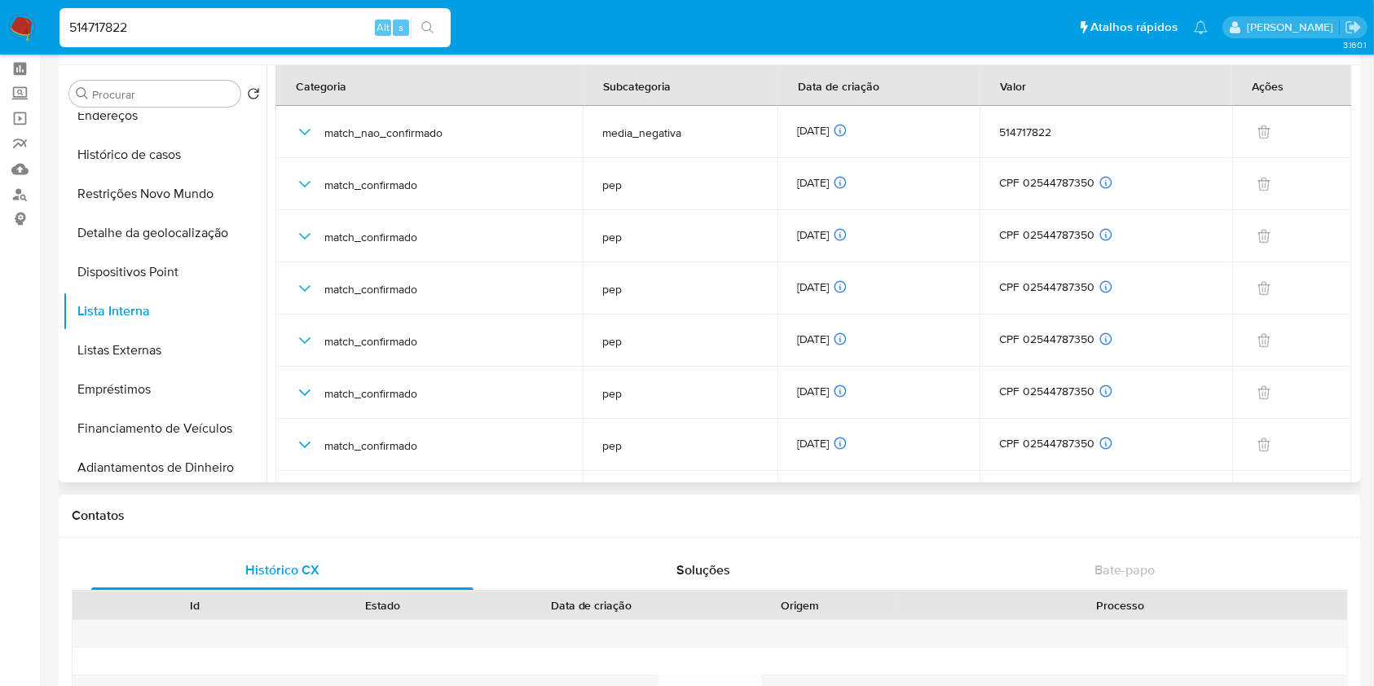
scroll to position [0, 0]
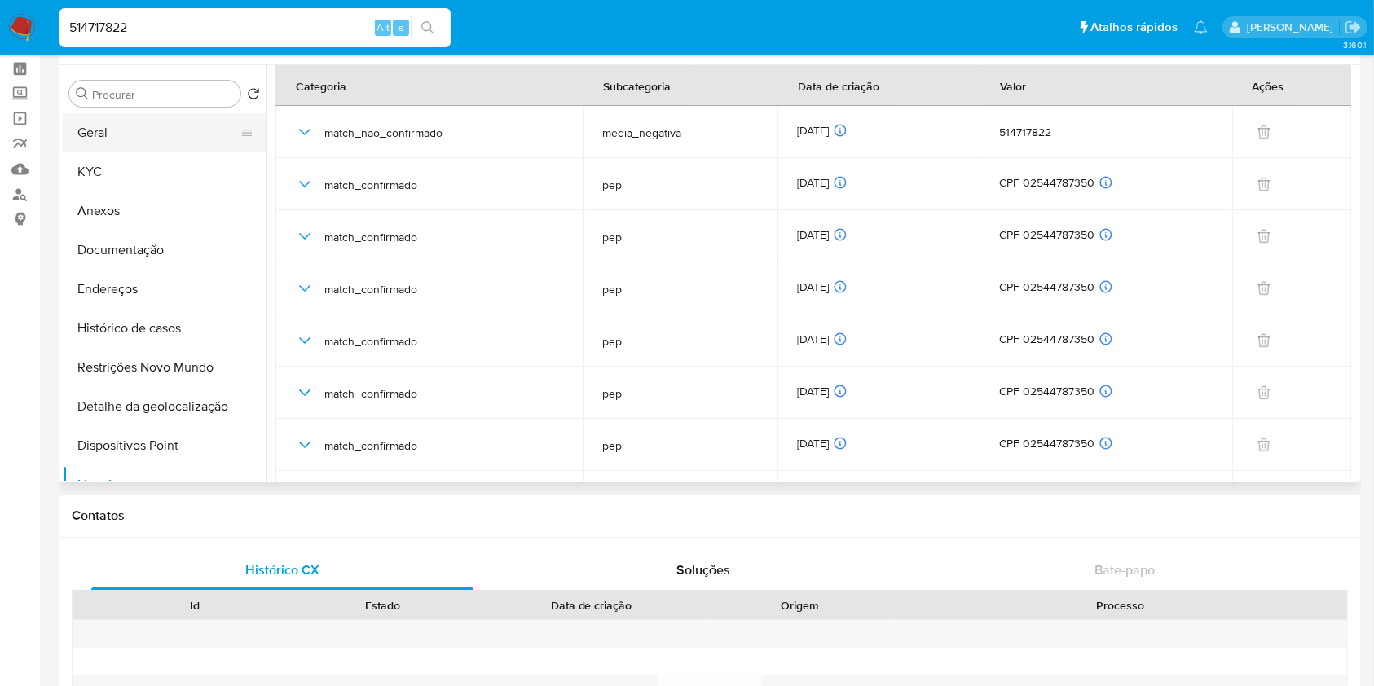
click at [124, 131] on button "Geral" at bounding box center [158, 132] width 191 height 39
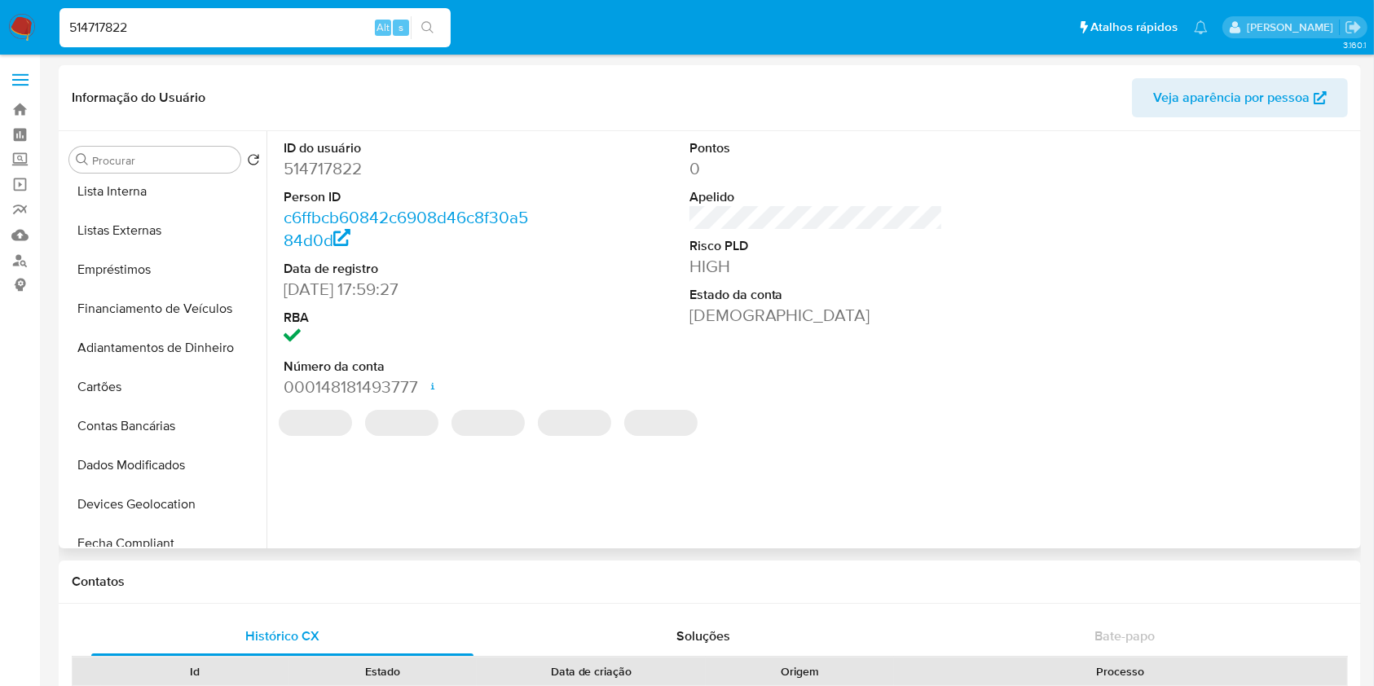
scroll to position [375, 0]
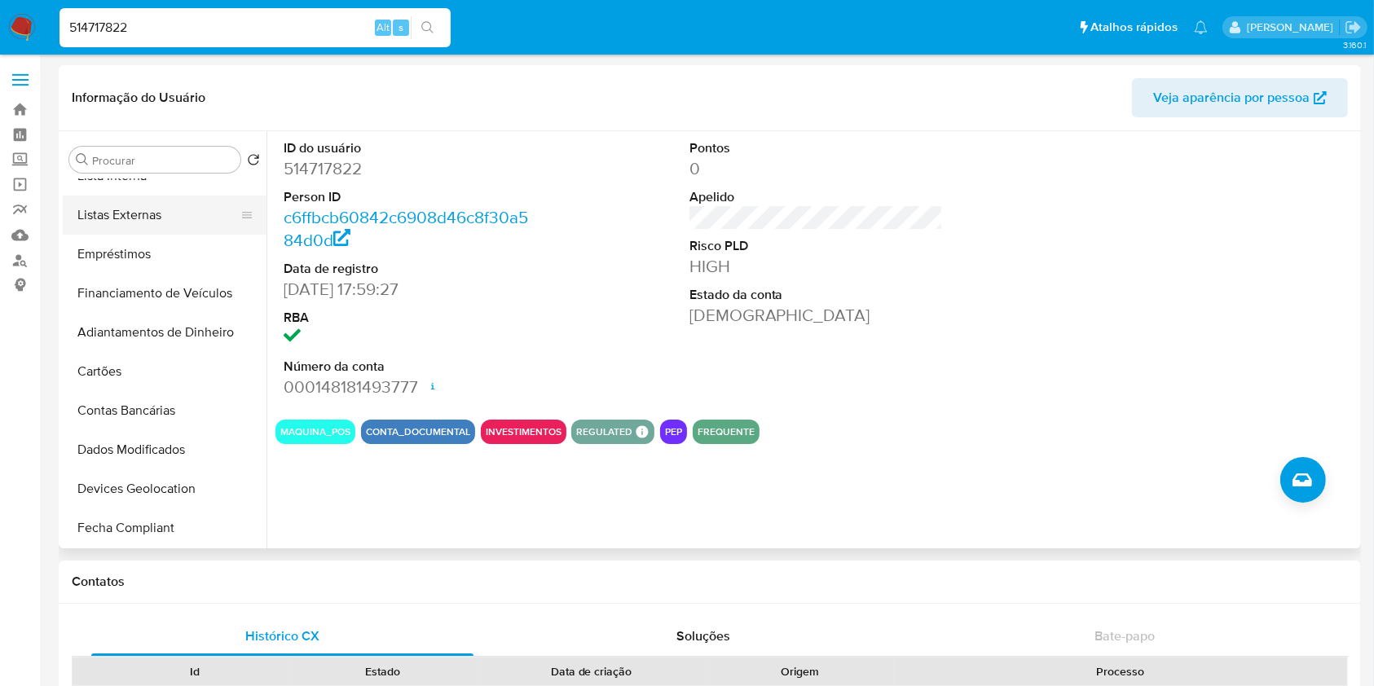
click at [143, 218] on button "Listas Externas" at bounding box center [158, 215] width 191 height 39
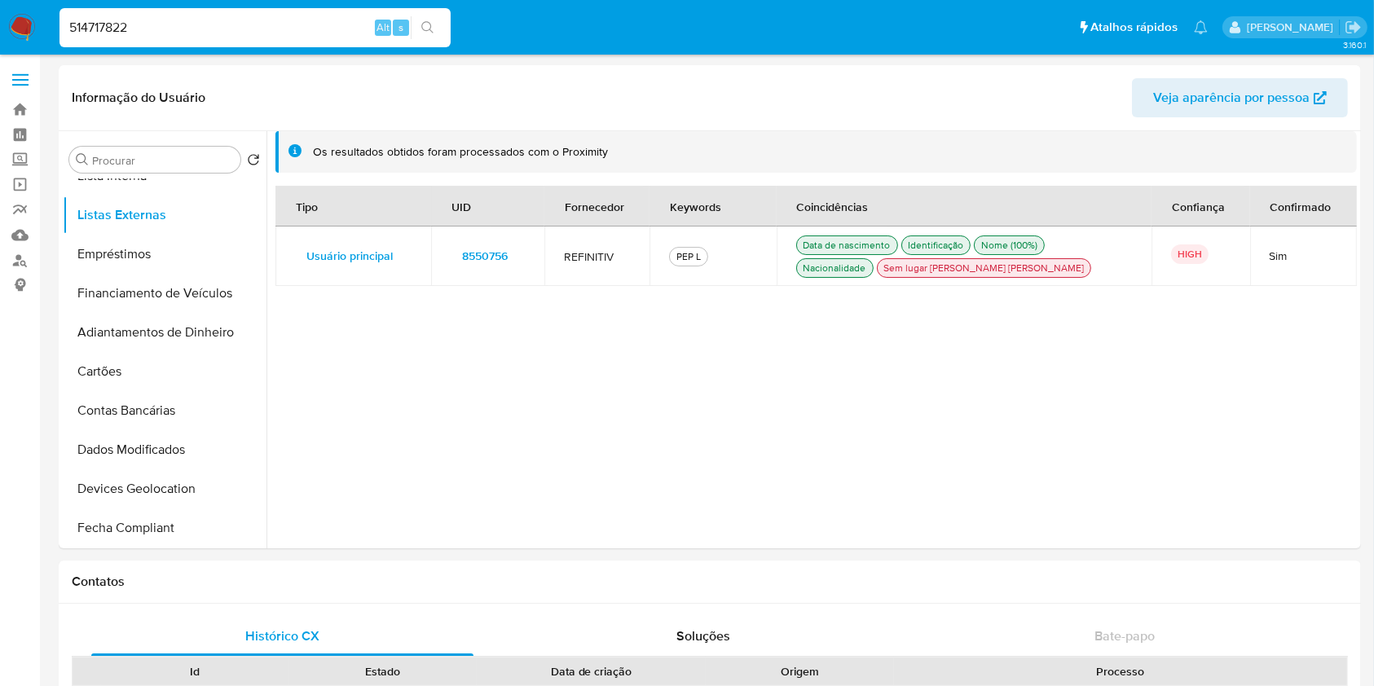
click at [509, 256] on button "8550756" at bounding box center [485, 256] width 68 height 26
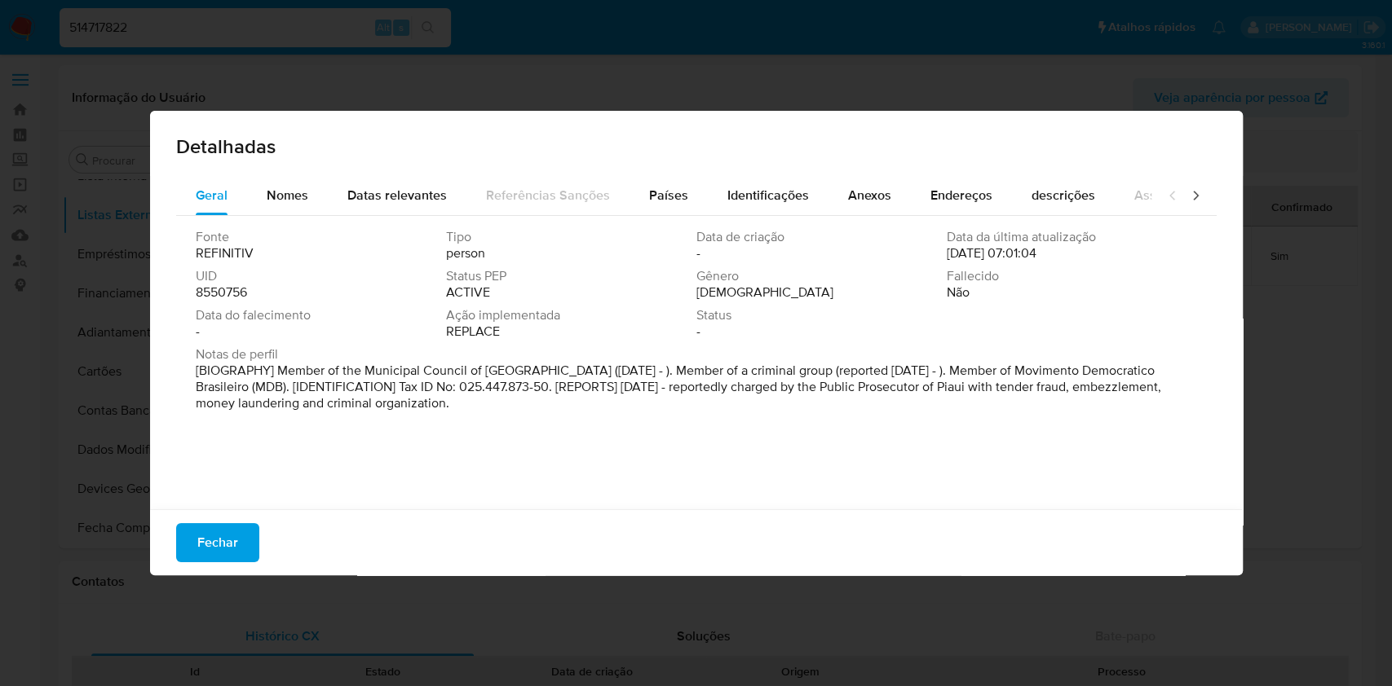
click at [243, 298] on span "8550756" at bounding box center [221, 293] width 51 height 16
click at [242, 297] on span "8550756" at bounding box center [221, 293] width 51 height 16
drag, startPoint x: 231, startPoint y: 525, endPoint x: 424, endPoint y: 425, distance: 217.7
click at [229, 525] on span "Fechar" at bounding box center [217, 543] width 41 height 36
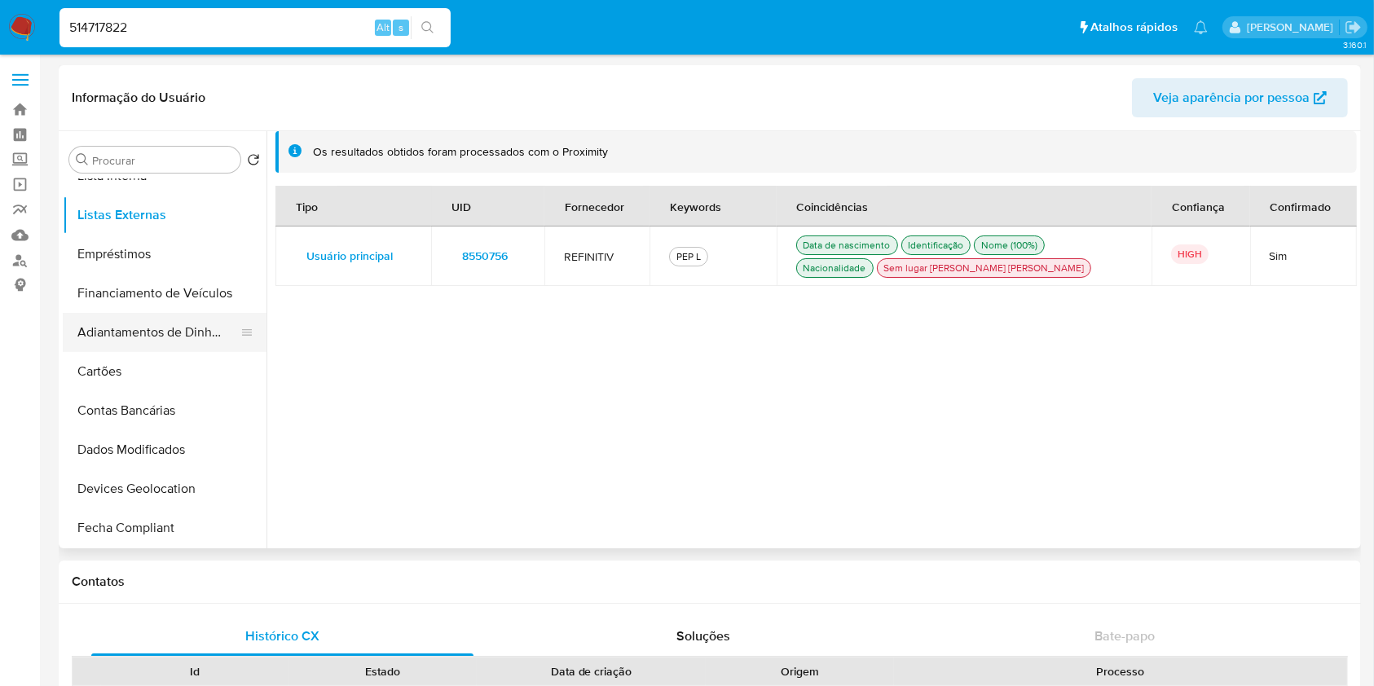
scroll to position [0, 0]
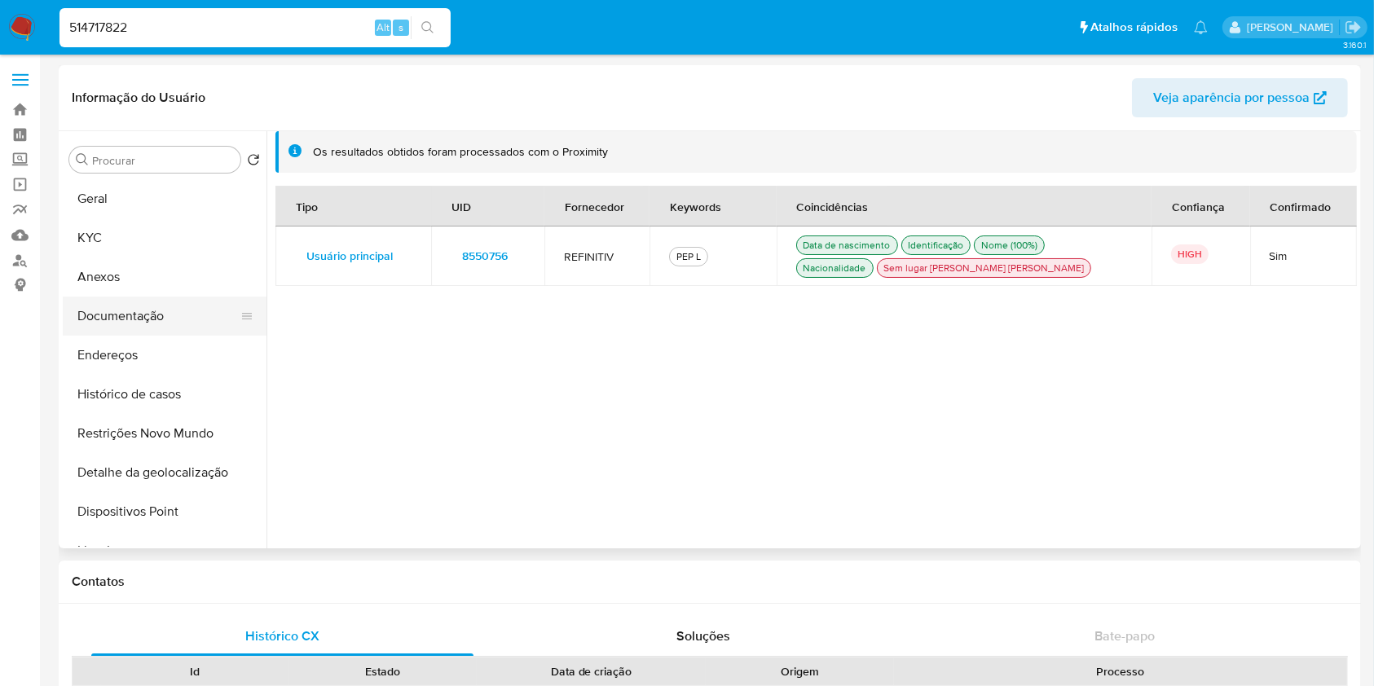
click at [163, 310] on button "Documentação" at bounding box center [158, 316] width 191 height 39
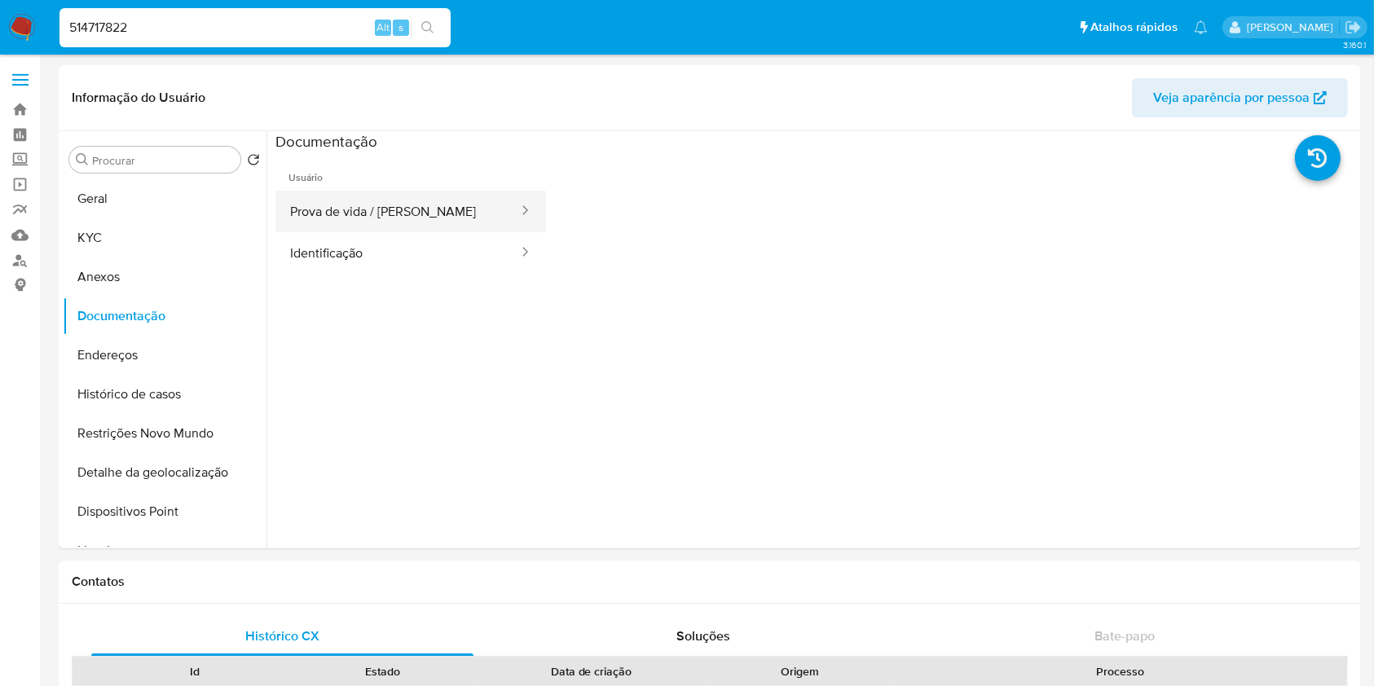
click at [391, 212] on button "Prova de vida / Selfie" at bounding box center [398, 212] width 245 height 42
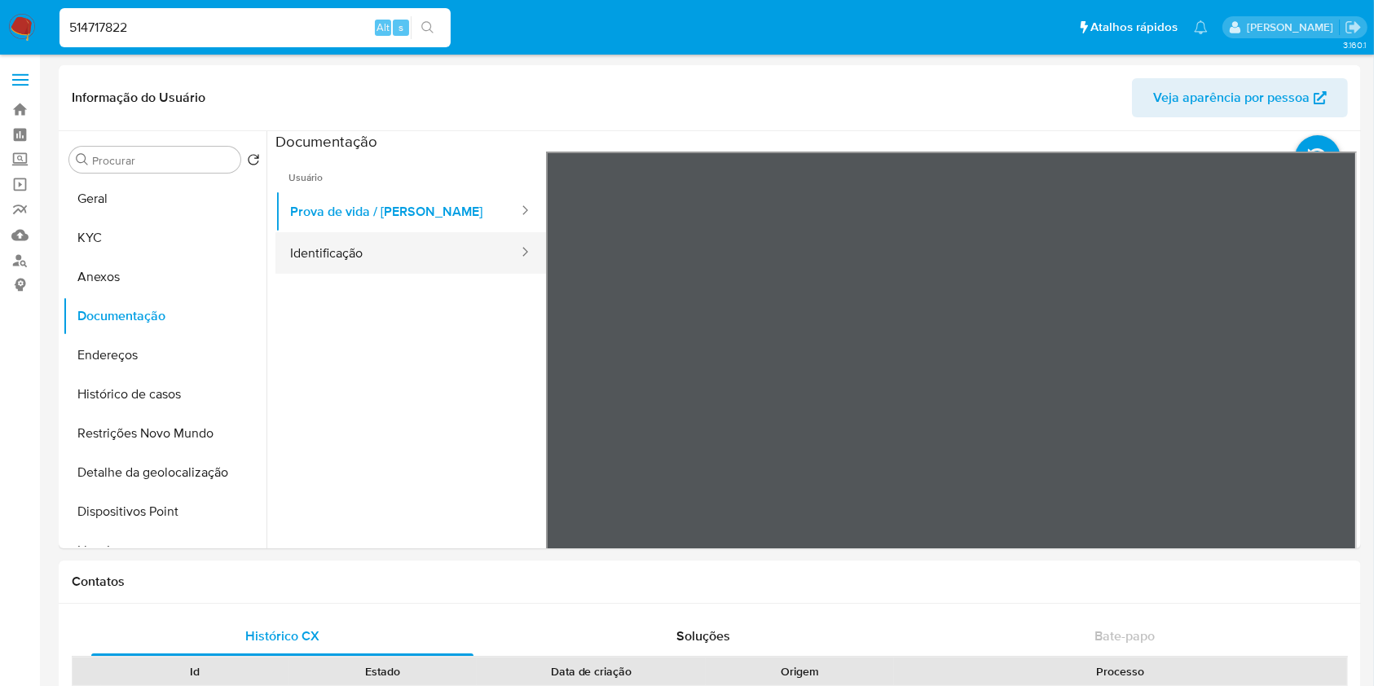
click at [427, 254] on button "Identificação" at bounding box center [398, 253] width 245 height 42
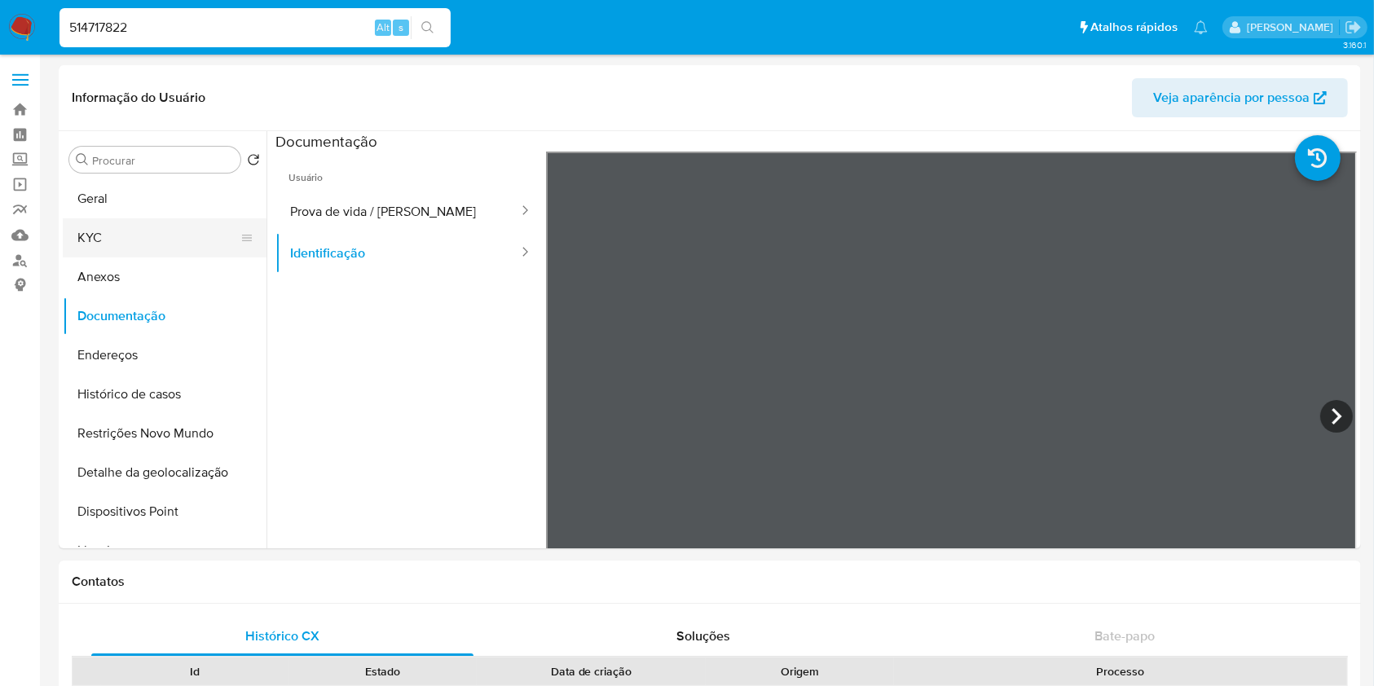
click at [172, 236] on button "KYC" at bounding box center [158, 237] width 191 height 39
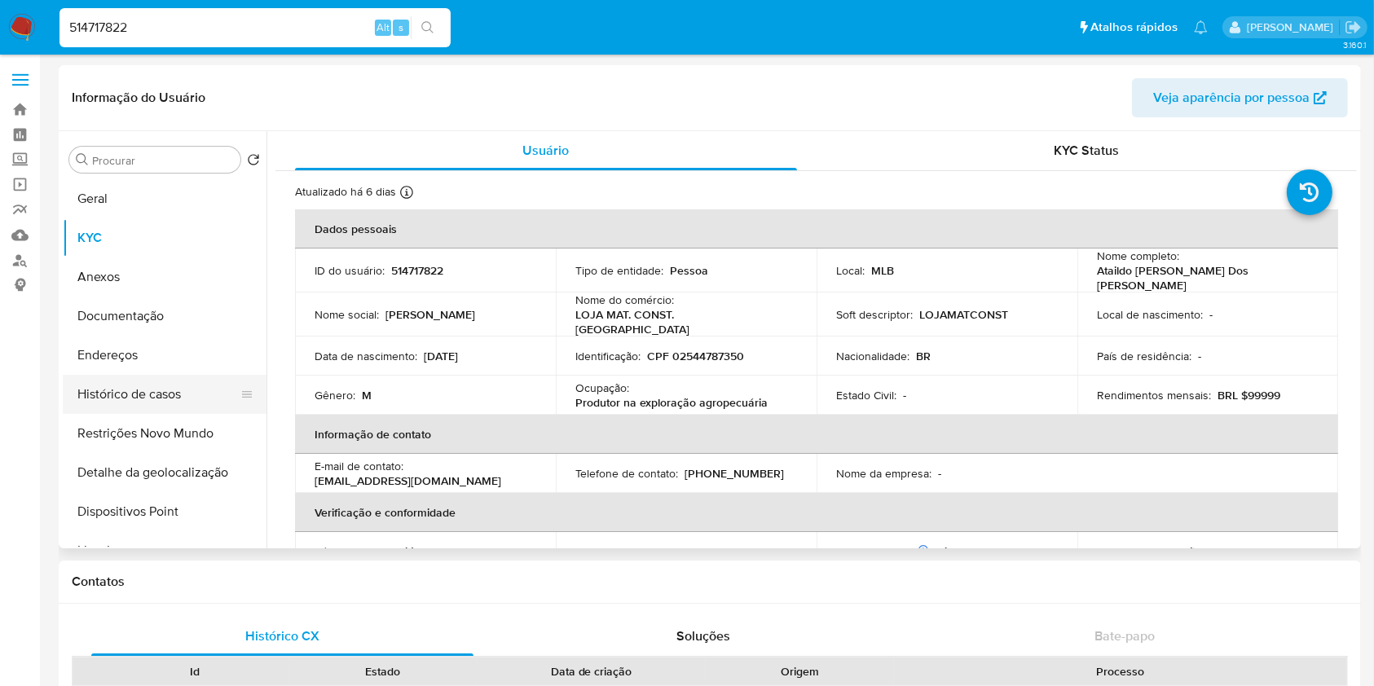
click at [165, 390] on button "Histórico de casos" at bounding box center [158, 394] width 191 height 39
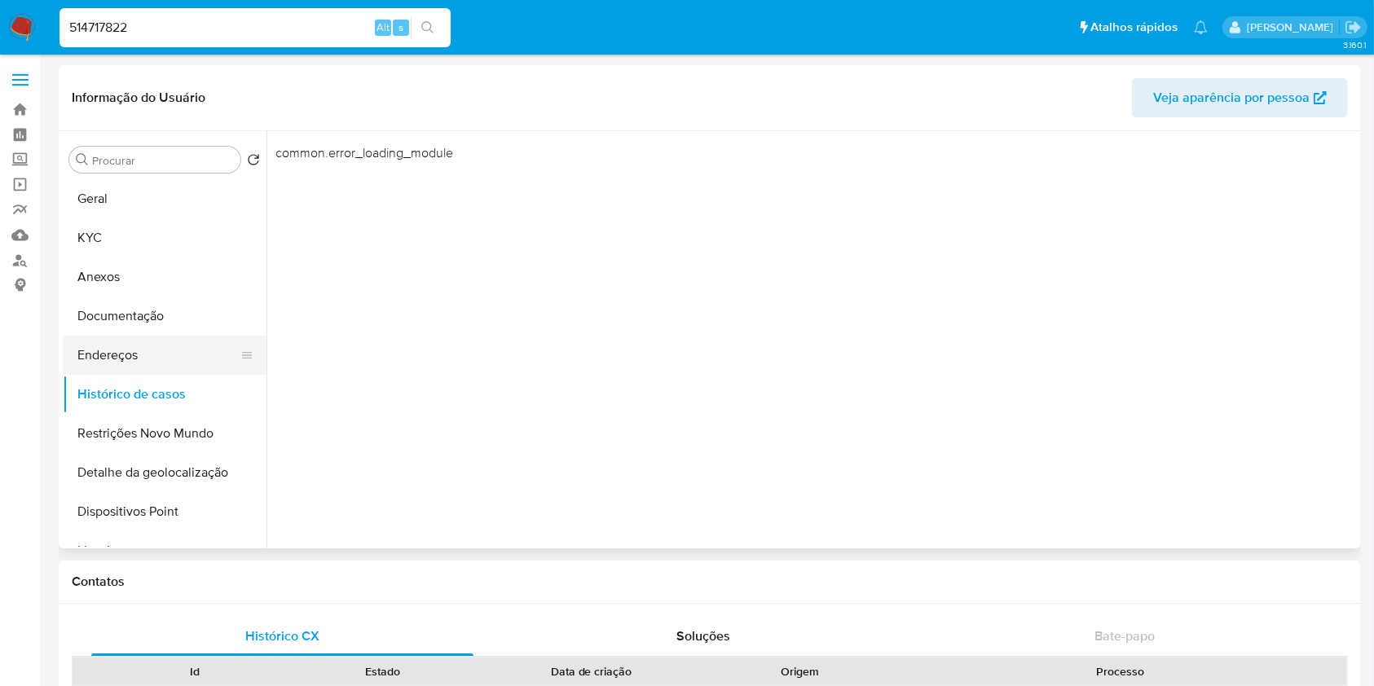
click at [165, 374] on button "Endereços" at bounding box center [158, 355] width 191 height 39
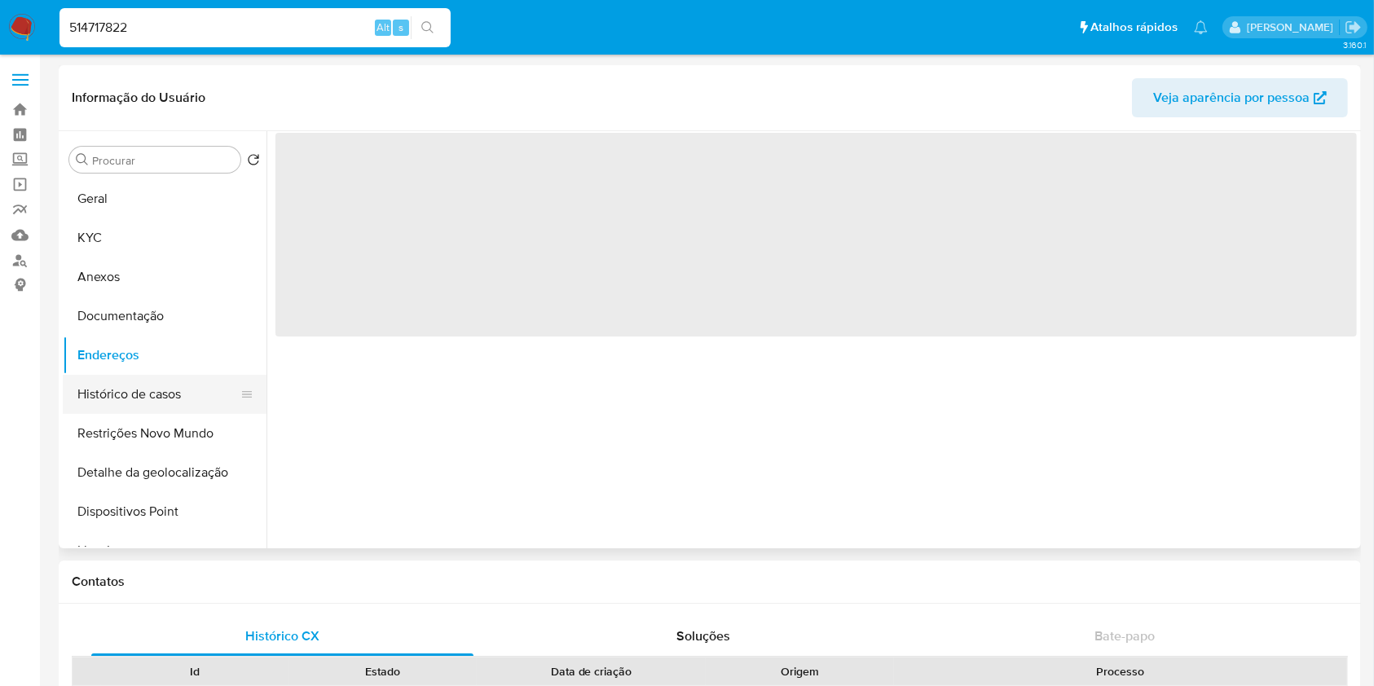
click at [177, 388] on button "Histórico de casos" at bounding box center [158, 394] width 191 height 39
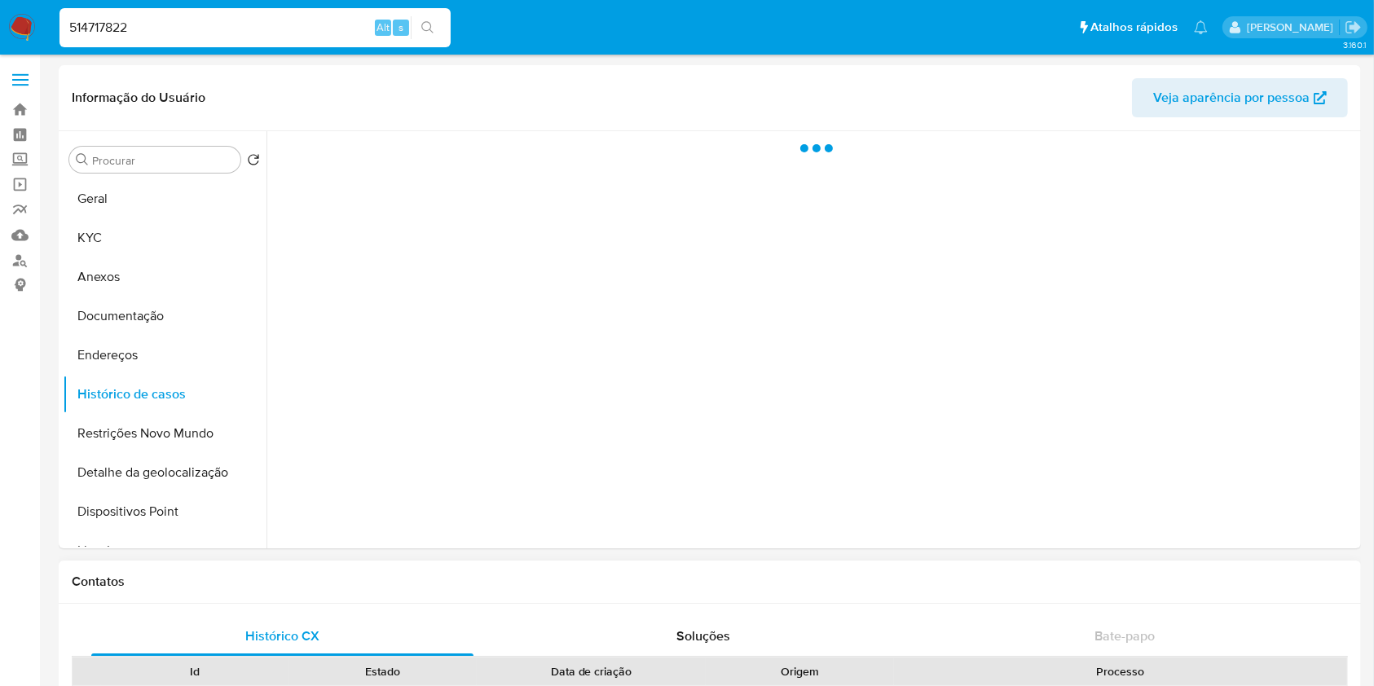
click at [816, 592] on div "Contatos" at bounding box center [710, 582] width 1303 height 43
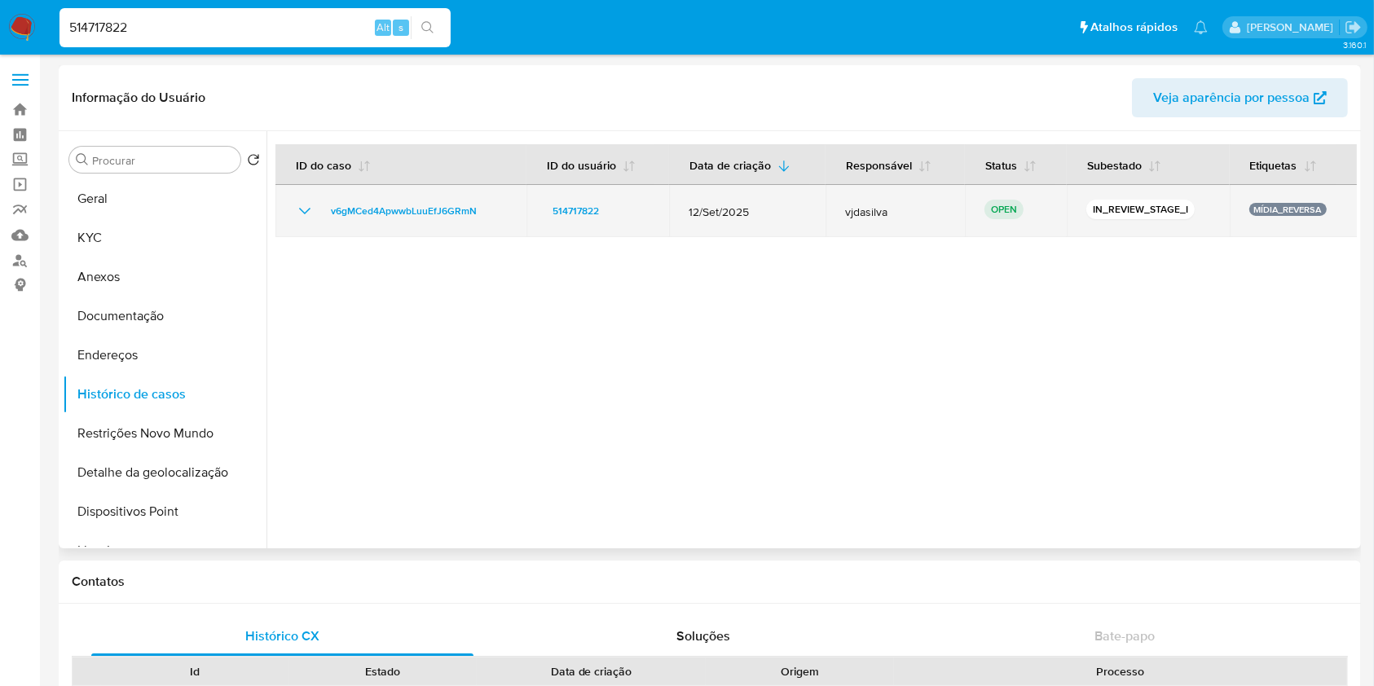
click at [867, 214] on span "vjdasilva" at bounding box center [895, 212] width 100 height 15
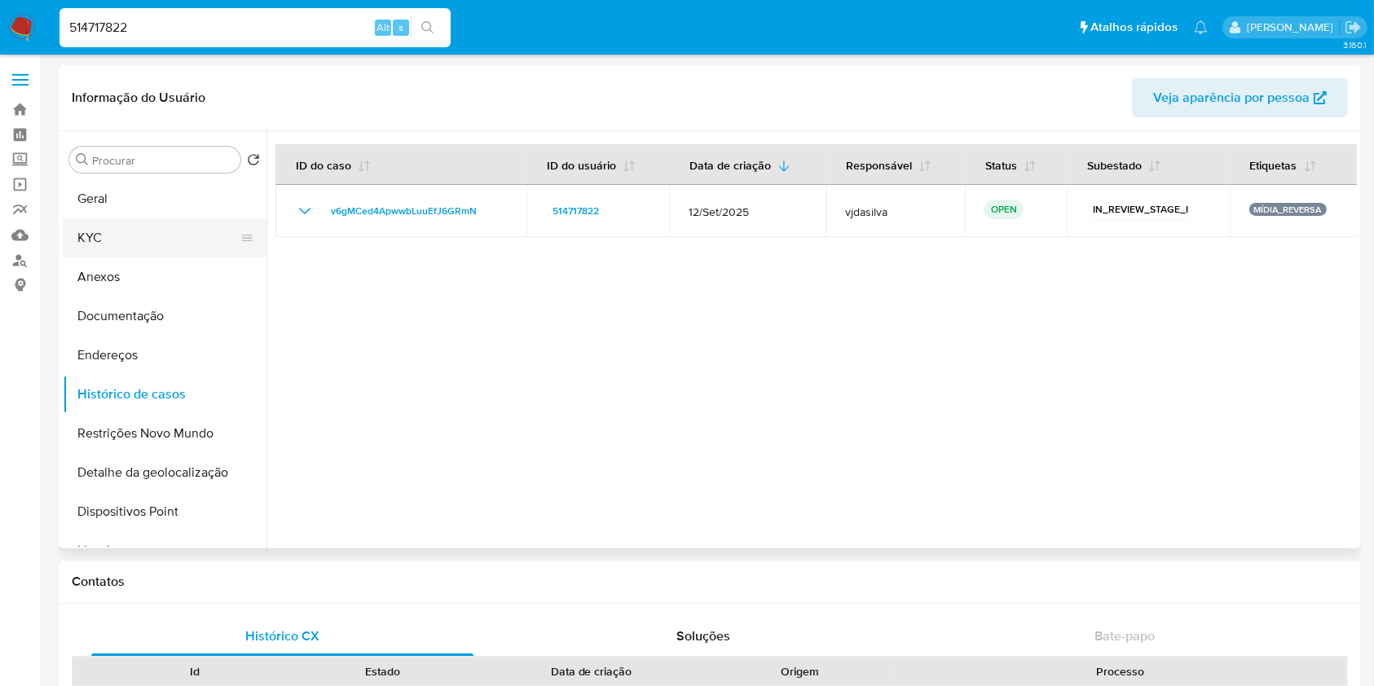
click at [135, 232] on button "KYC" at bounding box center [158, 237] width 191 height 39
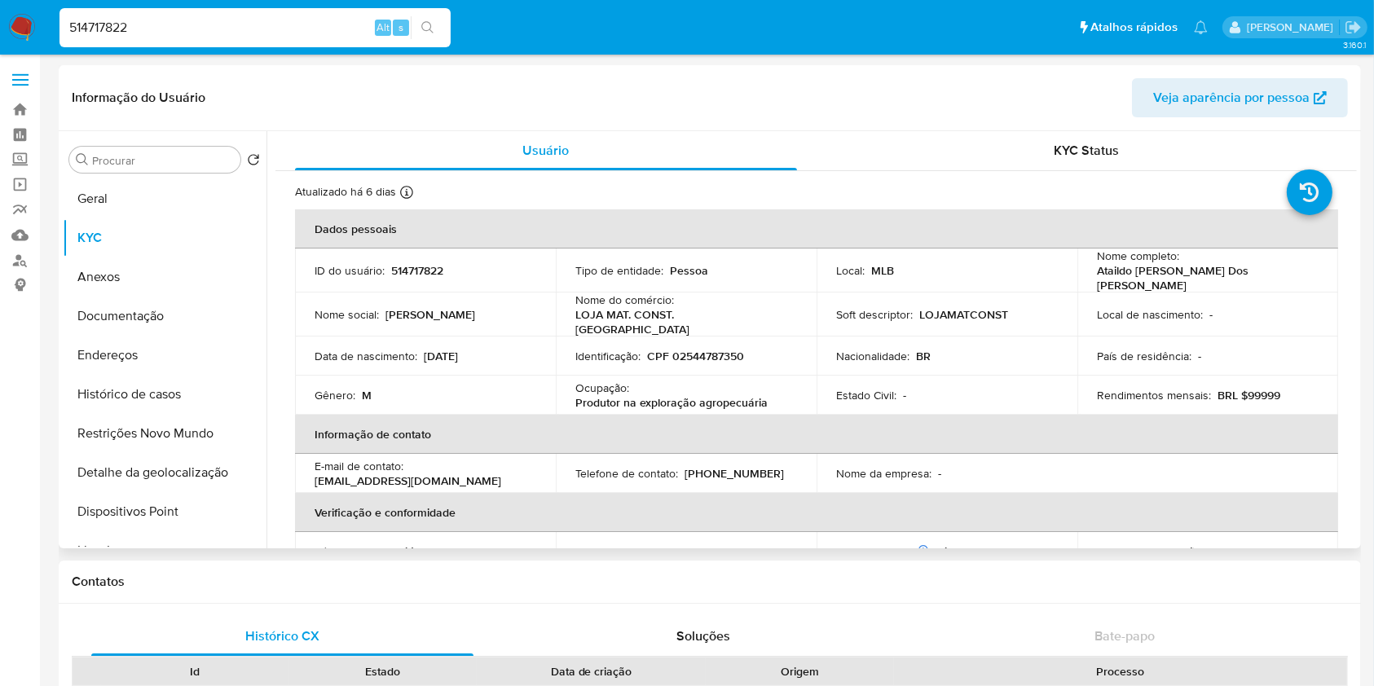
click at [730, 349] on p "CPF 02544787350" at bounding box center [695, 356] width 97 height 15
copy p "02544787350"
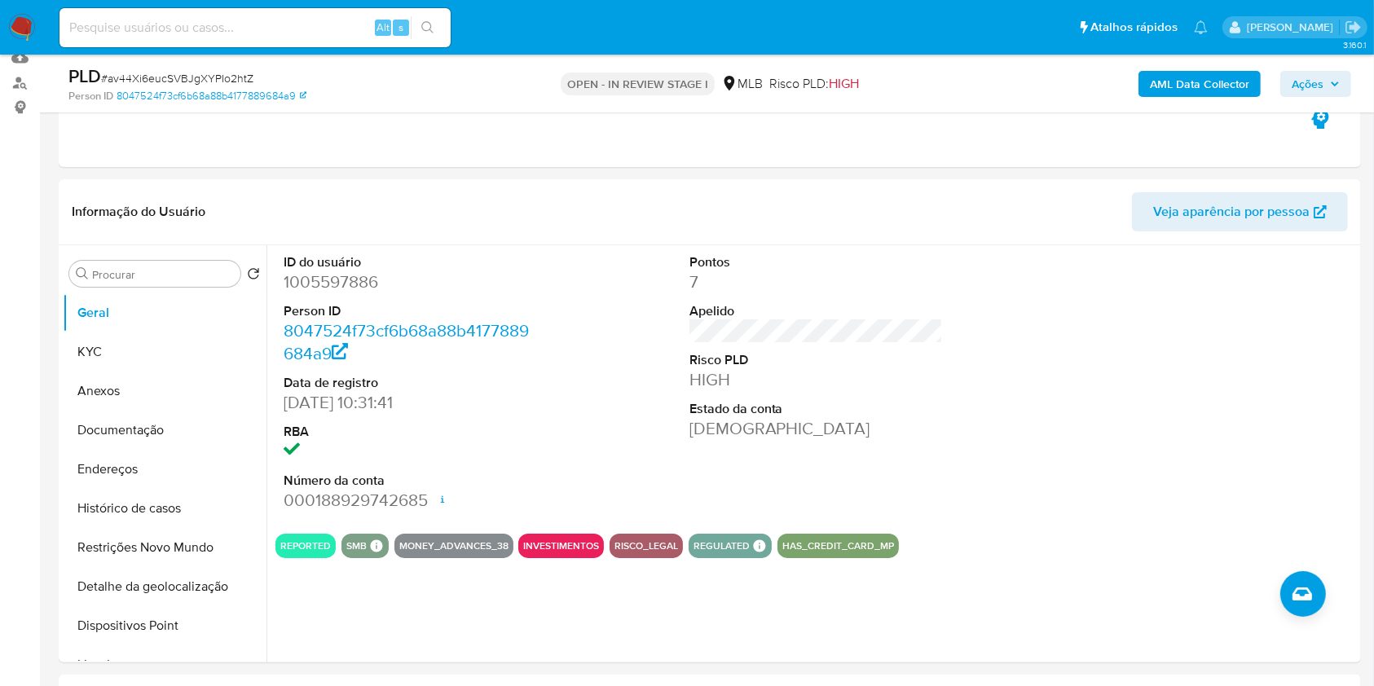
scroll to position [196, 0]
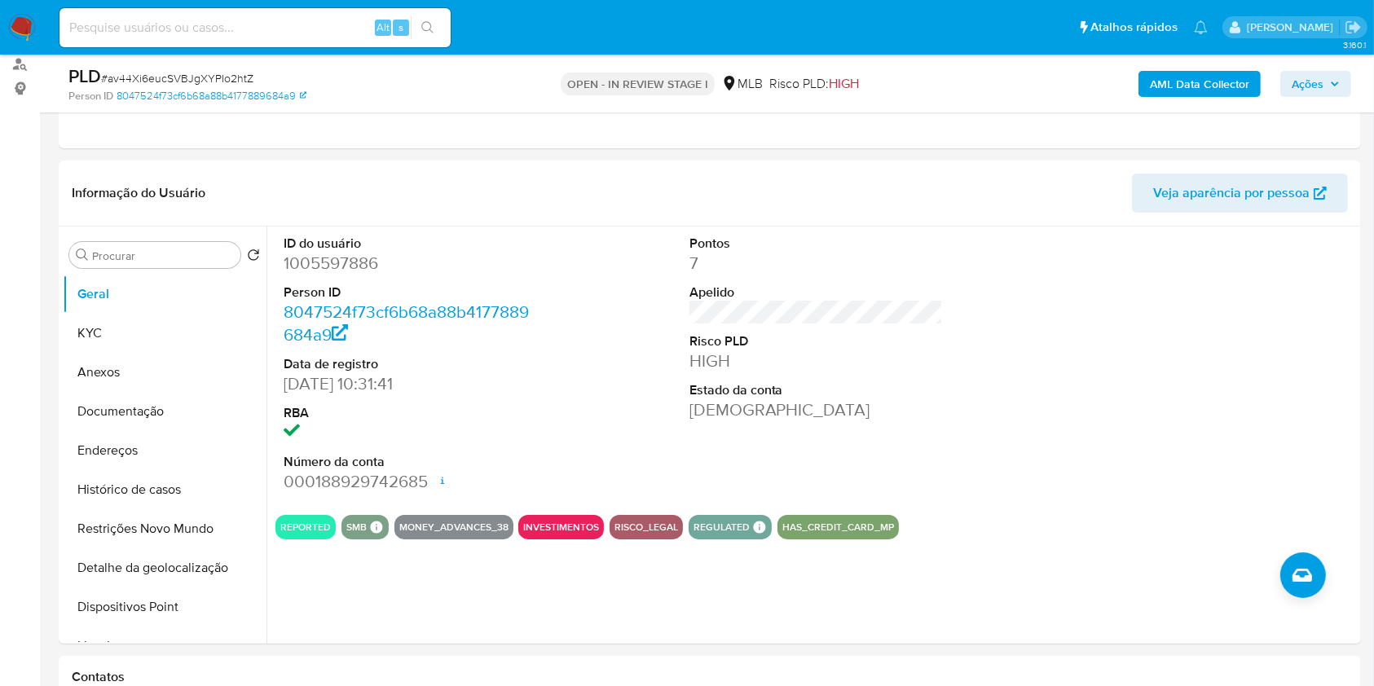
click at [1313, 84] on span "Ações" at bounding box center [1308, 84] width 32 height 26
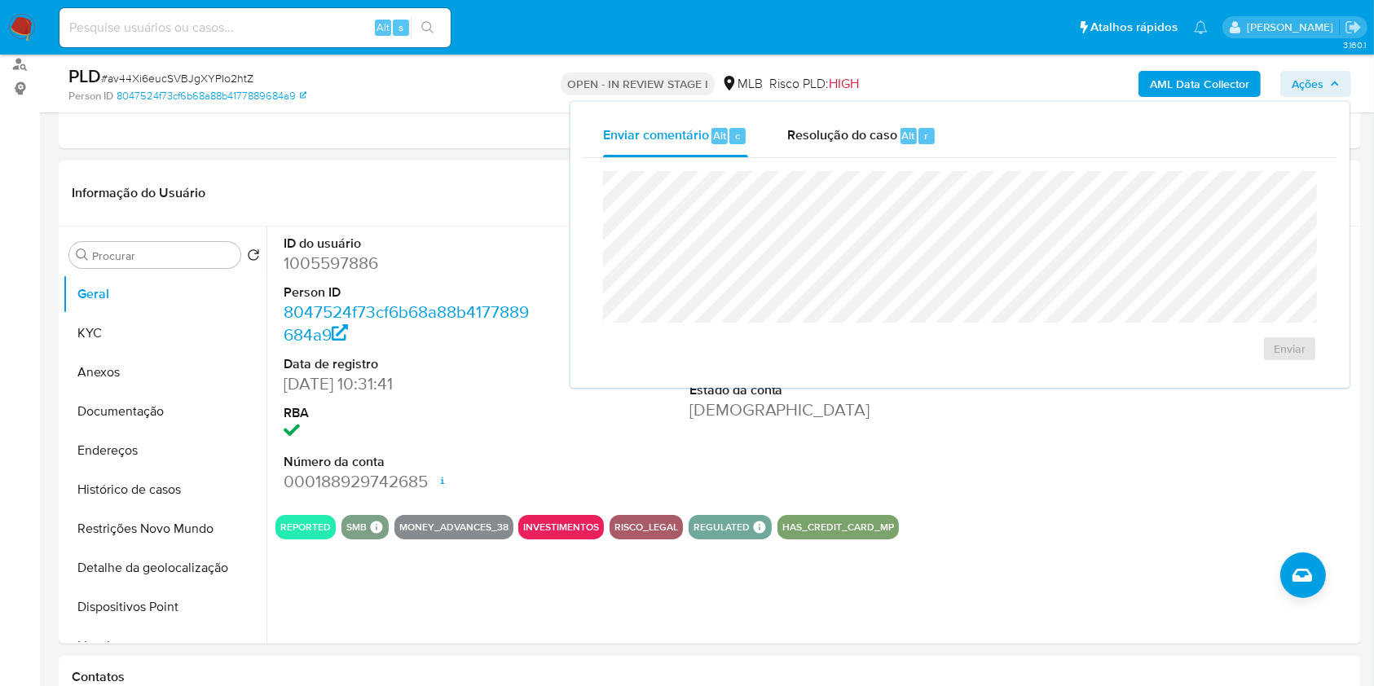
click at [1313, 82] on span "Ações" at bounding box center [1308, 84] width 32 height 26
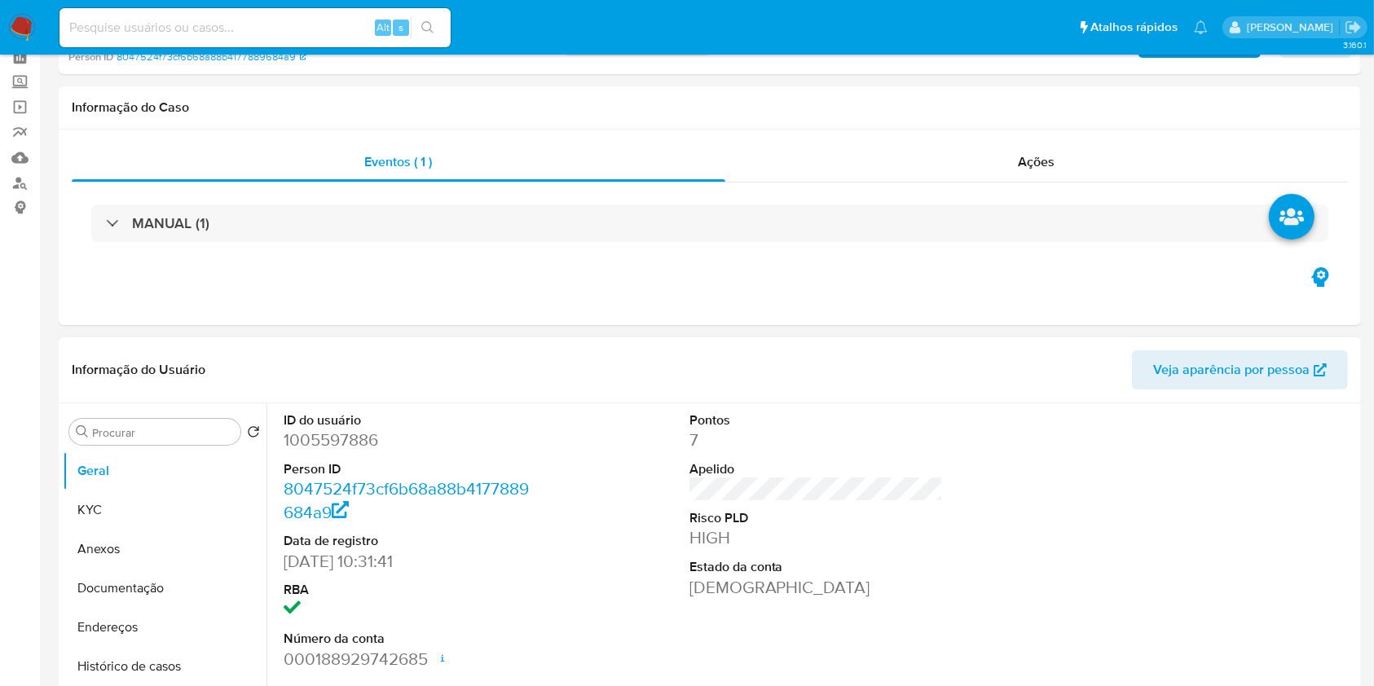
scroll to position [78, 0]
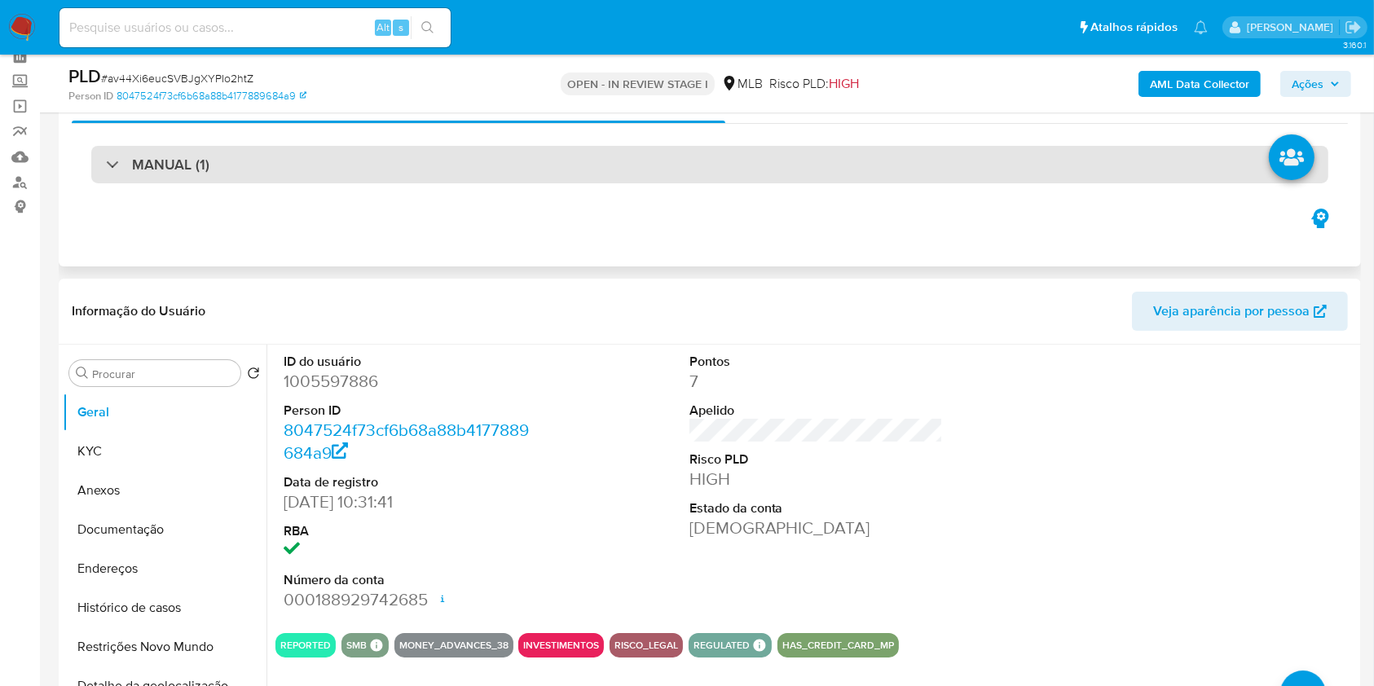
click at [904, 165] on div "MANUAL (1)" at bounding box center [710, 165] width 1238 height 38
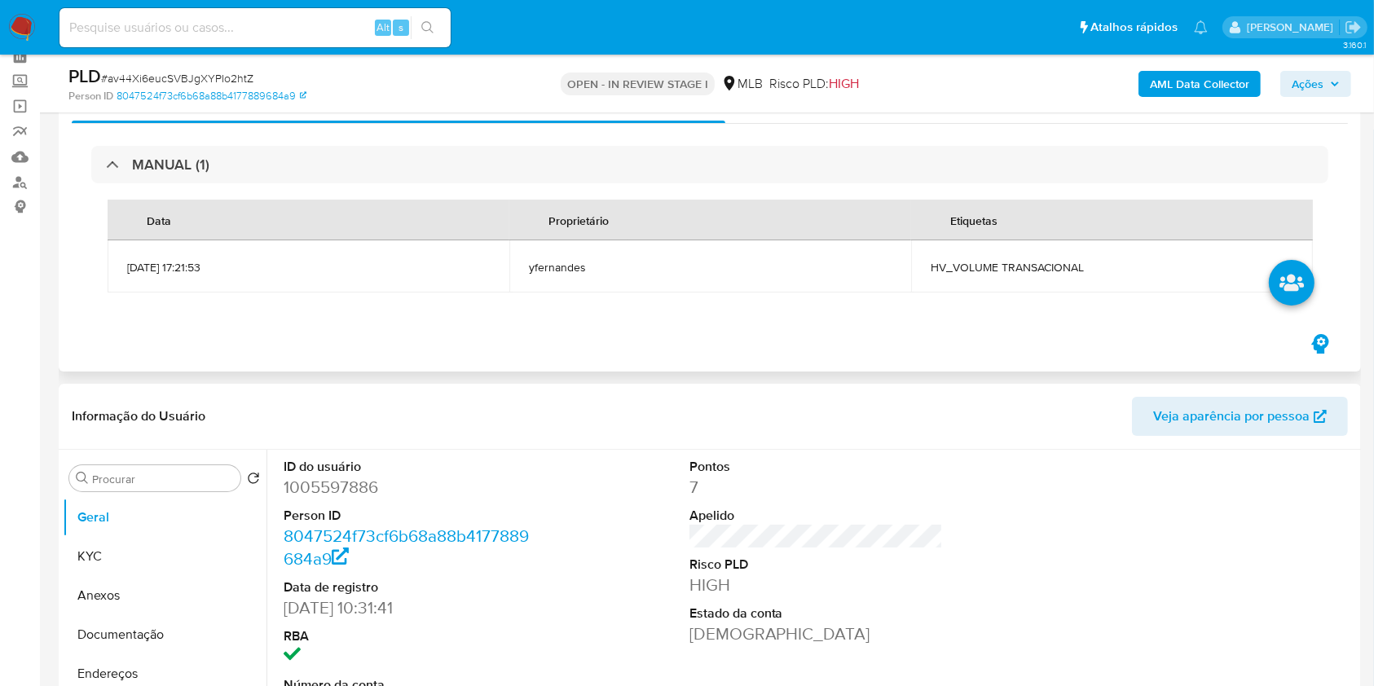
click at [985, 268] on span "HV_VOLUME TRANSACIONAL" at bounding box center [1112, 267] width 363 height 15
click at [985, 267] on span "HV_VOLUME TRANSACIONAL" at bounding box center [1112, 267] width 363 height 15
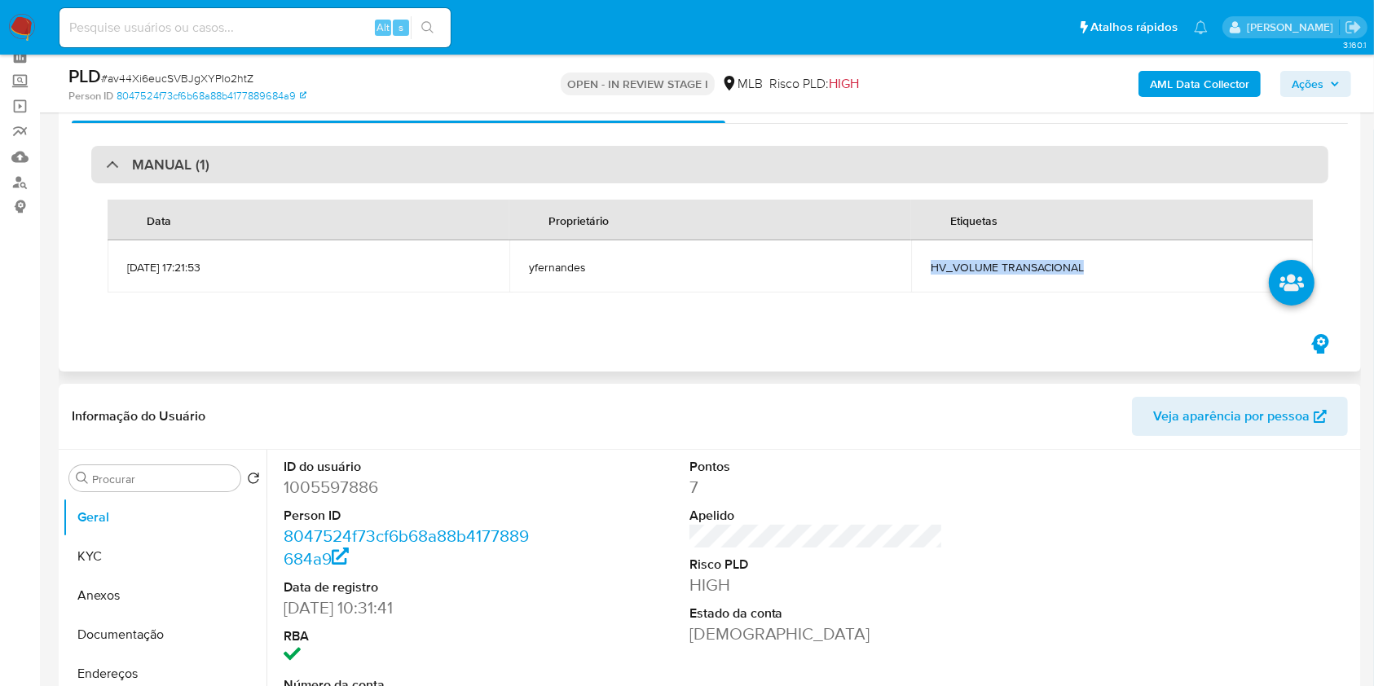
copy span "HV_VOLUME TRANSACIONAL"
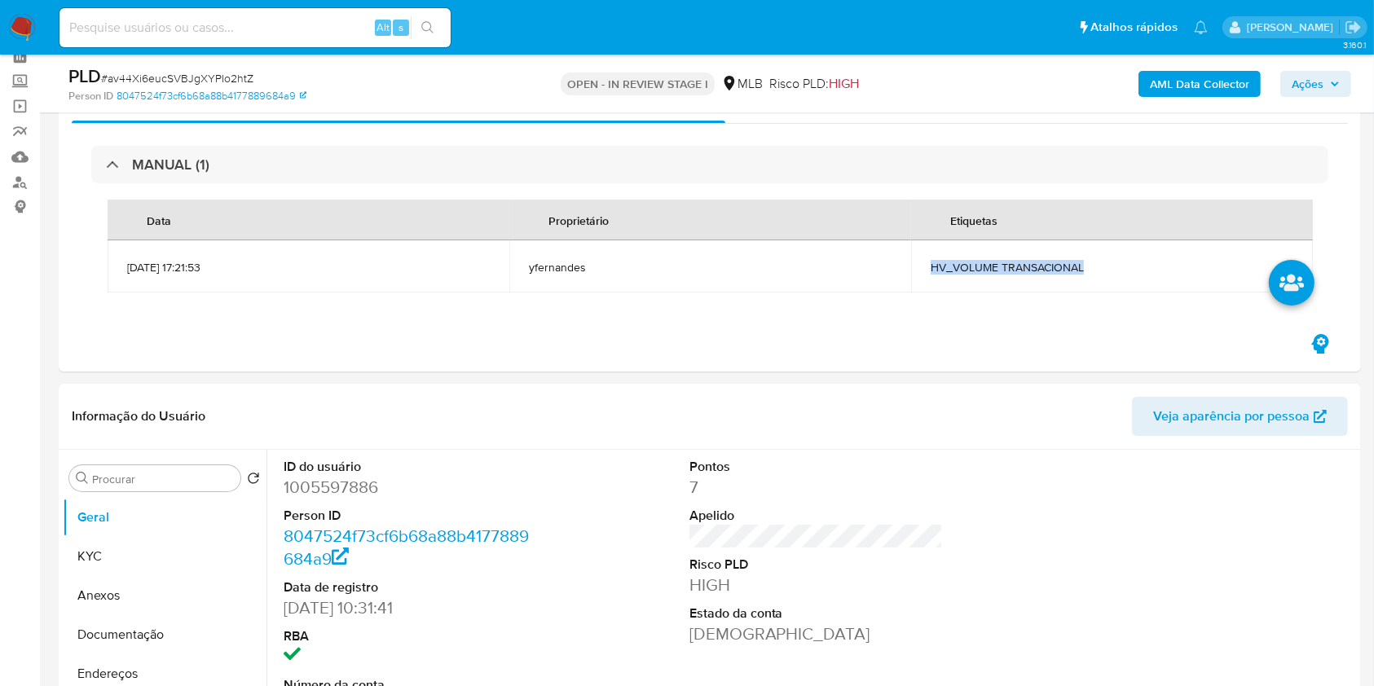
click at [1300, 82] on span "Ações" at bounding box center [1308, 84] width 32 height 26
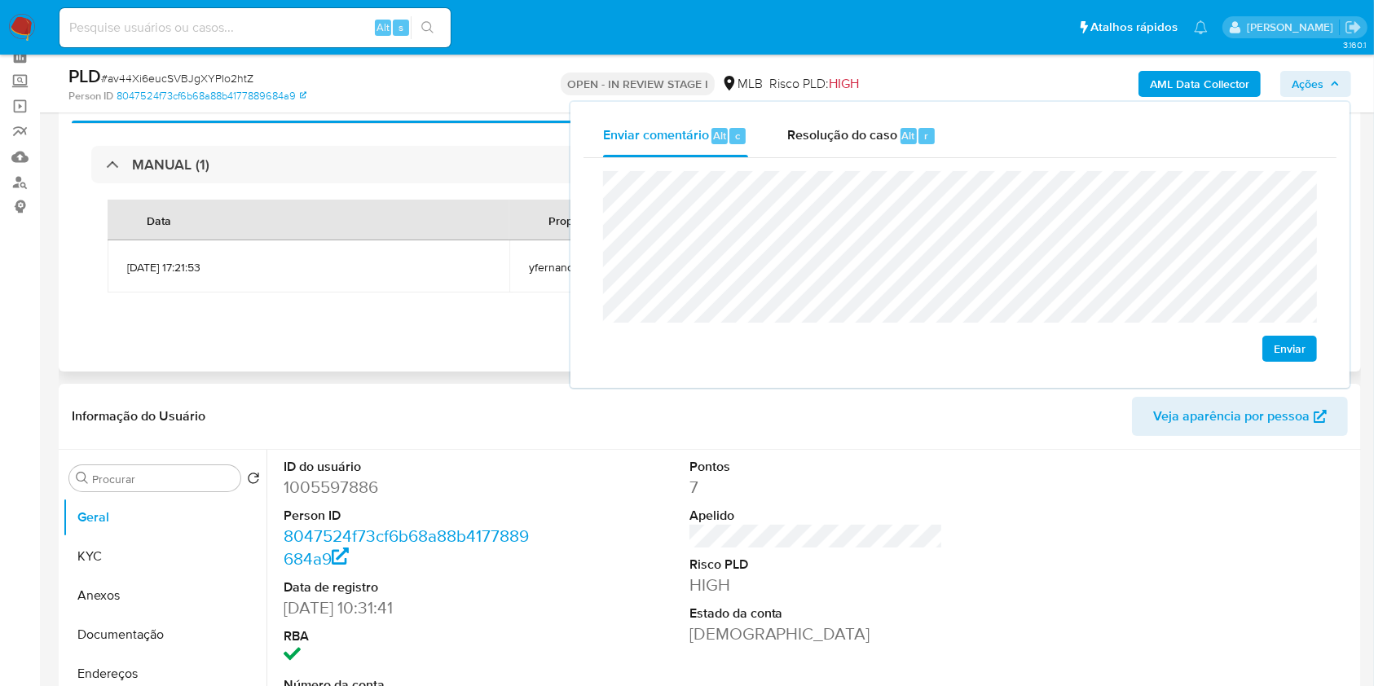
click at [476, 317] on div "MANUAL (1) Data Proprietário Etiquetas 12/09/2025 17:21:53 yfernandes HV_VOLUME…" at bounding box center [710, 227] width 1277 height 207
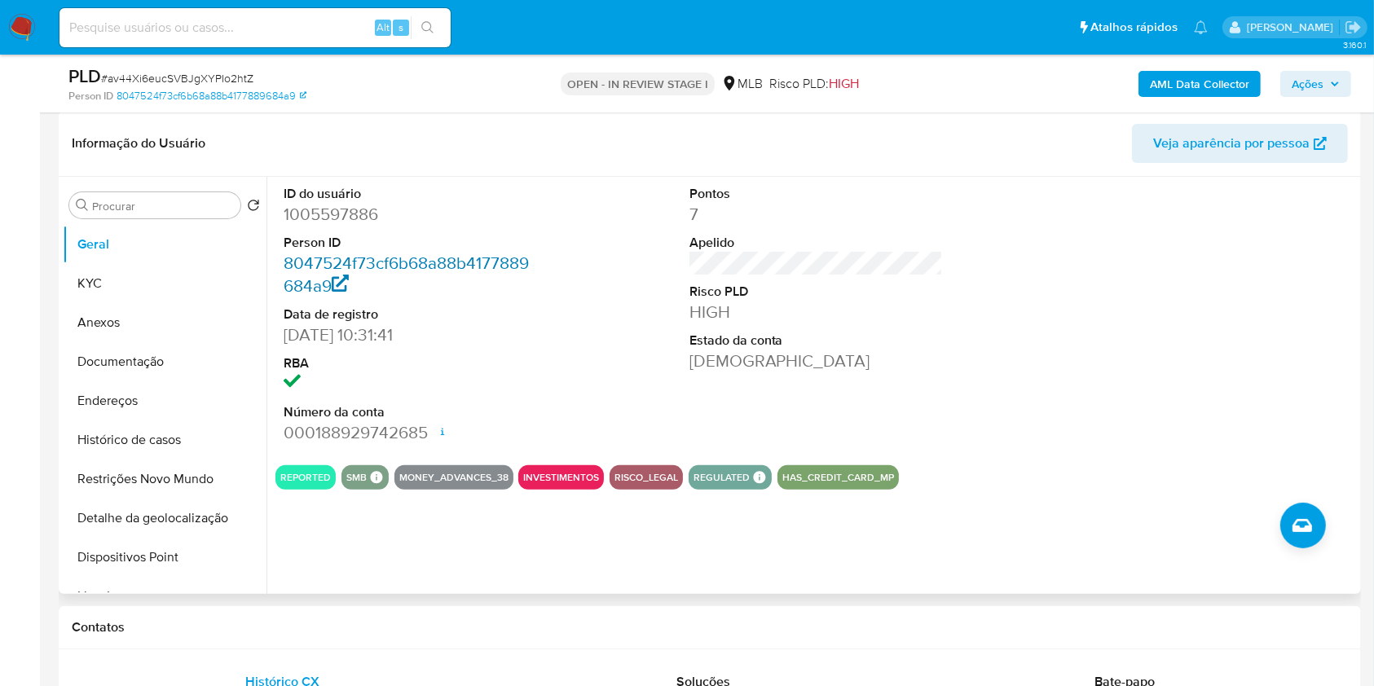
scroll to position [359, 0]
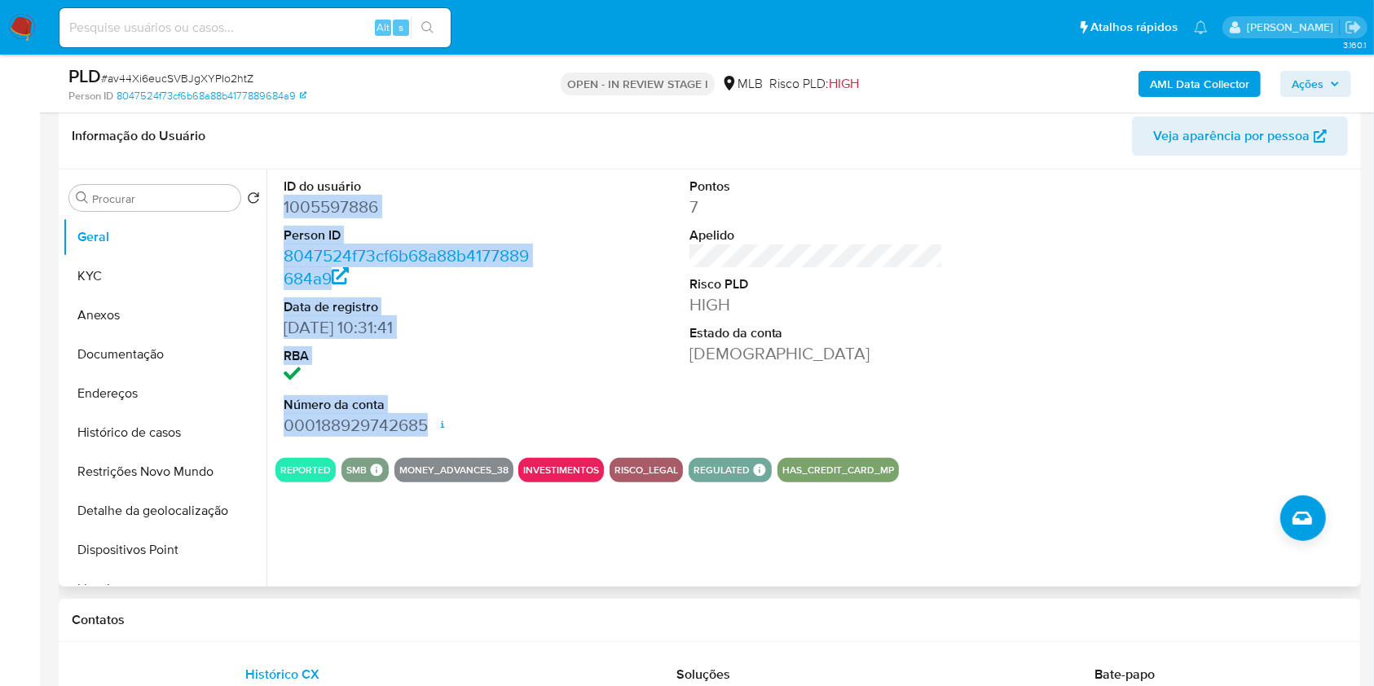
drag, startPoint x: 285, startPoint y: 208, endPoint x: 443, endPoint y: 414, distance: 260.4
click at [430, 425] on dl "ID do usuário 1005597886 Person ID 8047524f73cf6b68a88b4177889684a9 Data de reg…" at bounding box center [411, 307] width 254 height 259
copy dl "1005597886 Person ID 8047524f73cf6b68a88b4177889684a9 Data de registro 23/10/20…"
click at [1343, 82] on button "Ações" at bounding box center [1316, 84] width 71 height 26
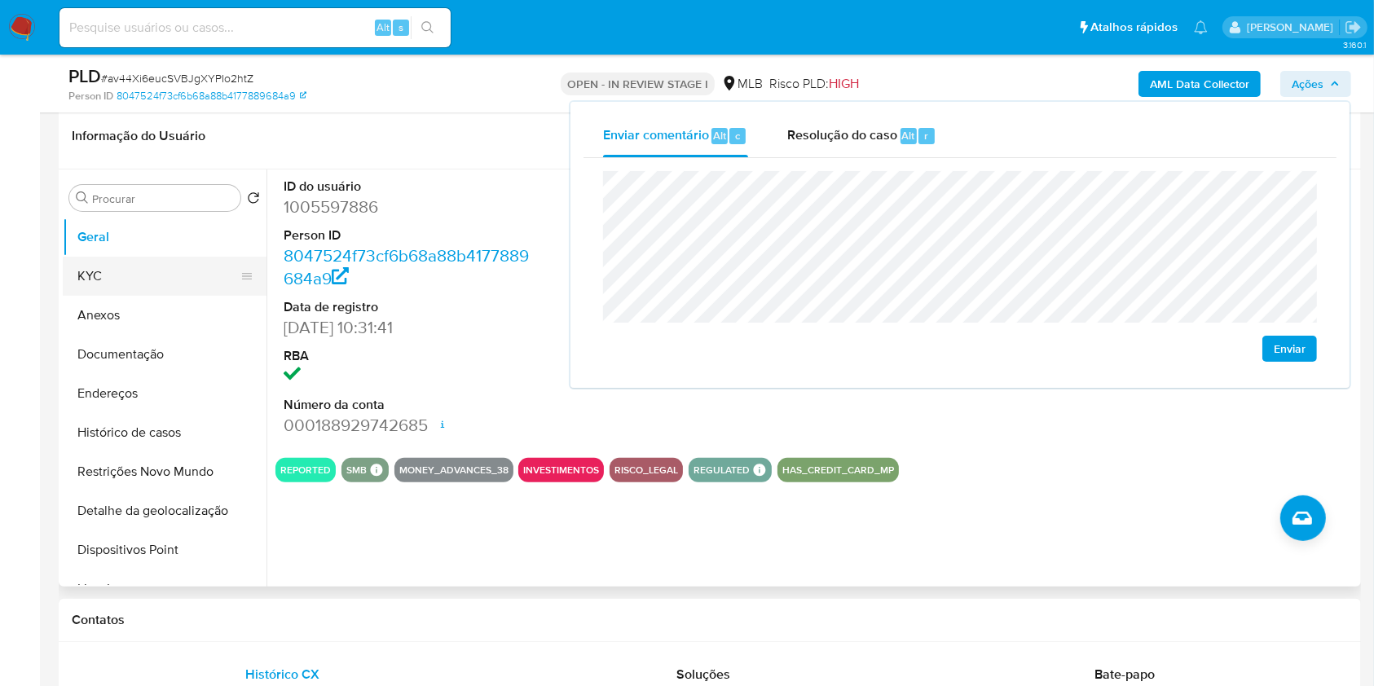
click at [137, 272] on button "KYC" at bounding box center [158, 276] width 191 height 39
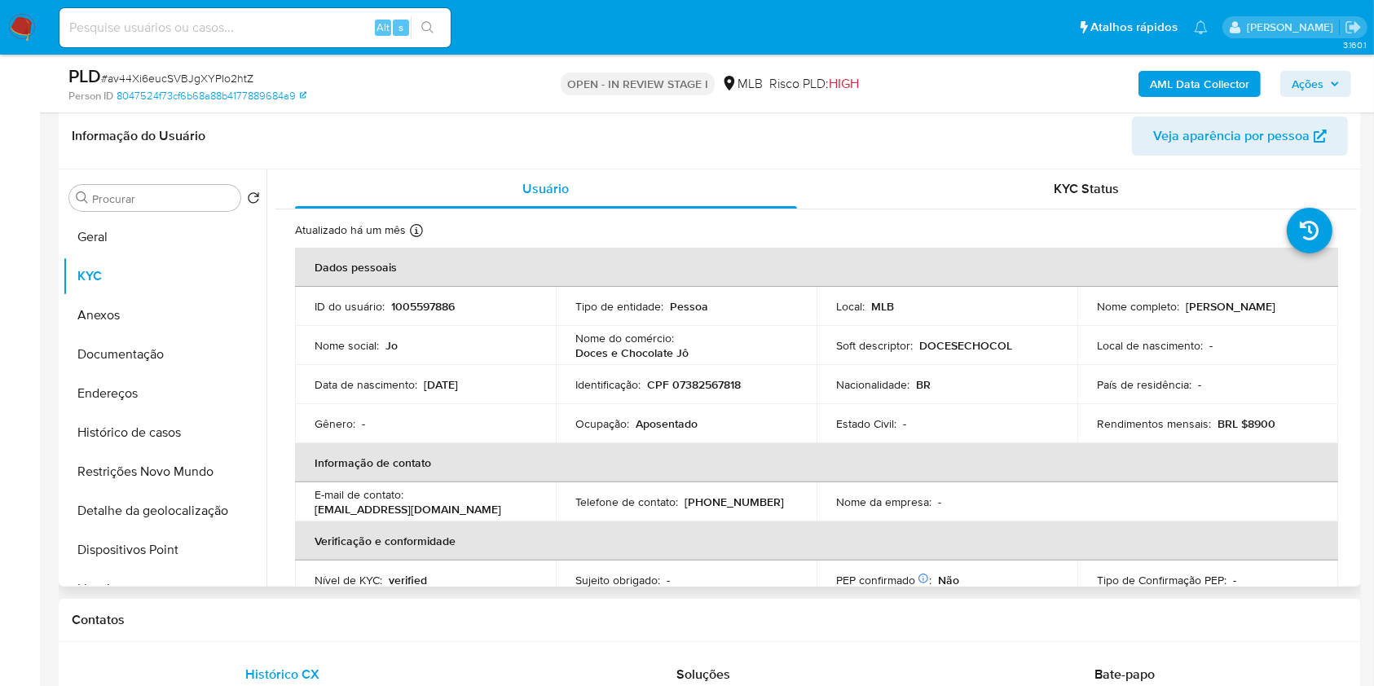
click at [730, 387] on p "CPF 07382567818" at bounding box center [694, 384] width 94 height 15
copy p "07382567818"
click at [1319, 72] on span "Ações" at bounding box center [1308, 84] width 32 height 26
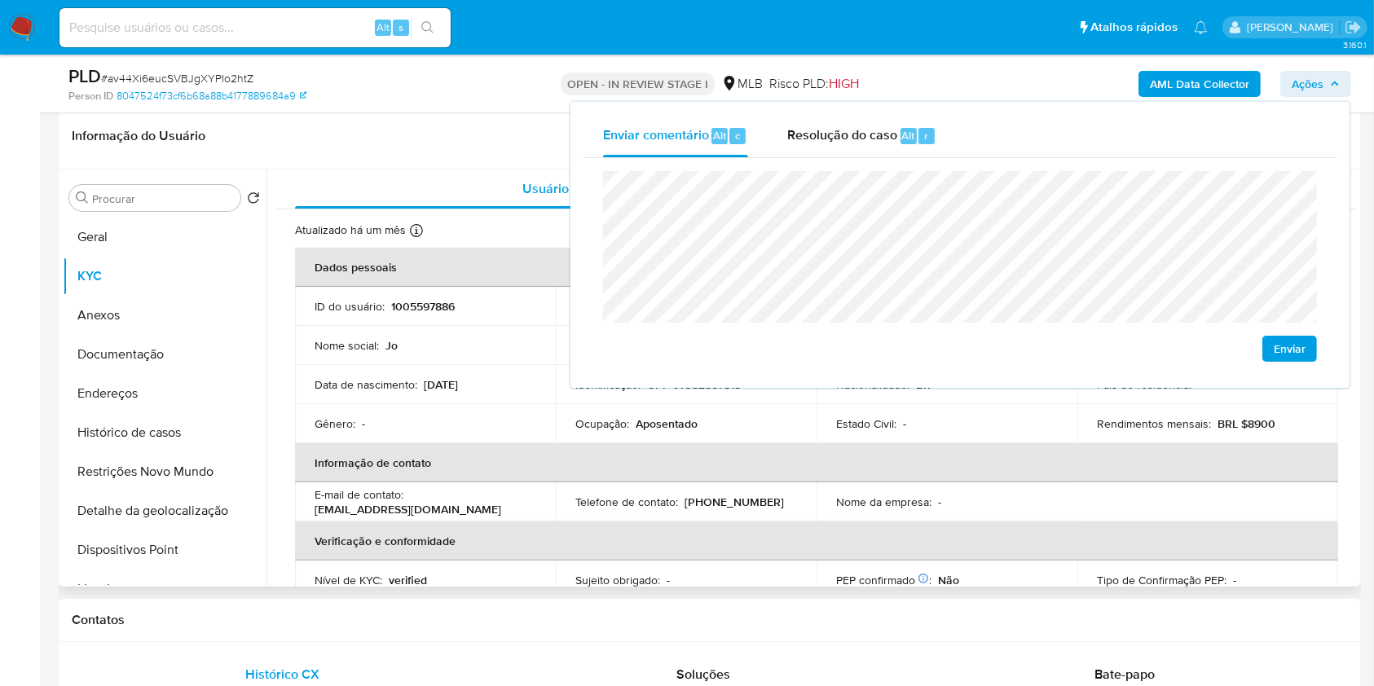
click at [470, 351] on div "Nome social : Jo" at bounding box center [426, 345] width 222 height 15
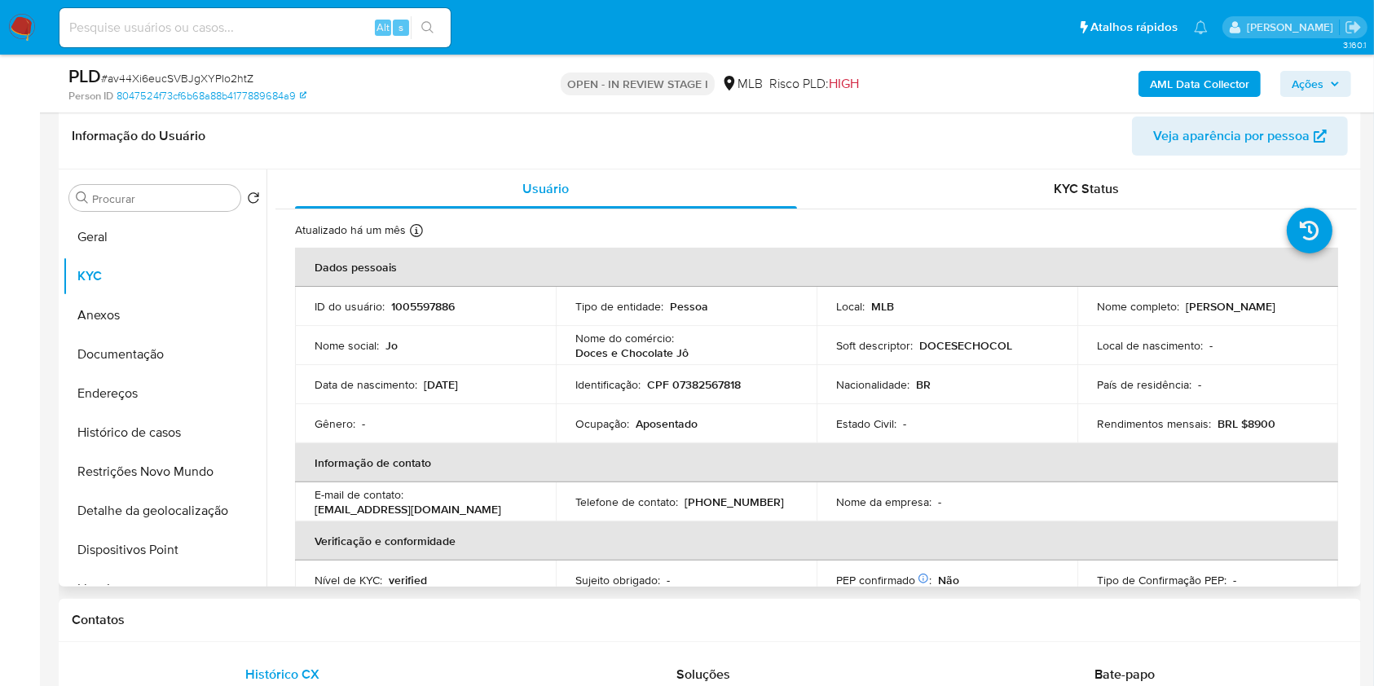
click at [648, 419] on p "Aposentado" at bounding box center [667, 424] width 62 height 15
copy p "Aposentado"
click at [1339, 77] on span "Ações" at bounding box center [1316, 84] width 48 height 23
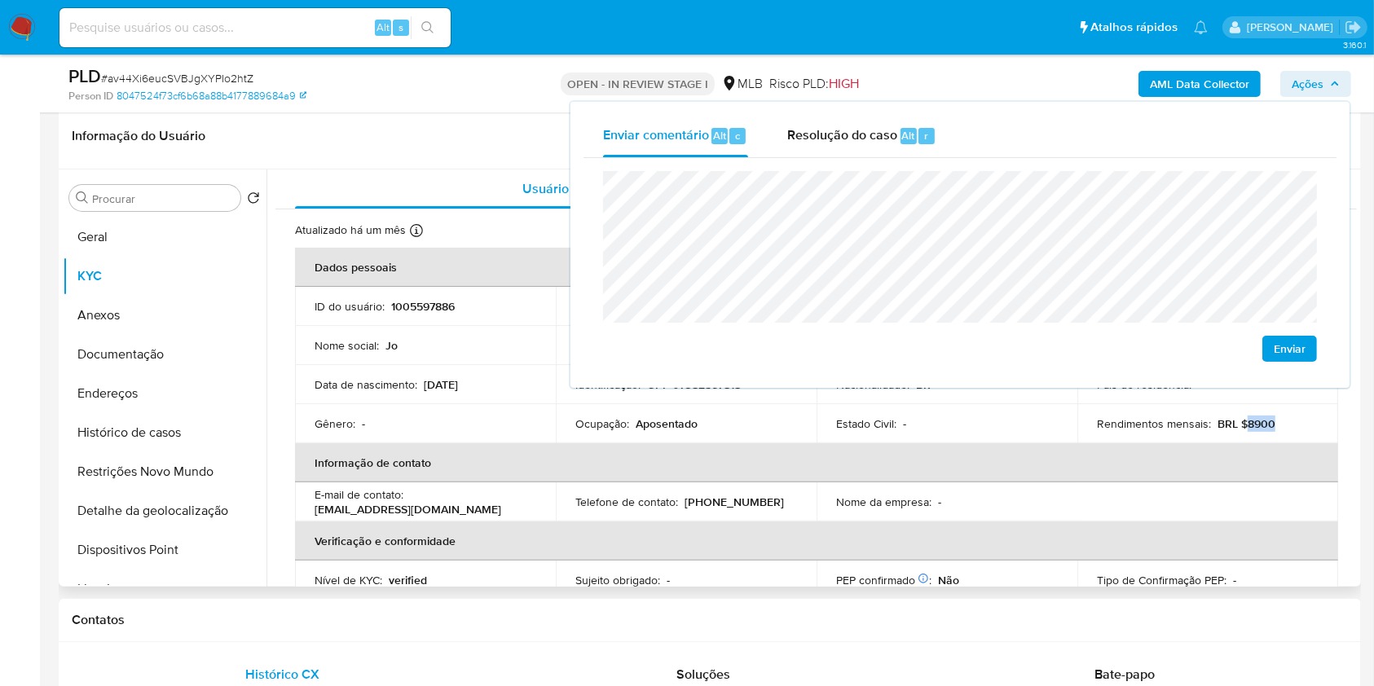
drag, startPoint x: 1243, startPoint y: 421, endPoint x: 1270, endPoint y: 418, distance: 27.1
click at [1268, 421] on div "Rendimentos mensais : BRL $8900" at bounding box center [1208, 424] width 222 height 15
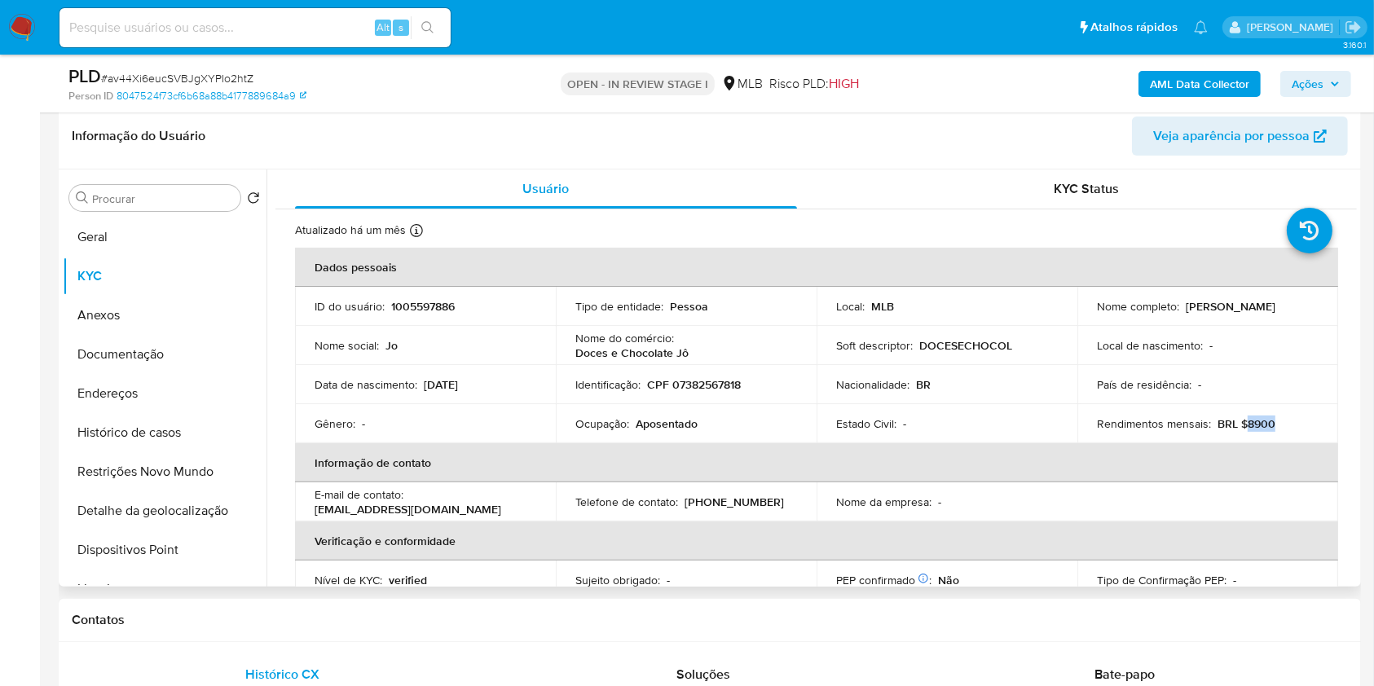
copy p "8900"
click at [1311, 83] on span "Ações" at bounding box center [1308, 84] width 32 height 26
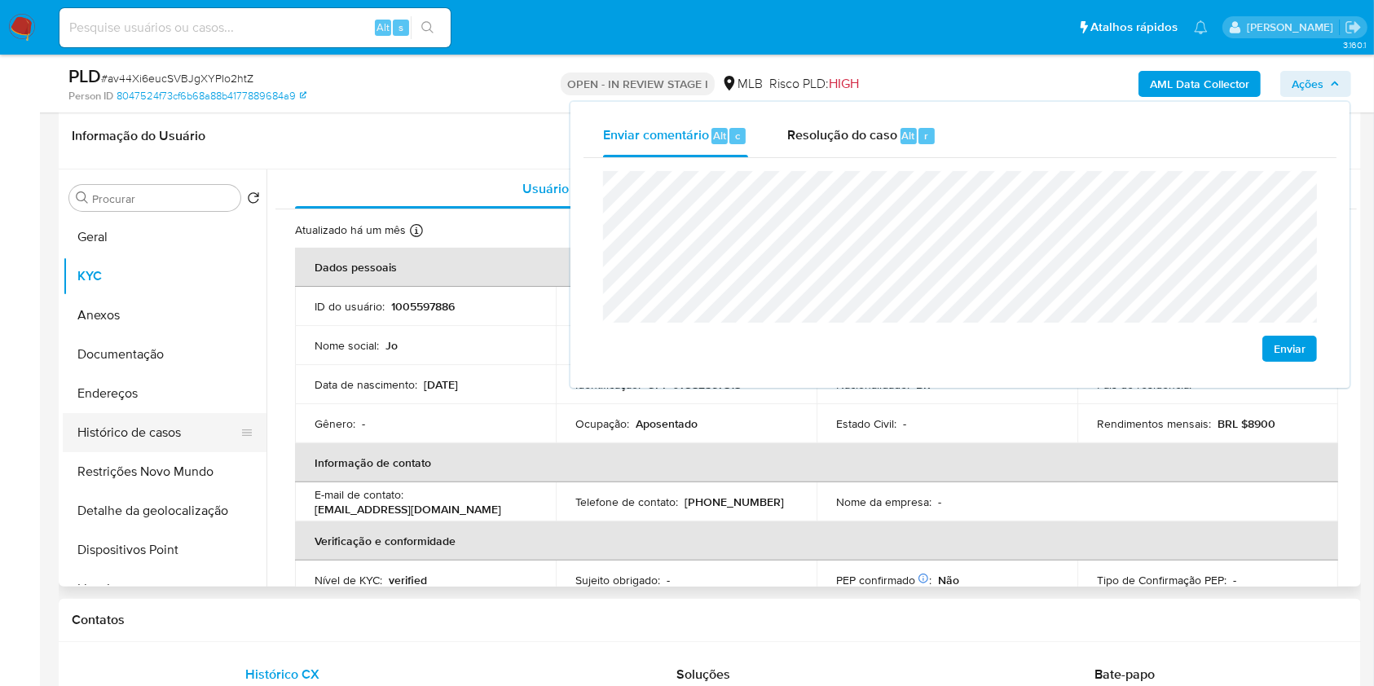
click at [126, 404] on button "Endereços" at bounding box center [165, 393] width 204 height 39
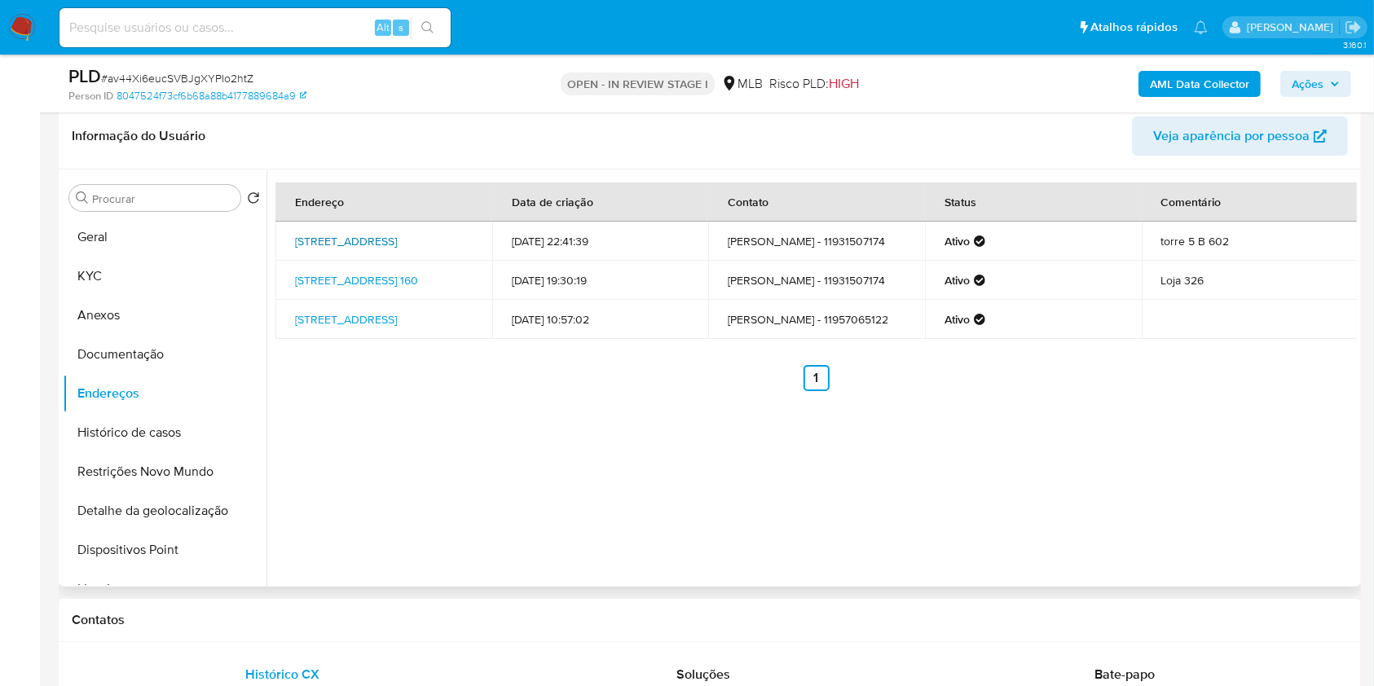
click at [397, 233] on link "Alameda Dino Bueno 47, São Paulo, São Paulo, 01217000, Brasil 47" at bounding box center [346, 241] width 102 height 16
drag, startPoint x: 397, startPoint y: 264, endPoint x: 387, endPoint y: 273, distance: 13.3
click at [396, 272] on link "Rua Coronel Otávio Meyer 160, Pouso Alegre, Minas Gerais, 37550068, Brasil 160" at bounding box center [356, 280] width 123 height 16
click at [373, 328] on link "Rua Planaltino 937, Guarulhos, São Paulo, 07172050, Brasil 937" at bounding box center [346, 319] width 102 height 16
click at [161, 352] on button "Documentação" at bounding box center [158, 354] width 191 height 39
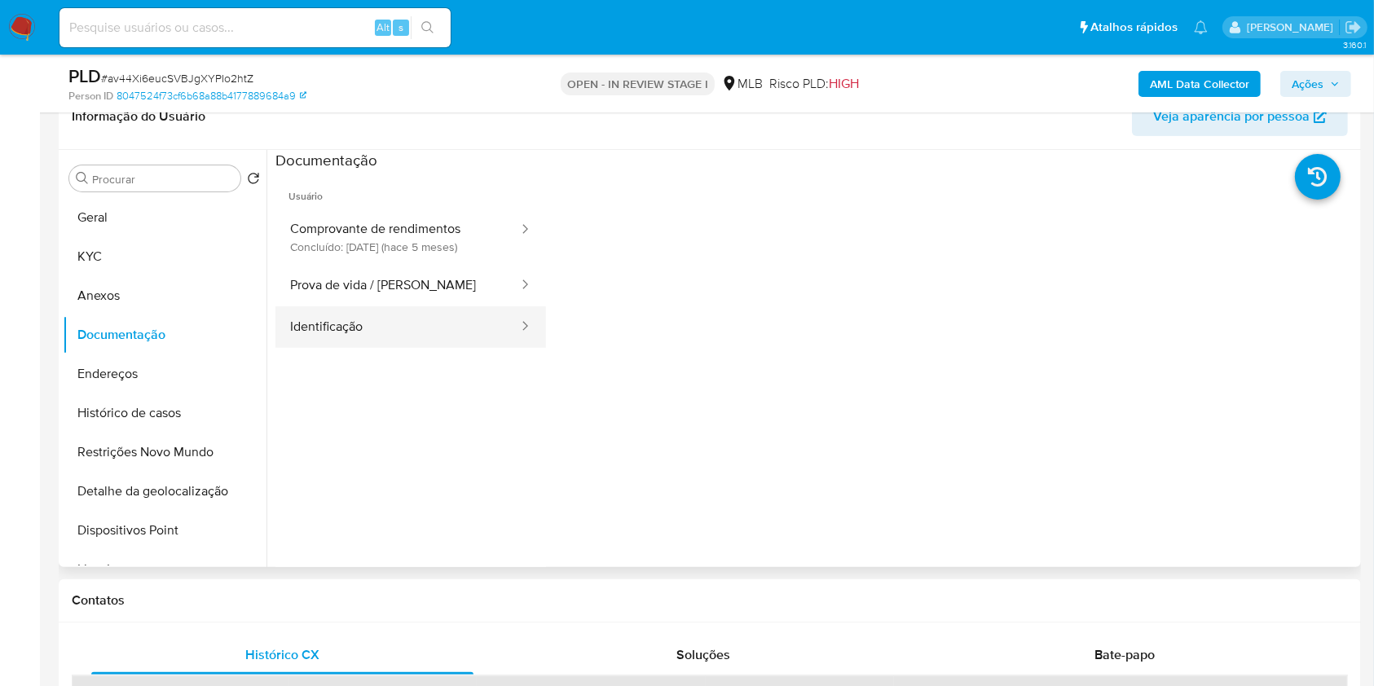
click at [384, 332] on button "Identificação" at bounding box center [398, 328] width 245 height 42
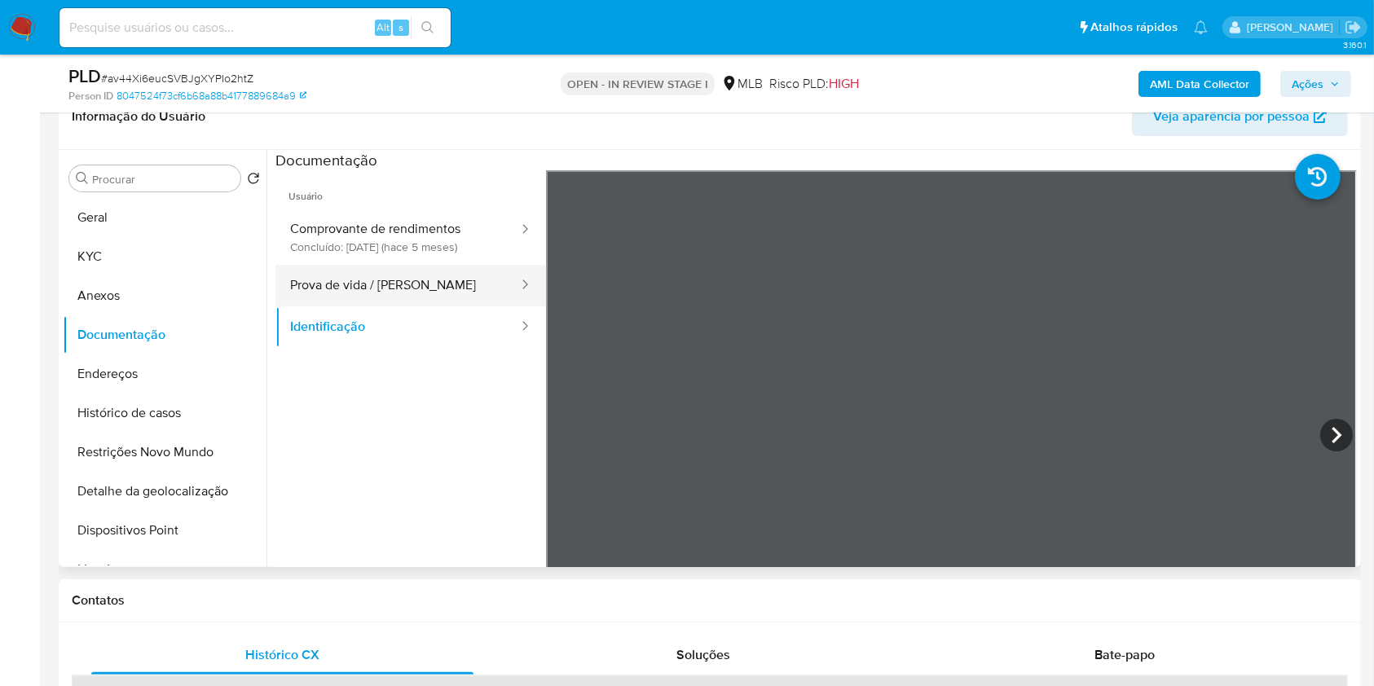
click at [417, 291] on button "Prova de vida / [PERSON_NAME]" at bounding box center [398, 286] width 245 height 42
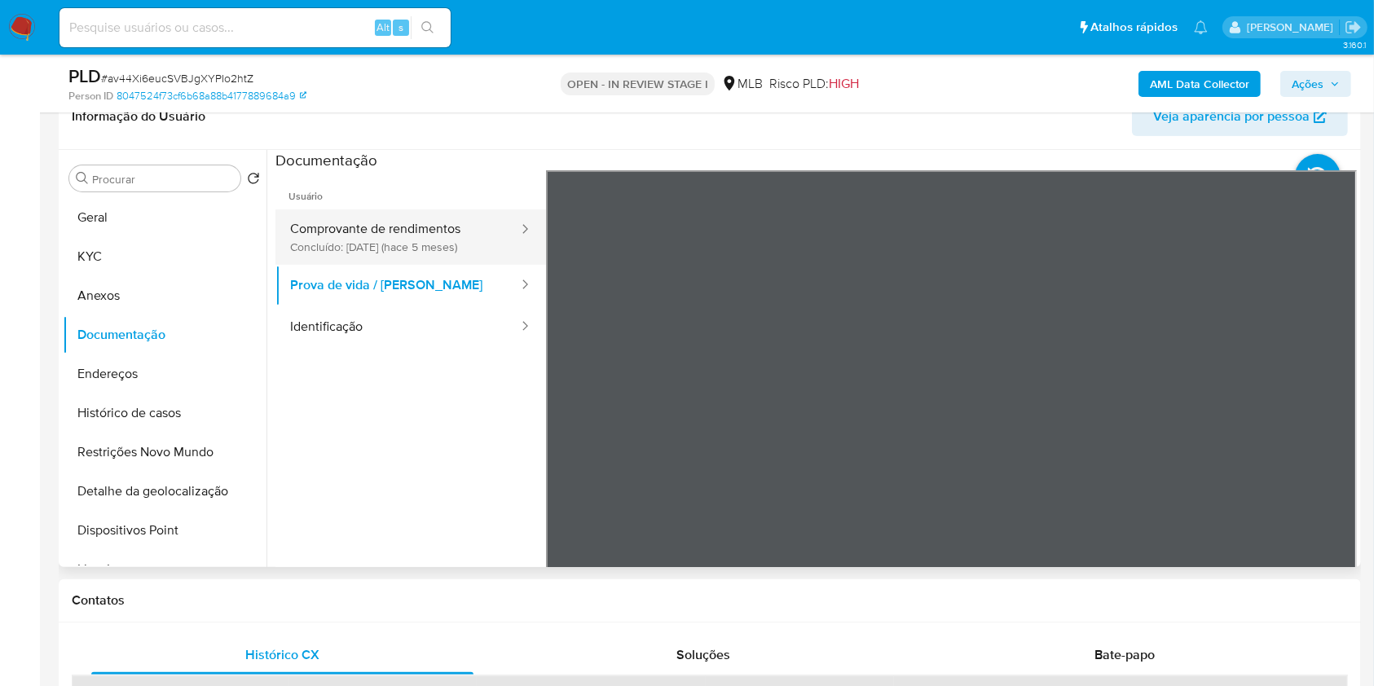
click at [347, 219] on button "Comprovante de rendimentos Concluído: 06/05/2025 (hace 5 meses)" at bounding box center [398, 237] width 245 height 55
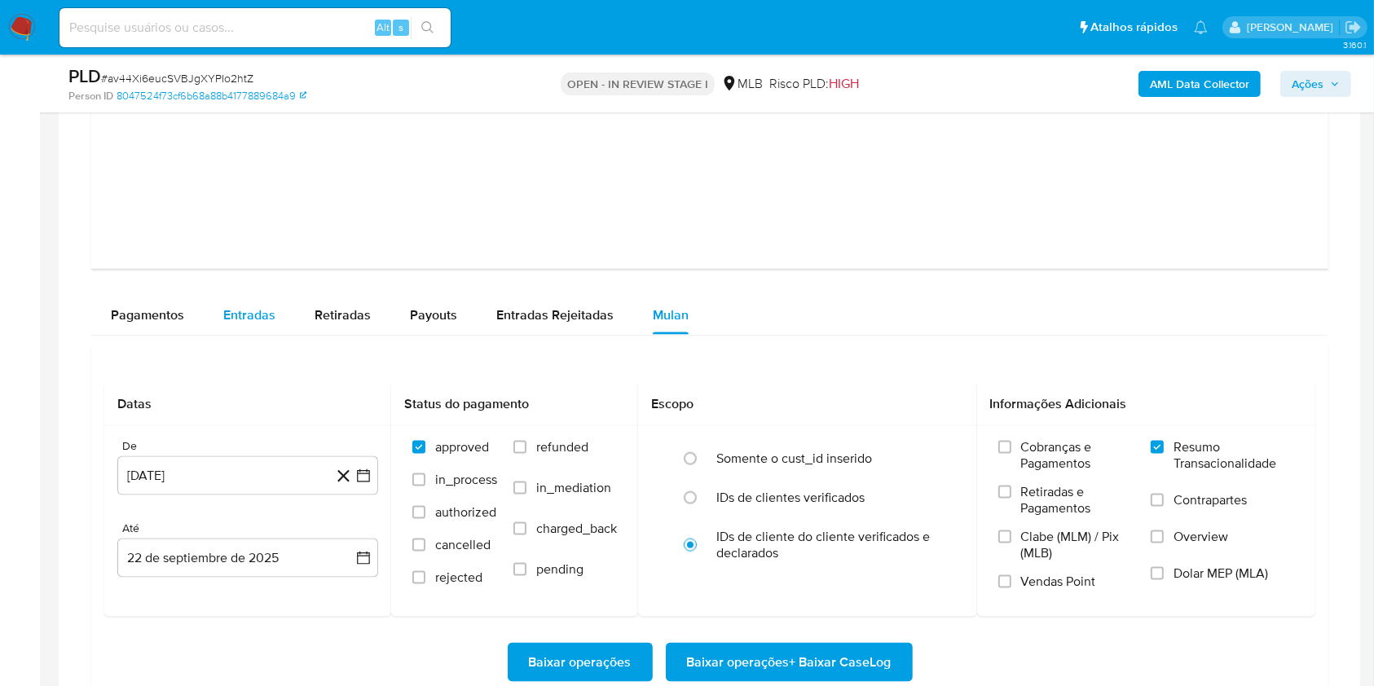
click at [254, 324] on span "Entradas" at bounding box center [249, 315] width 52 height 19
select select "10"
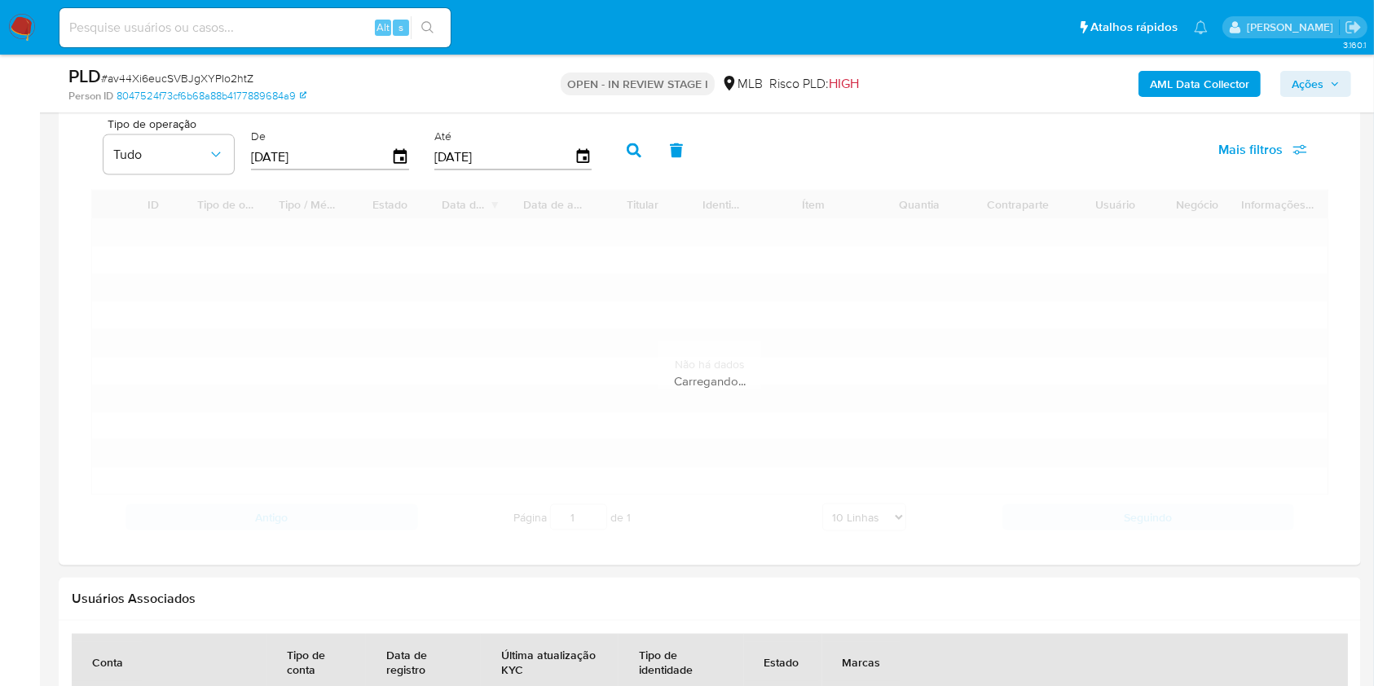
scroll to position [2278, 0]
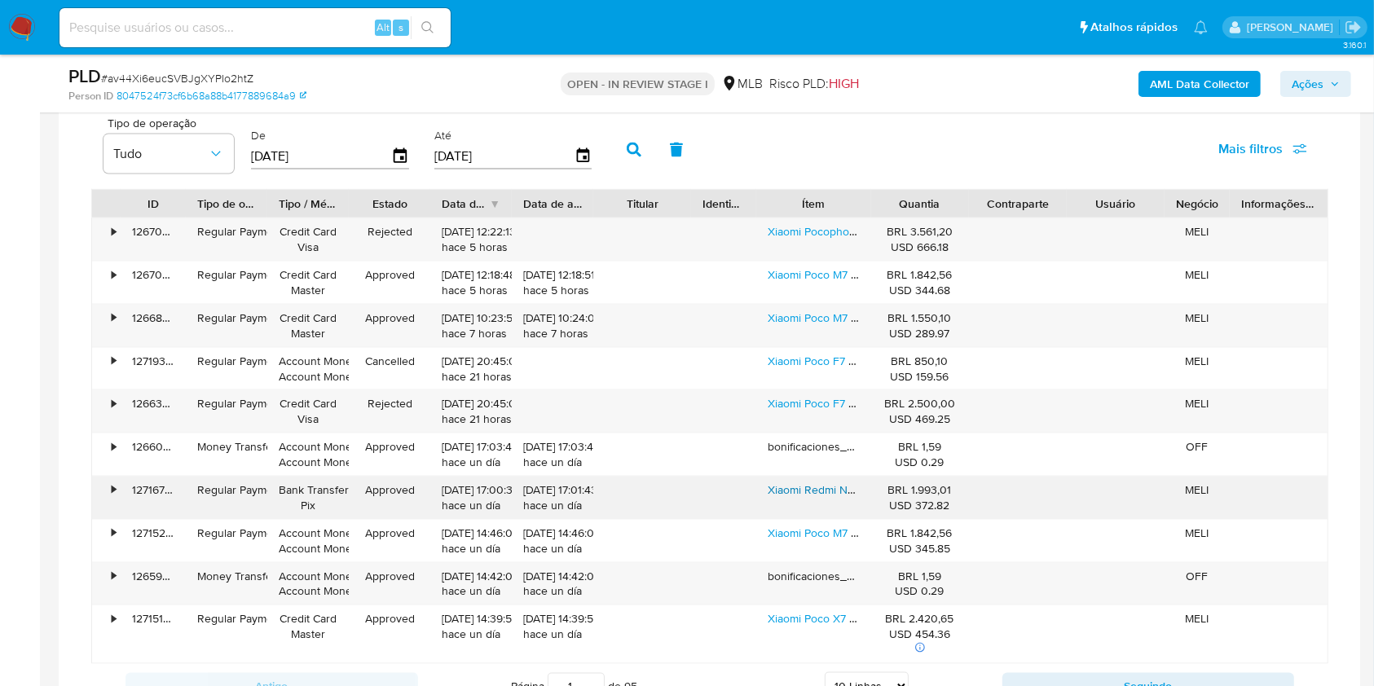
drag, startPoint x: 779, startPoint y: 526, endPoint x: 796, endPoint y: 492, distance: 37.2
click at [781, 526] on link "Xiaomi Poco M7 Pro 5g Dual Sim 512gb 12 Ram - Global" at bounding box center [907, 533] width 278 height 16
click at [798, 477] on div "Xiaomi Redmi Note 14 Pro Amoled Fhd 6,67 Pol 5g 8gb Ram 256gb Câmera 200mp Pret…" at bounding box center [814, 498] width 114 height 42
click at [796, 482] on link "Xiaomi Redmi Note 14 Pro Amoled Fhd 6,67 Pol 5g 8gb Ram 256gb Câmera 200mp Pret…" at bounding box center [1046, 490] width 557 height 16
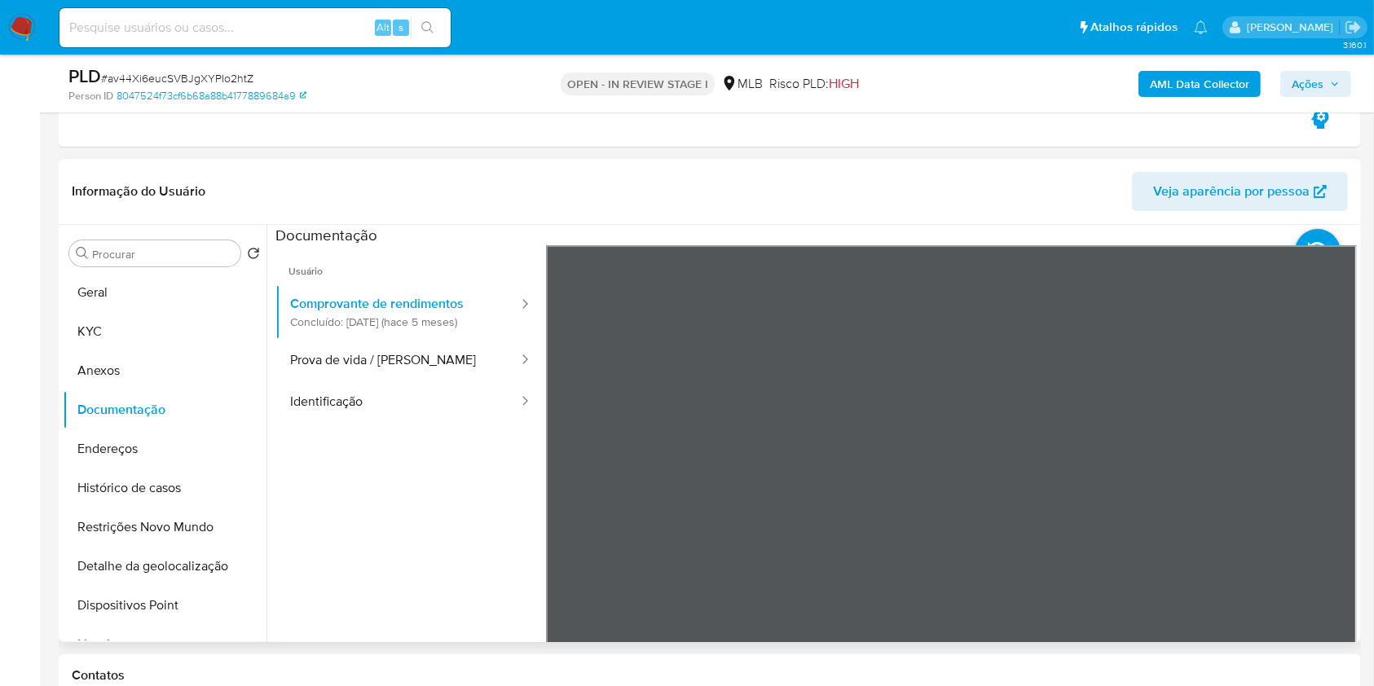
drag, startPoint x: 199, startPoint y: 275, endPoint x: 249, endPoint y: 258, distance: 53.4
click at [199, 275] on button "Geral" at bounding box center [165, 292] width 204 height 39
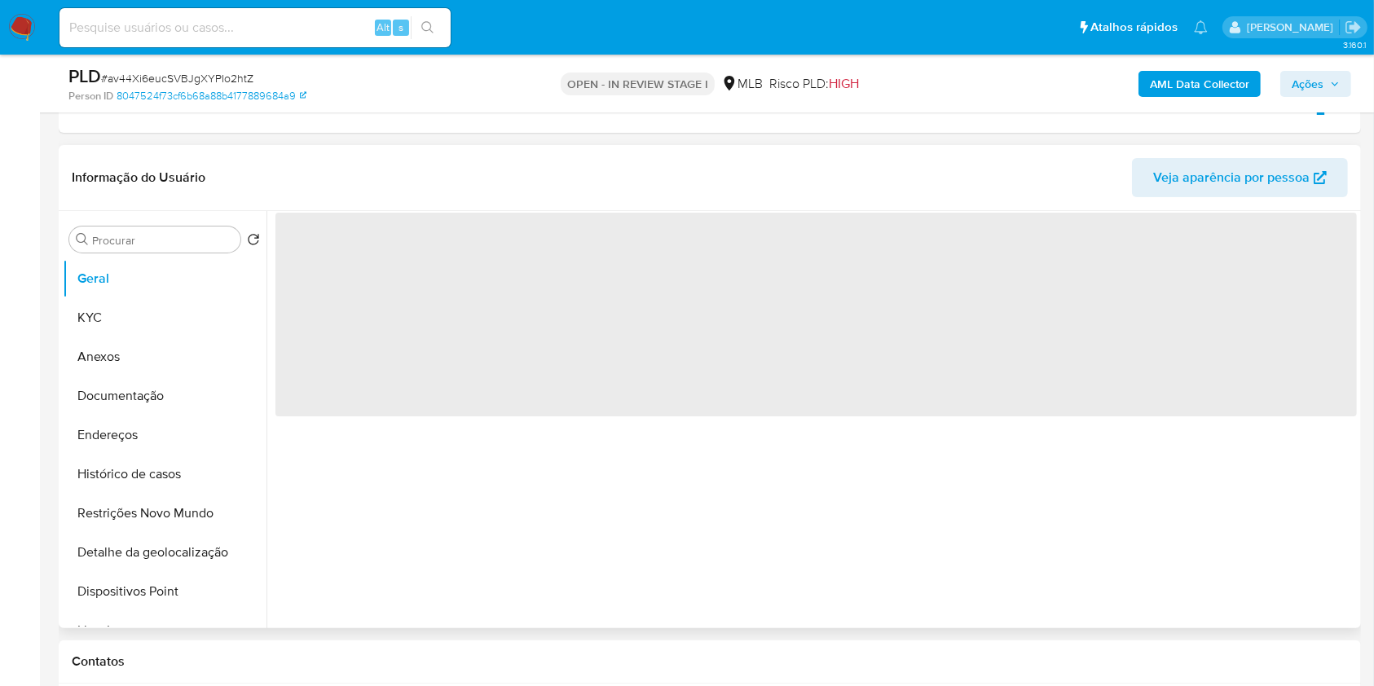
scroll to position [319, 0]
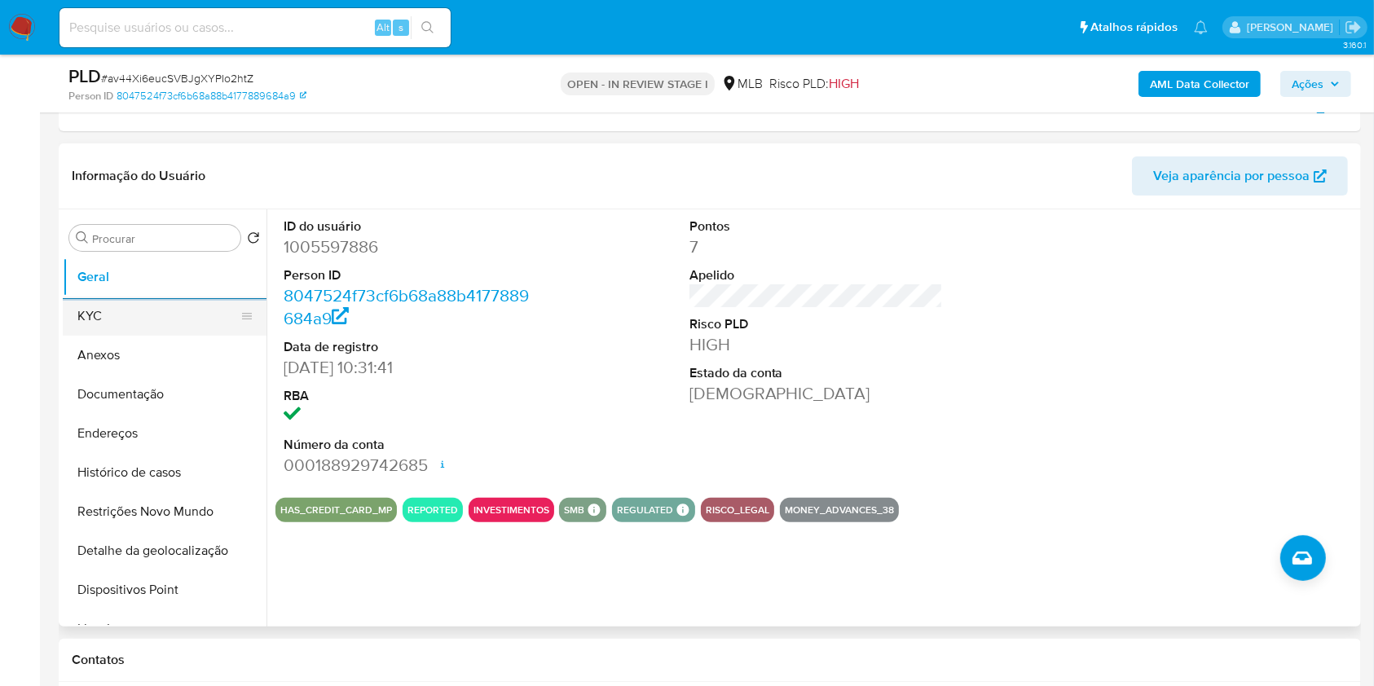
click at [225, 324] on button "KYC" at bounding box center [158, 316] width 191 height 39
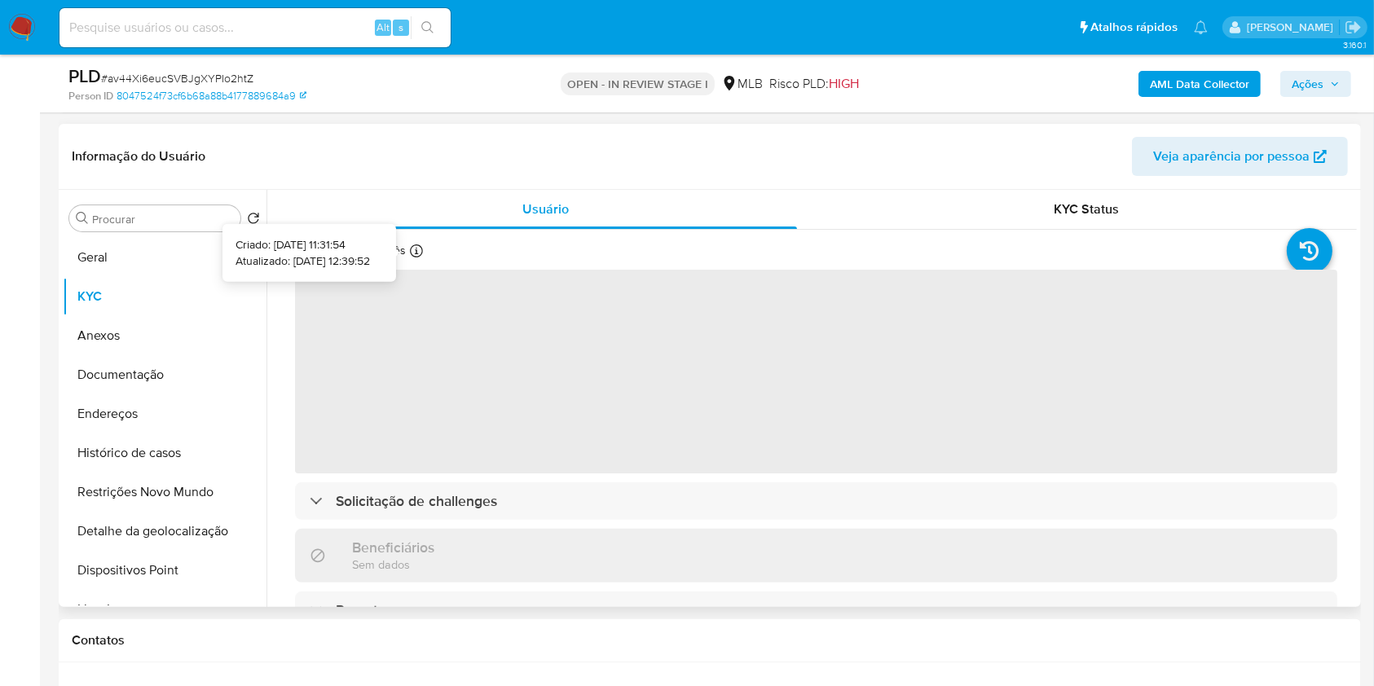
click at [417, 252] on icon at bounding box center [416, 251] width 13 height 13
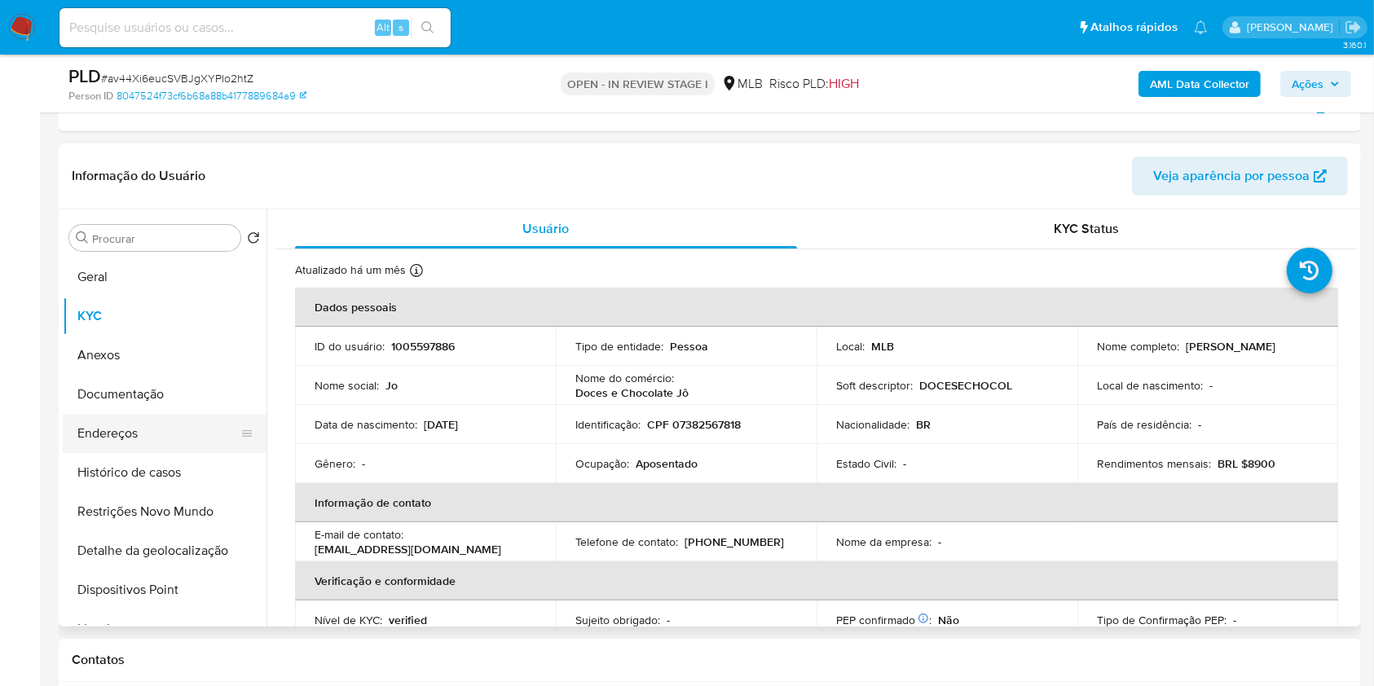
click at [162, 450] on button "Endereços" at bounding box center [158, 433] width 191 height 39
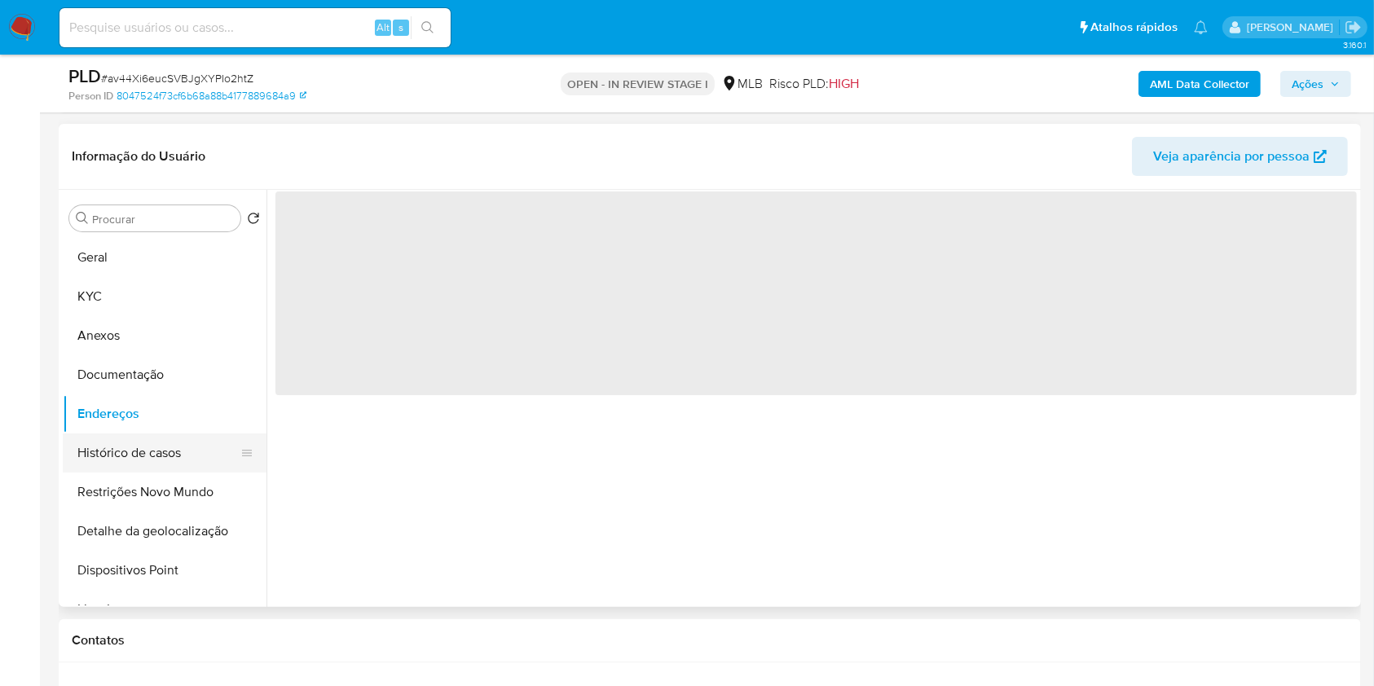
click at [169, 453] on button "Histórico de casos" at bounding box center [158, 453] width 191 height 39
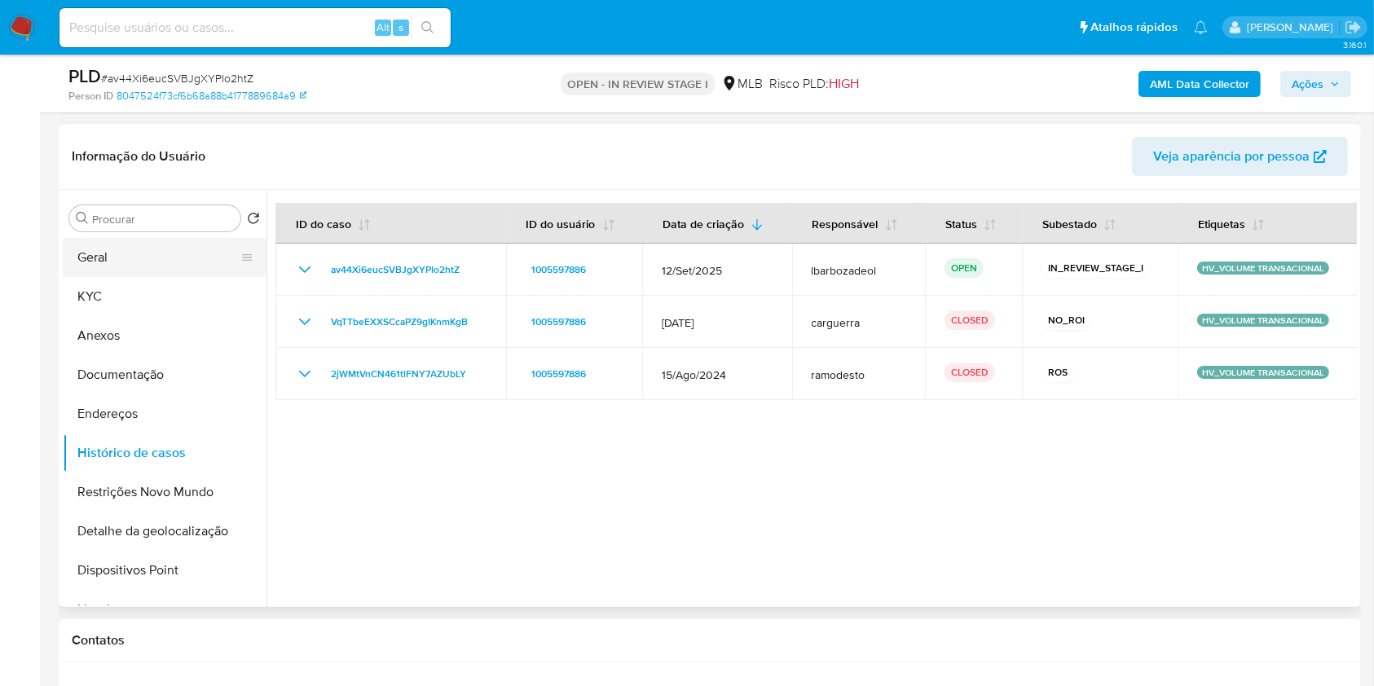
click at [178, 247] on button "Geral" at bounding box center [158, 257] width 191 height 39
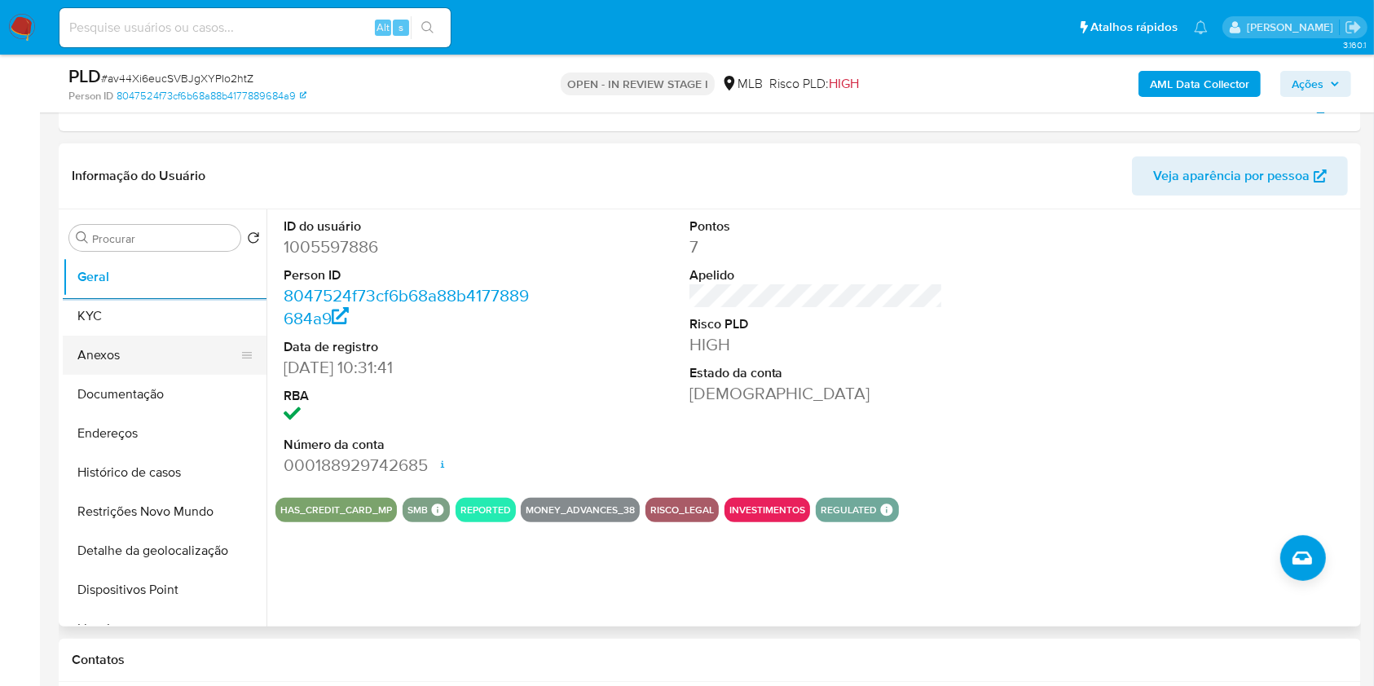
click at [157, 337] on button "Anexos" at bounding box center [158, 355] width 191 height 39
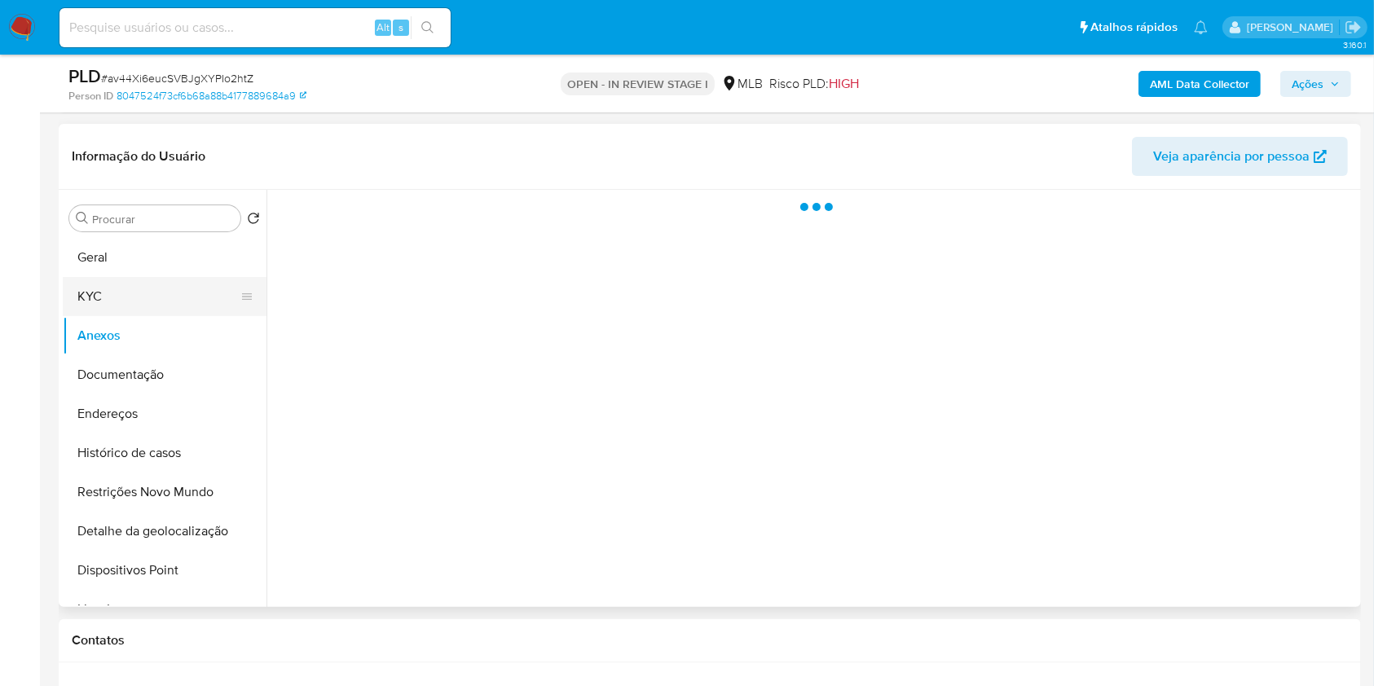
click at [153, 307] on button "KYC" at bounding box center [158, 296] width 191 height 39
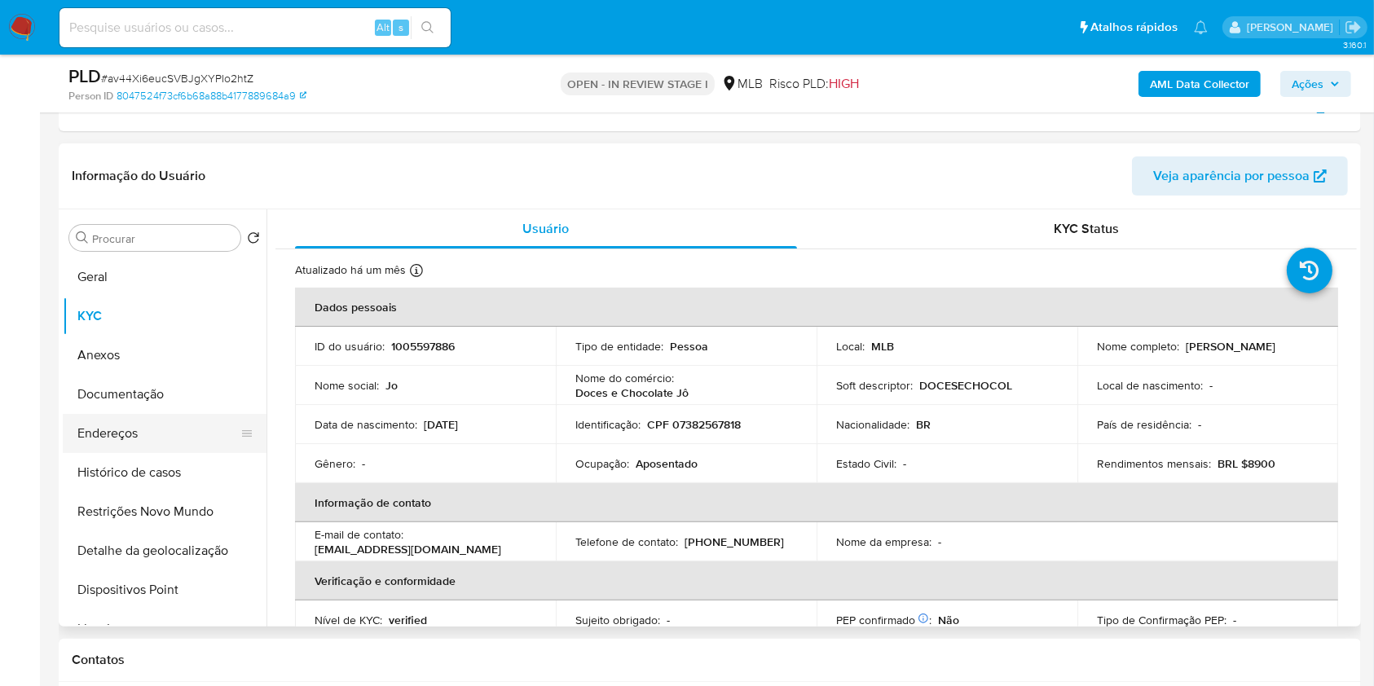
click at [163, 446] on button "Endereços" at bounding box center [158, 433] width 191 height 39
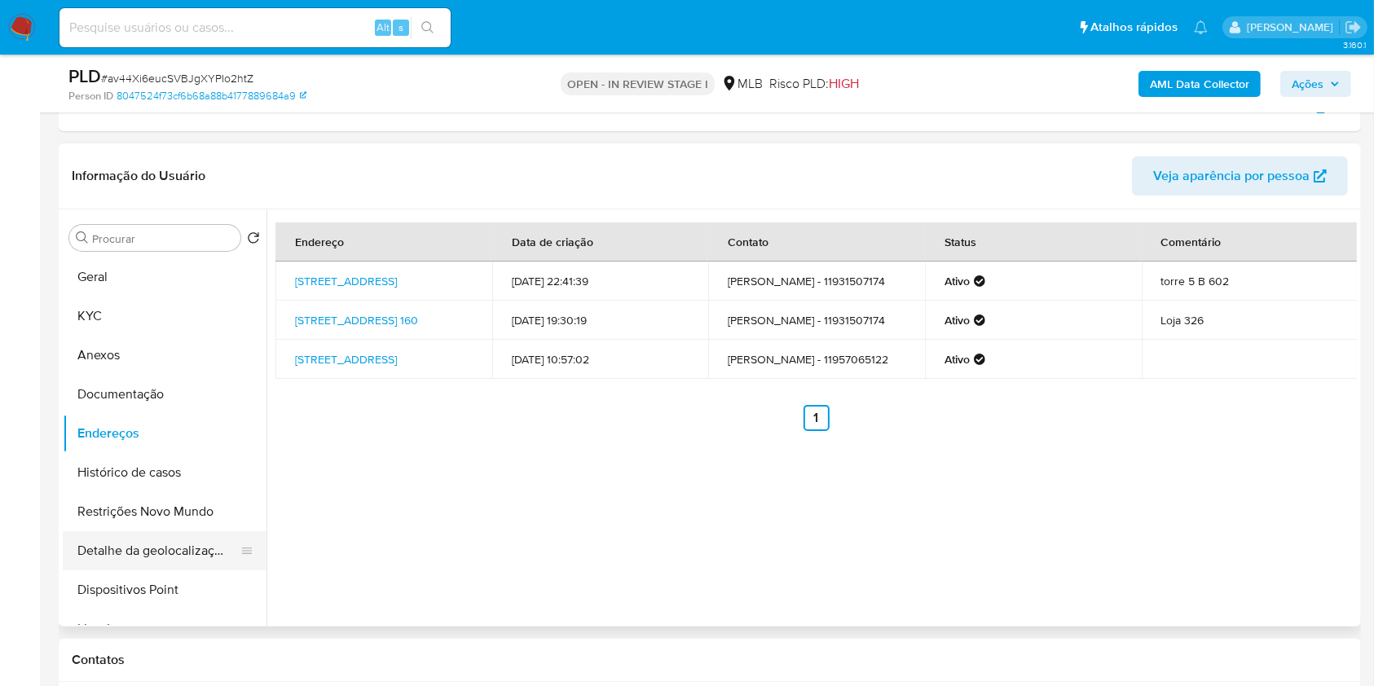
click at [175, 550] on button "Detalhe da geolocalização" at bounding box center [158, 551] width 191 height 39
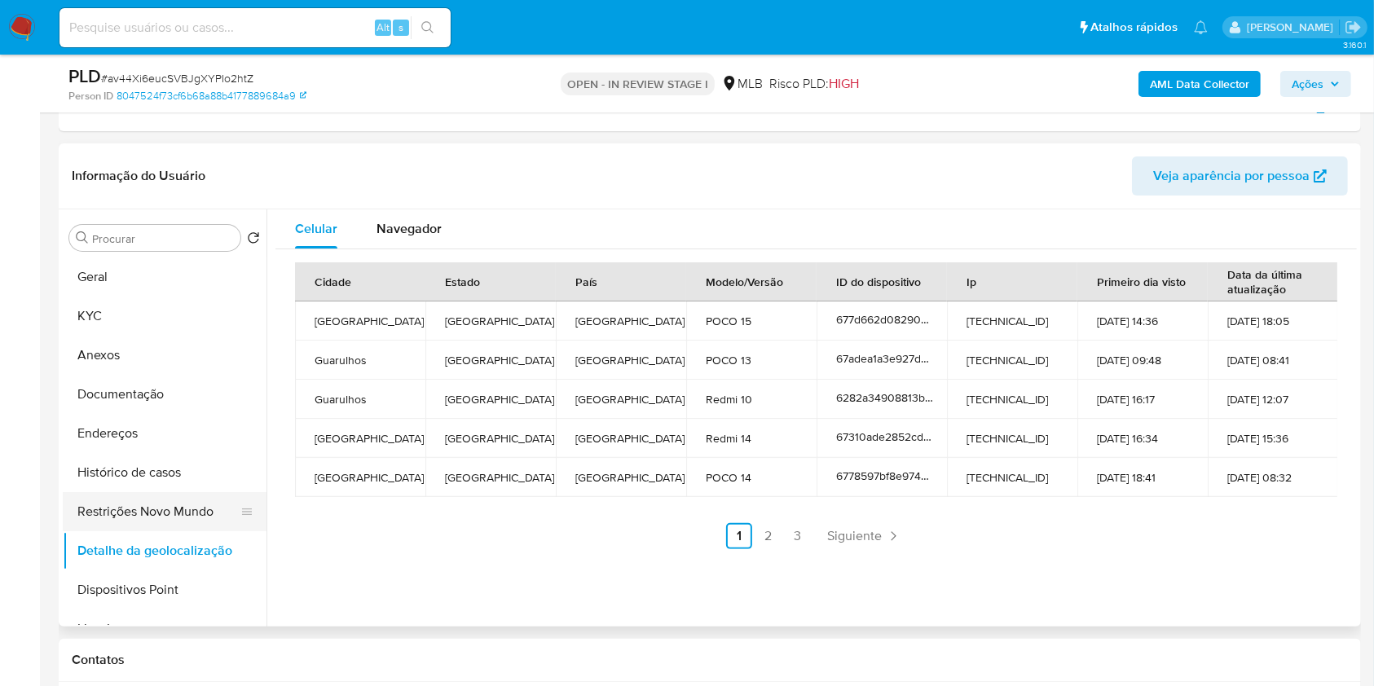
click at [164, 505] on button "Restrições Novo Mundo" at bounding box center [158, 511] width 191 height 39
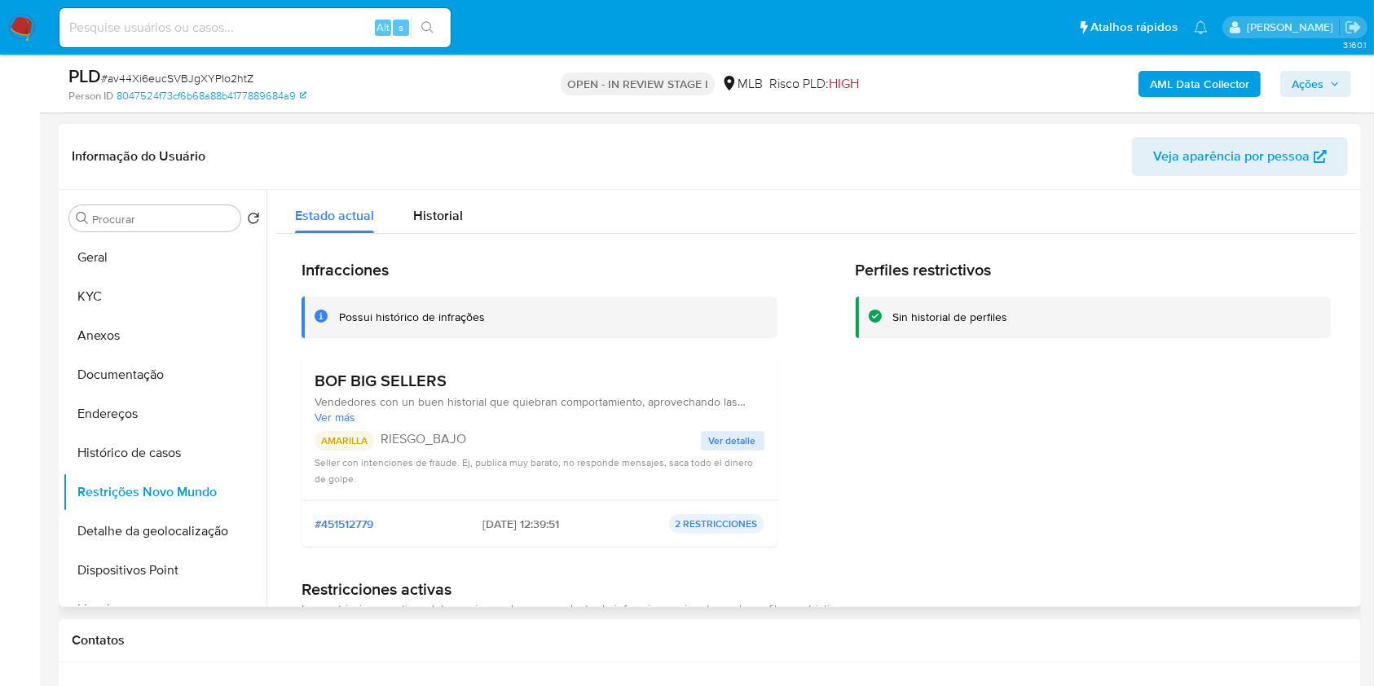
scroll to position [125, 0]
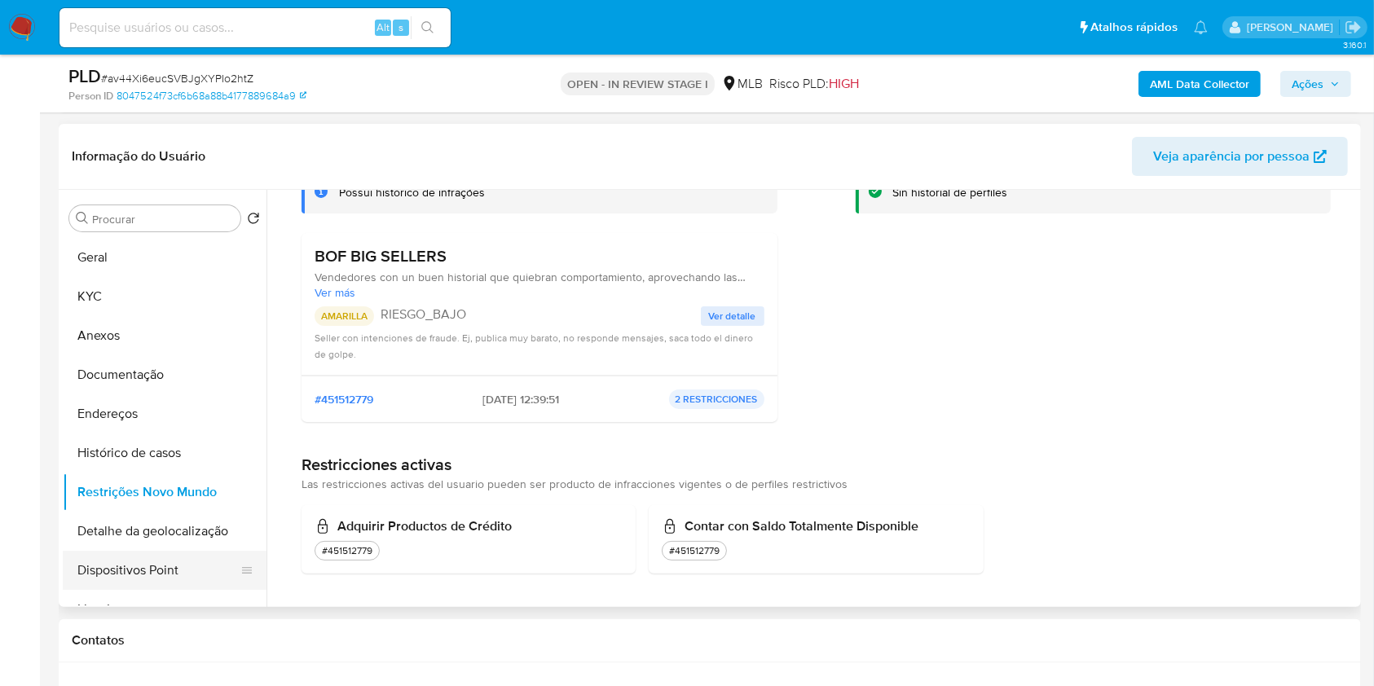
click at [114, 567] on button "Dispositivos Point" at bounding box center [158, 570] width 191 height 39
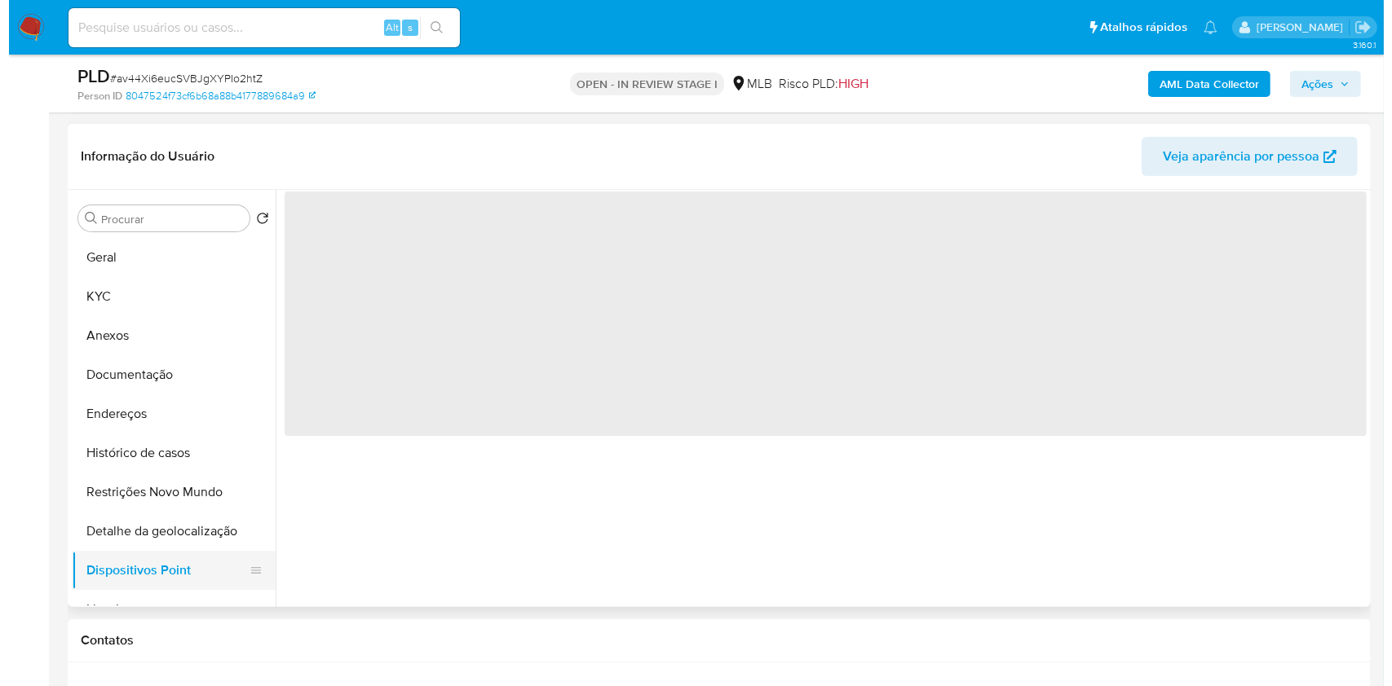
scroll to position [0, 0]
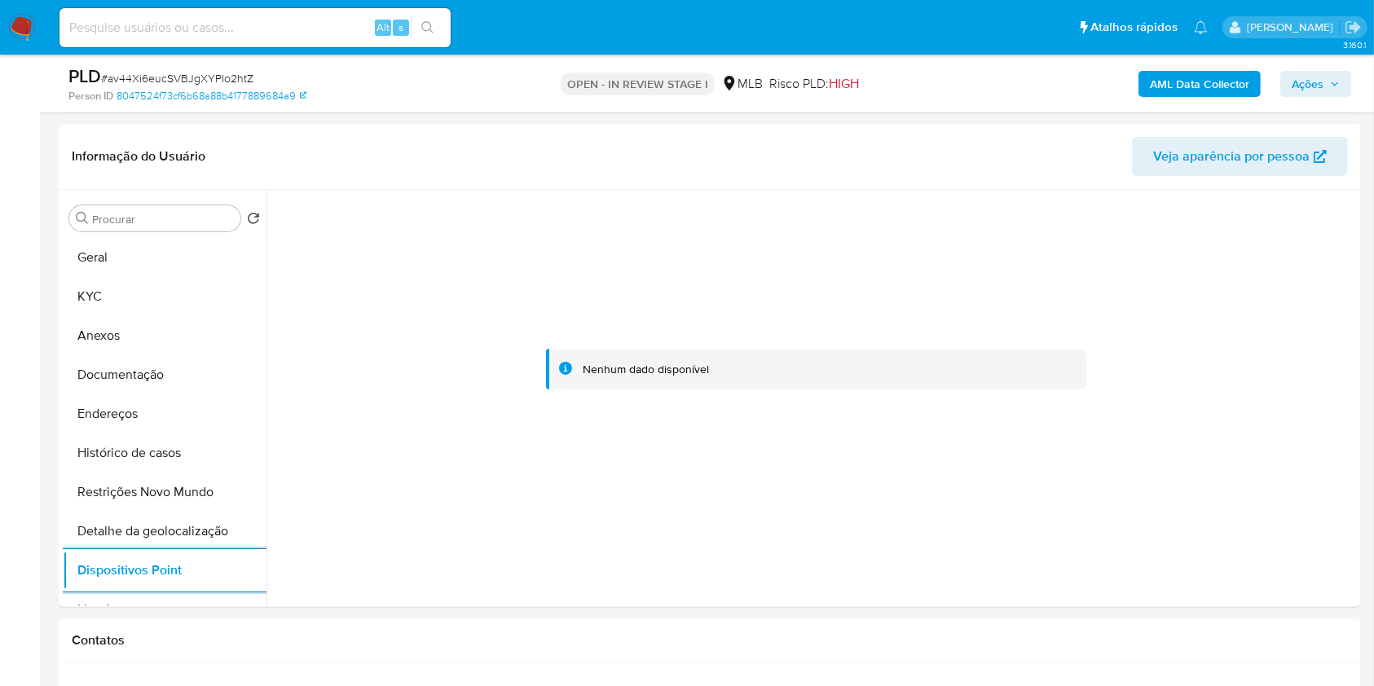
click at [1287, 75] on button "Ações" at bounding box center [1316, 84] width 71 height 26
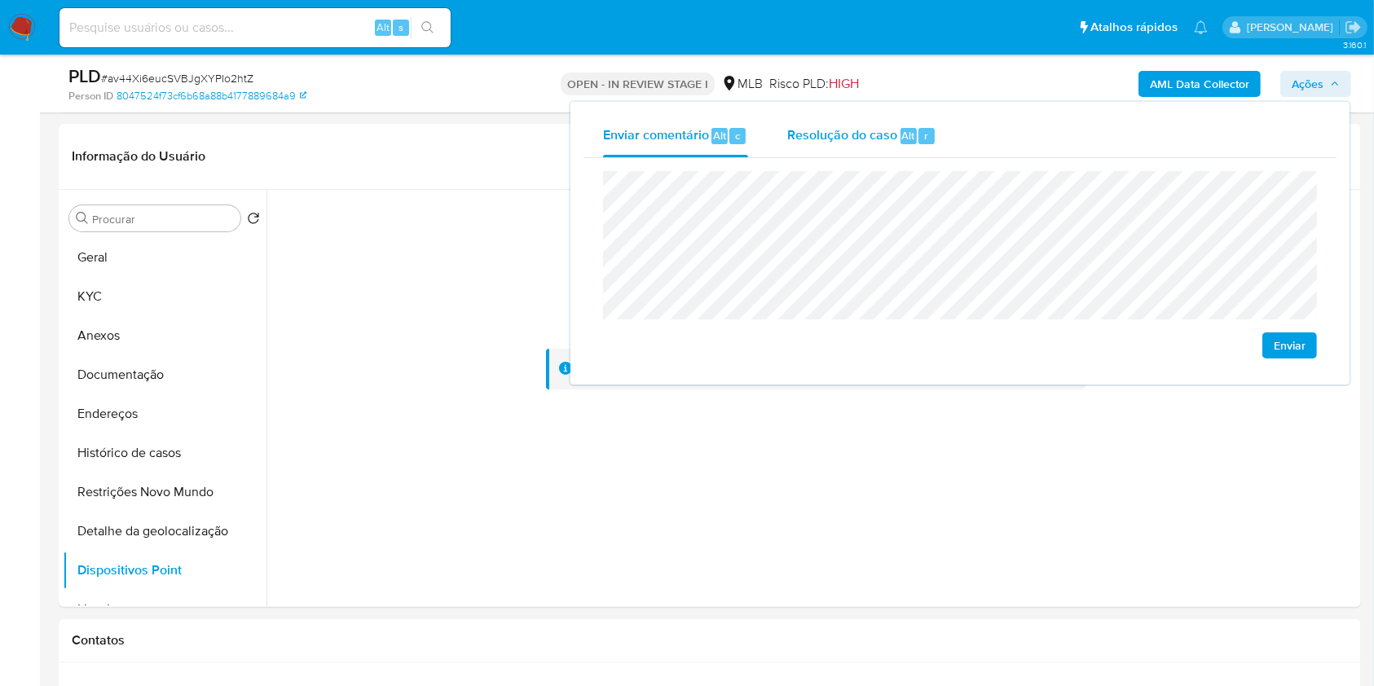
click at [916, 148] on div "Resolução do caso Alt r" at bounding box center [862, 136] width 149 height 42
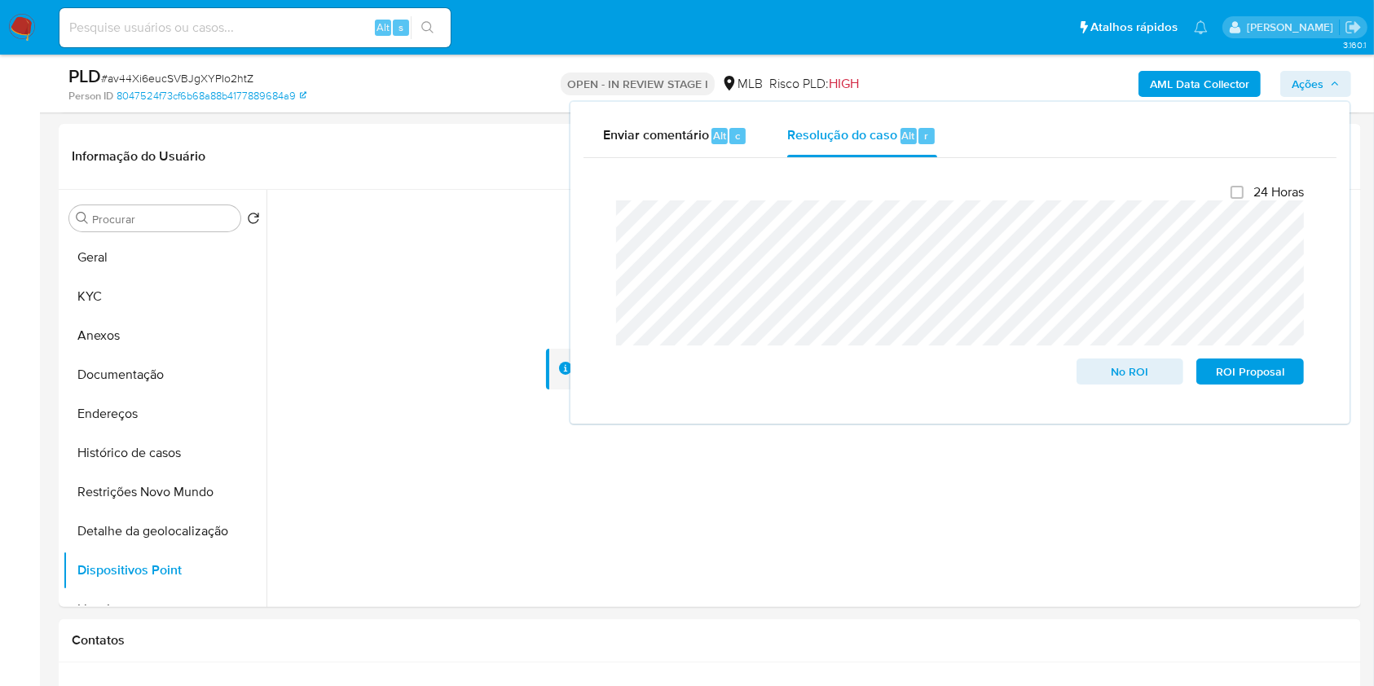
click at [977, 68] on div "AML Data Collector Ações Enviar comentário Alt c Resolução do caso Alt r Fecham…" at bounding box center [1140, 83] width 423 height 38
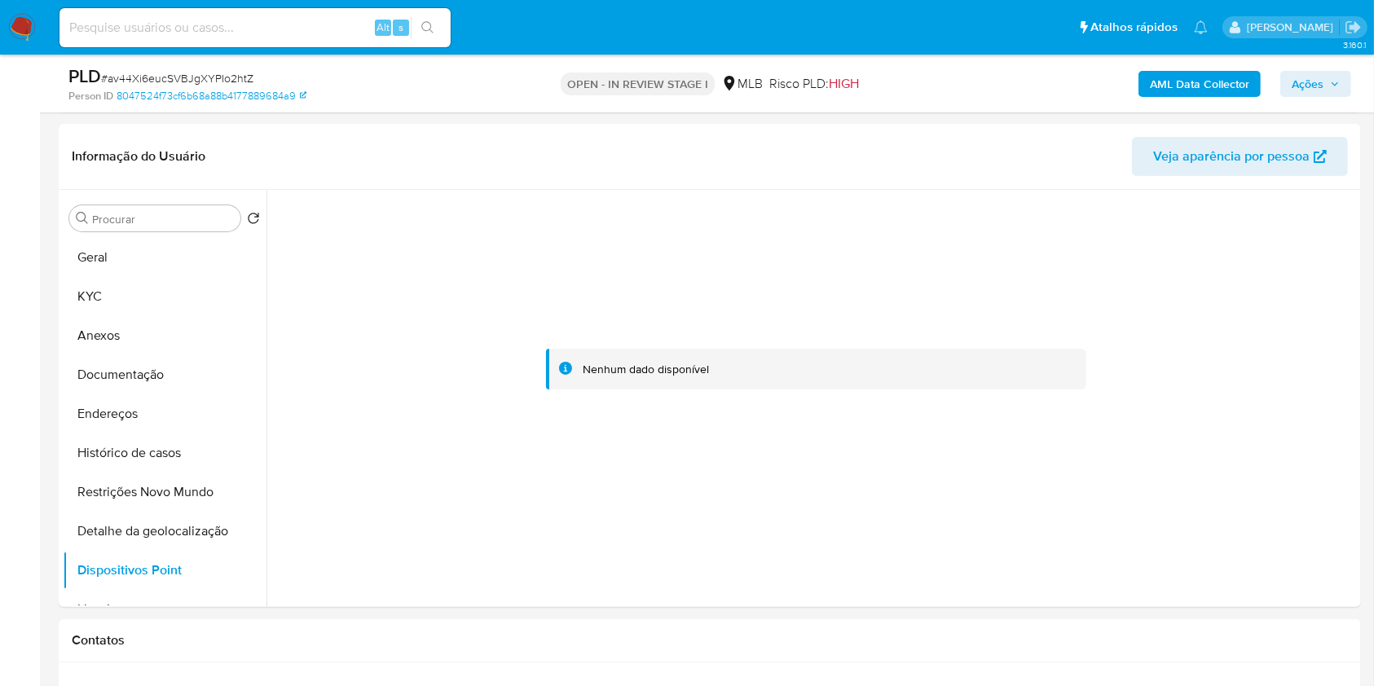
click at [1202, 82] on b "AML Data Collector" at bounding box center [1199, 84] width 99 height 26
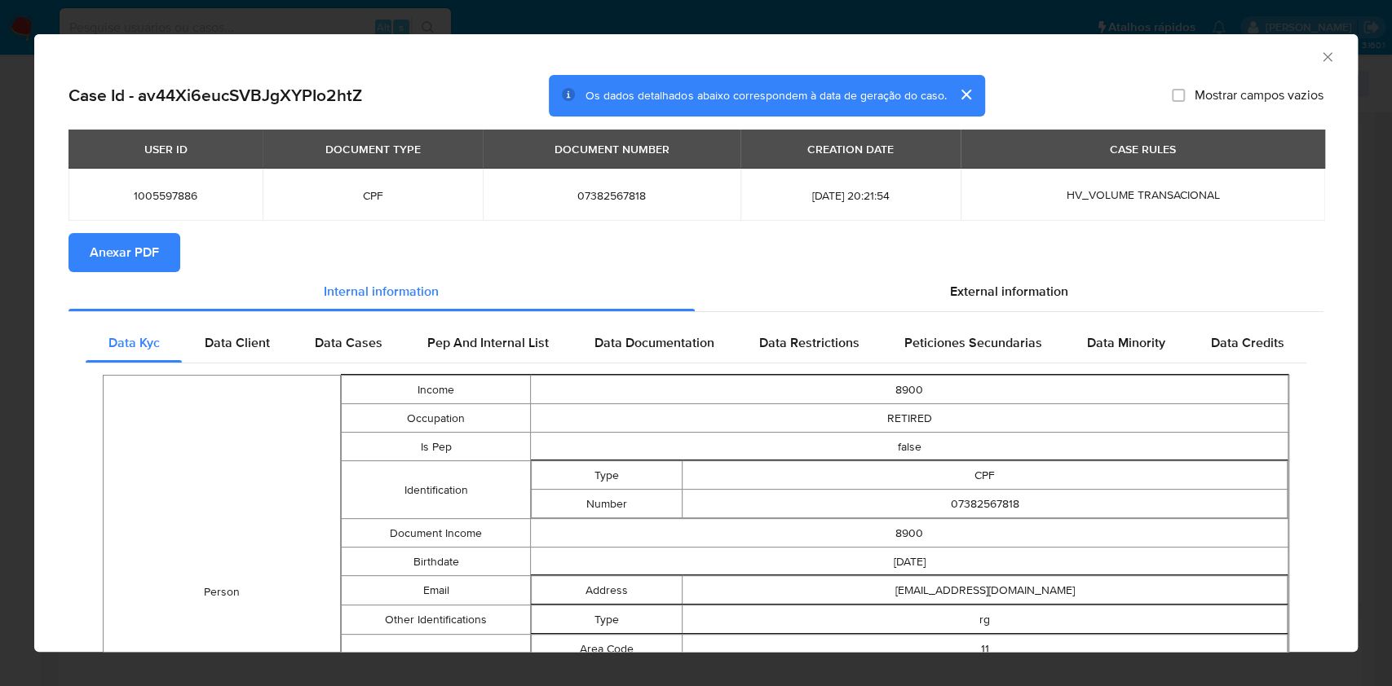
click at [130, 245] on span "Anexar PDF" at bounding box center [124, 253] width 69 height 36
click at [1319, 56] on icon "Fechar a janela" at bounding box center [1327, 57] width 16 height 16
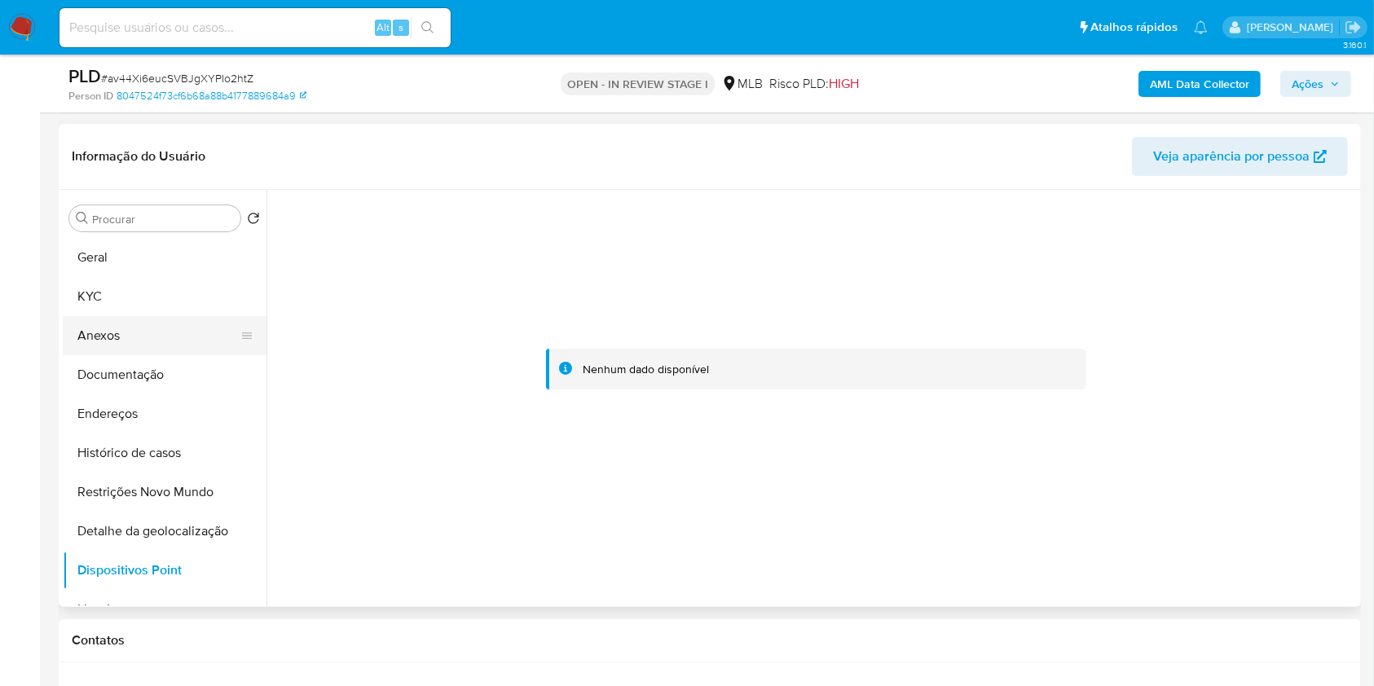
click at [137, 336] on button "Anexos" at bounding box center [158, 335] width 191 height 39
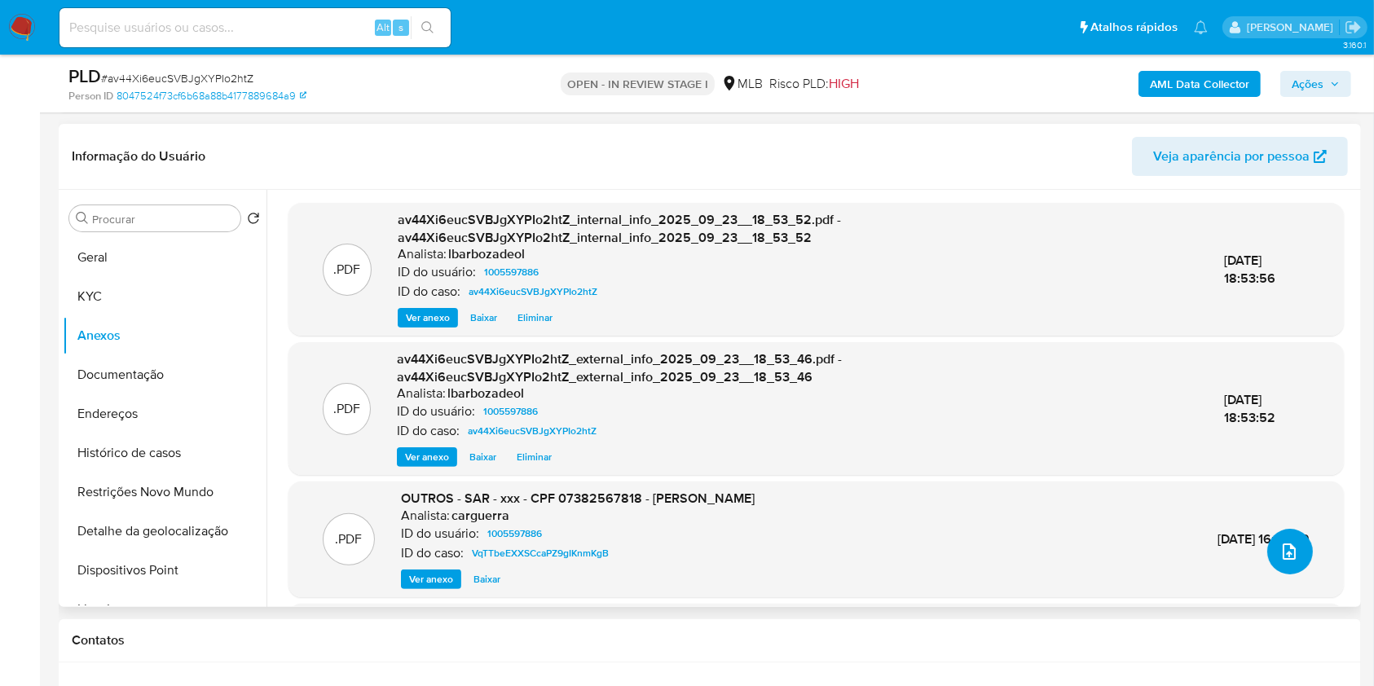
click at [1283, 558] on icon "upload-file" at bounding box center [1289, 552] width 13 height 16
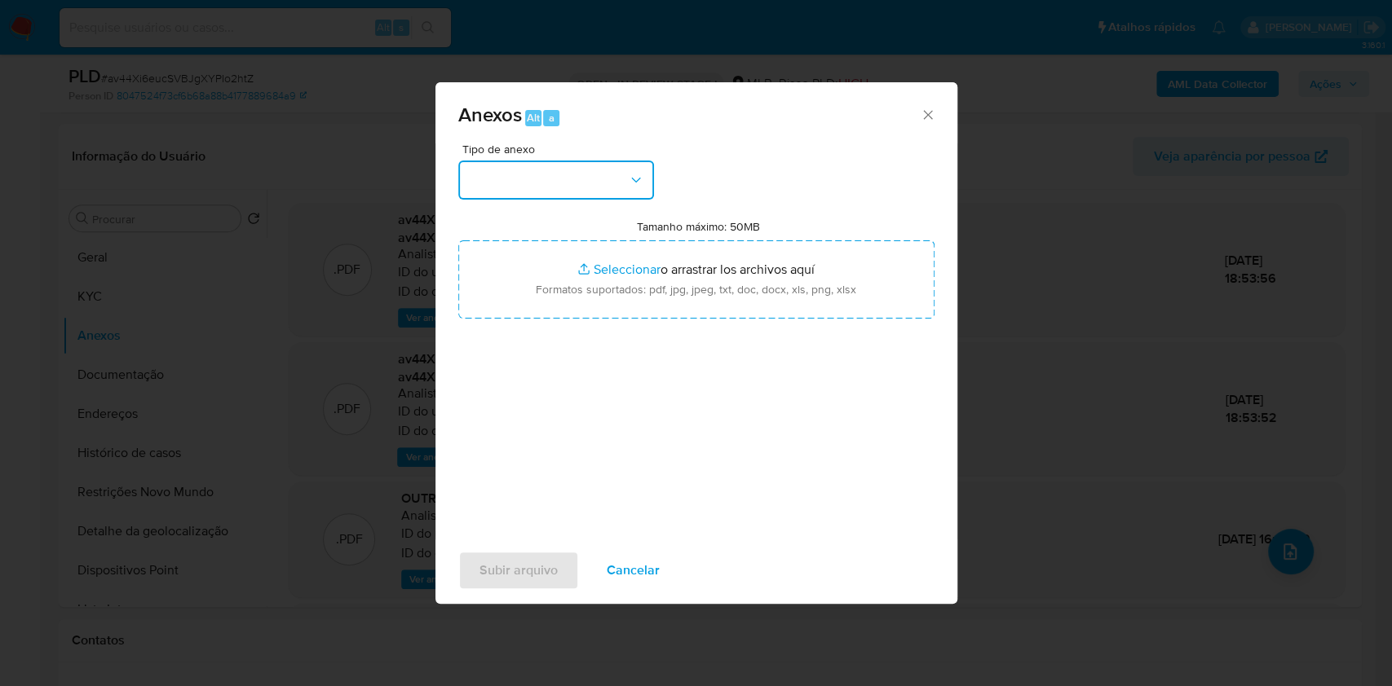
click at [628, 183] on icon "button" at bounding box center [636, 180] width 16 height 16
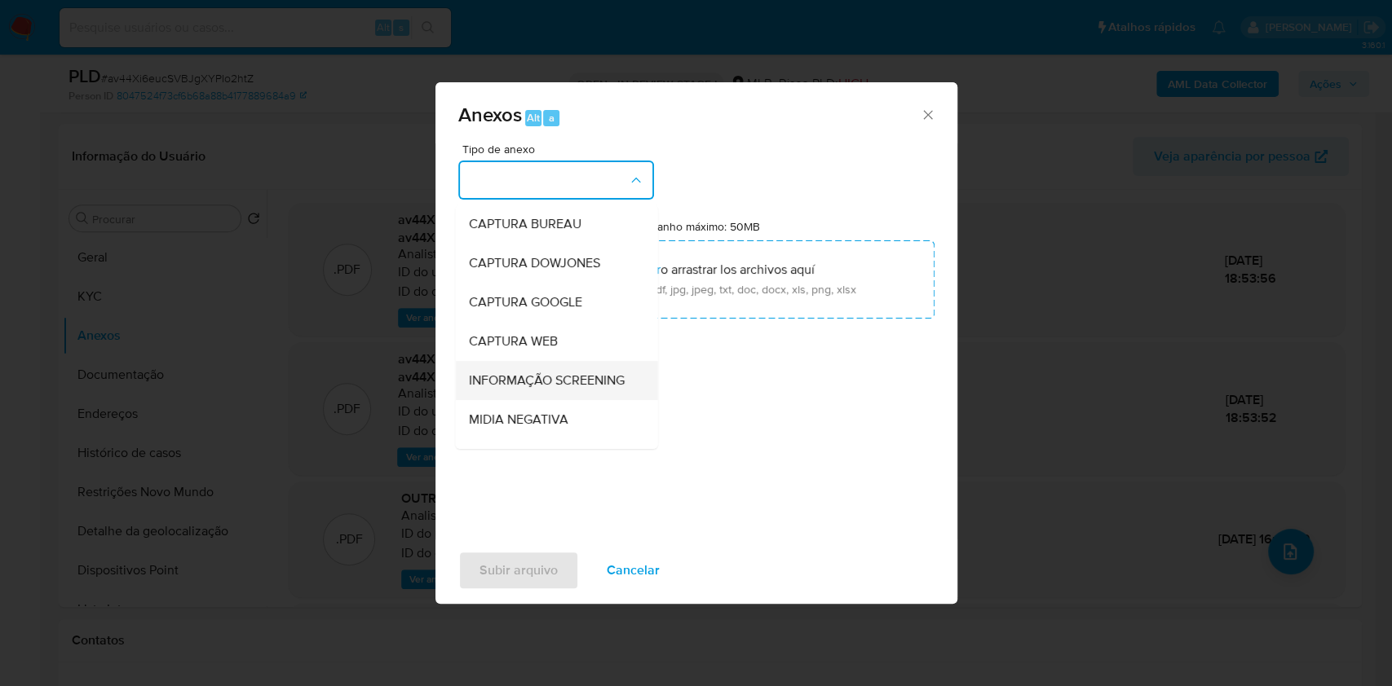
scroll to position [250, 0]
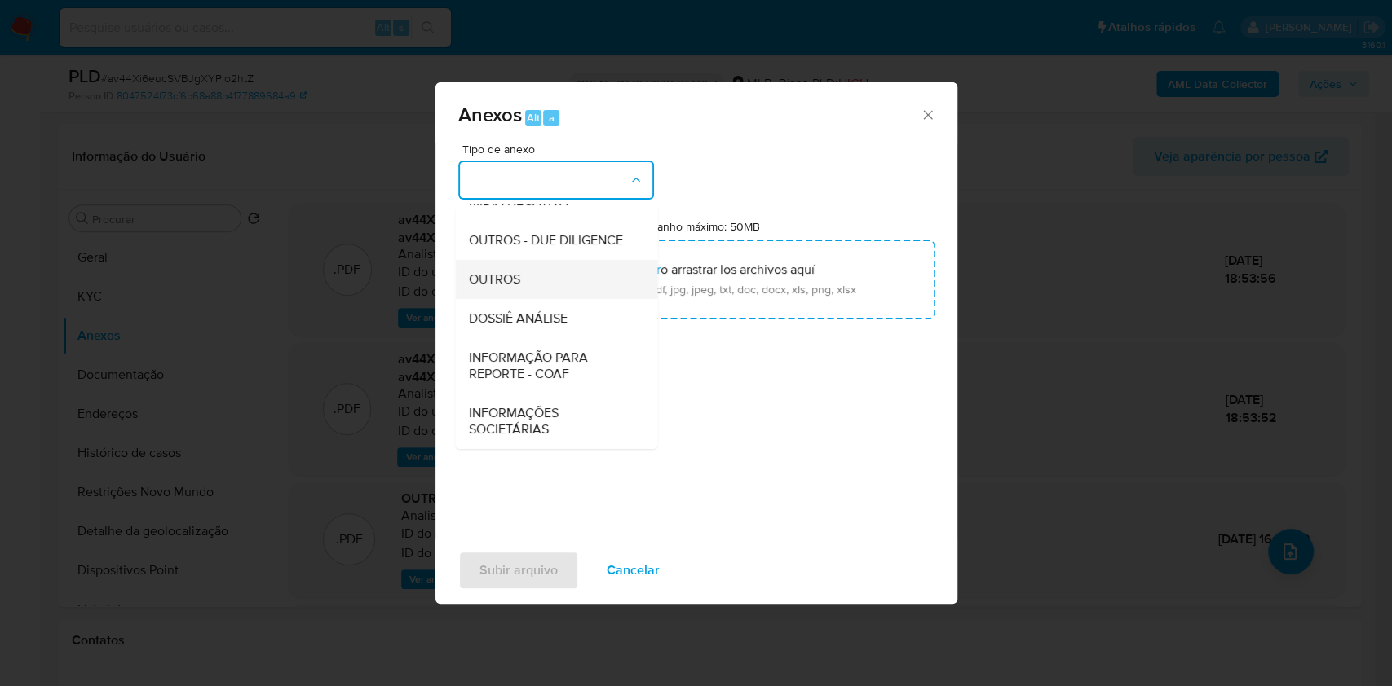
click at [593, 298] on div "OUTROS" at bounding box center [551, 279] width 166 height 39
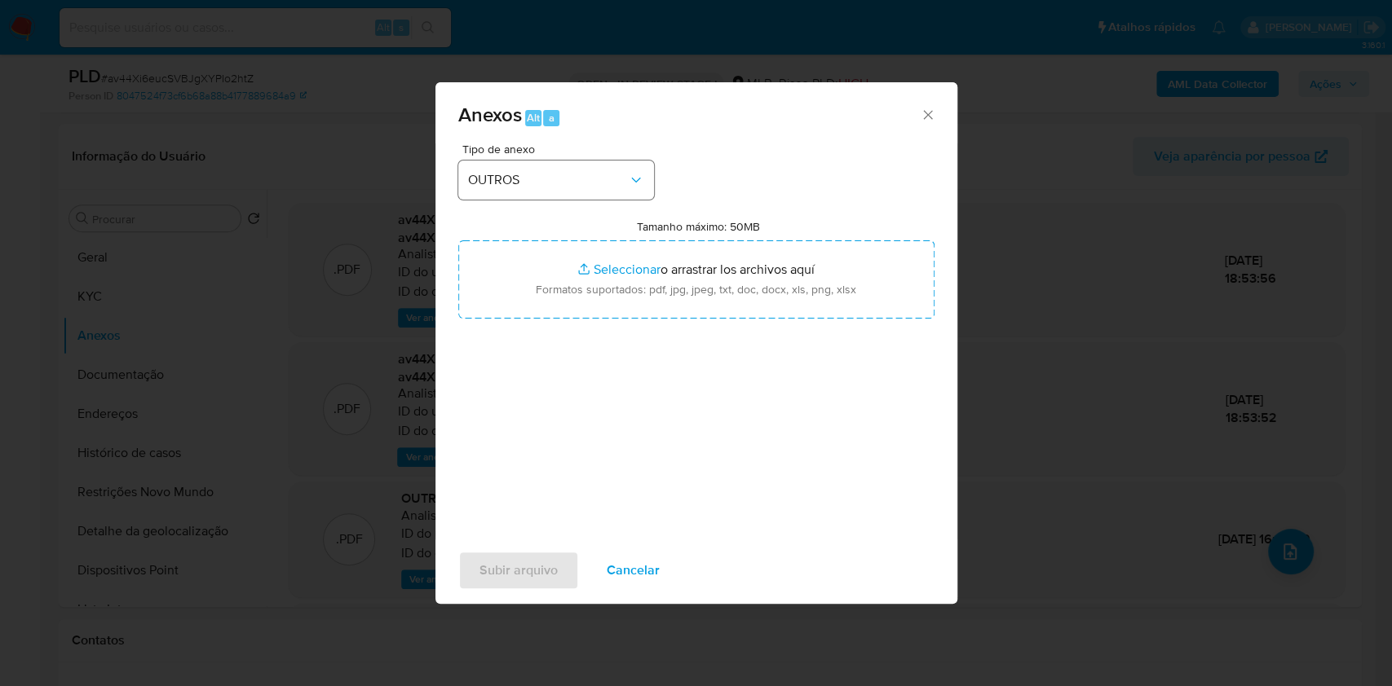
drag, startPoint x: 573, startPoint y: 155, endPoint x: 573, endPoint y: 170, distance: 15.5
click at [573, 157] on div "Tipo de anexo OUTROS" at bounding box center [556, 171] width 196 height 56
click at [571, 177] on span "OUTROS" at bounding box center [548, 180] width 160 height 16
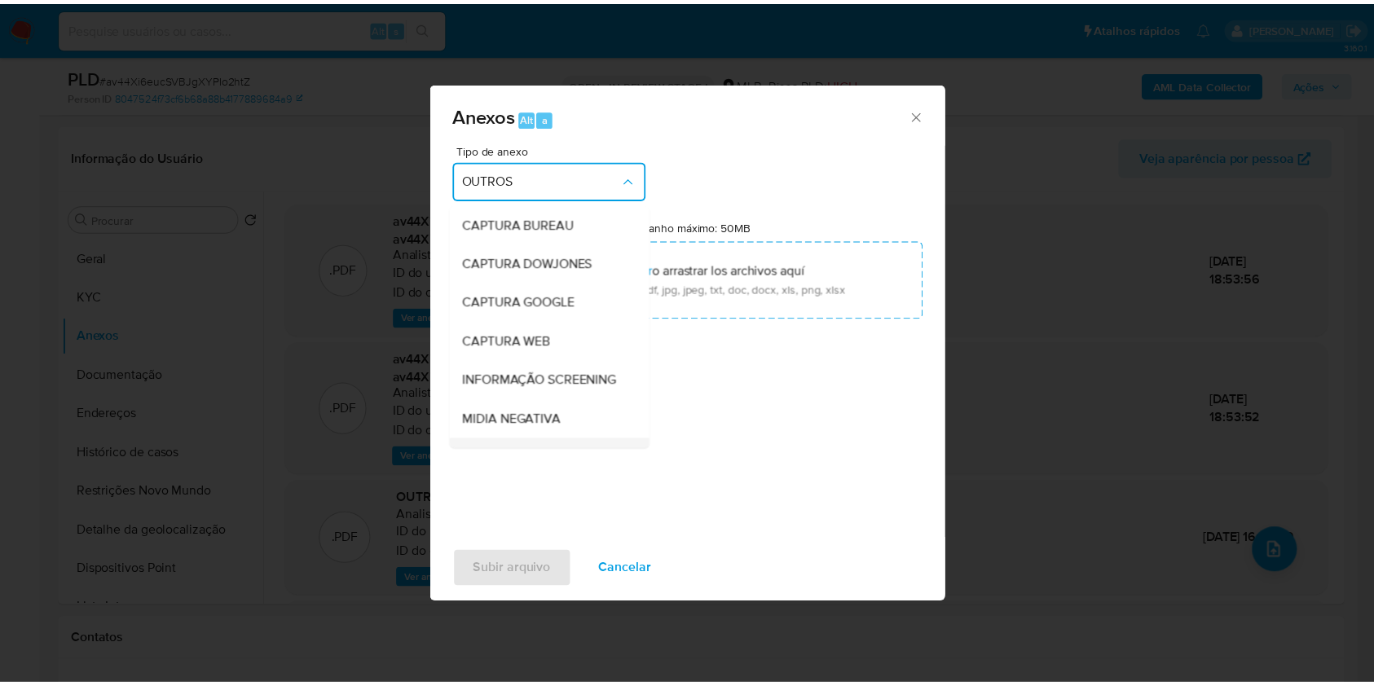
scroll to position [203, 0]
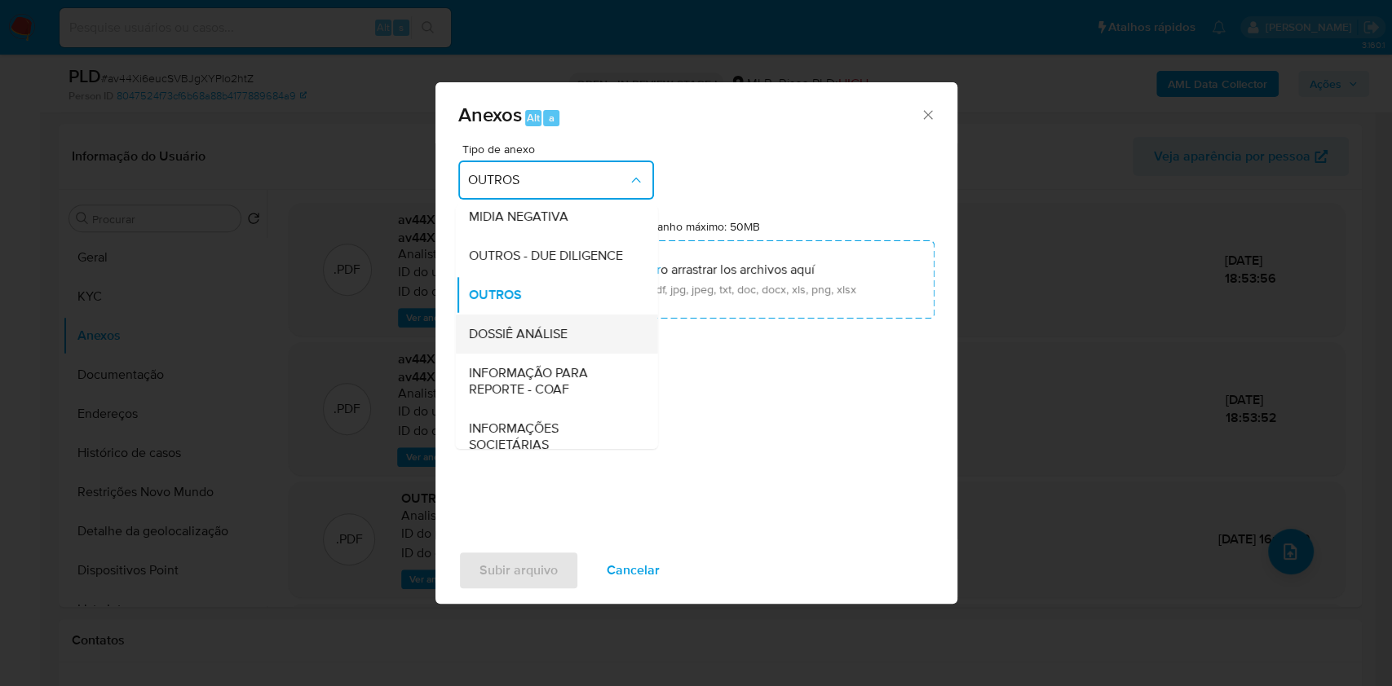
click at [554, 342] on span "DOSSIÊ ANÁLISE" at bounding box center [517, 334] width 99 height 16
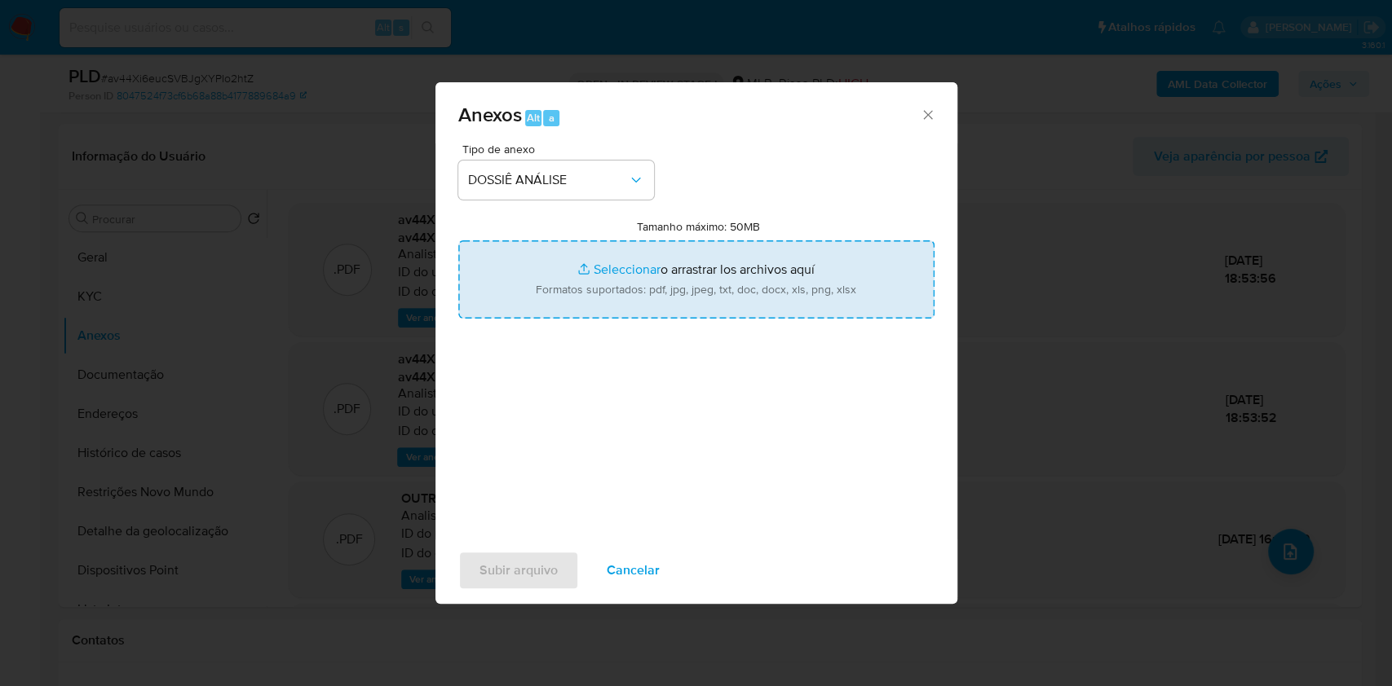
click at [578, 288] on input "Tamanho máximo: 50MB Seleccionar archivos" at bounding box center [696, 279] width 476 height 78
type input "C:\fakepath\2° SAR - XXX - CPF 07382567818 - JOANA DARC FERREIRA MATEUS.pdf"
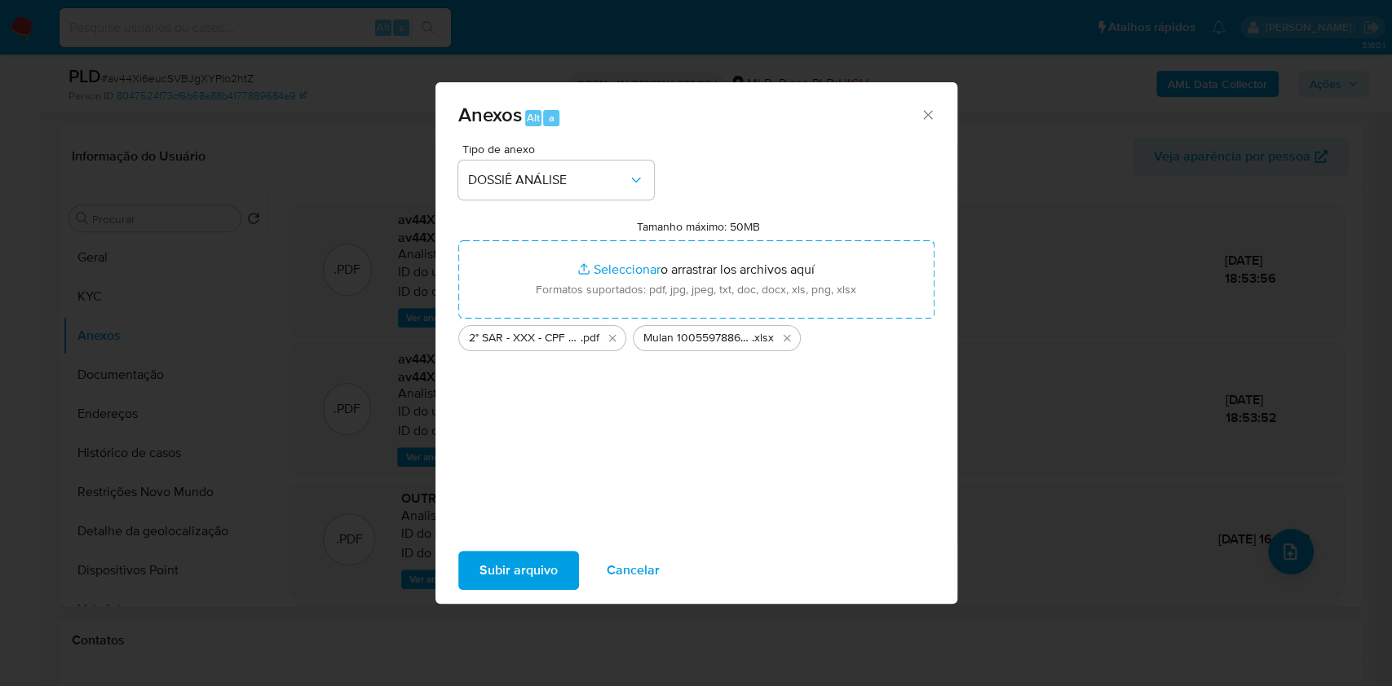
click at [496, 583] on span "Subir arquivo" at bounding box center [518, 571] width 78 height 36
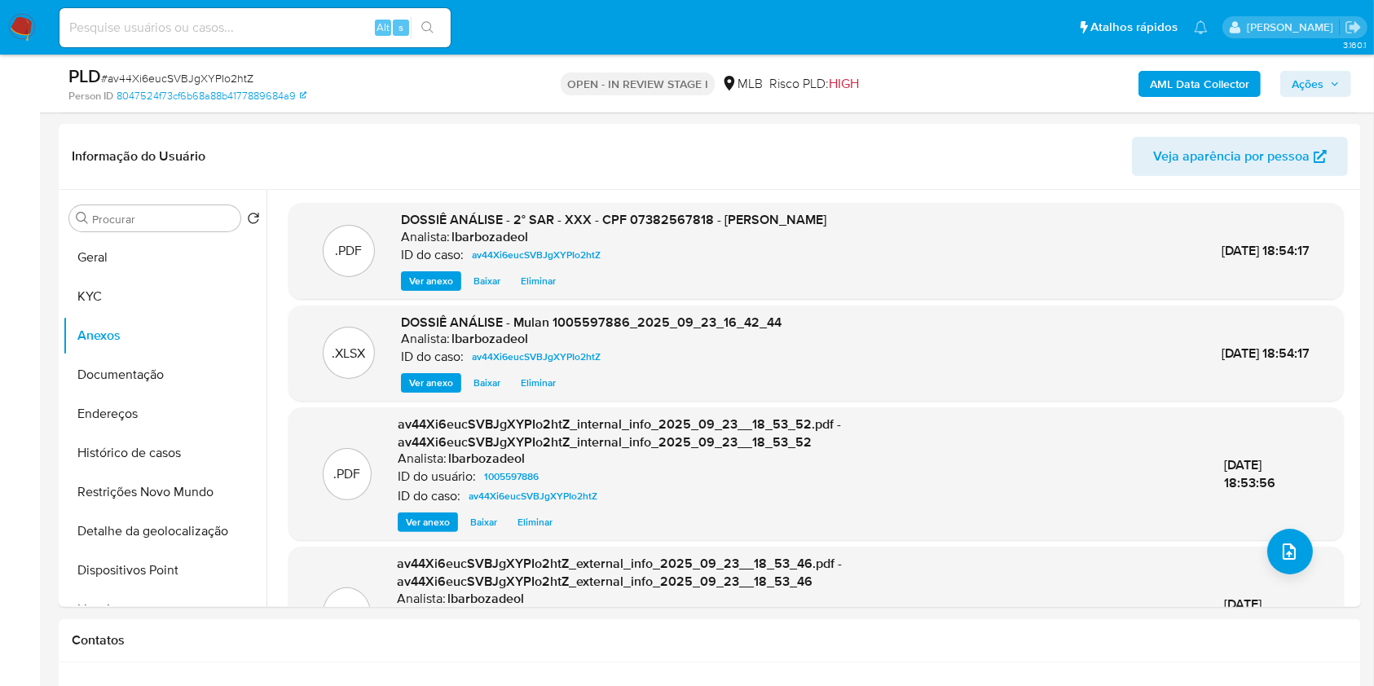
click at [1301, 77] on span "Ações" at bounding box center [1308, 84] width 32 height 26
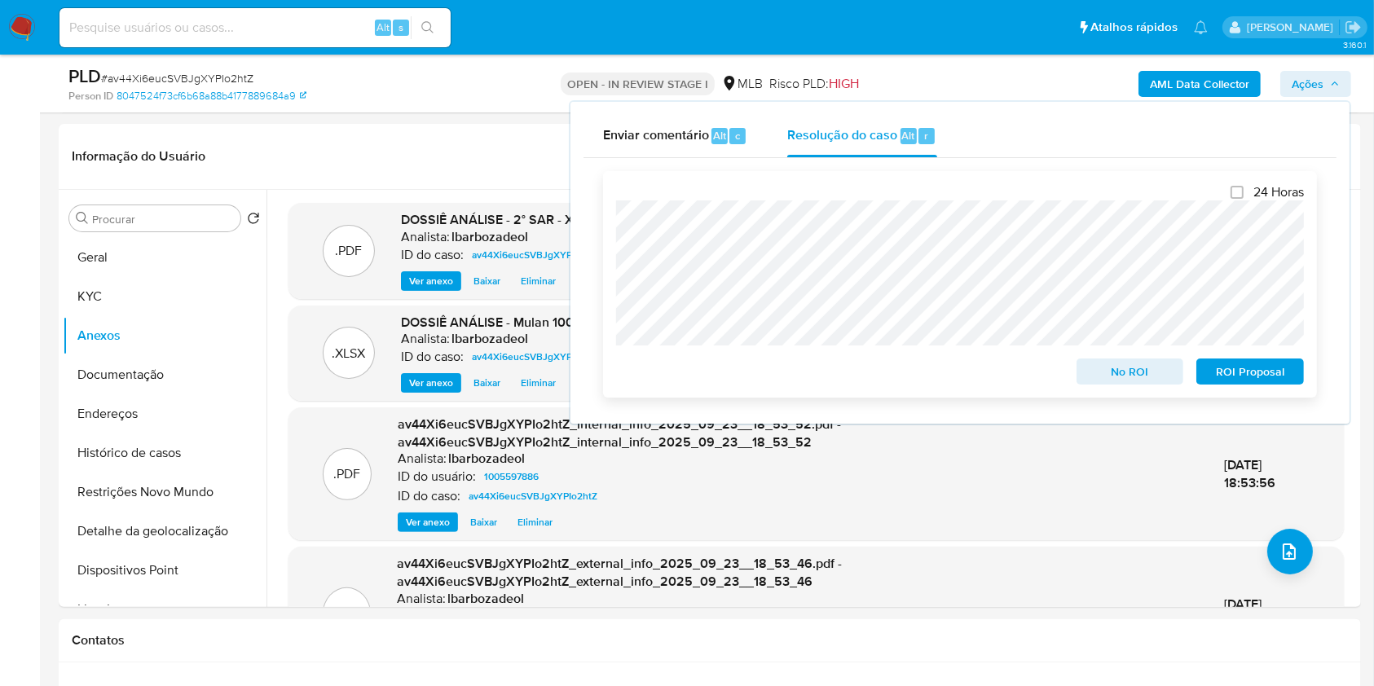
click at [1220, 371] on span "ROI Proposal" at bounding box center [1250, 371] width 85 height 23
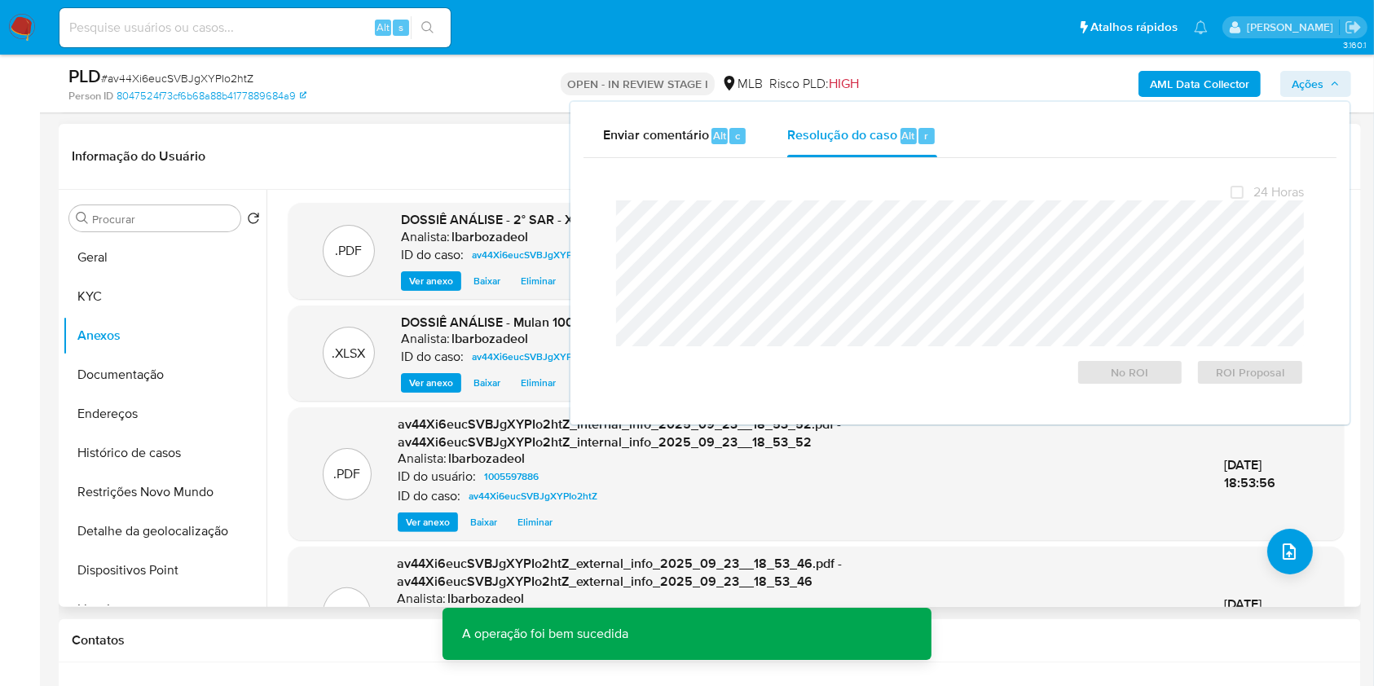
scroll to position [0, 0]
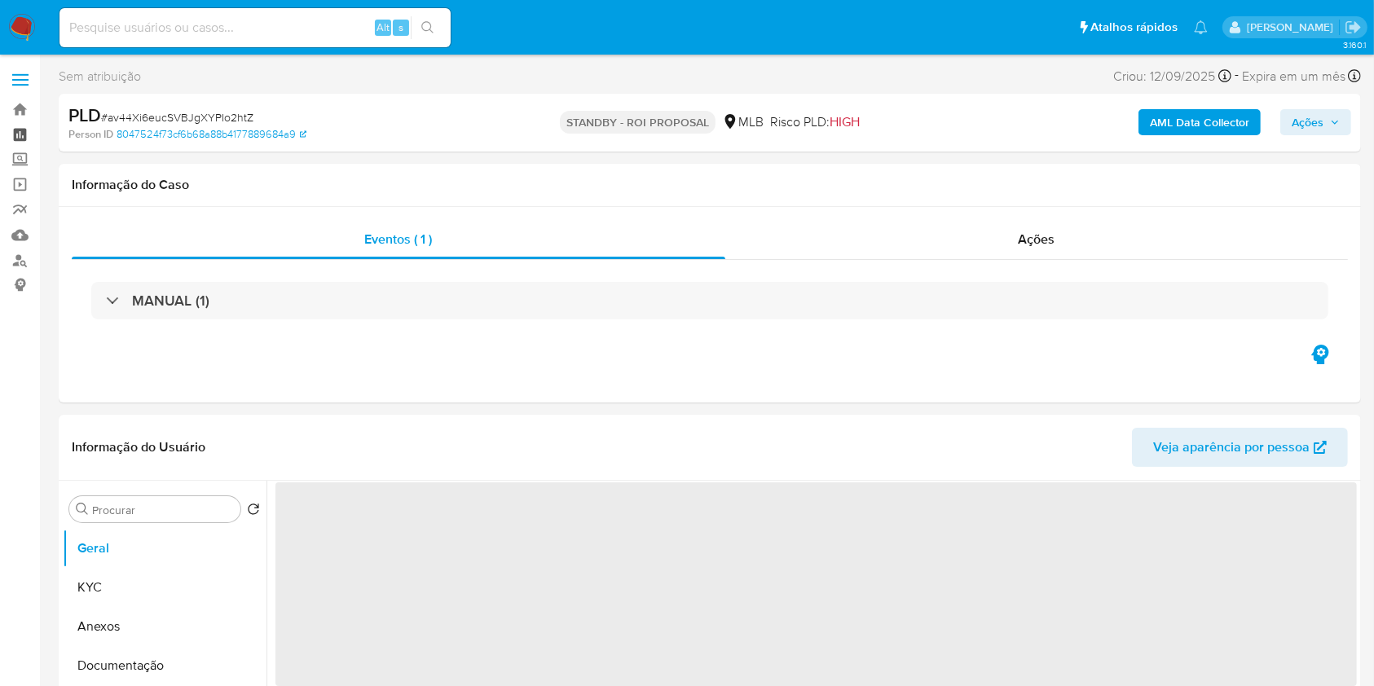
click at [24, 127] on link "Painel" at bounding box center [97, 134] width 194 height 25
select select "10"
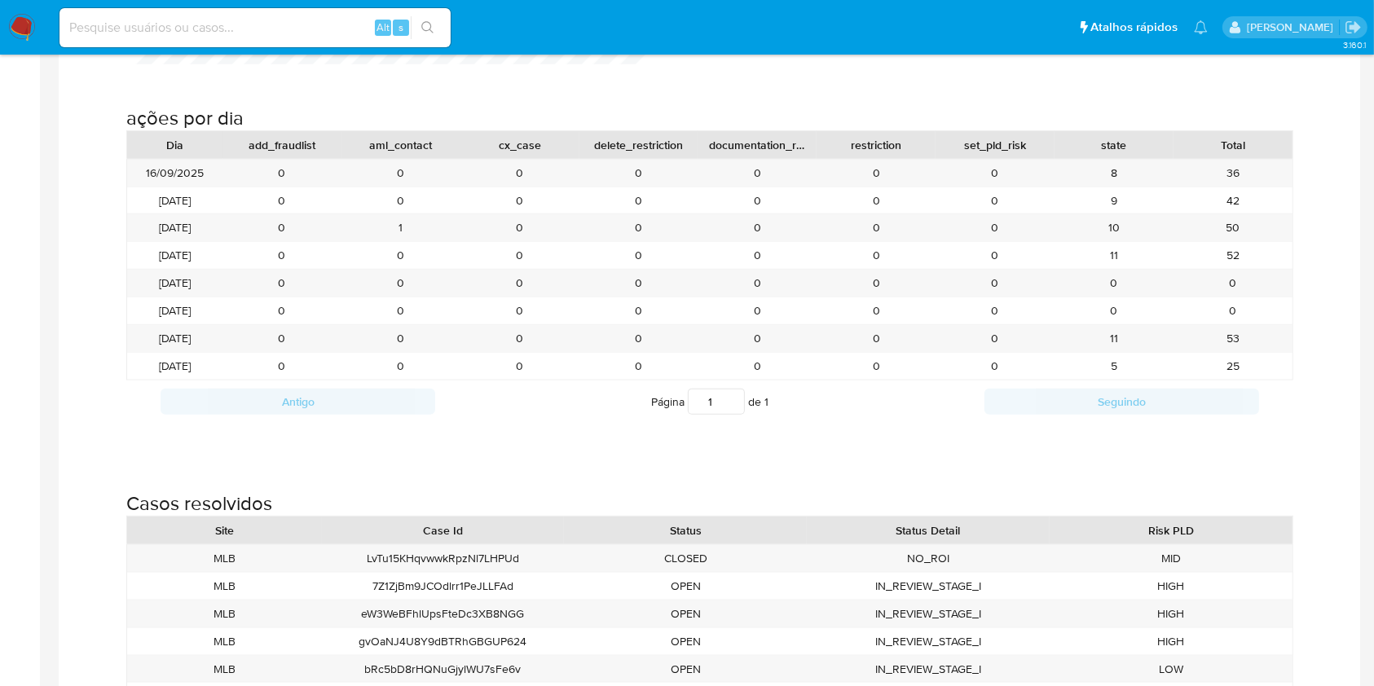
scroll to position [1819, 0]
